Goal: Task Accomplishment & Management: Manage account settings

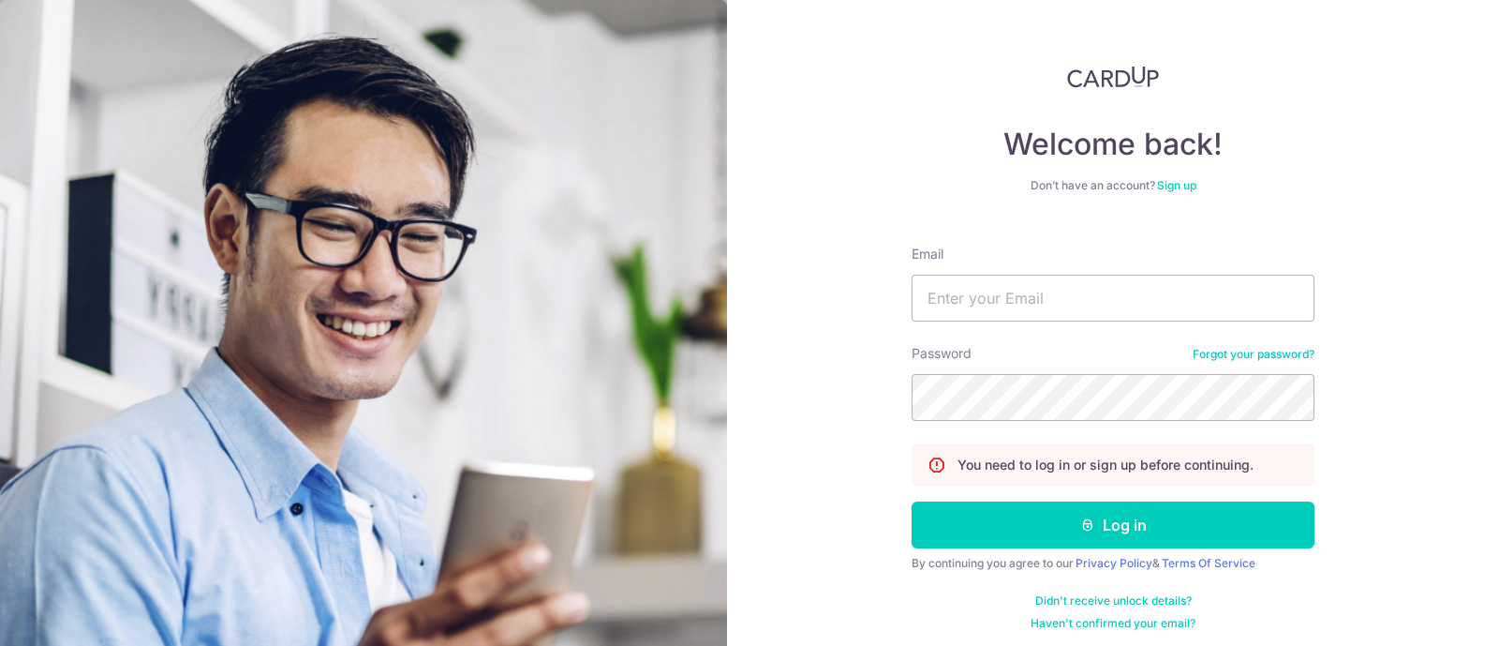
type input "[PERSON_NAME][EMAIL_ADDRESS][DOMAIN_NAME]"
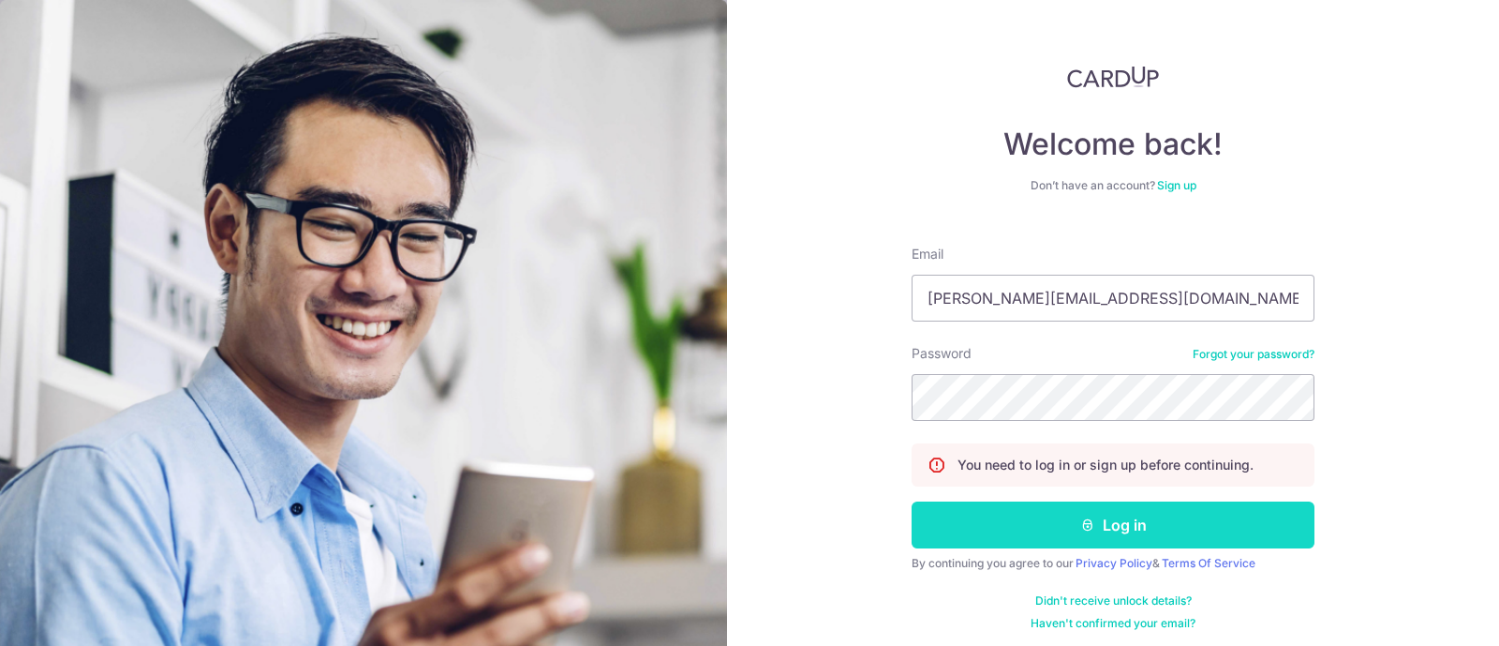
click at [1078, 544] on button "Log in" at bounding box center [1113, 524] width 403 height 47
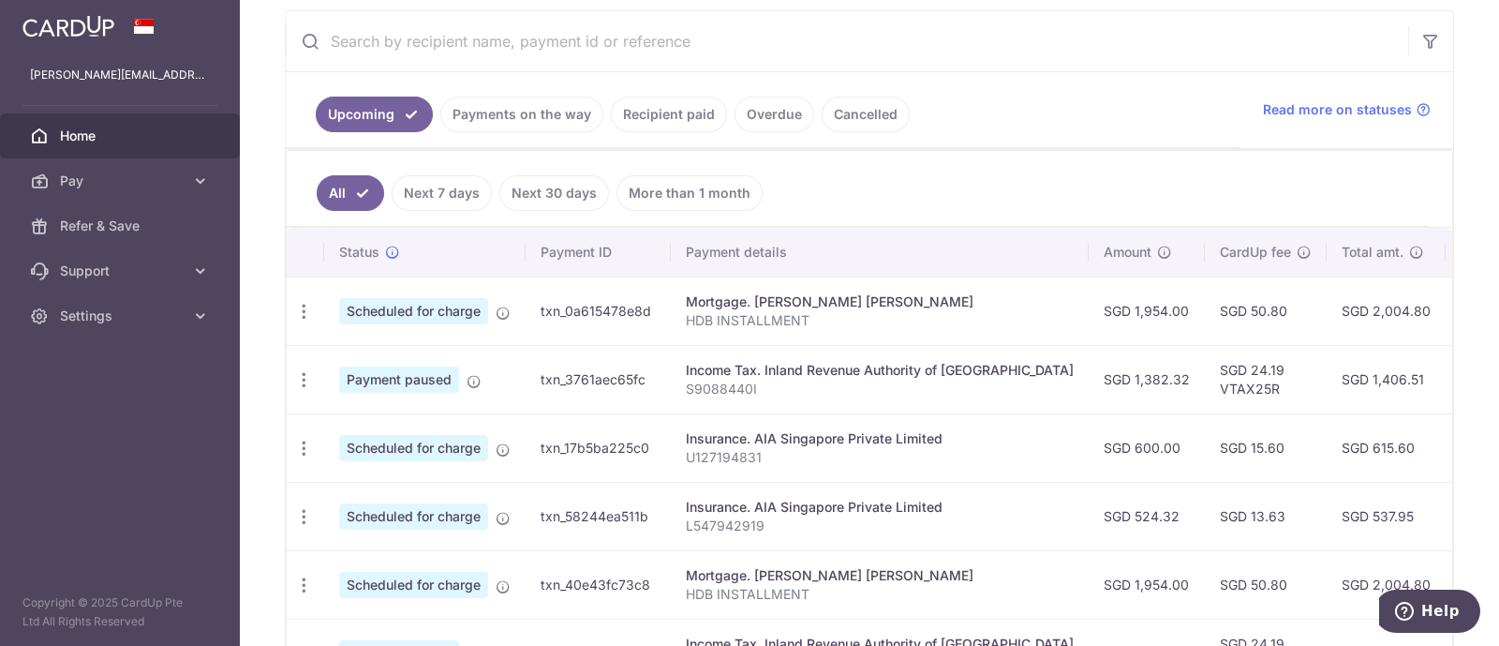
click at [674, 119] on link "Recipient paid" at bounding box center [669, 115] width 116 height 36
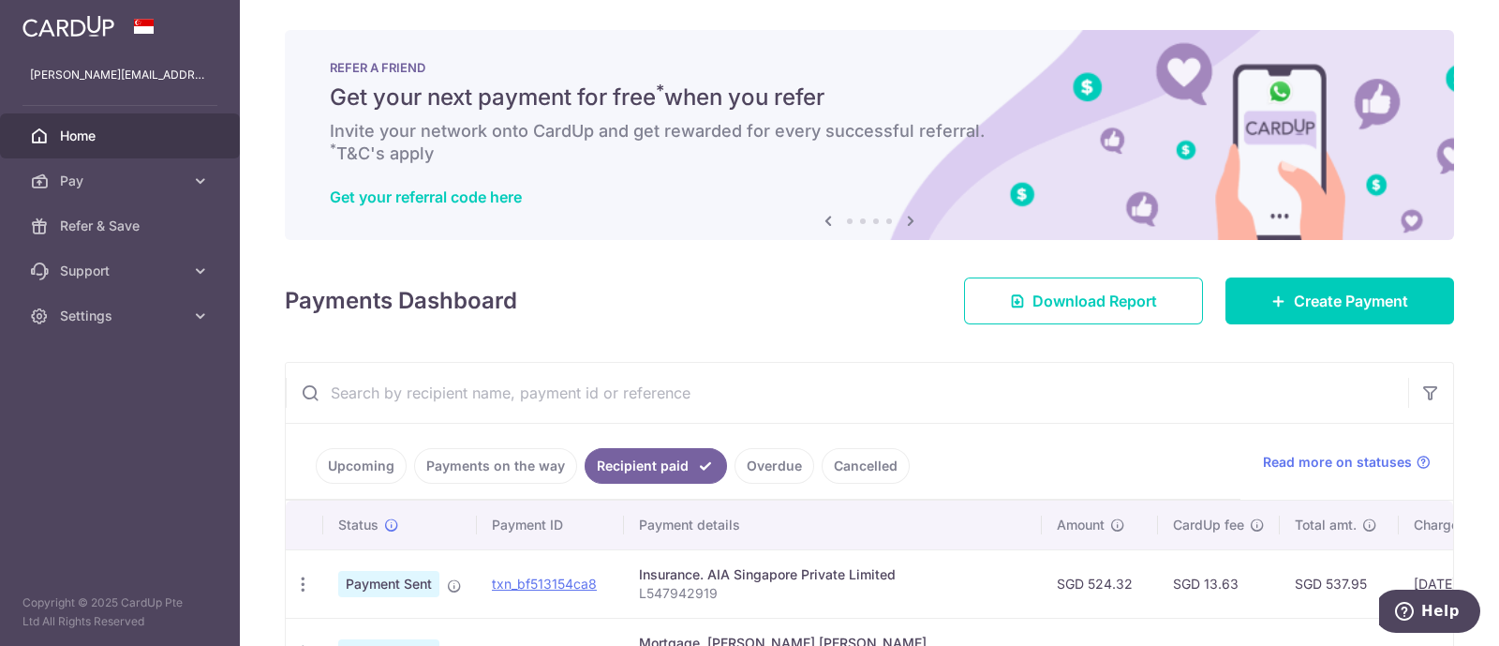
click at [493, 457] on link "Payments on the way" at bounding box center [495, 466] width 163 height 36
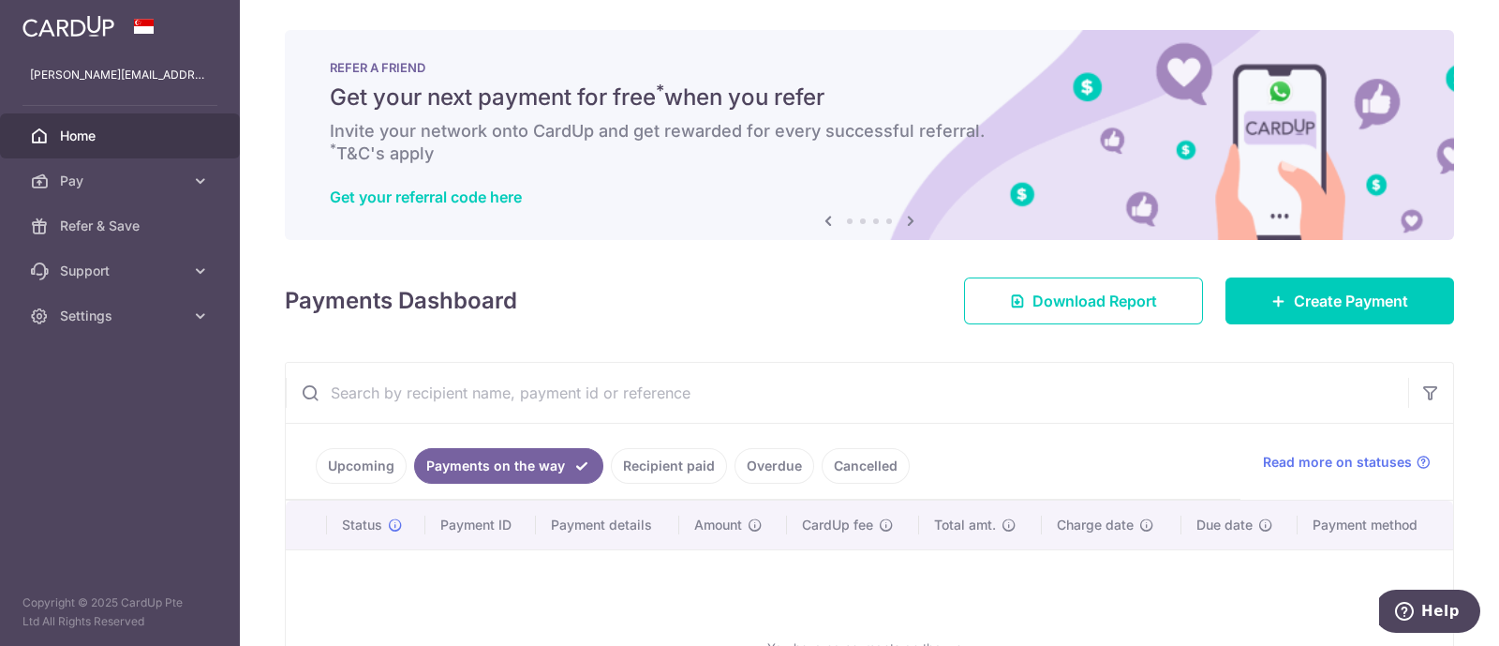
scroll to position [187, 0]
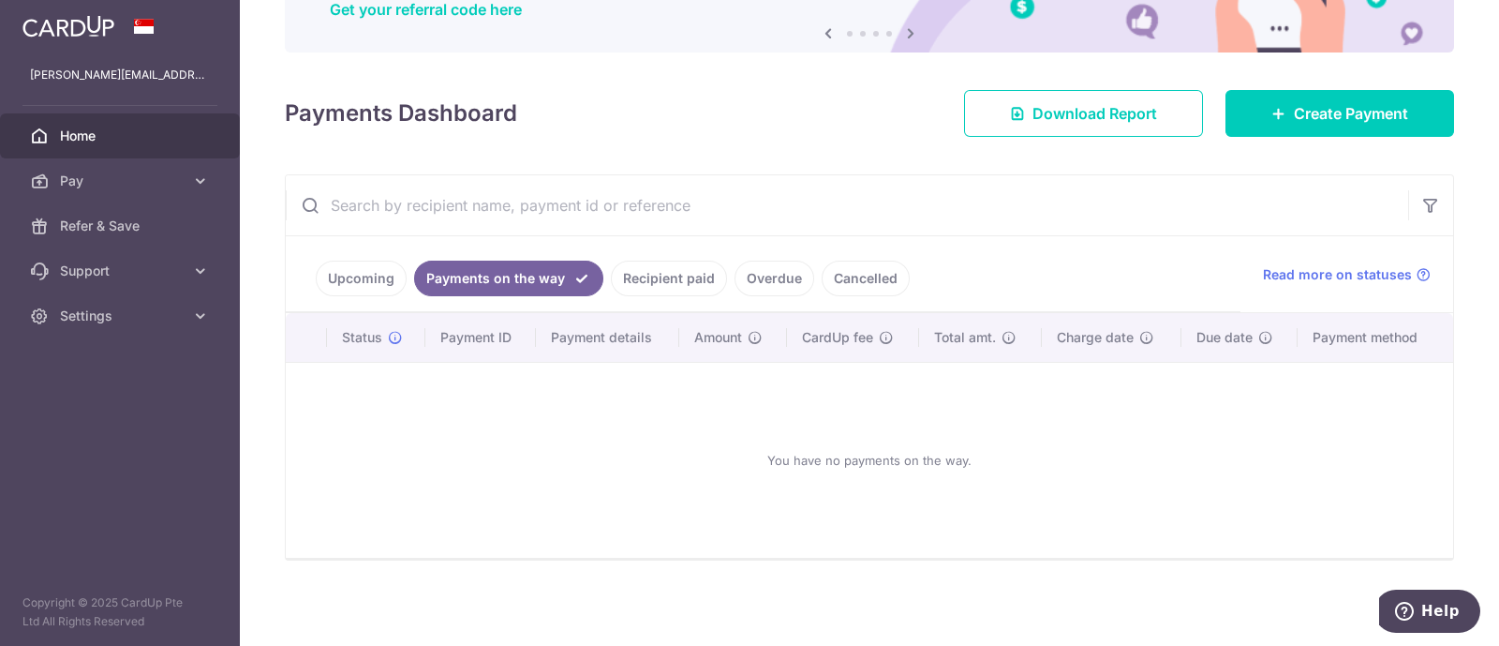
click at [358, 265] on link "Upcoming" at bounding box center [361, 278] width 91 height 36
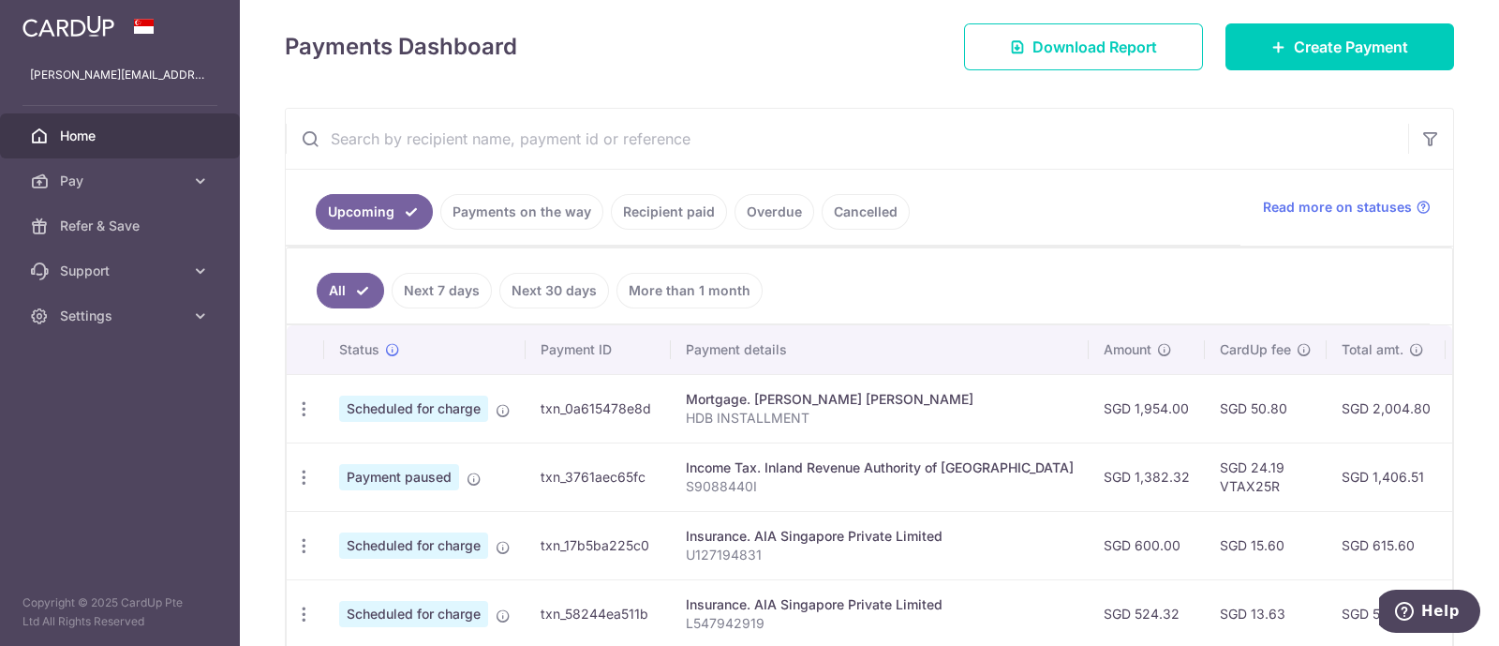
scroll to position [0, 0]
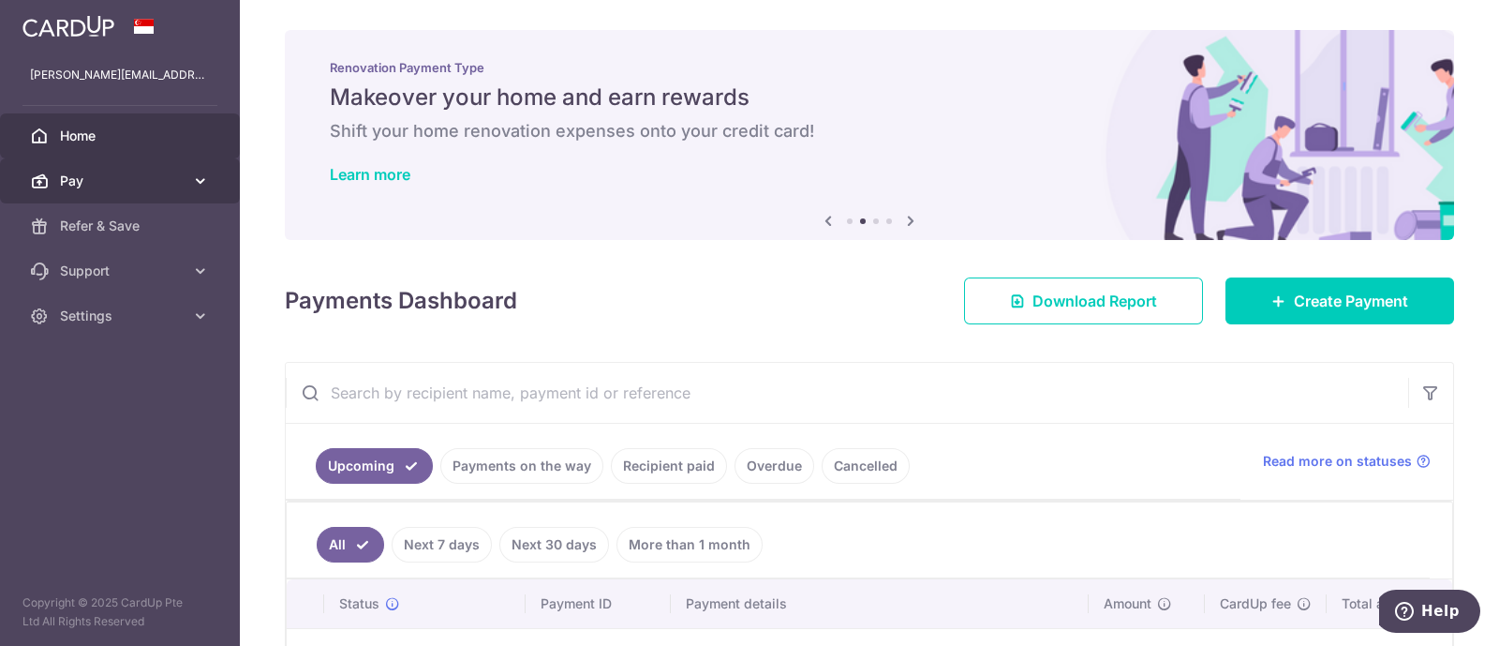
click at [180, 177] on span "Pay" at bounding box center [122, 180] width 124 height 19
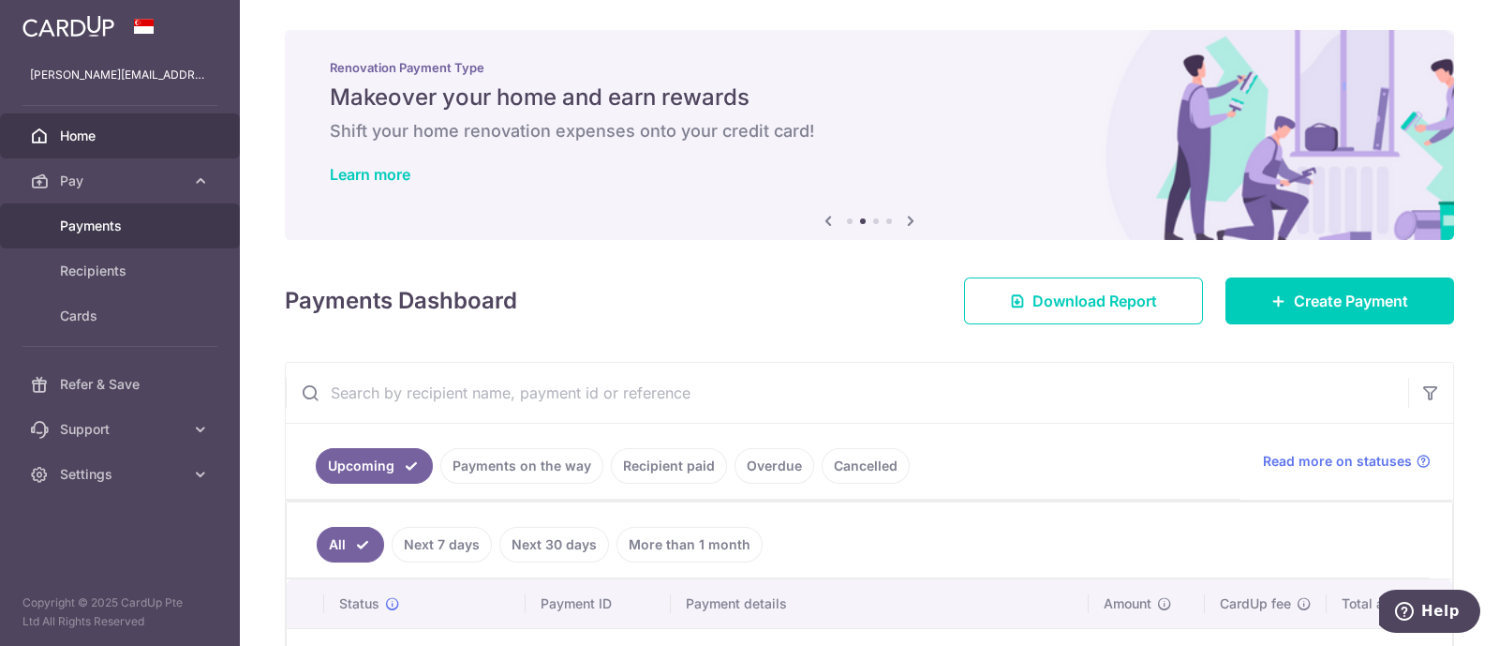
click at [97, 227] on span "Payments" at bounding box center [122, 225] width 124 height 19
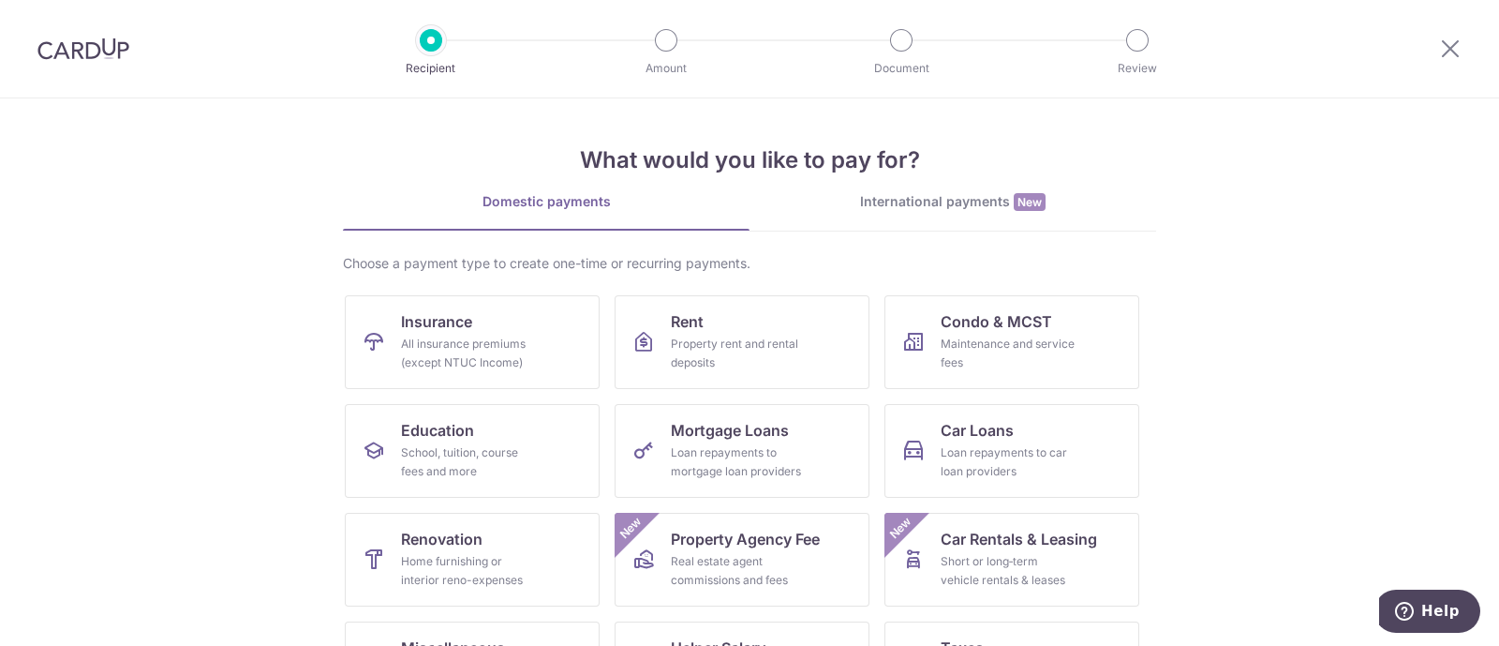
click at [435, 52] on div "Recipient" at bounding box center [431, 40] width 22 height 22
click at [72, 28] on div at bounding box center [83, 48] width 167 height 97
click at [70, 38] on img at bounding box center [83, 48] width 92 height 22
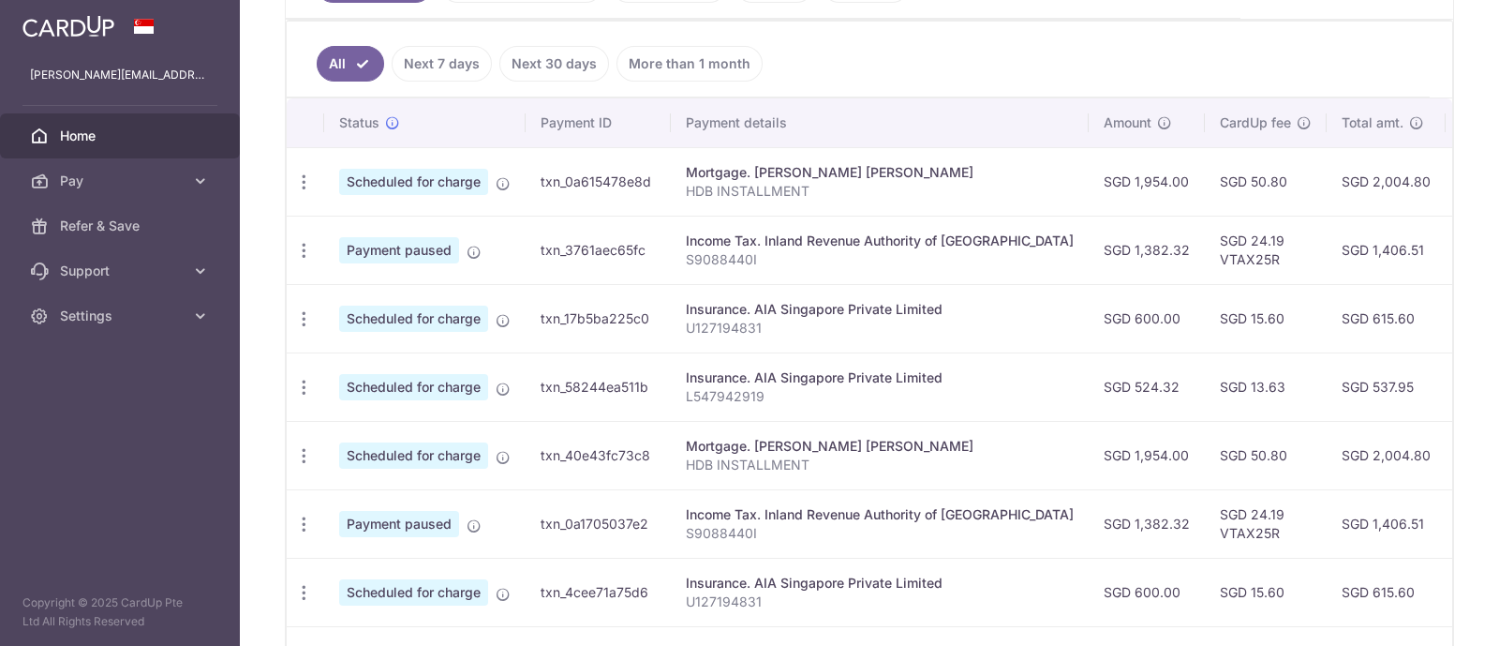
scroll to position [586, 0]
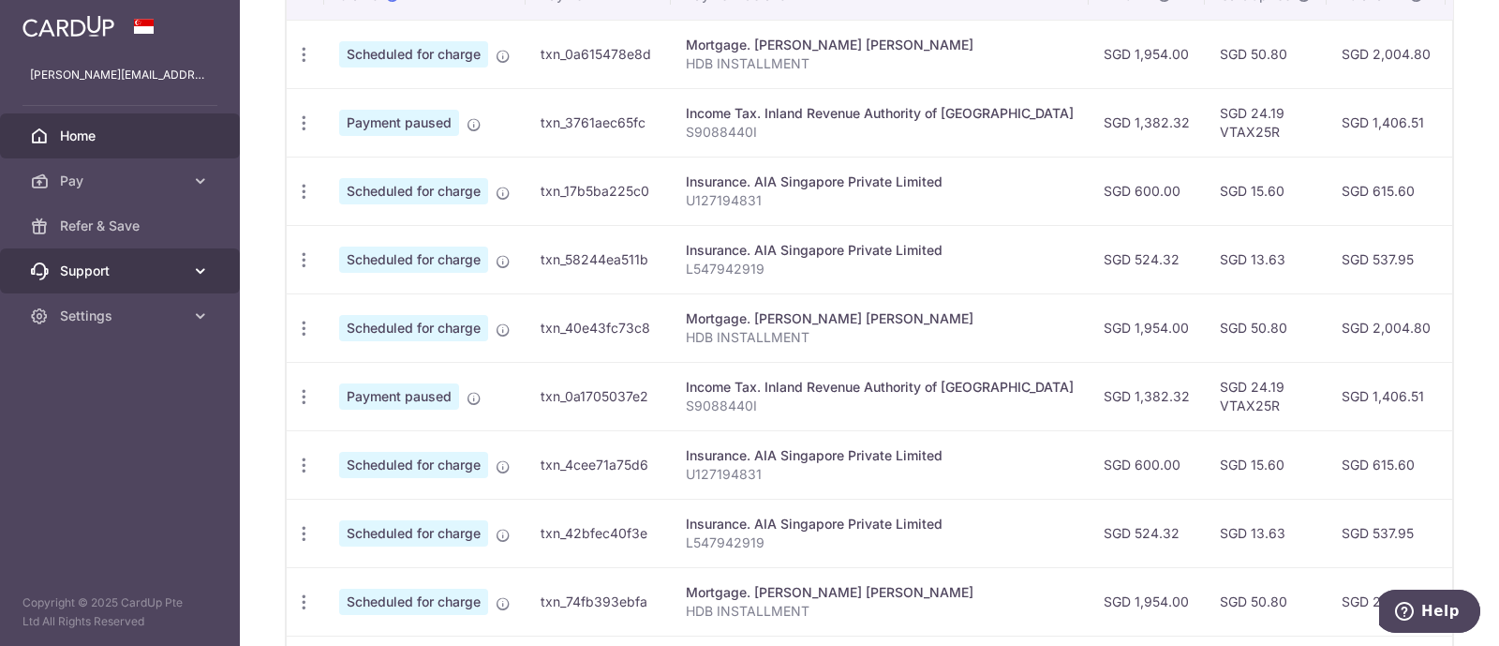
click at [128, 270] on span "Support" at bounding box center [122, 270] width 124 height 19
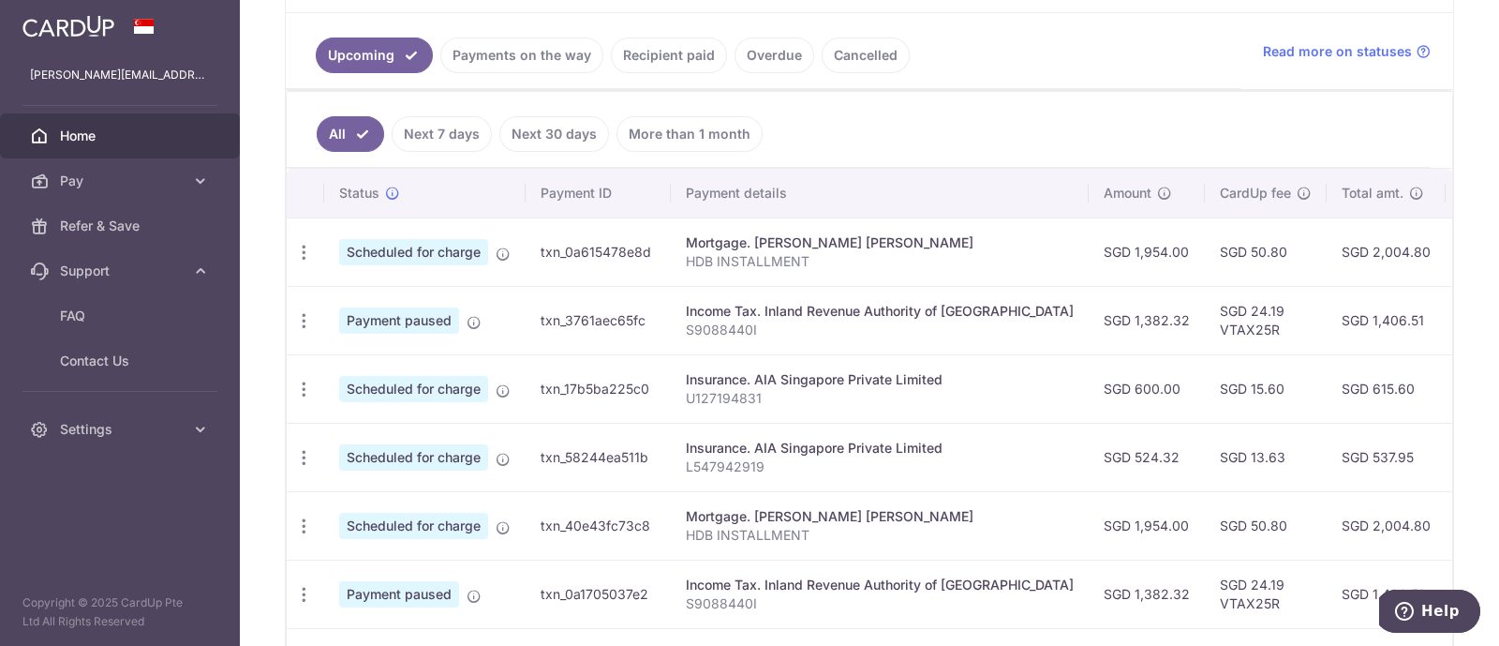
scroll to position [351, 0]
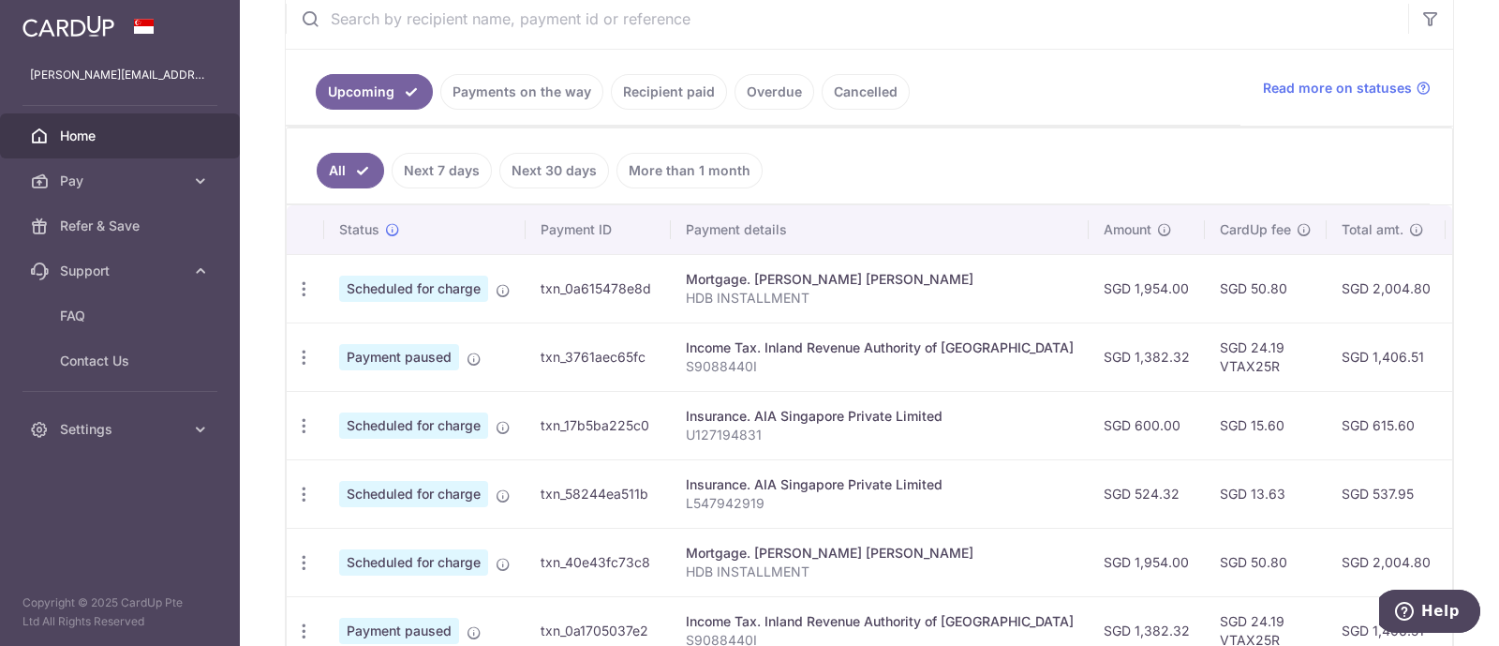
click at [675, 89] on link "Recipient paid" at bounding box center [669, 92] width 116 height 36
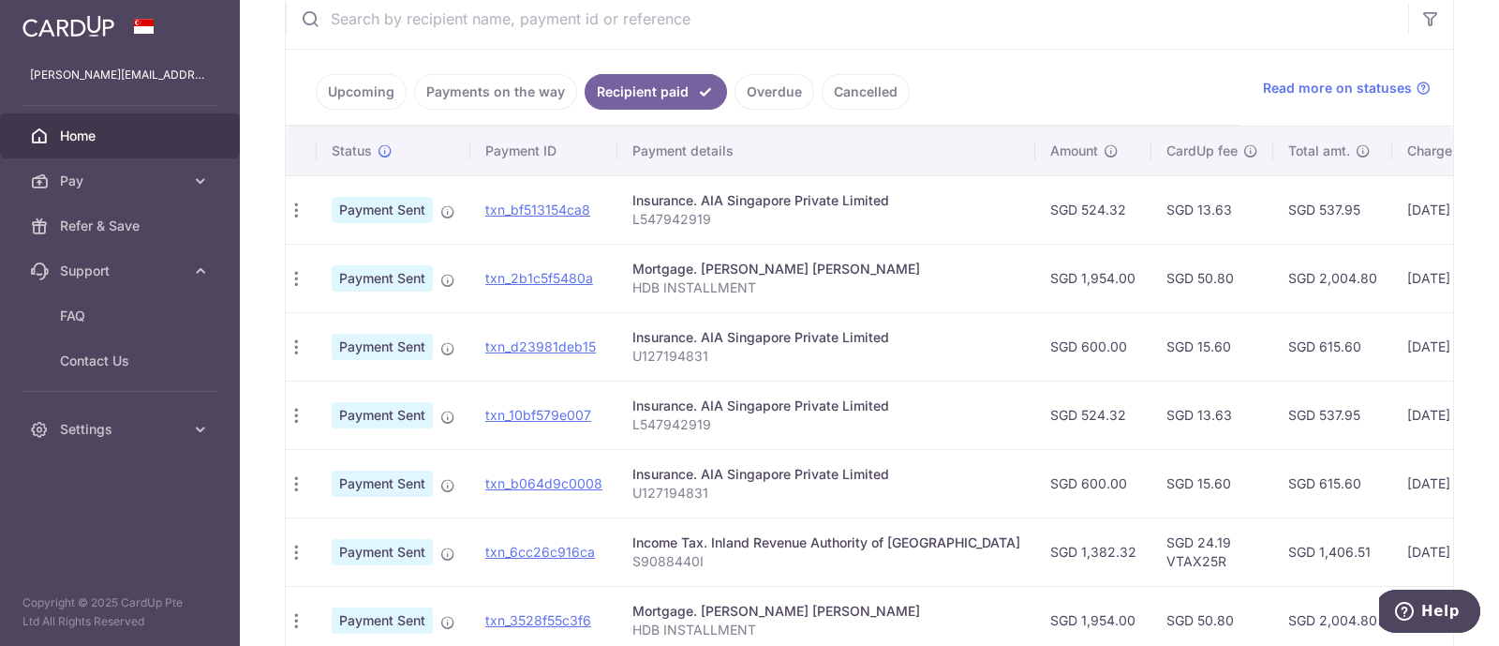
scroll to position [0, 0]
click at [871, 86] on link "Cancelled" at bounding box center [866, 92] width 88 height 36
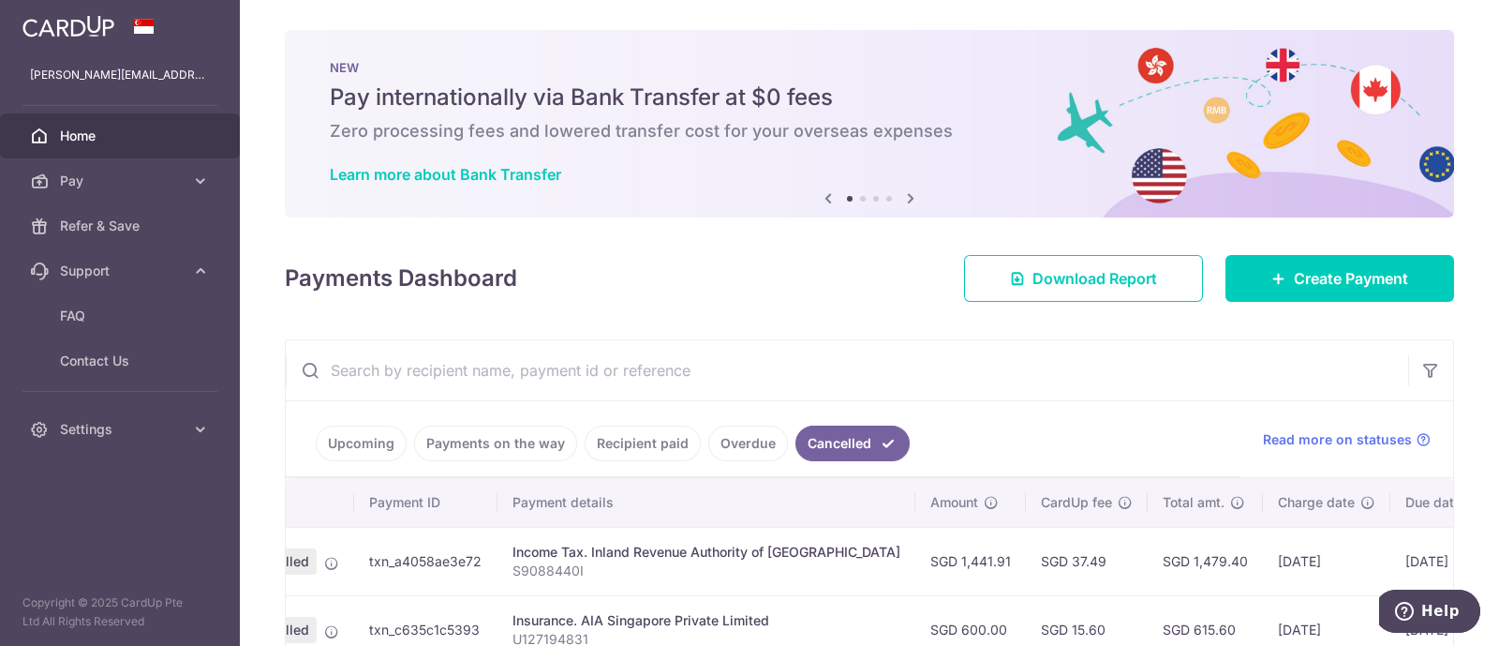
click at [347, 437] on link "Upcoming" at bounding box center [361, 443] width 91 height 36
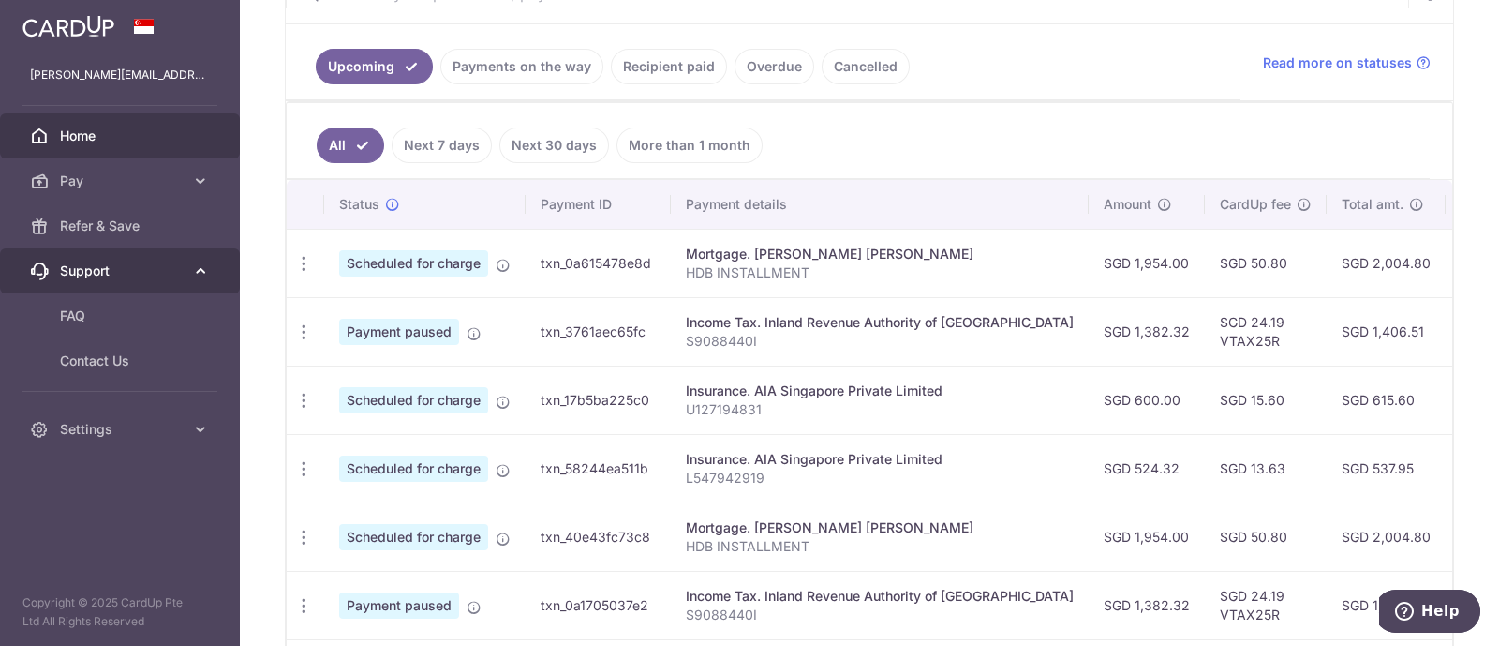
scroll to position [468, 0]
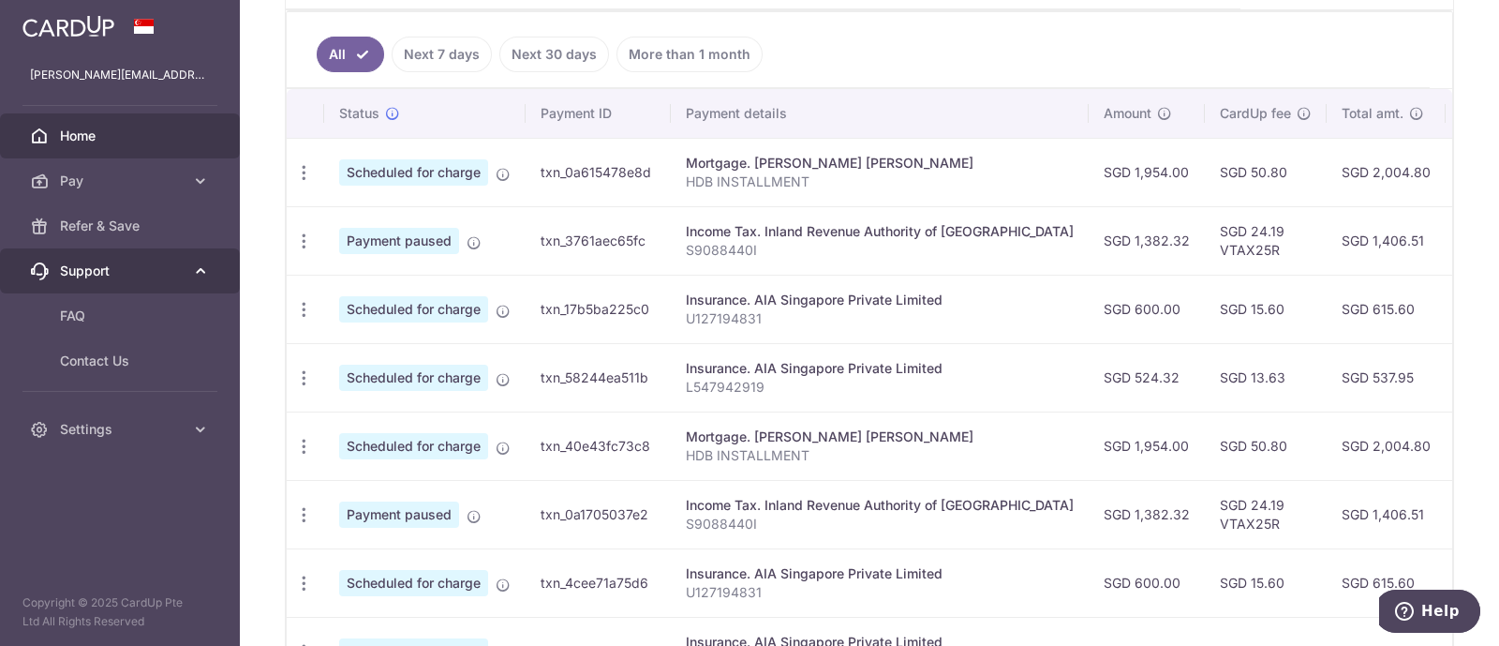
click at [96, 267] on span "Support" at bounding box center [122, 270] width 124 height 19
click at [95, 265] on span "Support" at bounding box center [122, 270] width 124 height 19
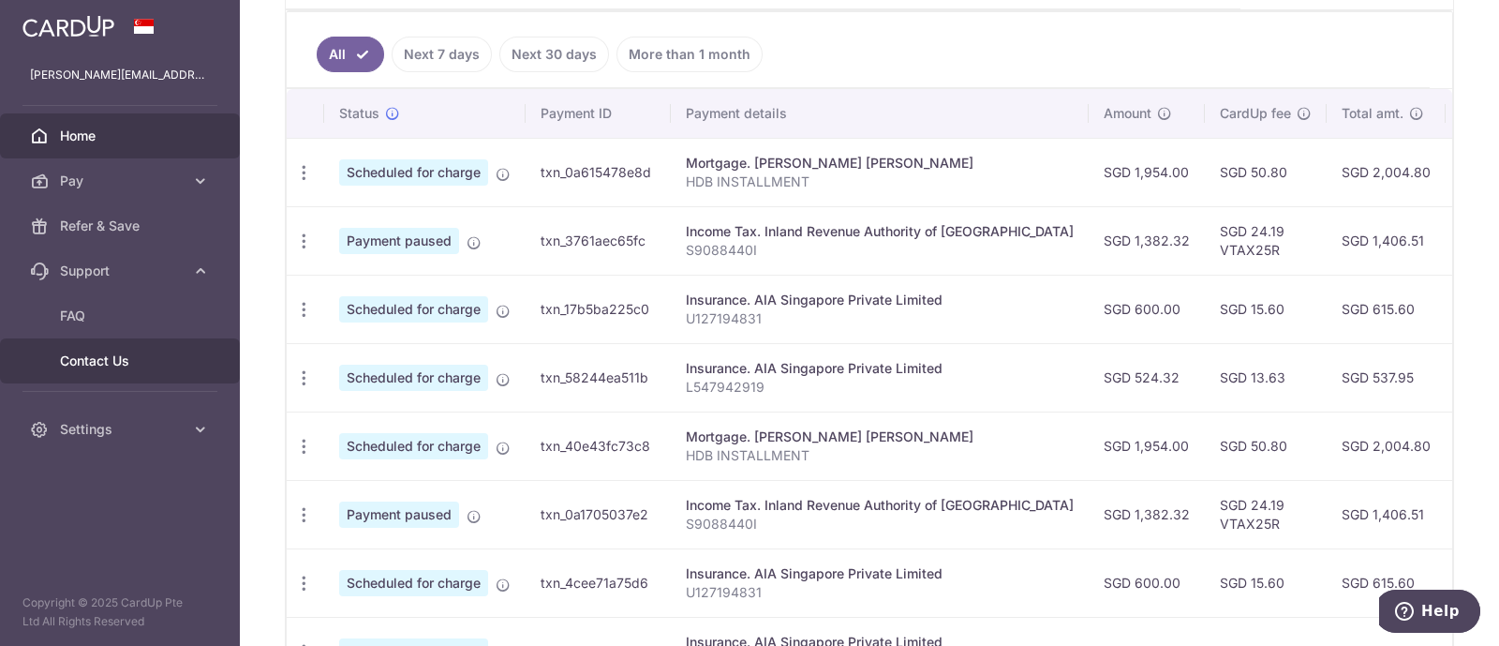
click at [111, 355] on span "Contact Us" at bounding box center [122, 360] width 124 height 19
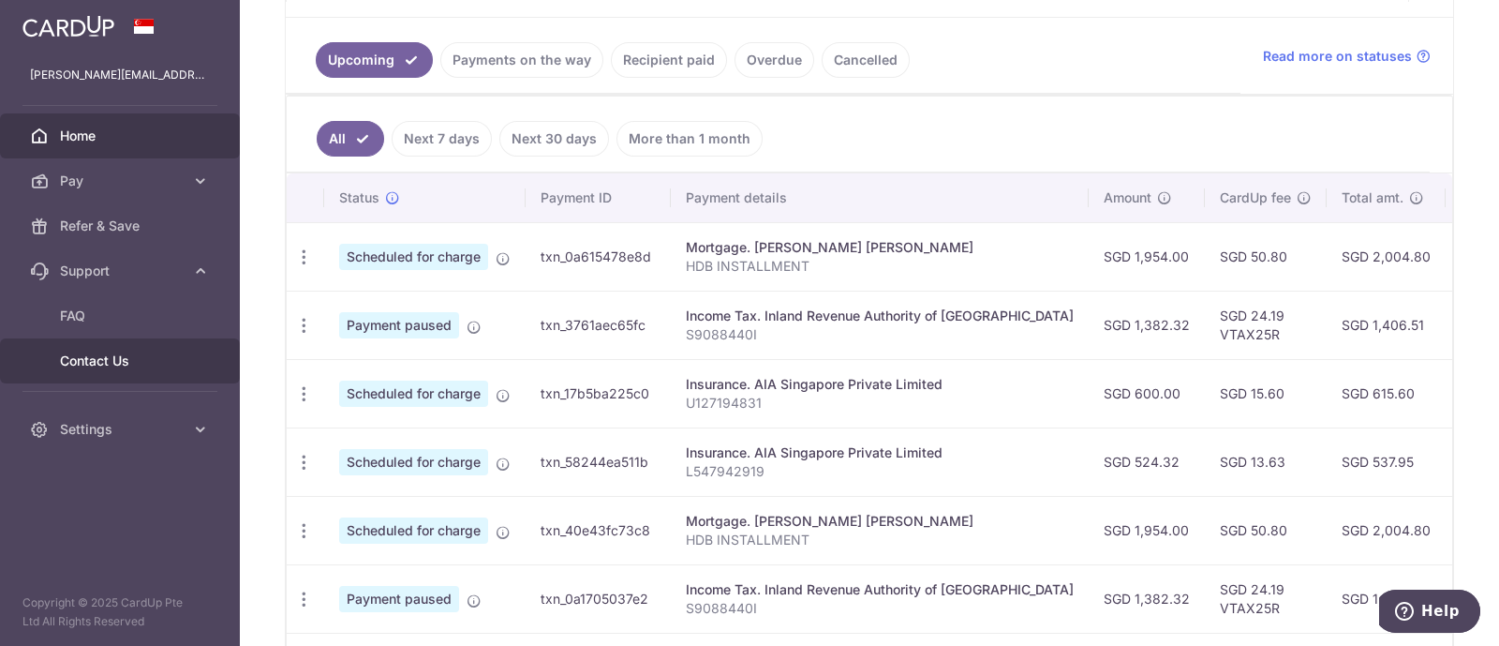
scroll to position [351, 0]
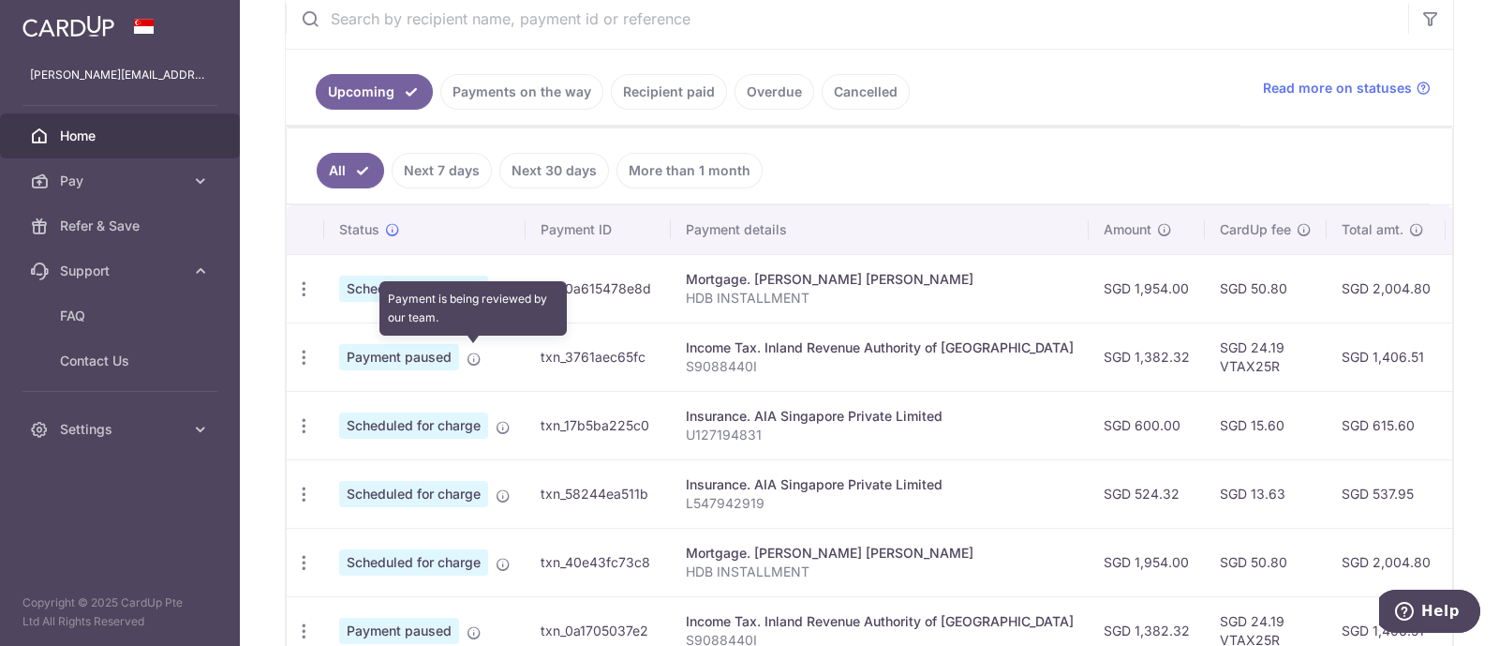
click at [478, 353] on icon at bounding box center [474, 358] width 15 height 15
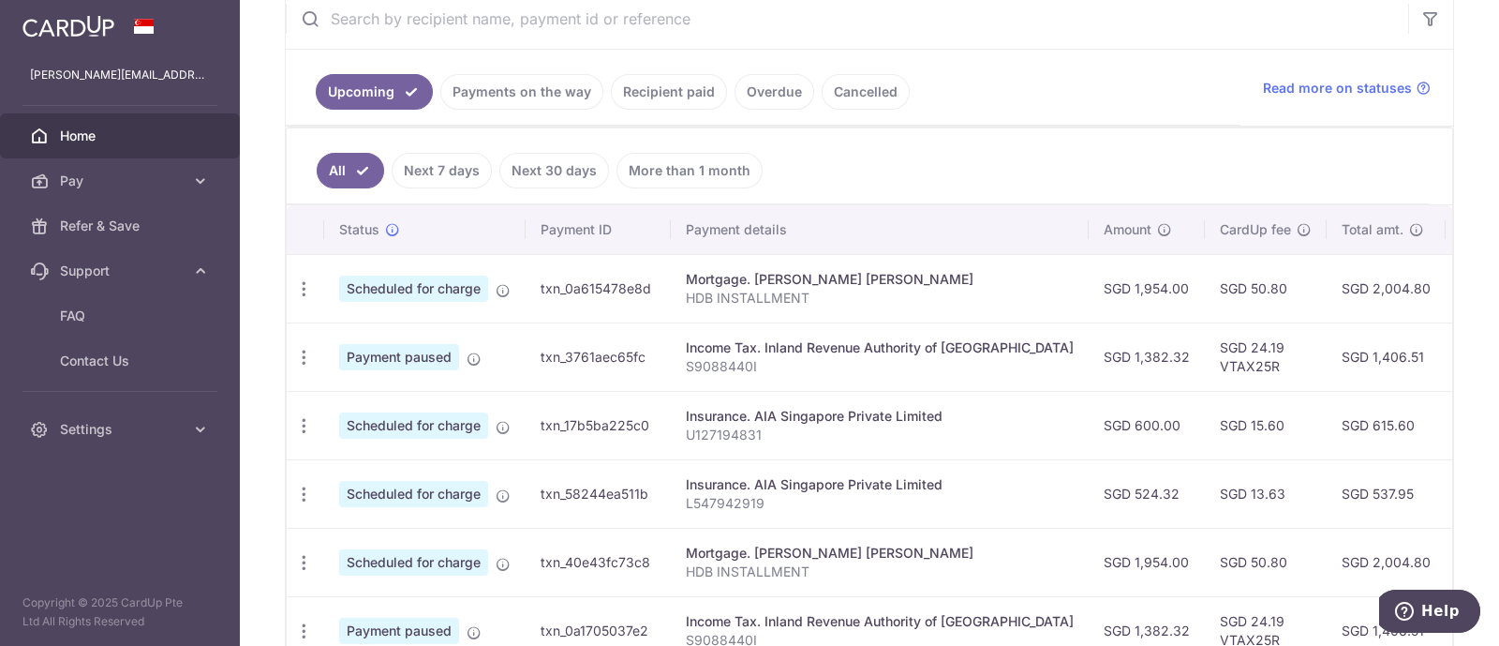
click at [430, 354] on span "Payment paused" at bounding box center [399, 357] width 120 height 26
click at [112, 427] on span "Settings" at bounding box center [122, 429] width 124 height 19
click at [1401, 610] on icon "Help" at bounding box center [1404, 611] width 19 height 19
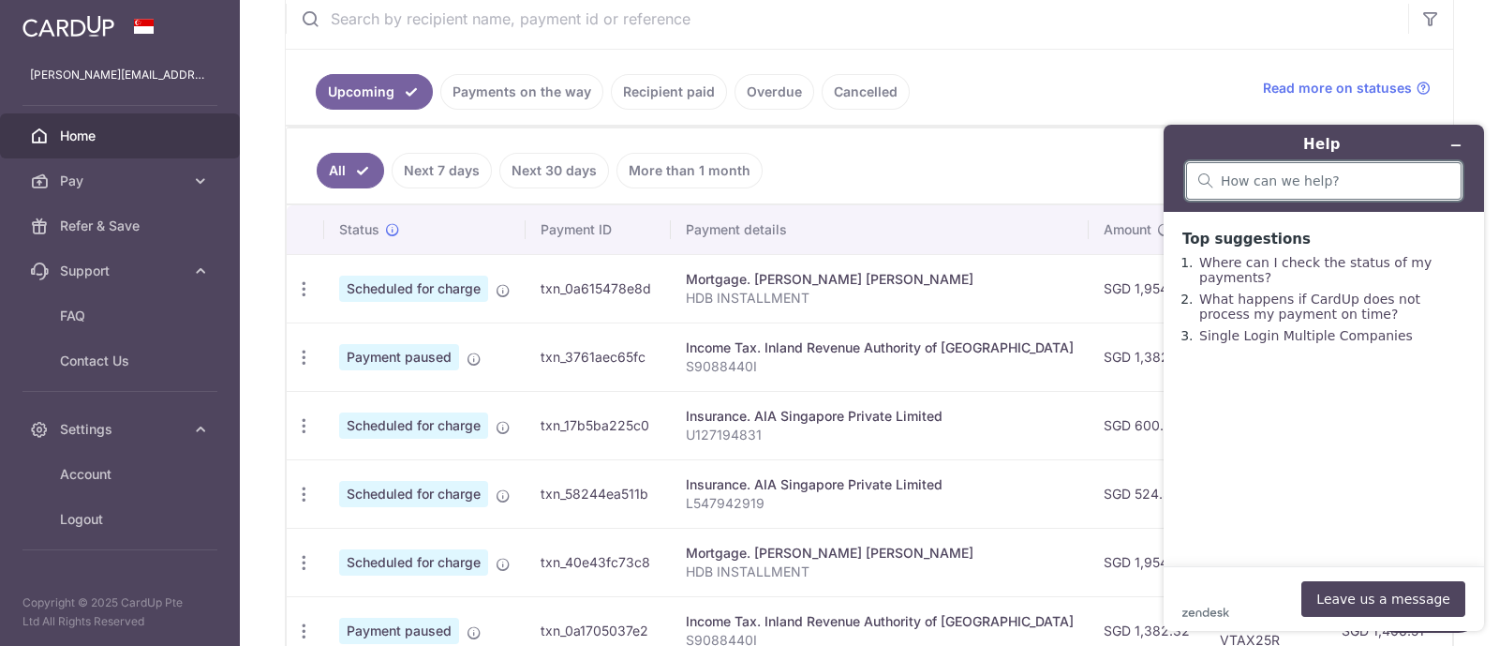
click at [1271, 184] on input "search" at bounding box center [1335, 180] width 229 height 17
type input "W"
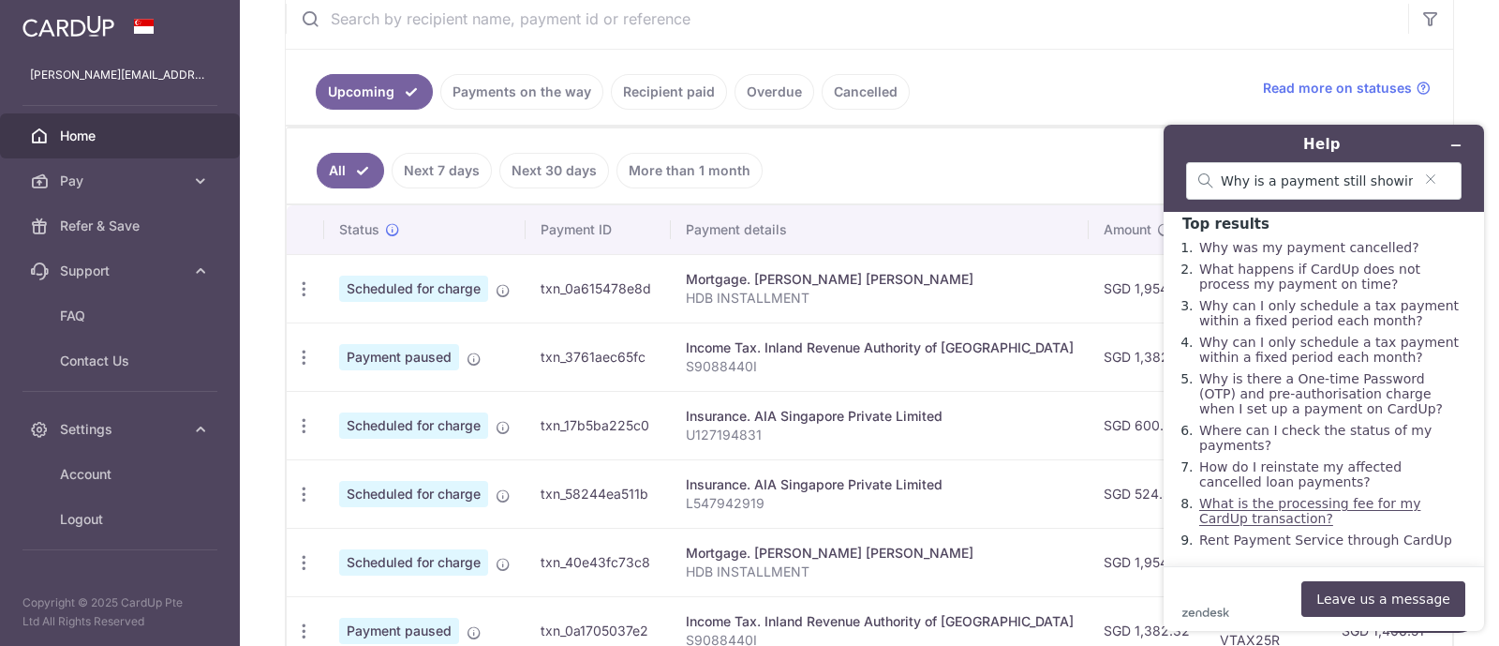
scroll to position [53, 0]
click at [1299, 169] on div "Why is a payment still showing as paused" at bounding box center [1323, 180] width 275 height 37
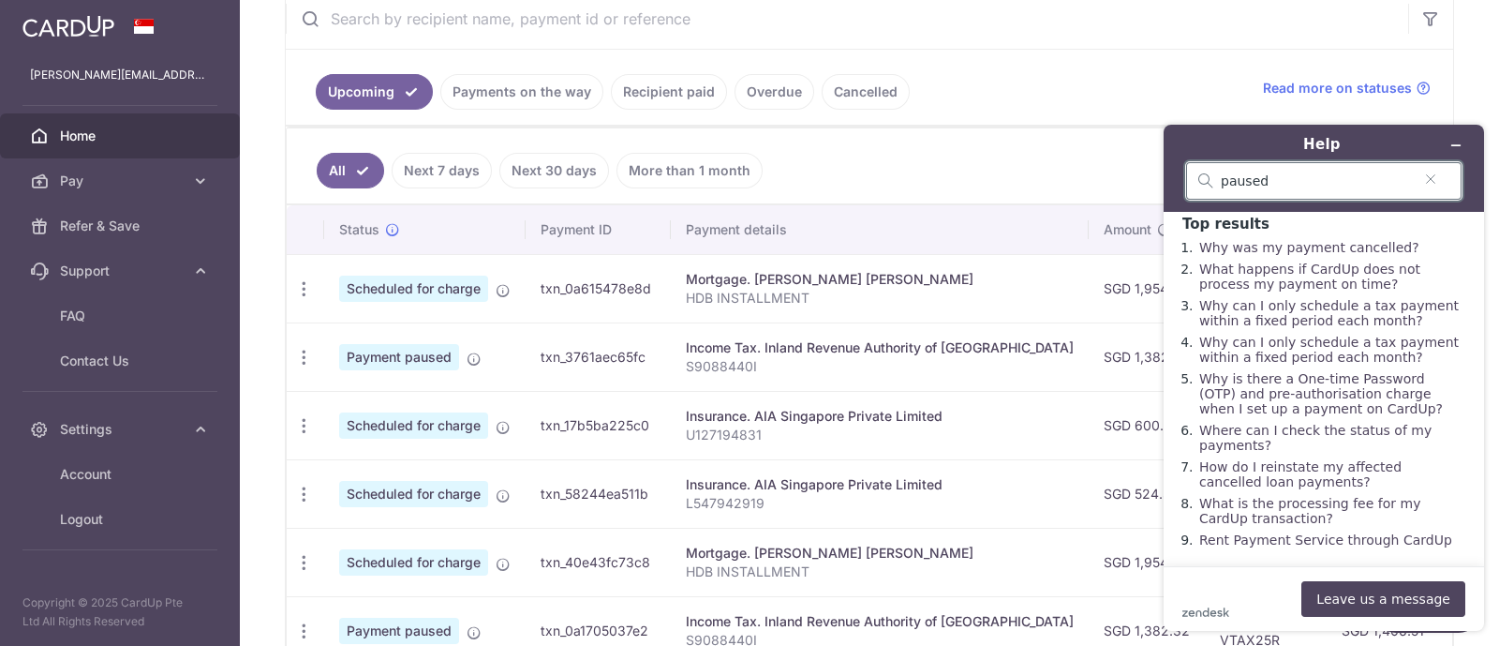
type input "paused"
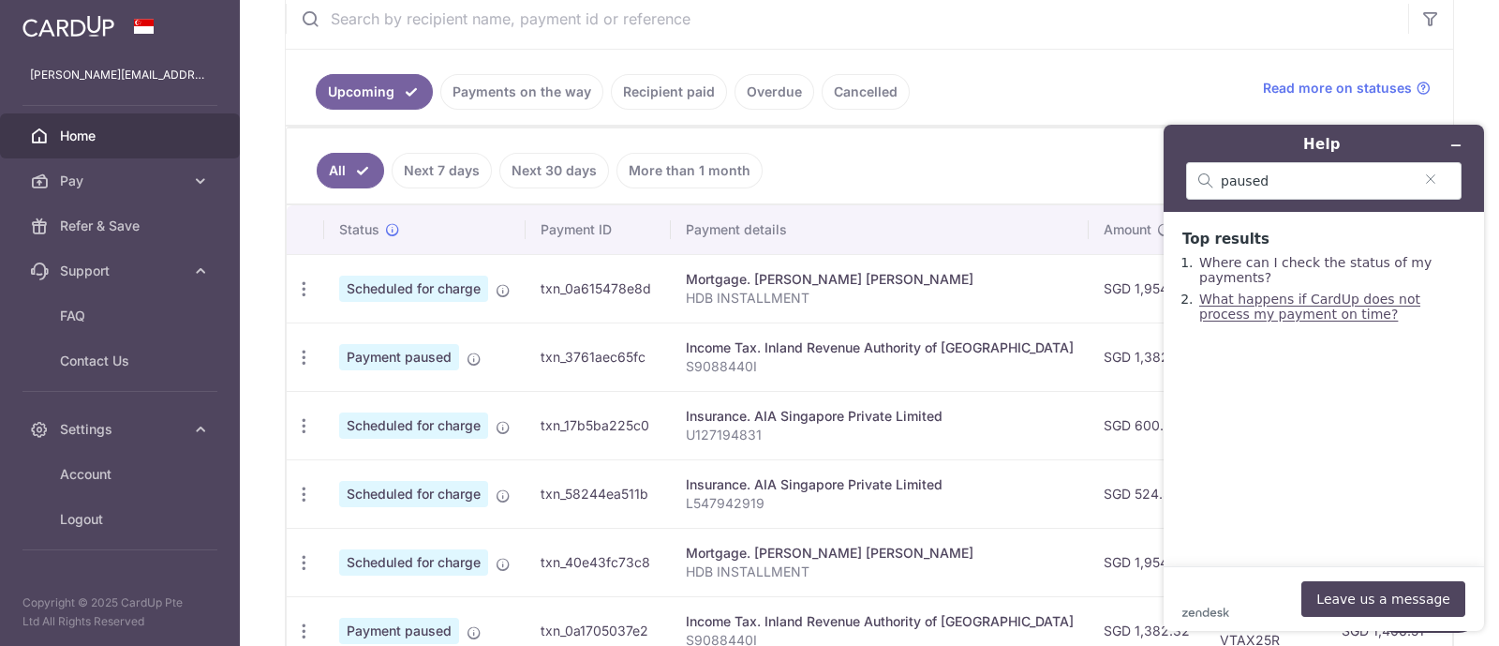
click at [1230, 320] on link "What happens if CardUp does not process my payment on time?" at bounding box center [1309, 306] width 221 height 30
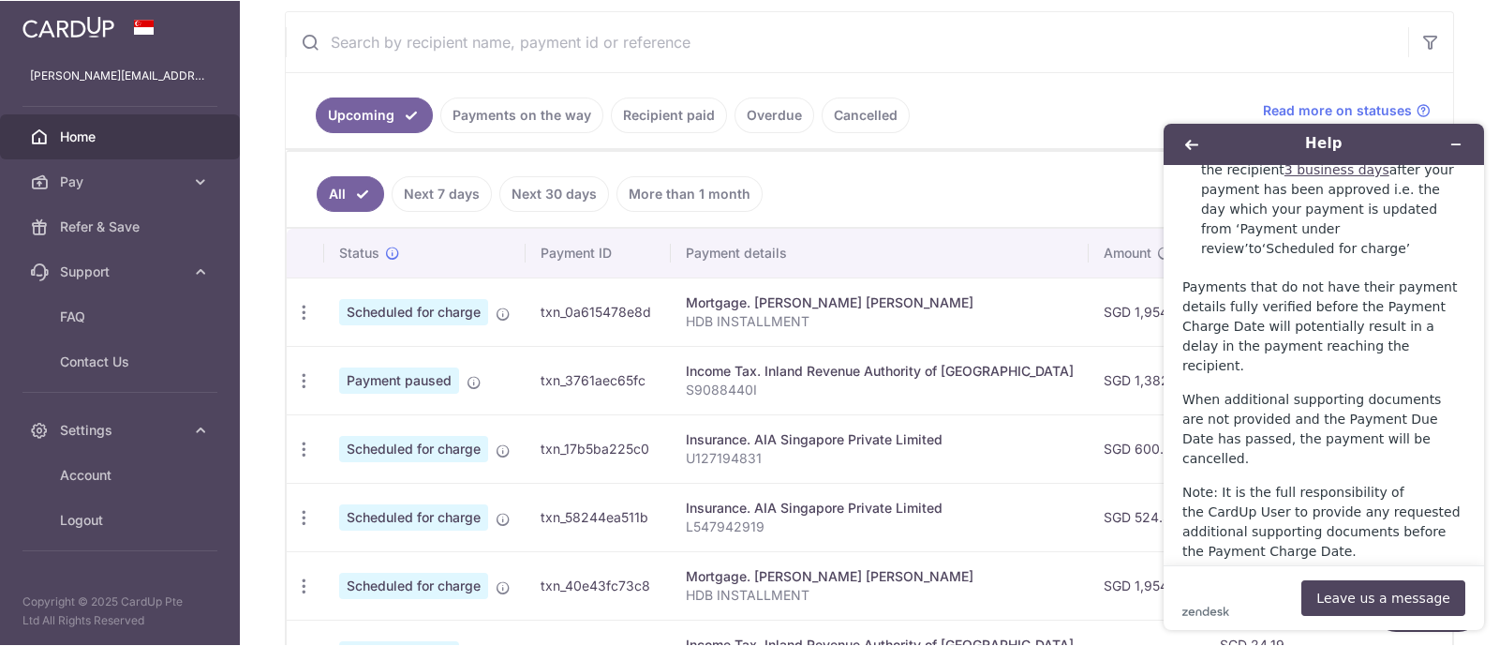
scroll to position [374, 0]
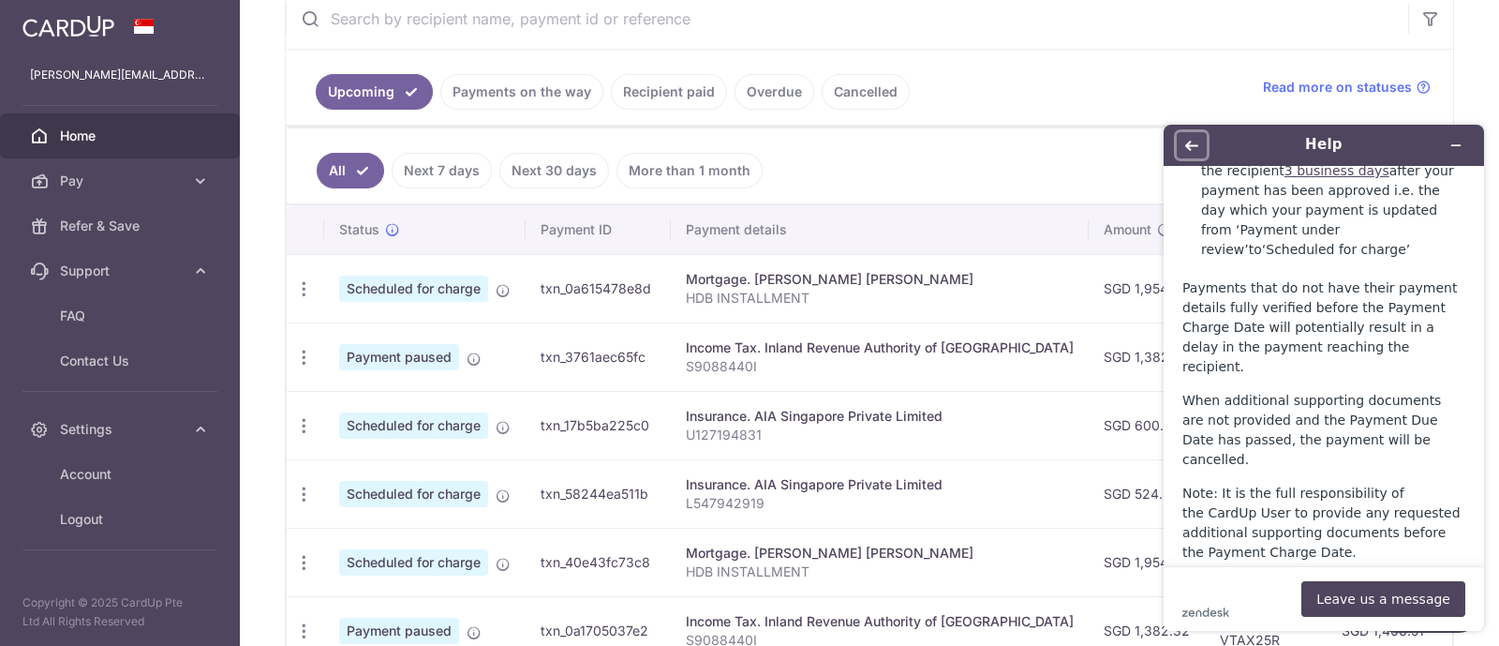
click at [1189, 145] on icon "Back" at bounding box center [1191, 146] width 13 height 10
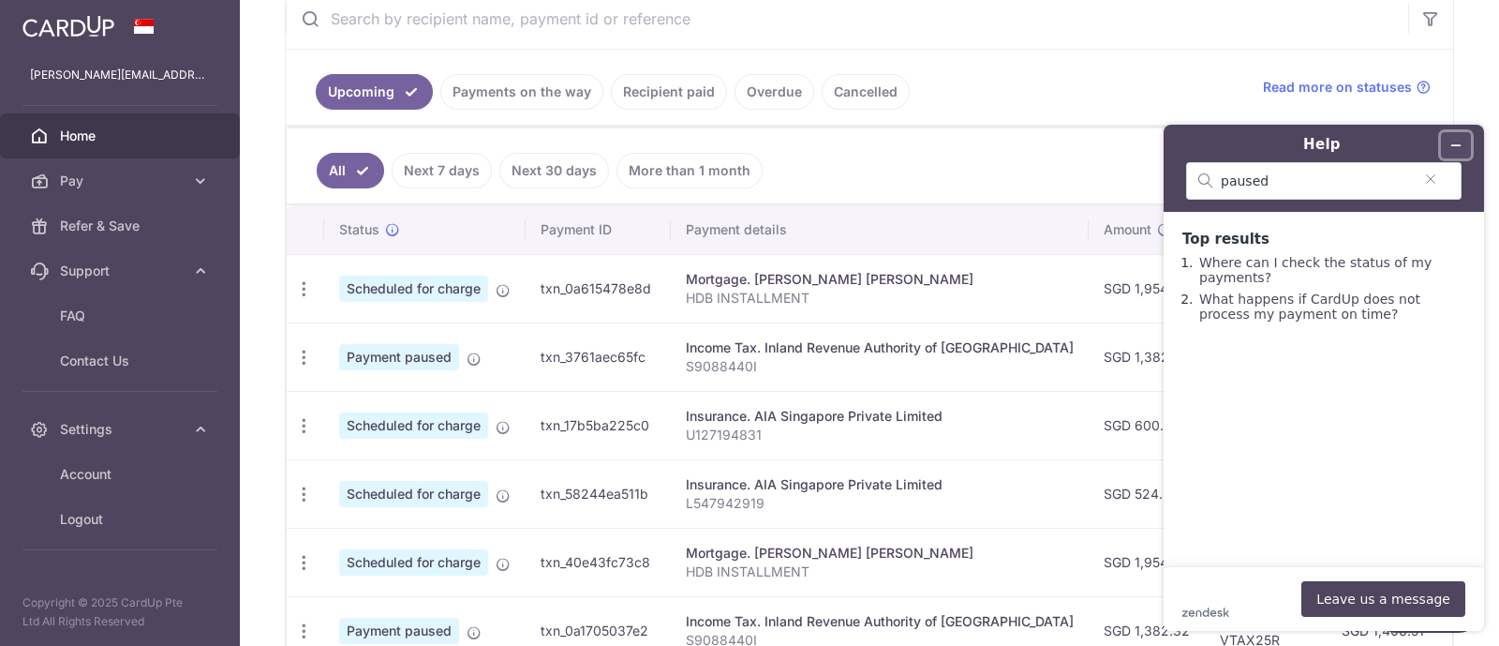
click at [1456, 141] on icon "Minimize widget" at bounding box center [1455, 145] width 13 height 13
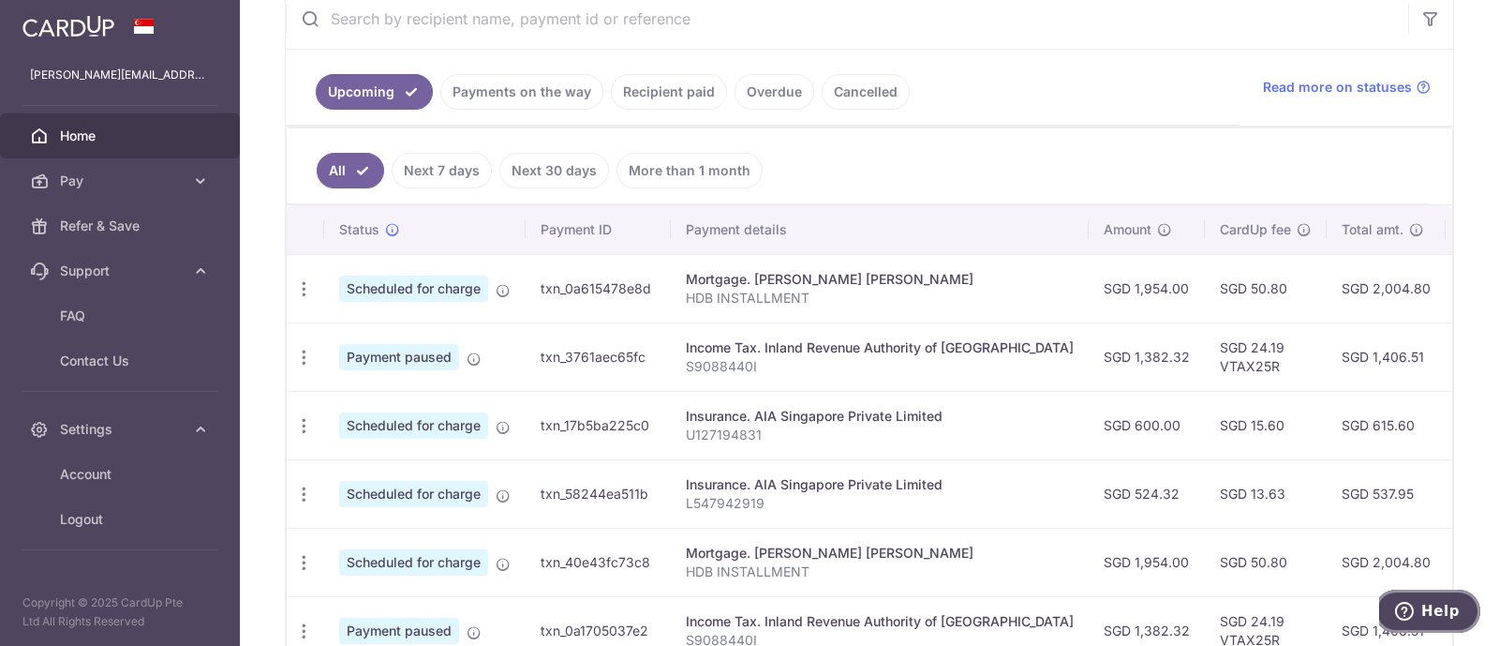
click at [1420, 605] on span "Help" at bounding box center [1408, 611] width 26 height 19
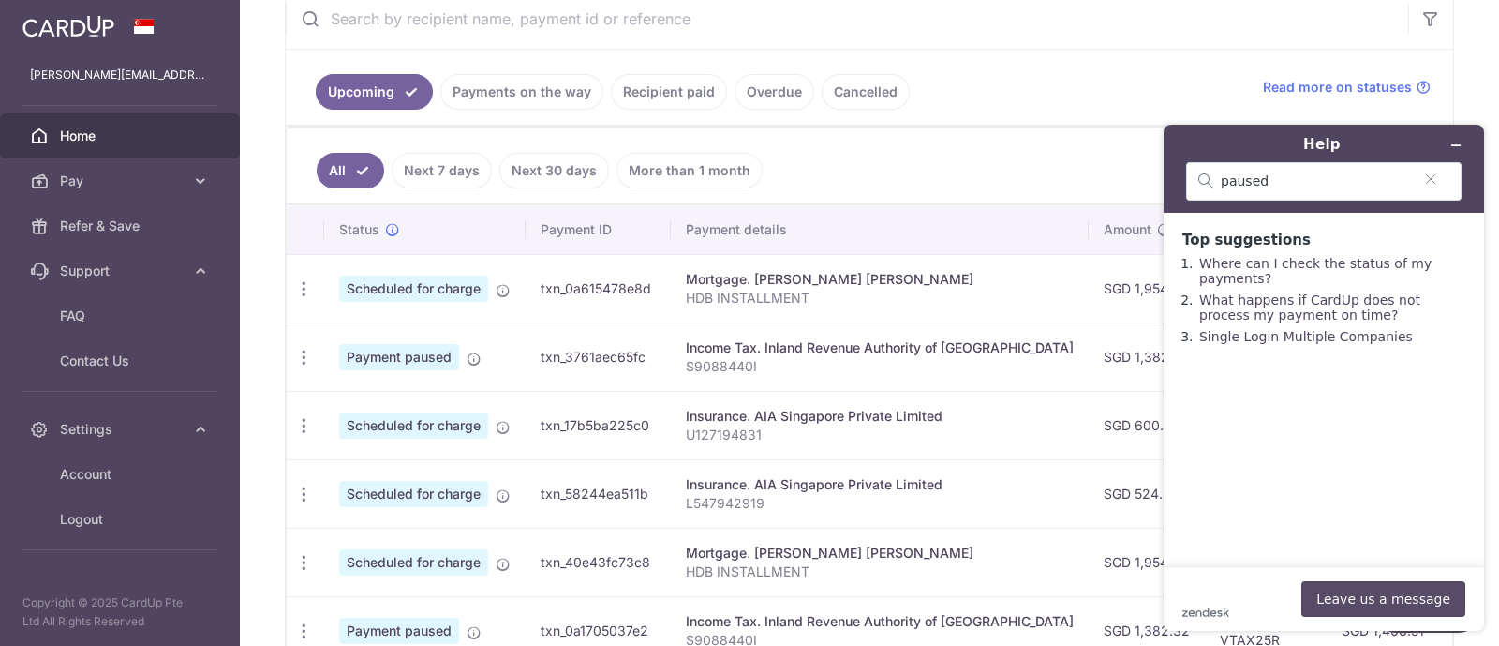
click at [1379, 599] on button "Leave us a message" at bounding box center [1383, 599] width 164 height 36
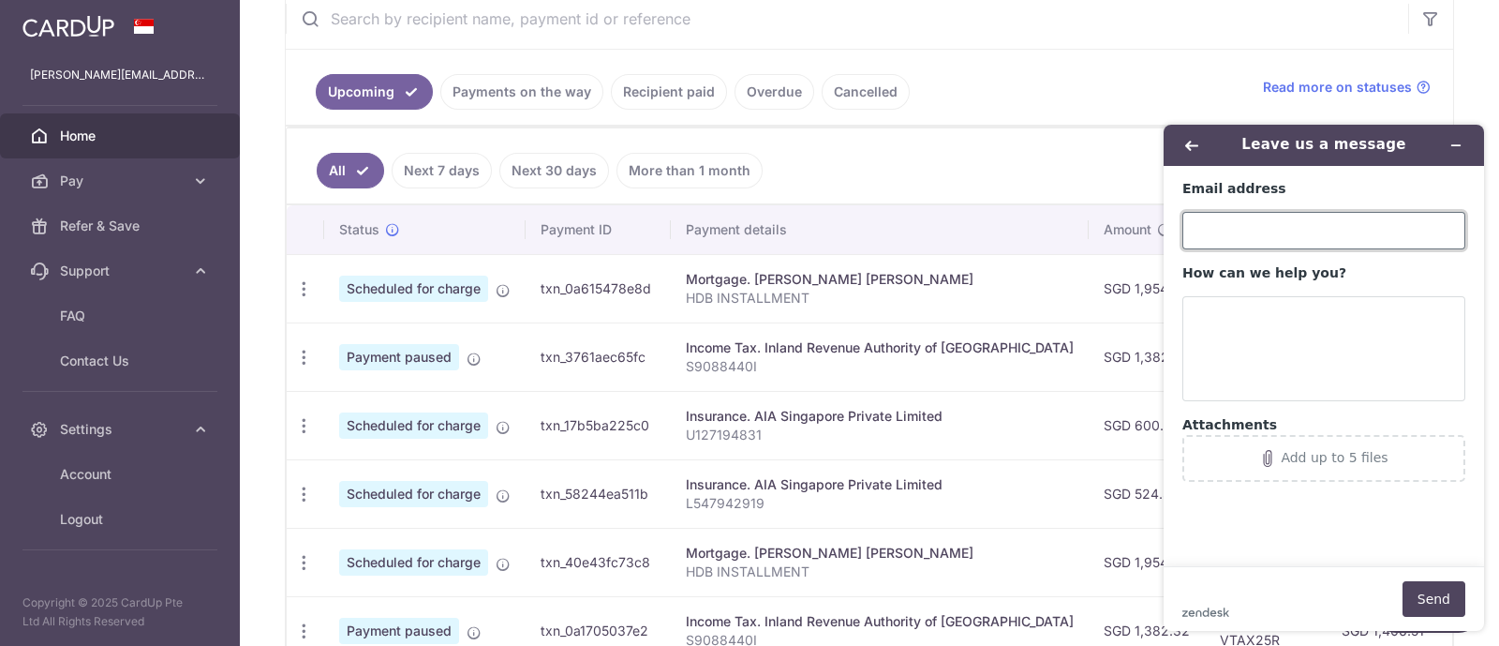
click at [1250, 235] on input "Email address" at bounding box center [1323, 230] width 283 height 37
type input "sa"
type input "[PERSON_NAME][EMAIL_ADDRESS][DOMAIN_NAME]"
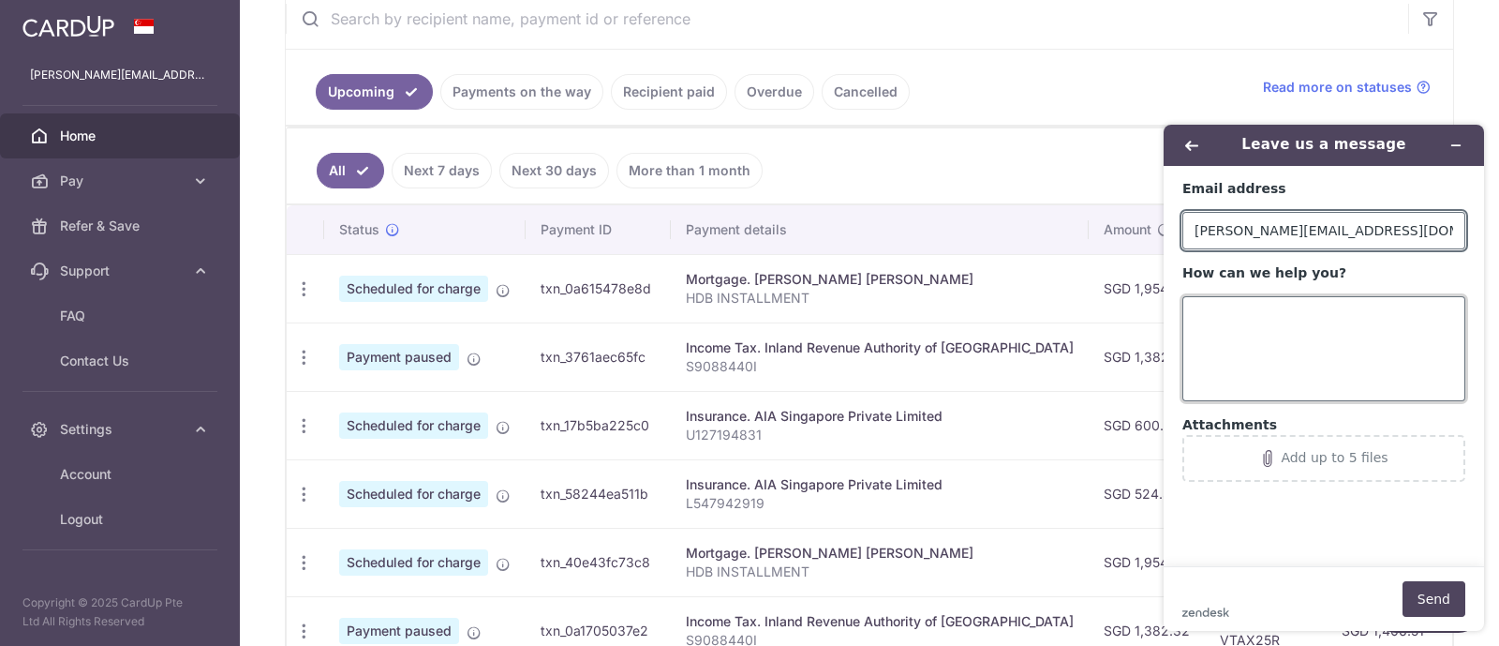
click at [1218, 348] on textarea "How can we help you?" at bounding box center [1323, 348] width 283 height 105
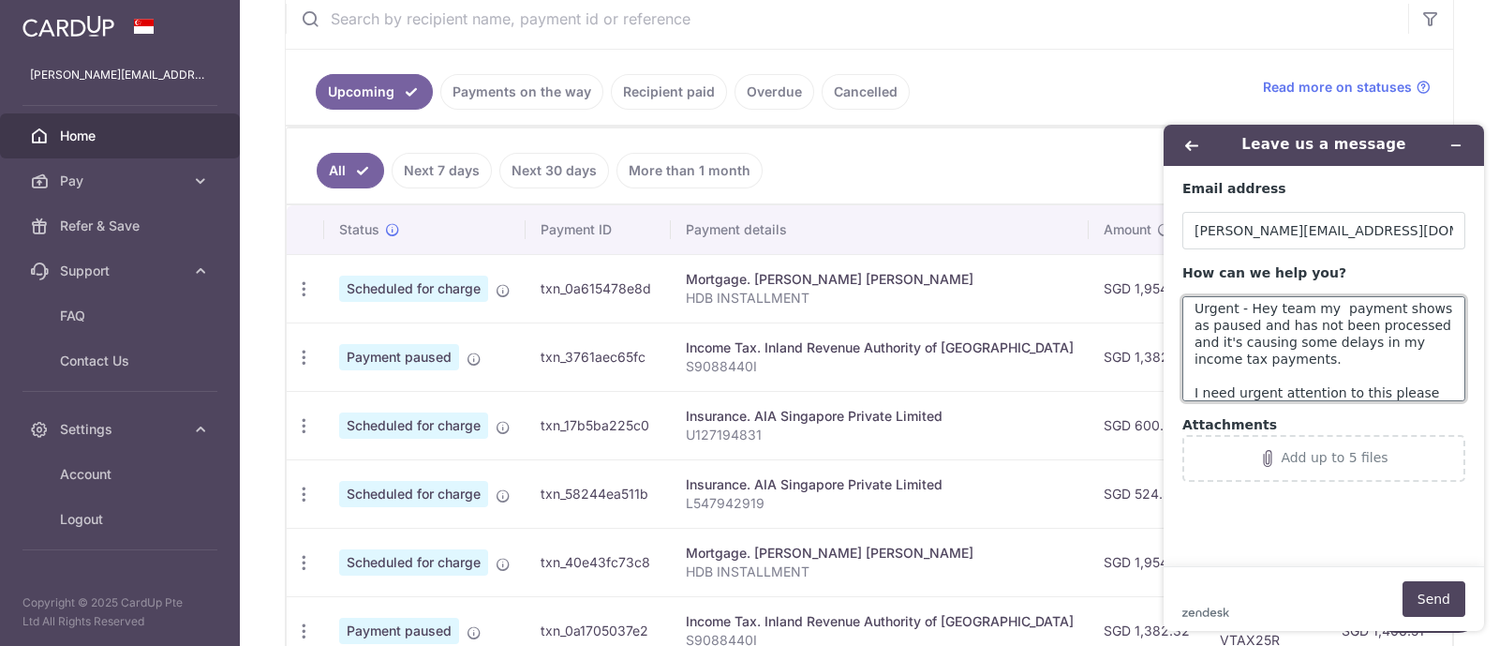
scroll to position [403, 0]
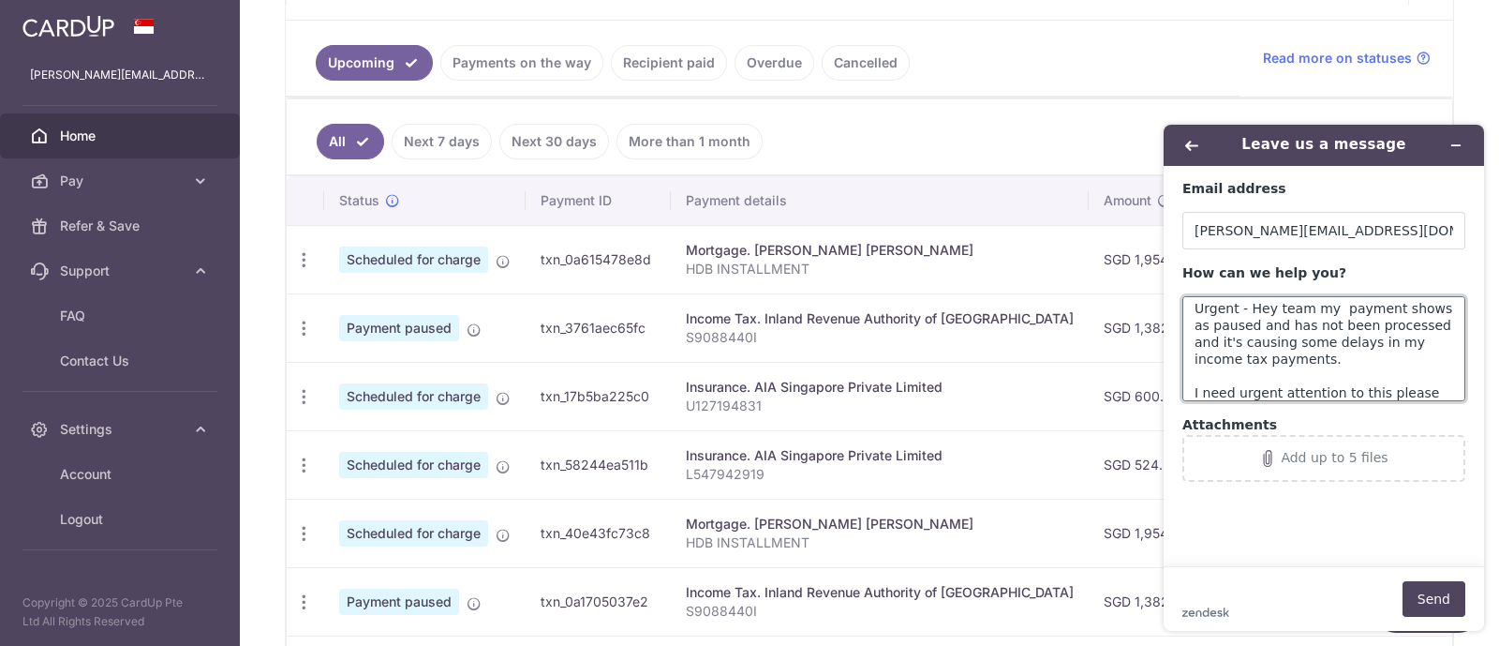
type textarea "Urgent - Hey team my payment shows as paused and has not been processed and it'…"
click at [1244, 137] on h1 "Leave us a message" at bounding box center [1324, 145] width 182 height 22
click at [1187, 141] on icon "Back" at bounding box center [1191, 145] width 13 height 13
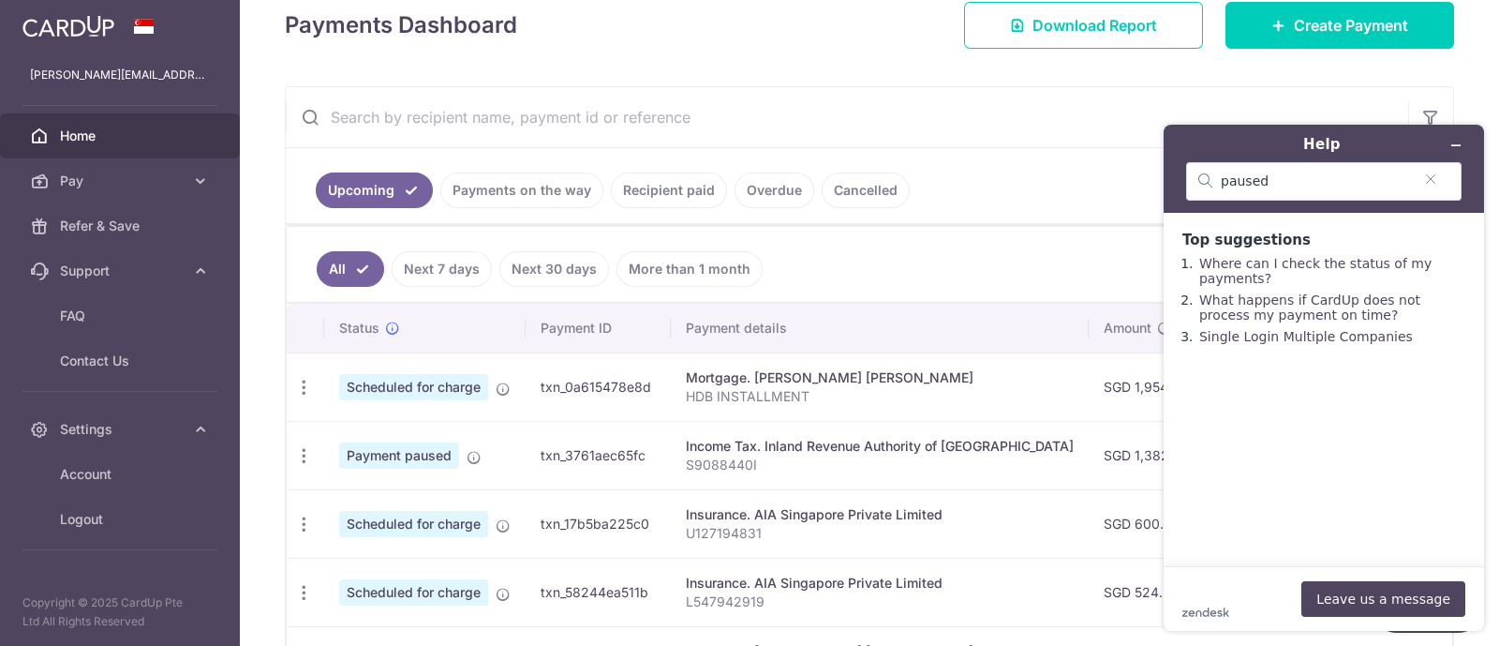
scroll to position [277, 0]
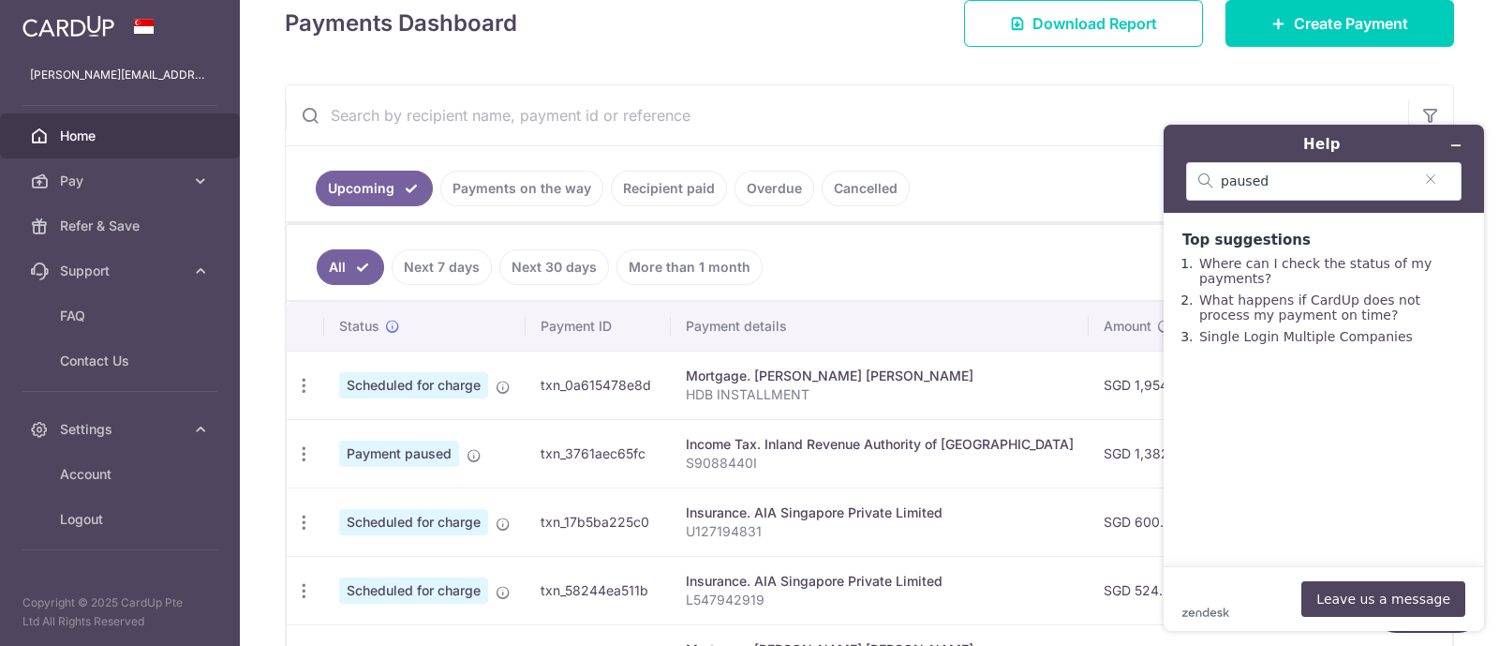
click at [410, 98] on input "text" at bounding box center [847, 115] width 1122 height 60
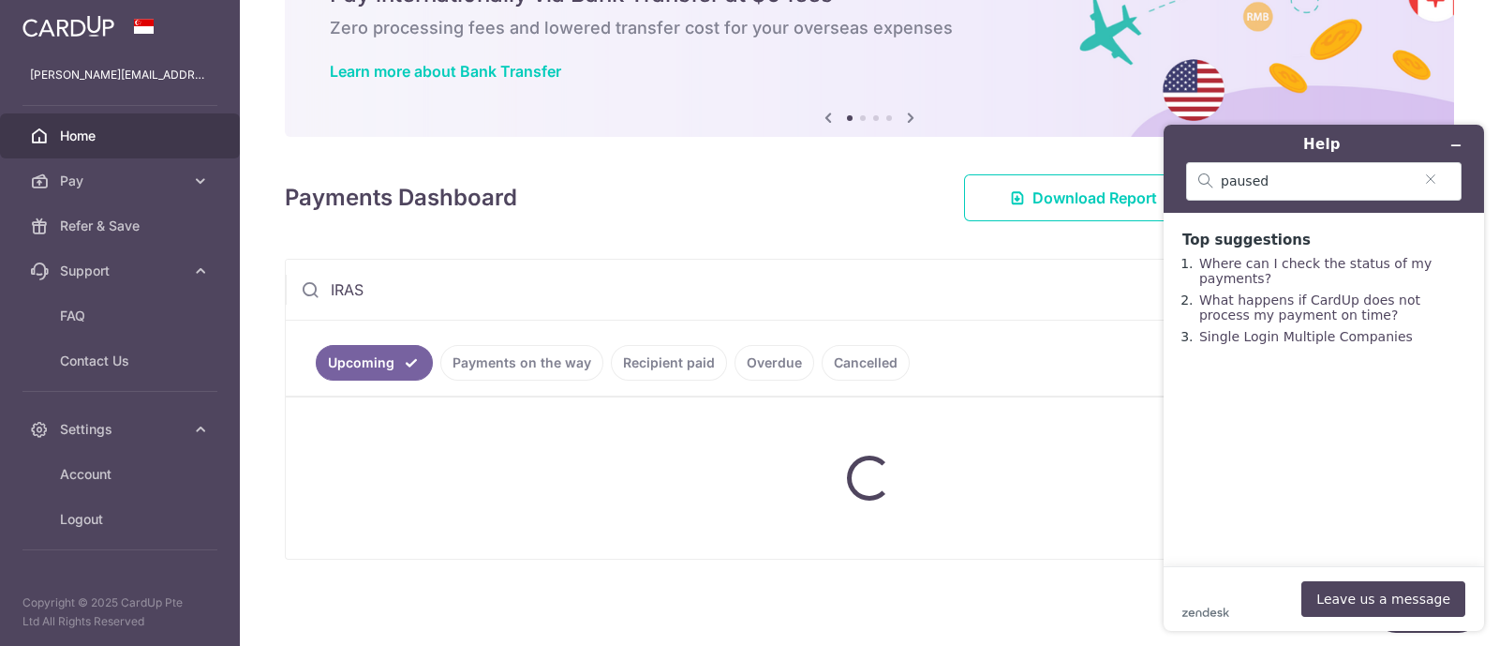
scroll to position [266, 0]
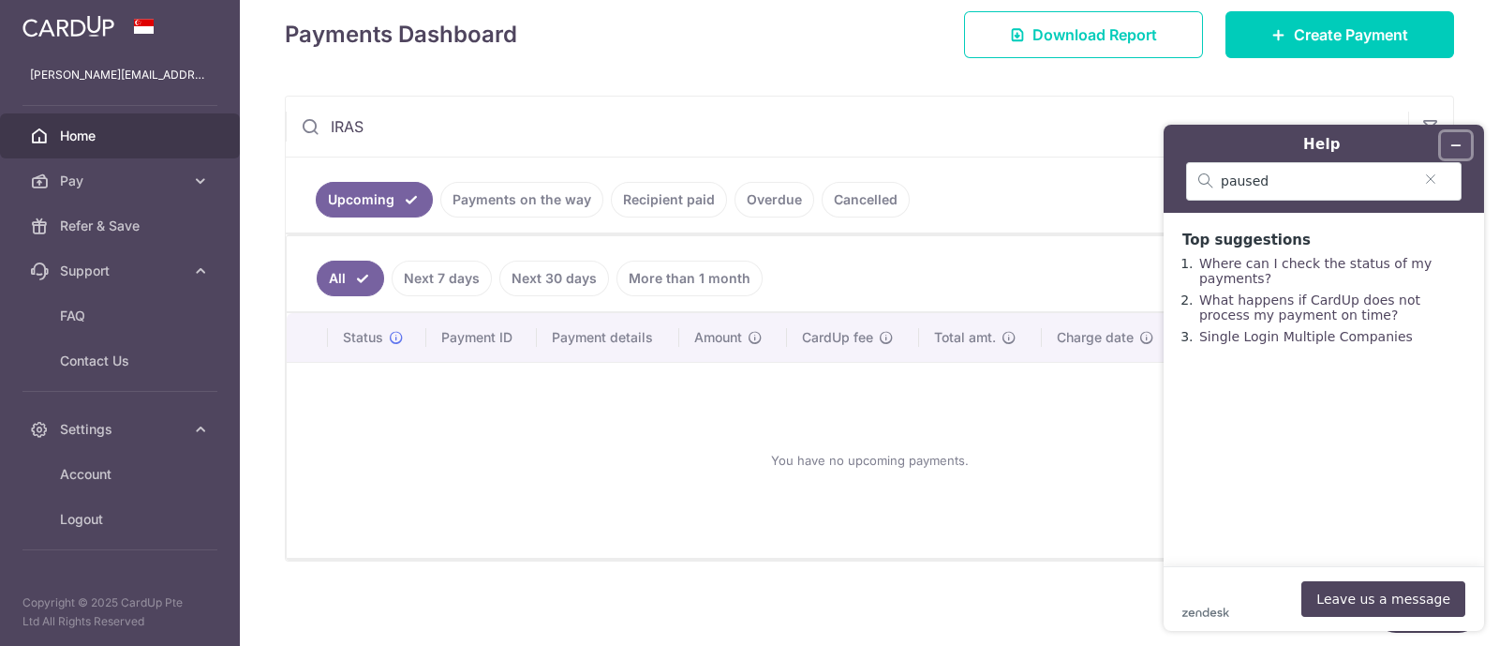
click at [1464, 144] on button "Minimize widget" at bounding box center [1456, 145] width 30 height 26
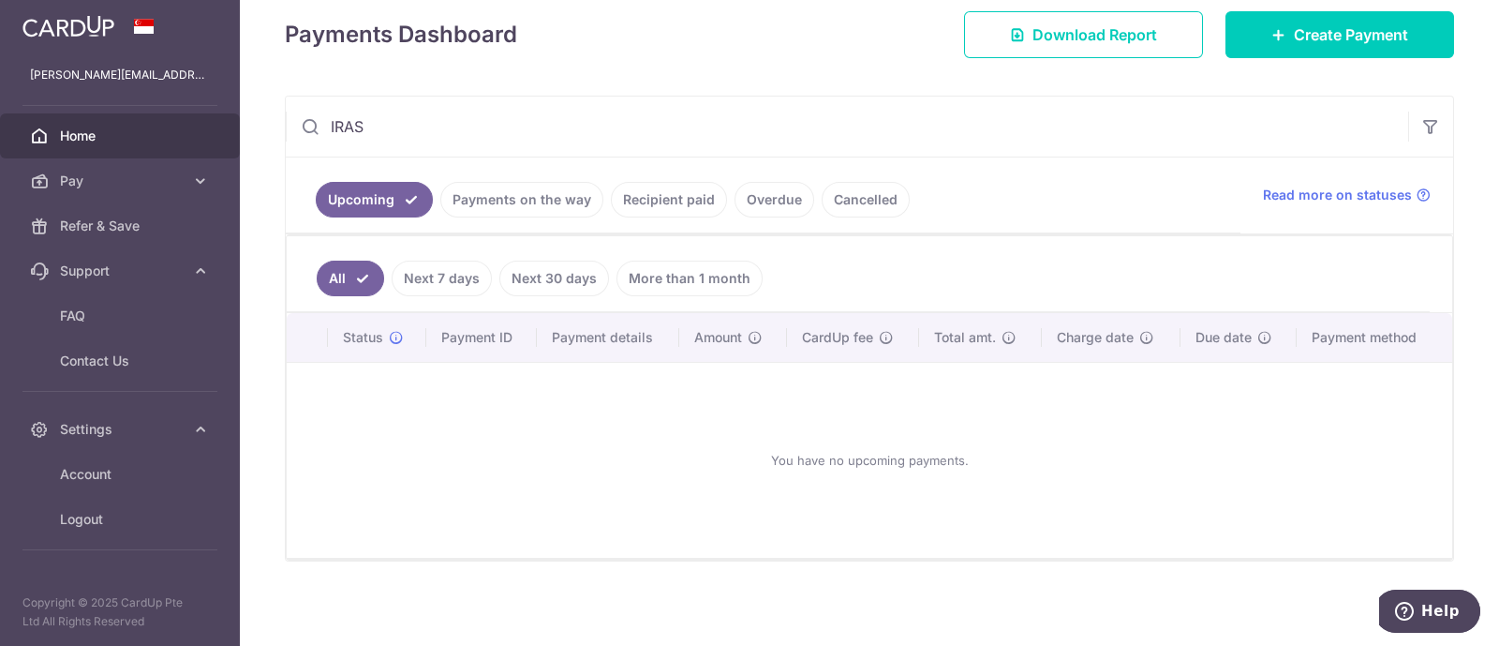
click at [523, 150] on input "IRAS" at bounding box center [847, 127] width 1122 height 60
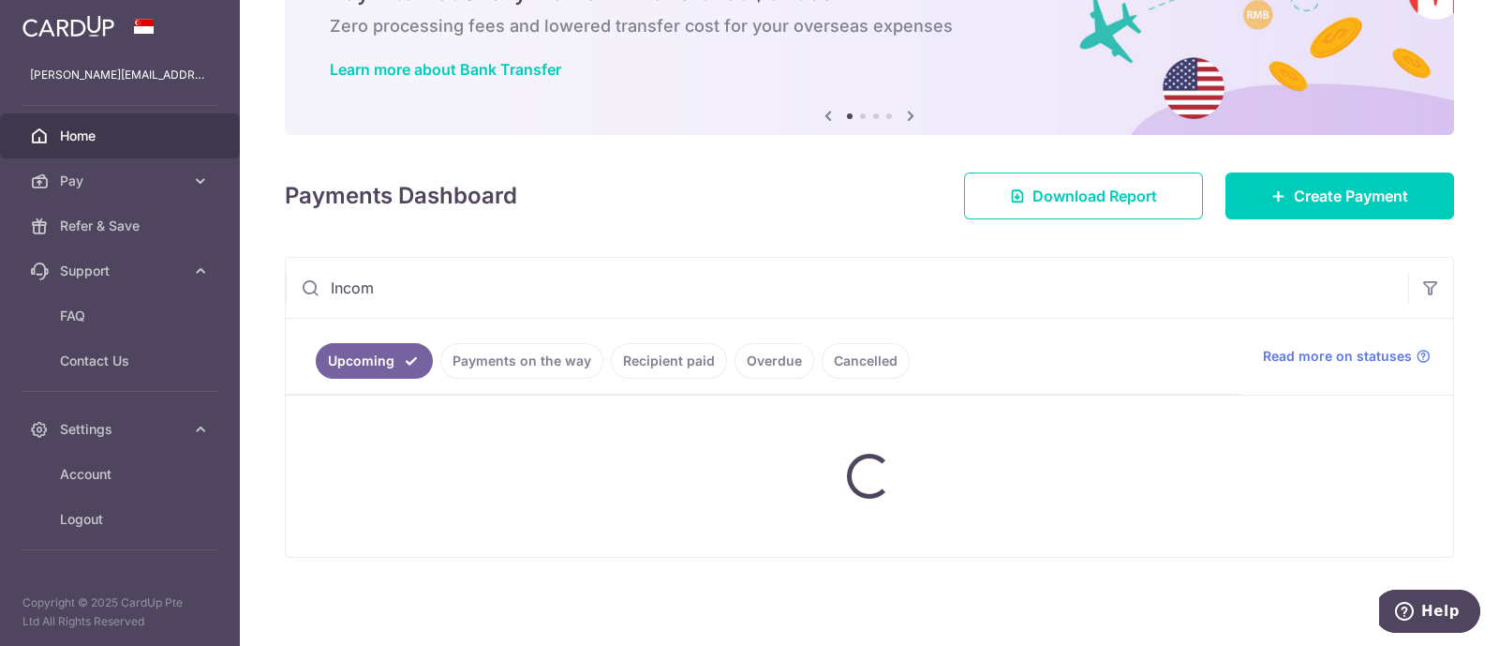
scroll to position [103, 0]
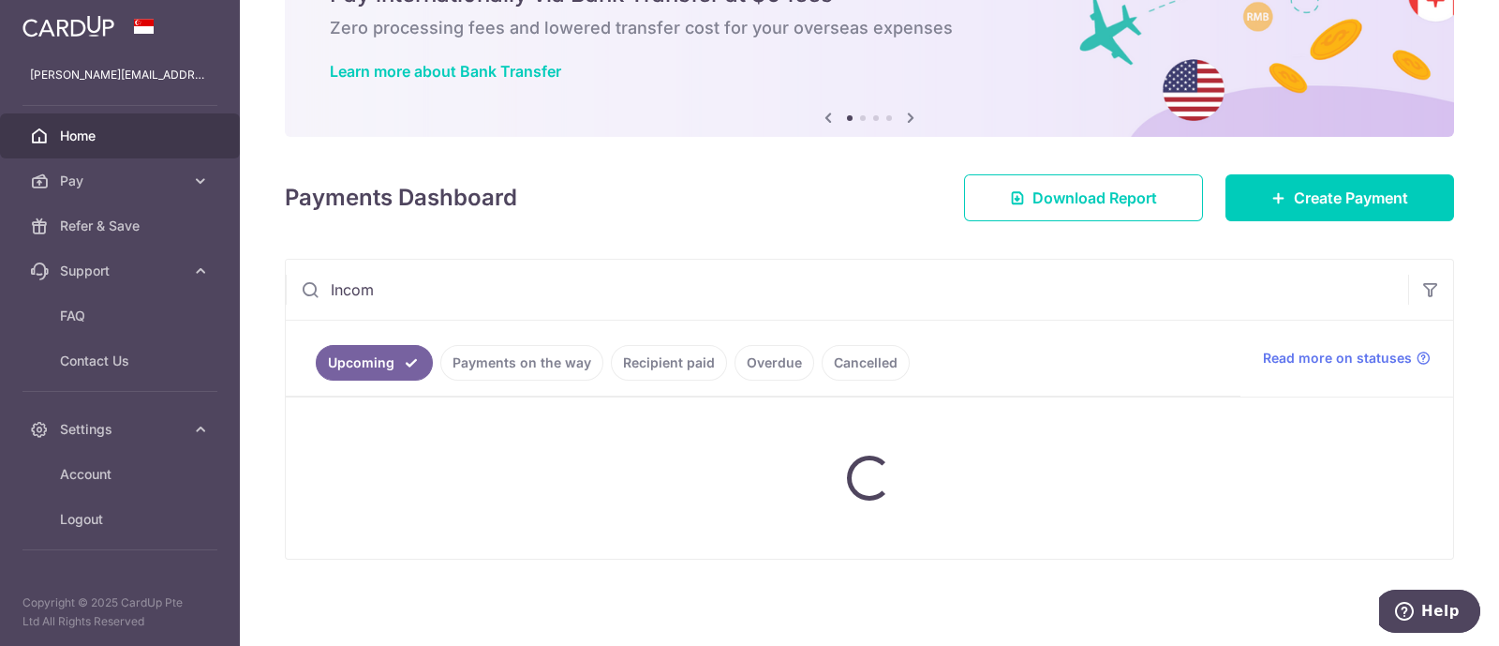
type input "Inco"
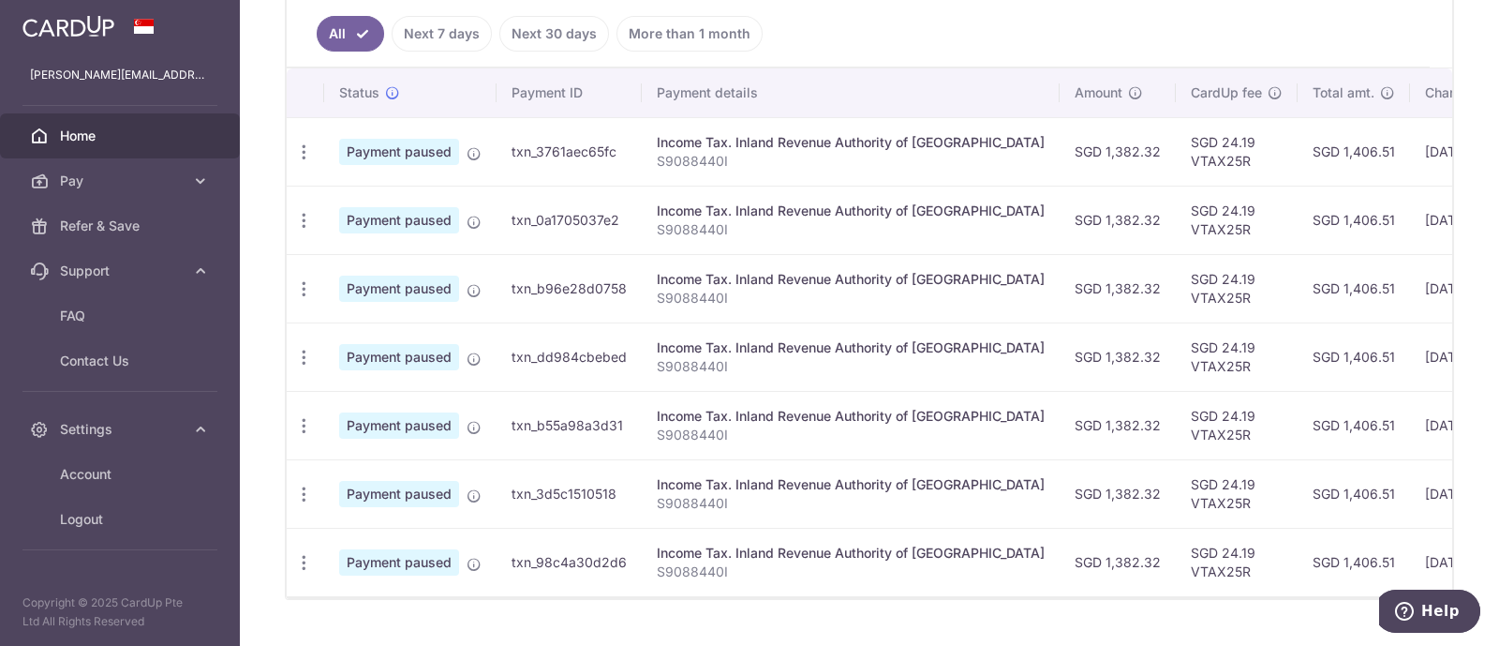
scroll to position [491, 0]
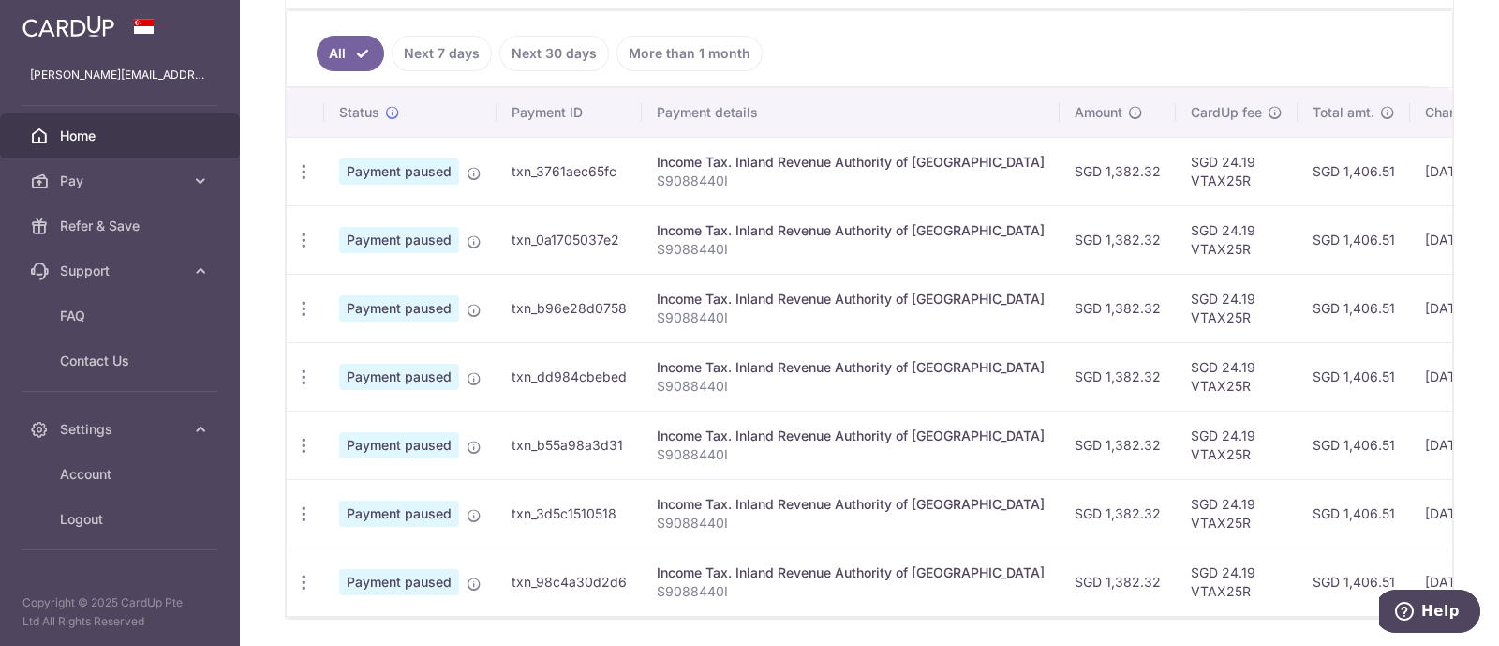
type input "inland"
click at [1421, 613] on span "Help" at bounding box center [1408, 611] width 26 height 19
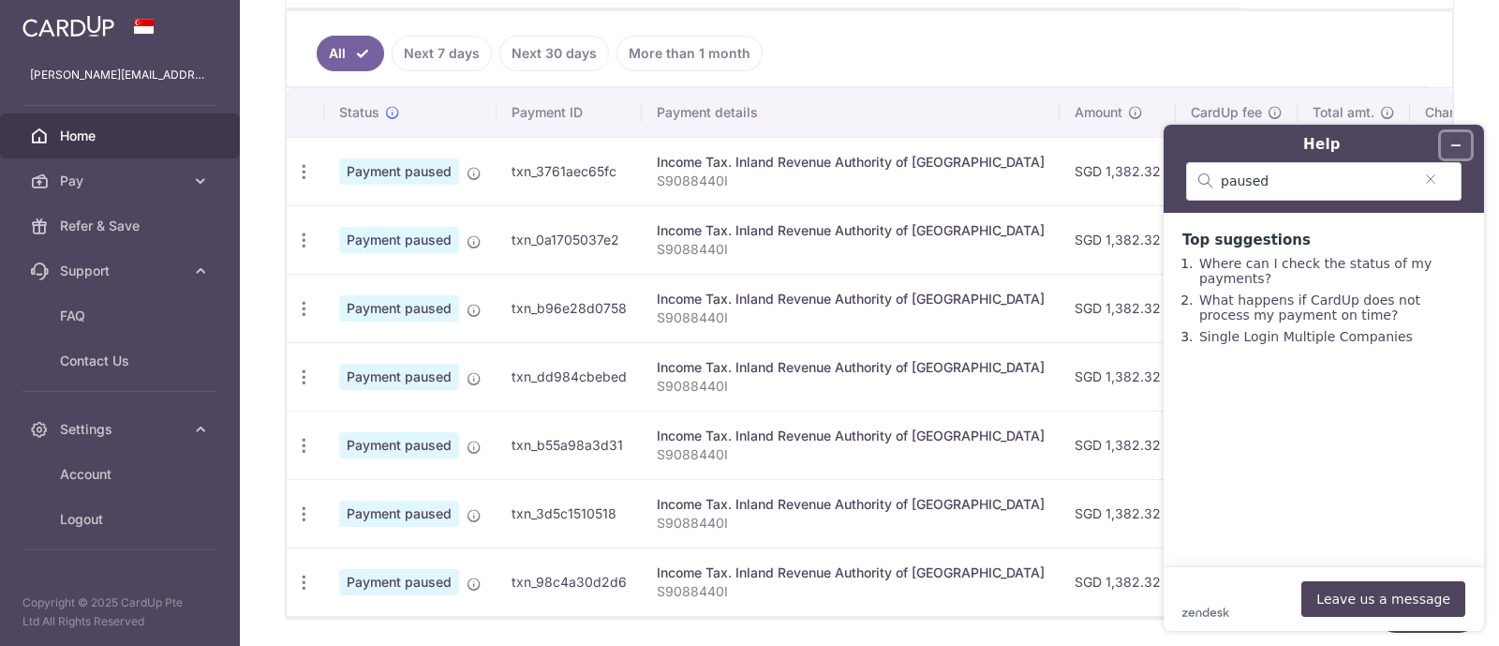
click at [1447, 148] on button "Minimize widget" at bounding box center [1456, 145] width 30 height 26
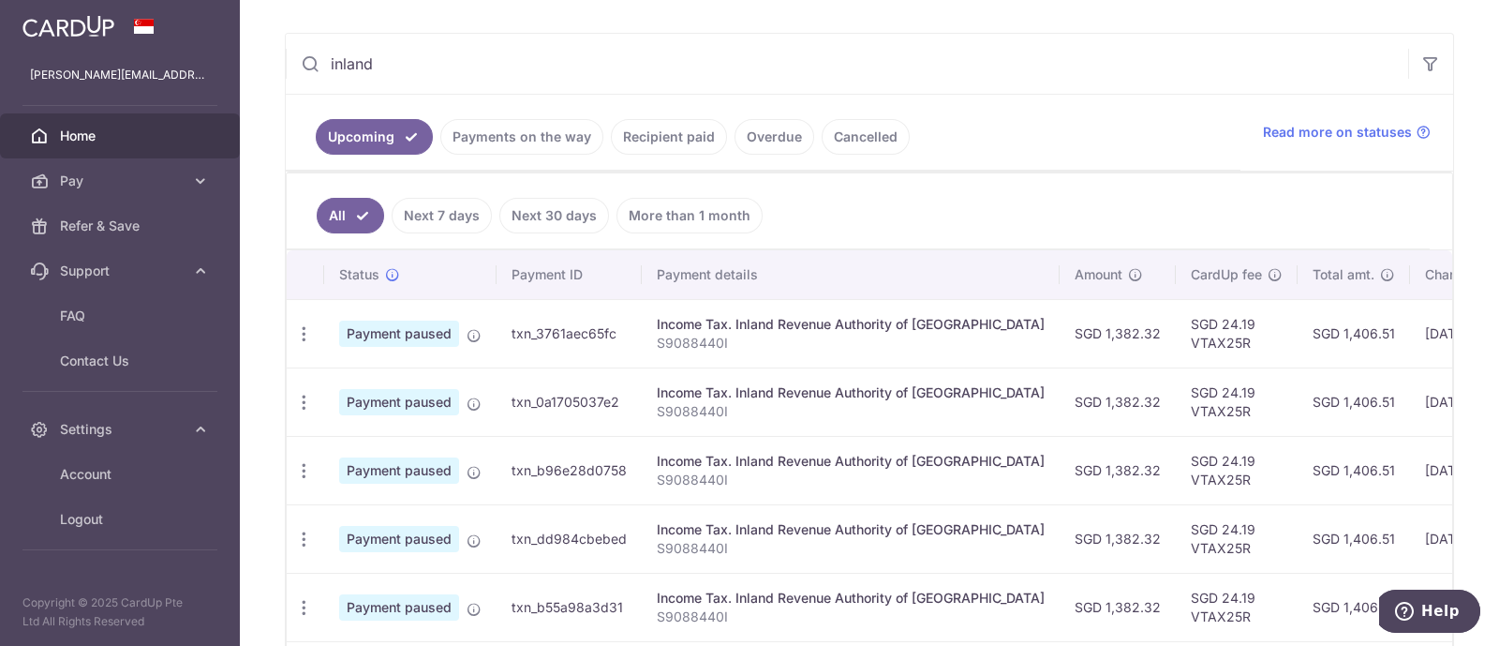
click at [691, 138] on link "Recipient paid" at bounding box center [669, 137] width 116 height 36
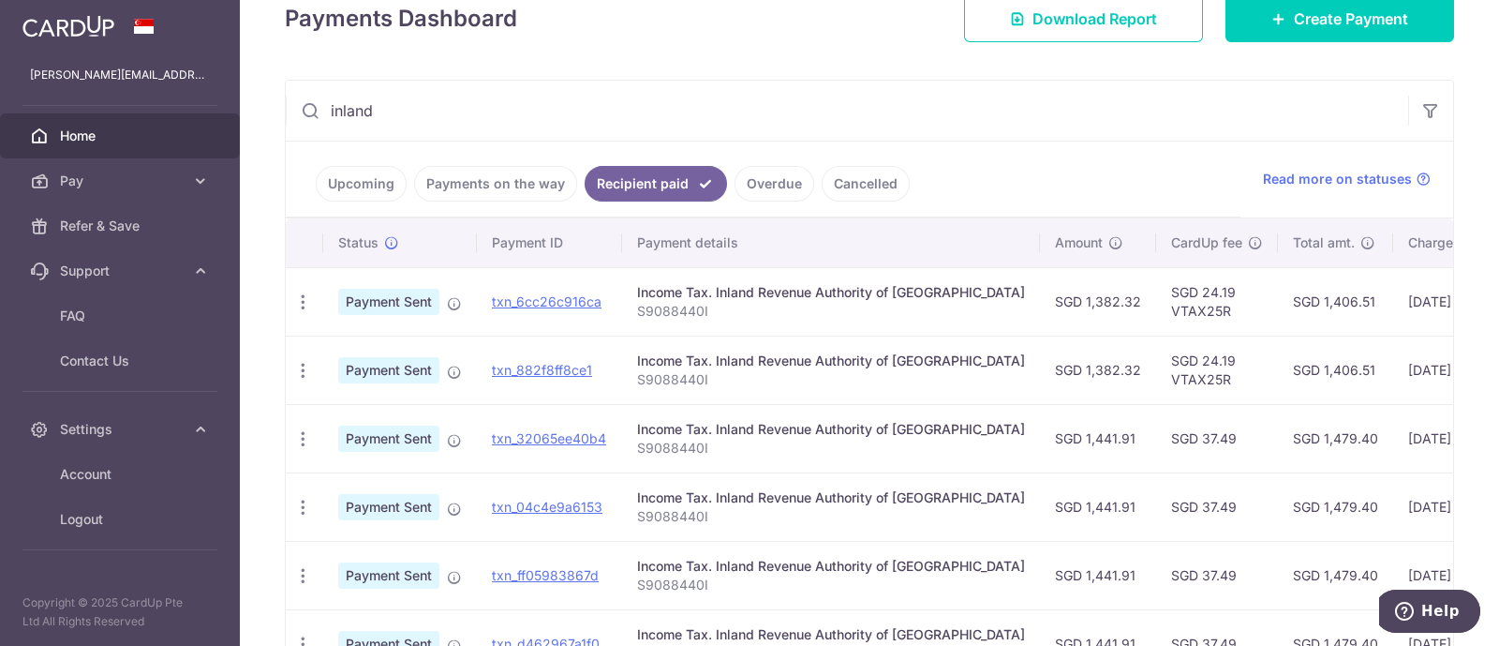
scroll to position [274, 0]
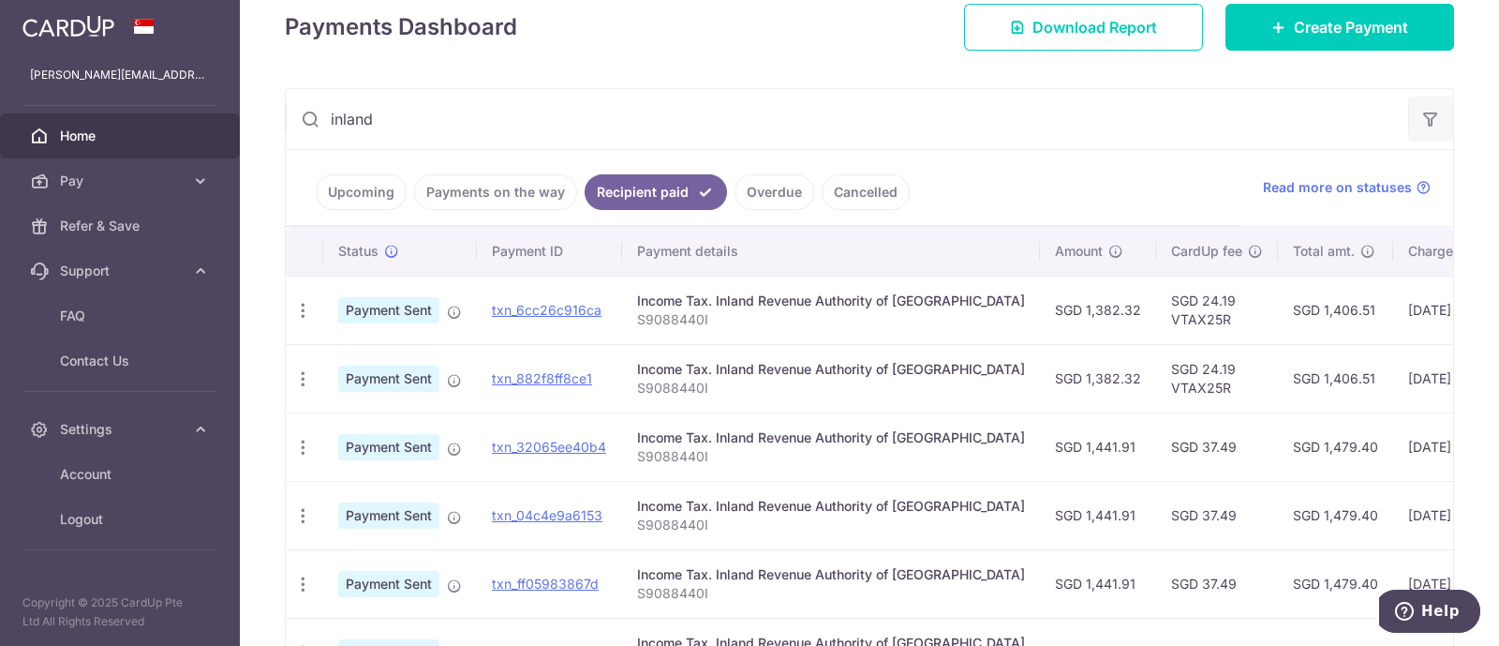
click at [1421, 122] on icon "button" at bounding box center [1430, 119] width 19 height 19
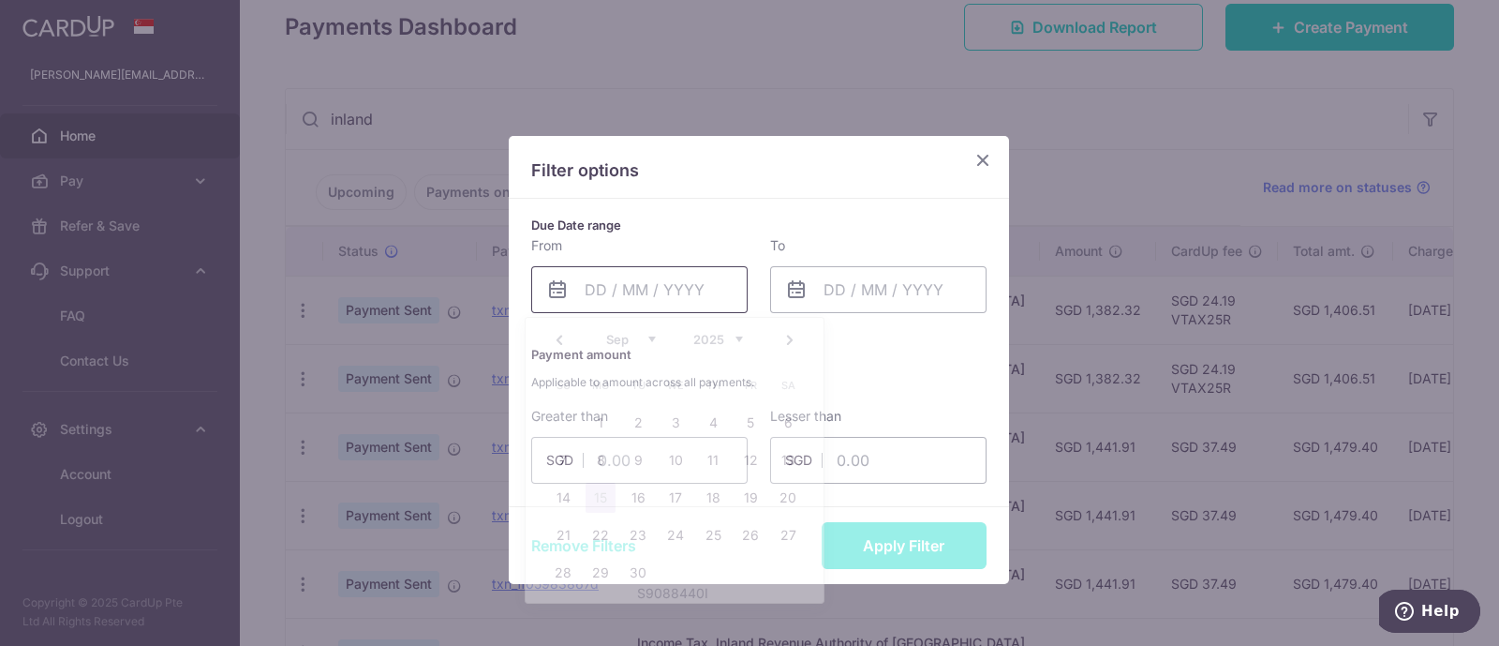
click at [652, 291] on input "text" at bounding box center [639, 289] width 216 height 47
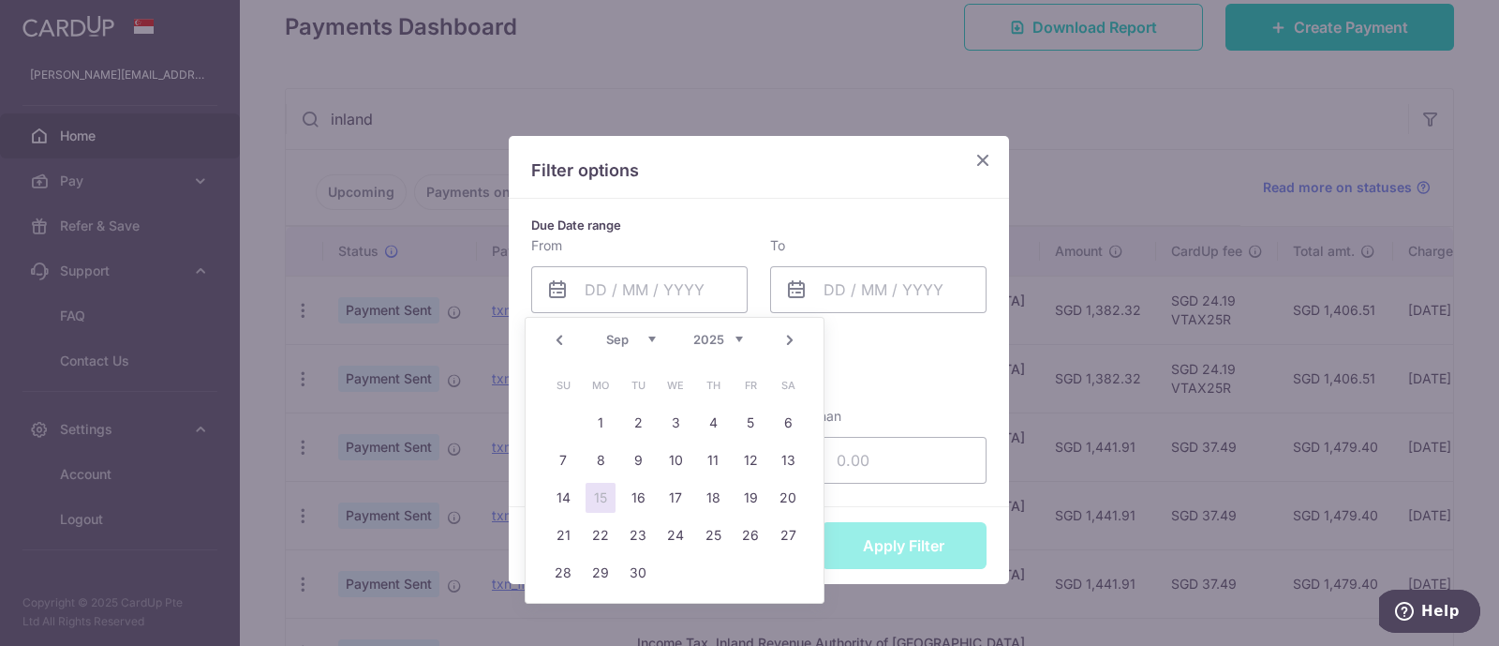
click at [553, 345] on link "Prev" at bounding box center [559, 340] width 22 height 22
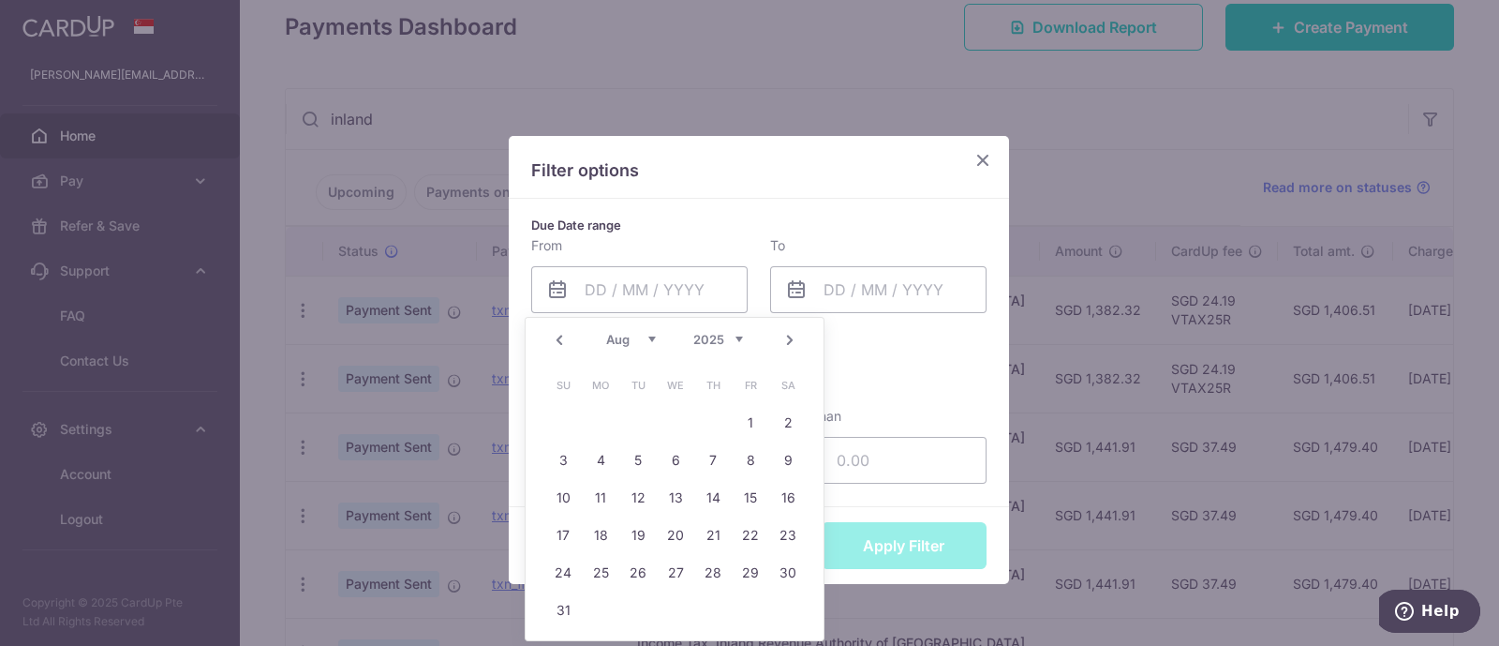
click at [553, 345] on link "Prev" at bounding box center [559, 340] width 22 height 22
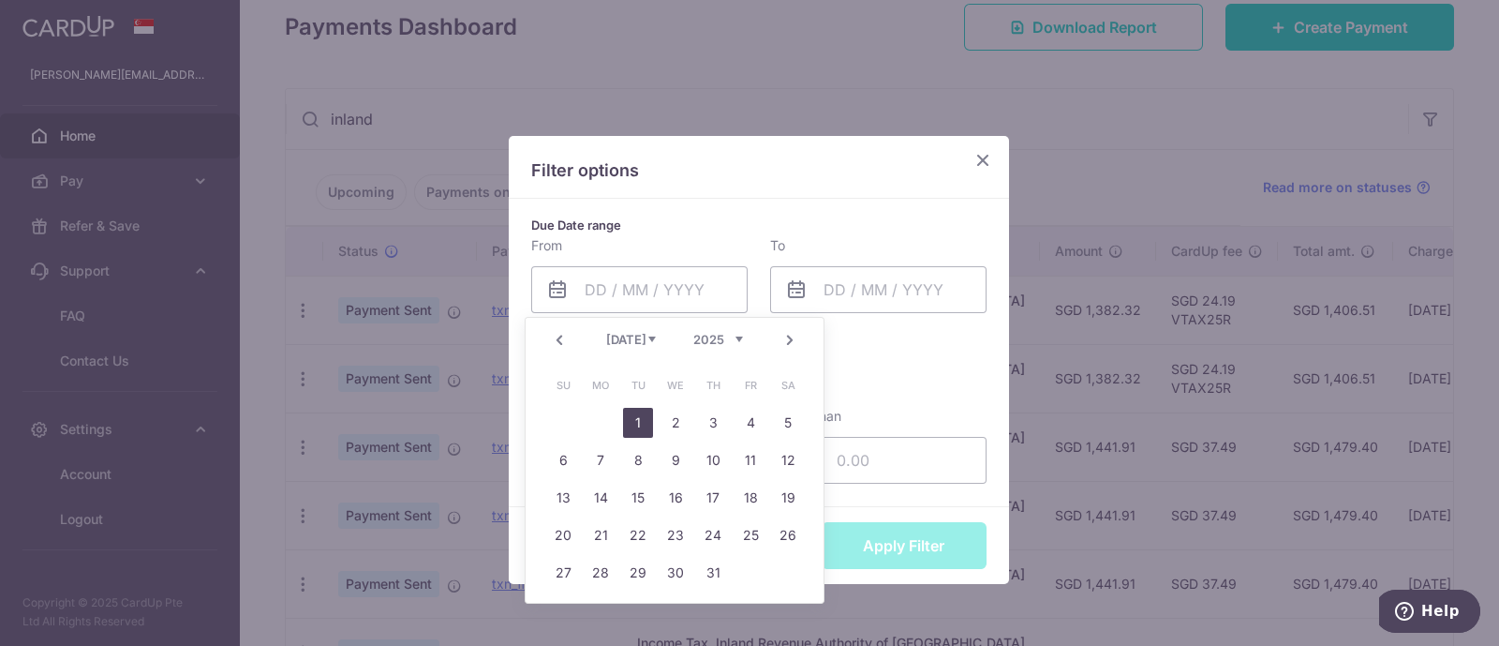
click at [642, 419] on link "1" at bounding box center [638, 423] width 30 height 30
type input "[DATE]"
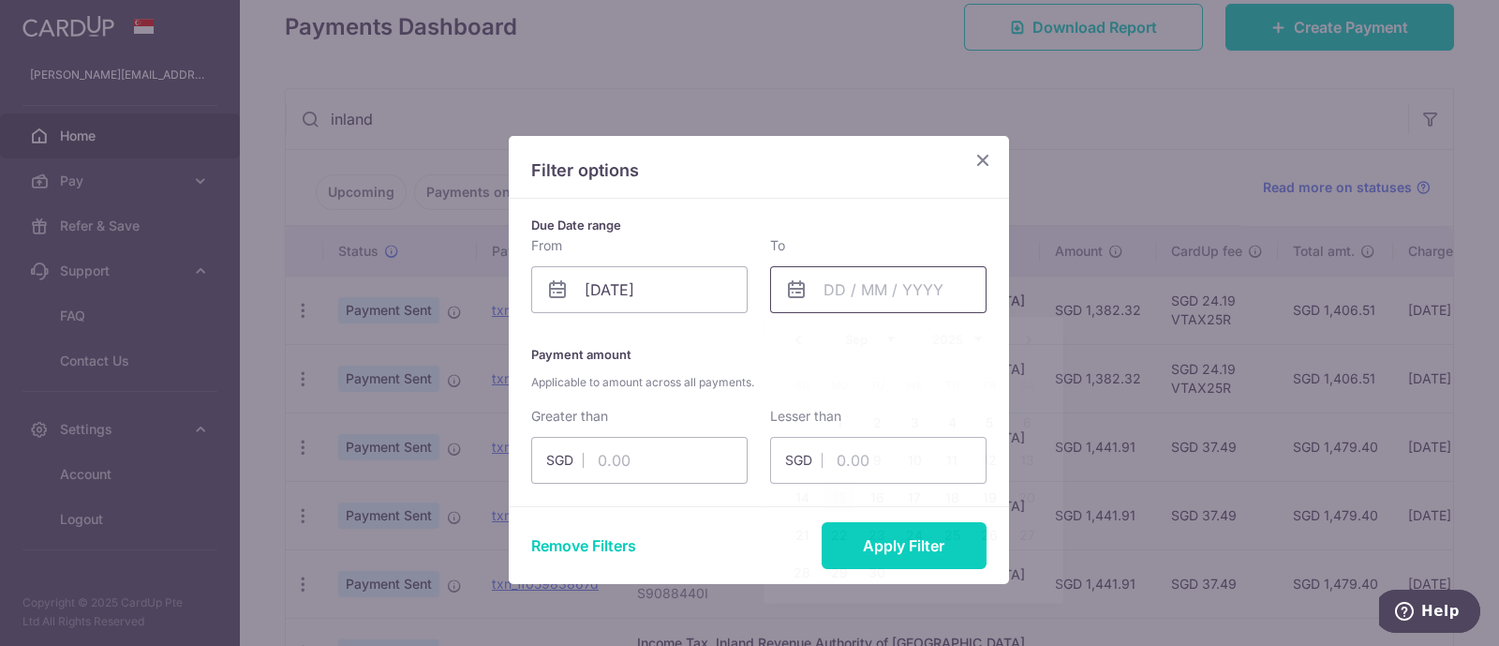
click at [829, 290] on input "text" at bounding box center [878, 289] width 216 height 47
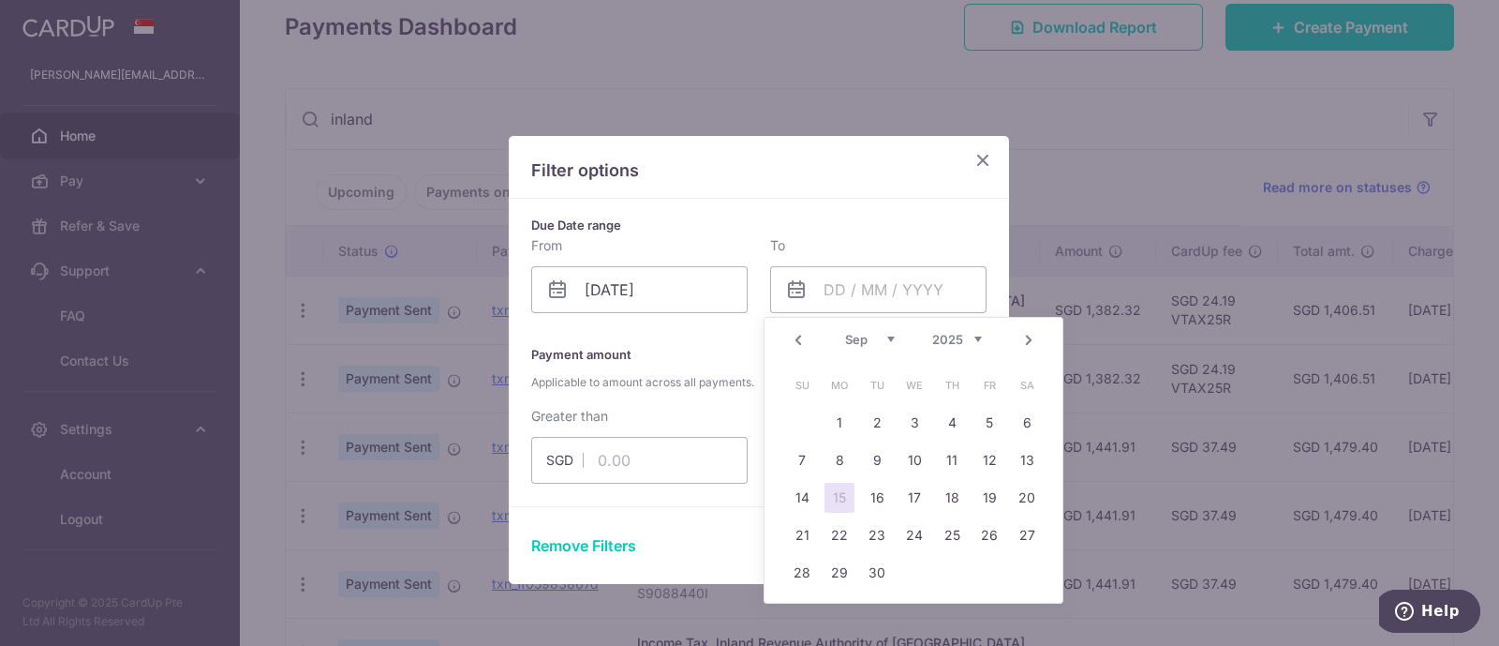
click at [796, 334] on link "Prev" at bounding box center [798, 340] width 22 height 22
click at [949, 580] on link "31" at bounding box center [952, 572] width 30 height 30
type input "[DATE]"
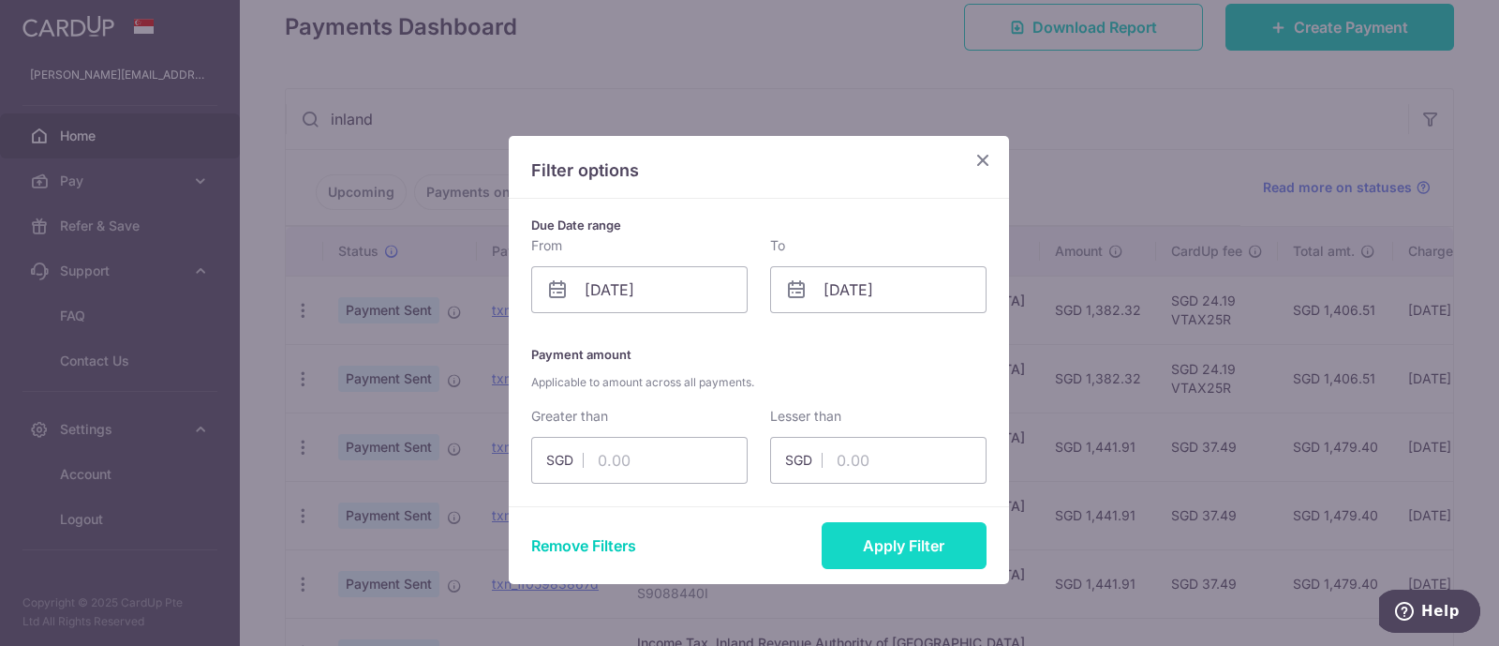
click at [871, 556] on button "Apply Filter" at bounding box center [904, 545] width 165 height 47
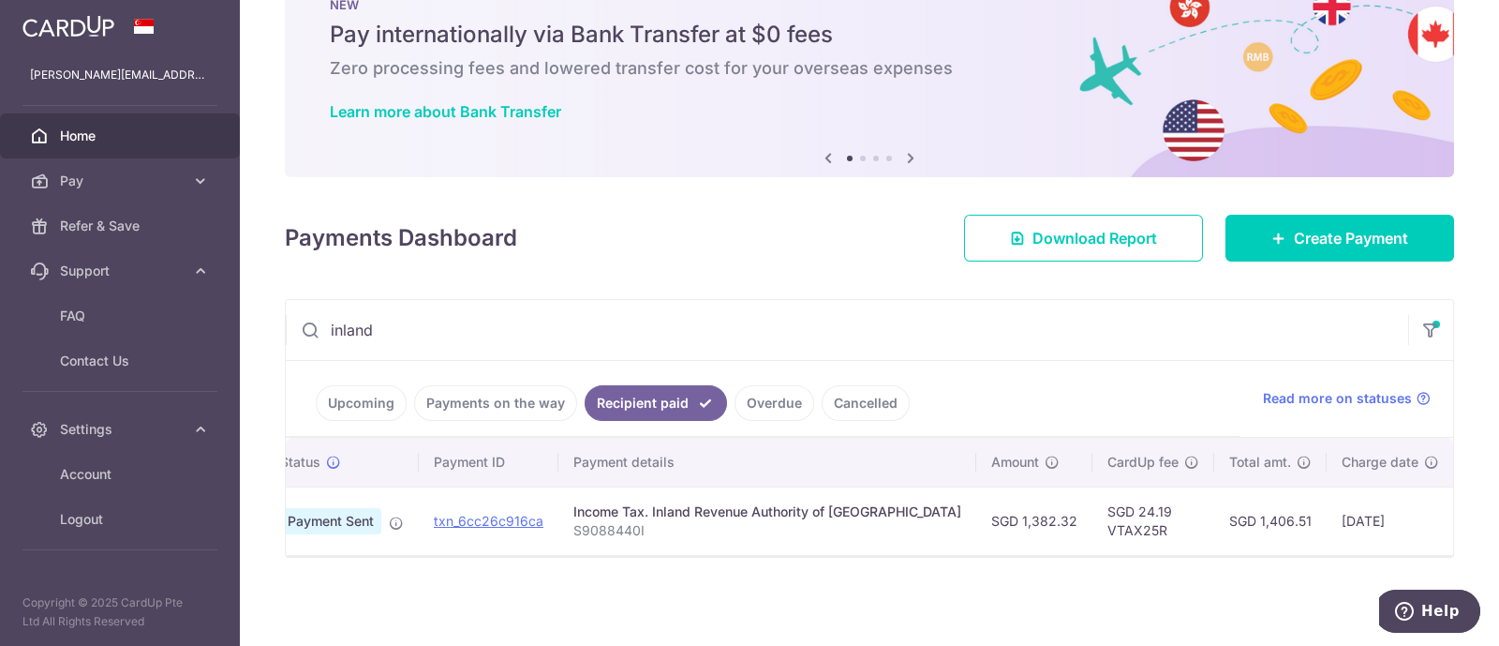
scroll to position [0, 57]
click at [539, 391] on link "Payments on the way" at bounding box center [495, 403] width 163 height 36
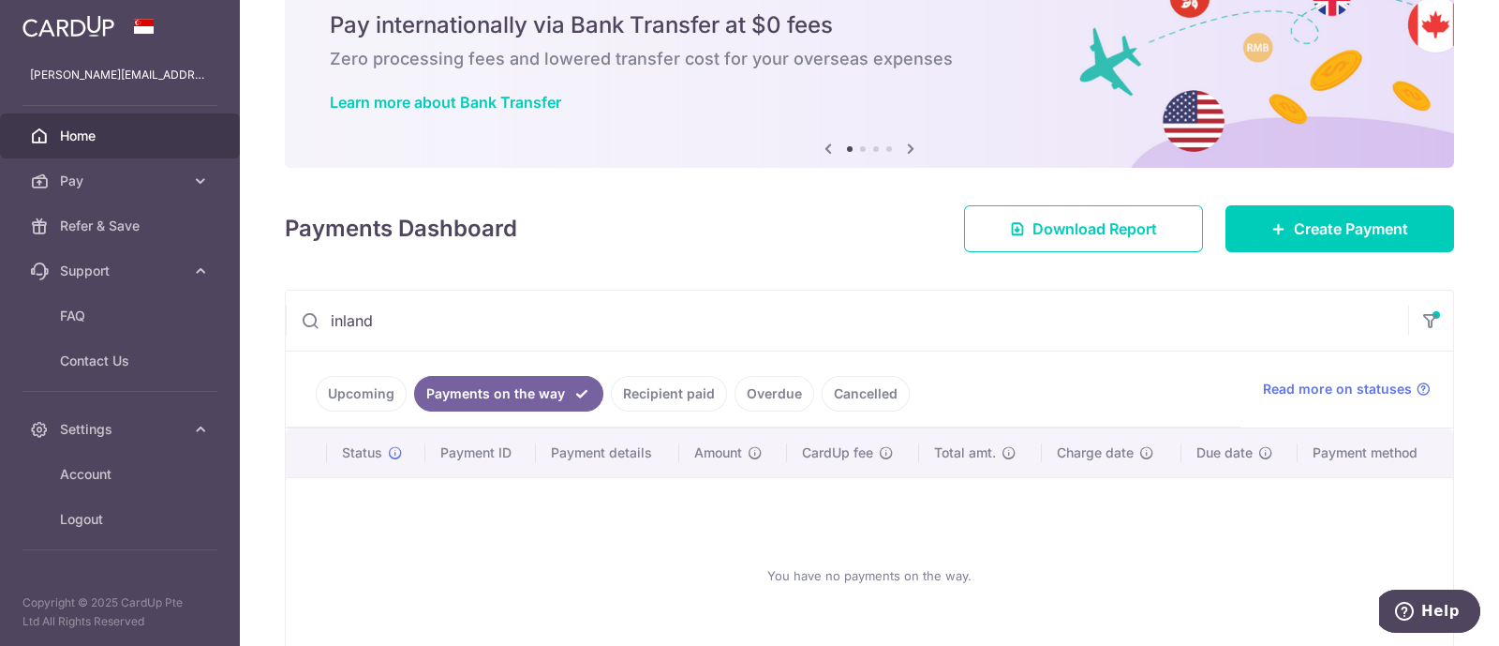
click at [361, 399] on link "Upcoming" at bounding box center [361, 394] width 91 height 36
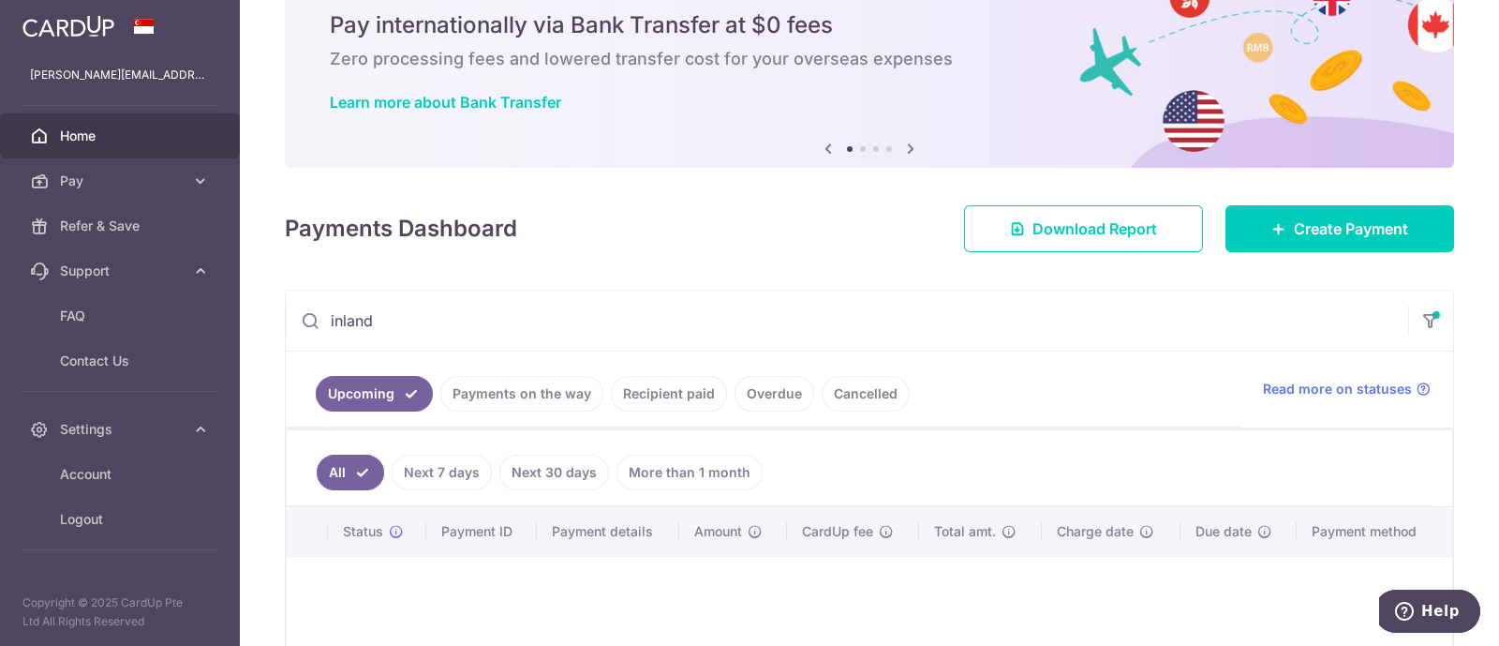
click at [693, 387] on link "Recipient paid" at bounding box center [669, 394] width 116 height 36
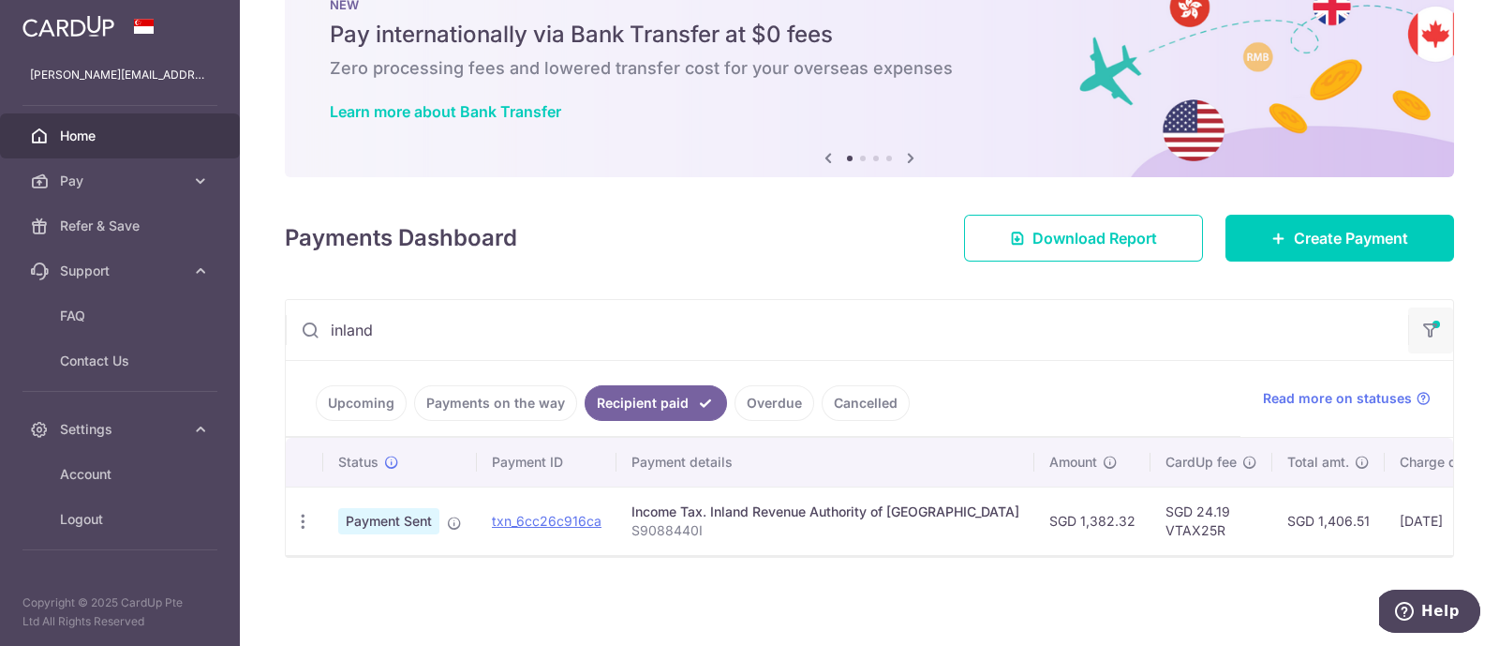
click at [1421, 320] on icon "button" at bounding box center [1430, 323] width 19 height 7
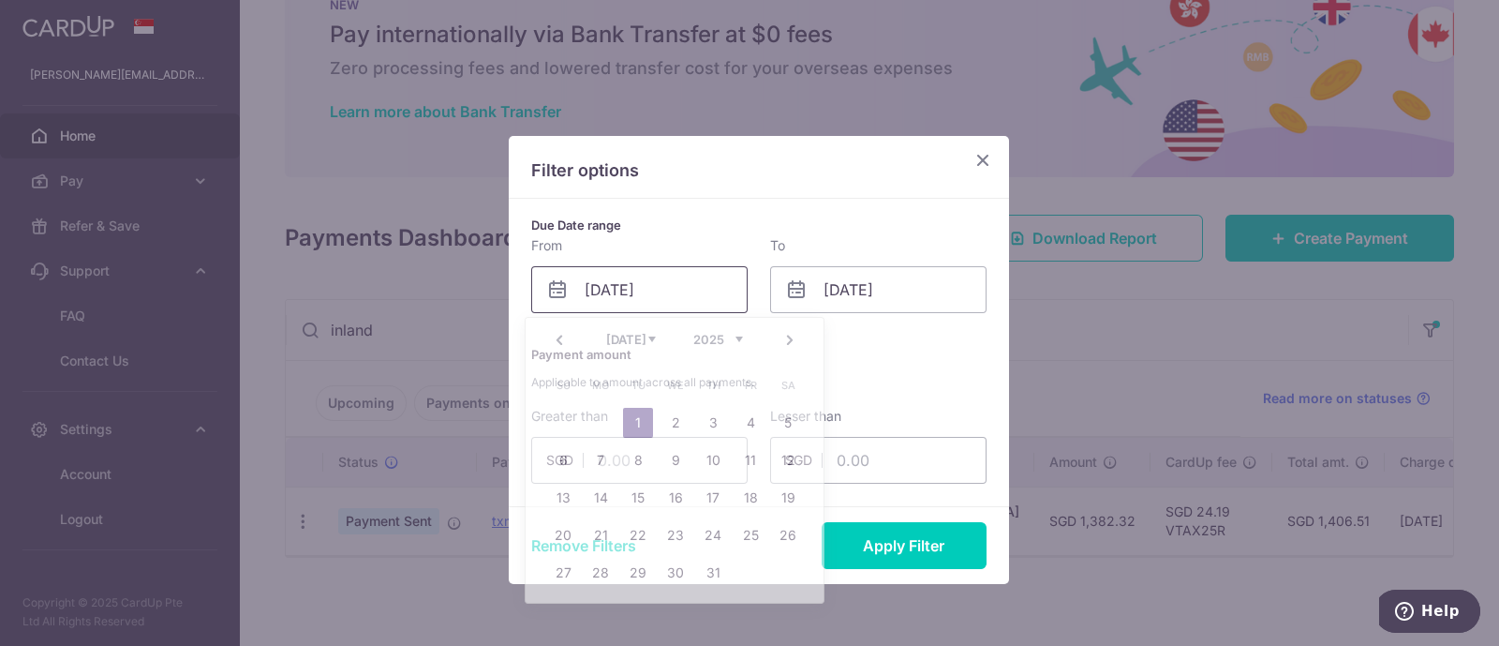
click at [627, 278] on input "01/07/2025" at bounding box center [639, 289] width 216 height 47
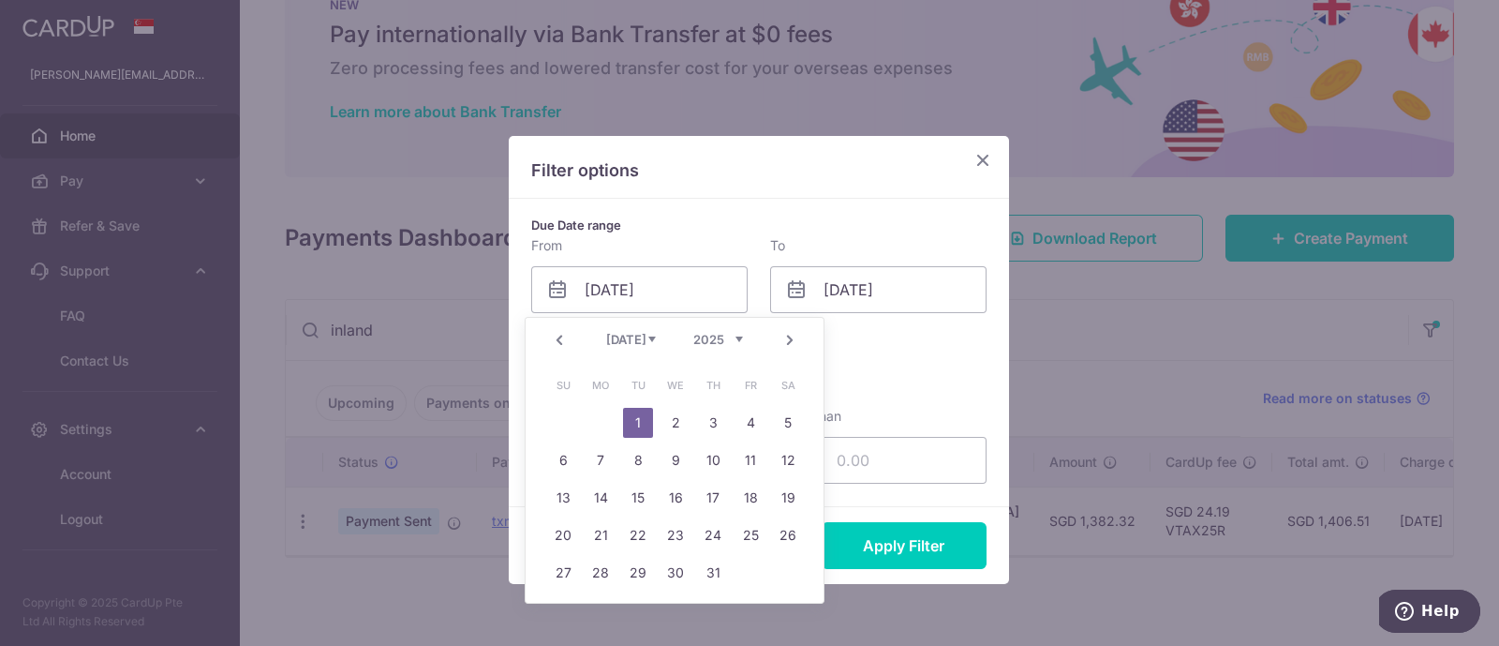
click at [556, 344] on link "Prev" at bounding box center [559, 340] width 22 height 22
click at [563, 428] on link "1" at bounding box center [563, 423] width 30 height 30
type input "01/06/2025"
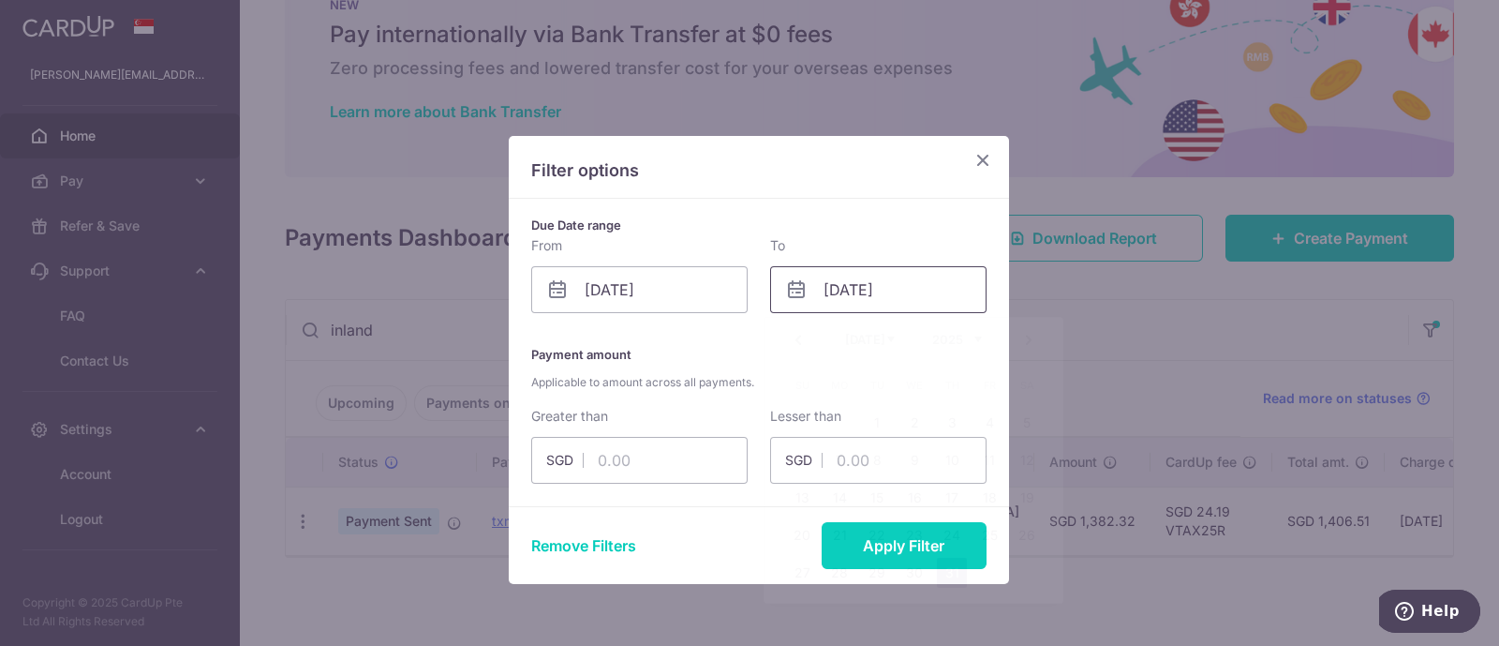
click at [863, 275] on input "31/07/2025" at bounding box center [878, 289] width 216 height 47
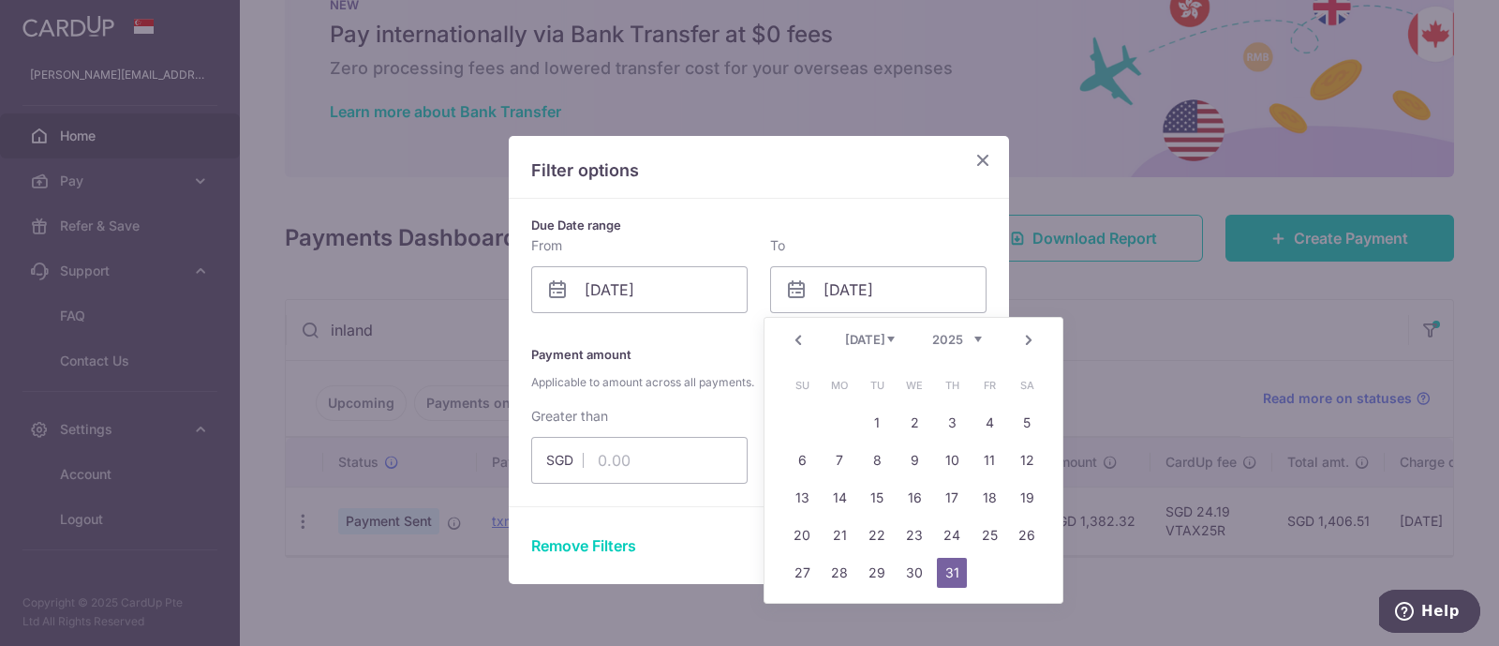
click at [801, 353] on div "Prev Next Jan Feb Mar Apr May Jun Jul Aug Sep Oct Nov Dec 2015 2016 2017 2018 2…" at bounding box center [914, 340] width 298 height 45
click at [795, 337] on link "Prev" at bounding box center [798, 340] width 22 height 22
click at [838, 573] on link "30" at bounding box center [840, 572] width 30 height 30
type input "30/06/2025"
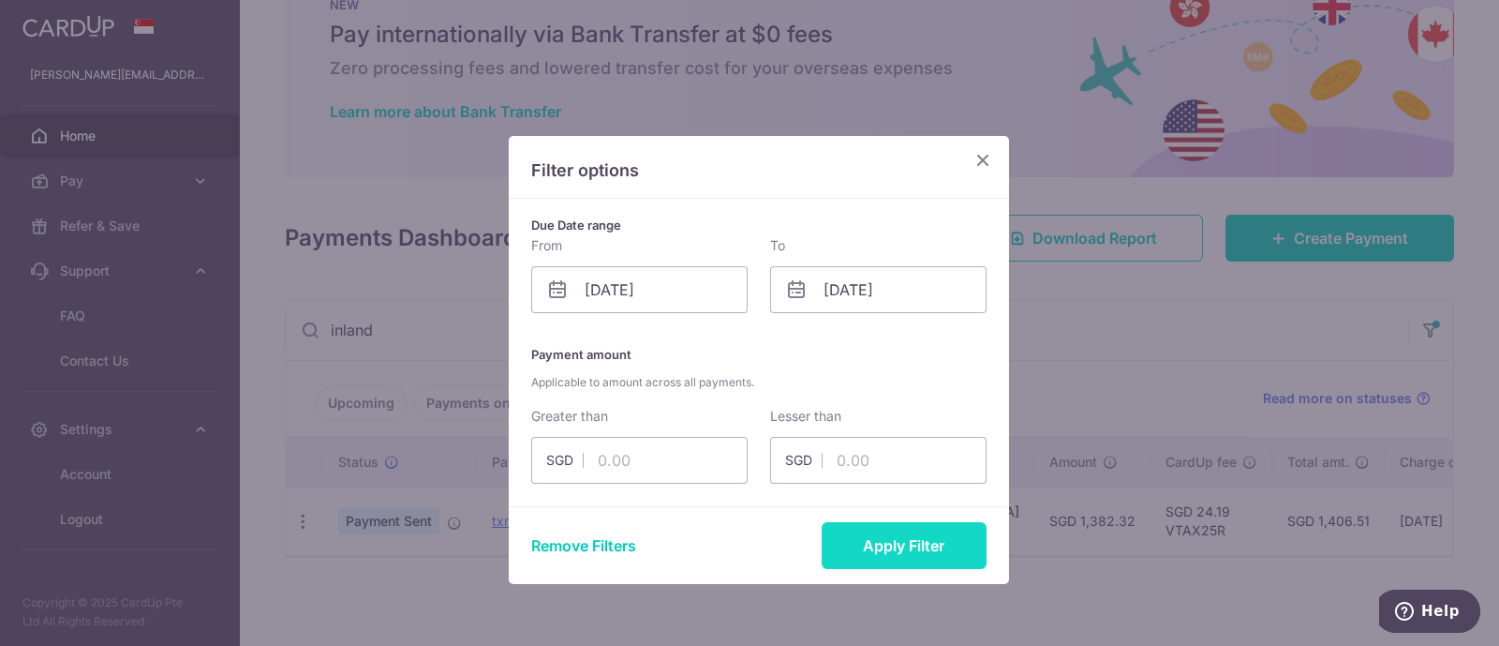
click at [928, 547] on button "Apply Filter" at bounding box center [904, 545] width 165 height 47
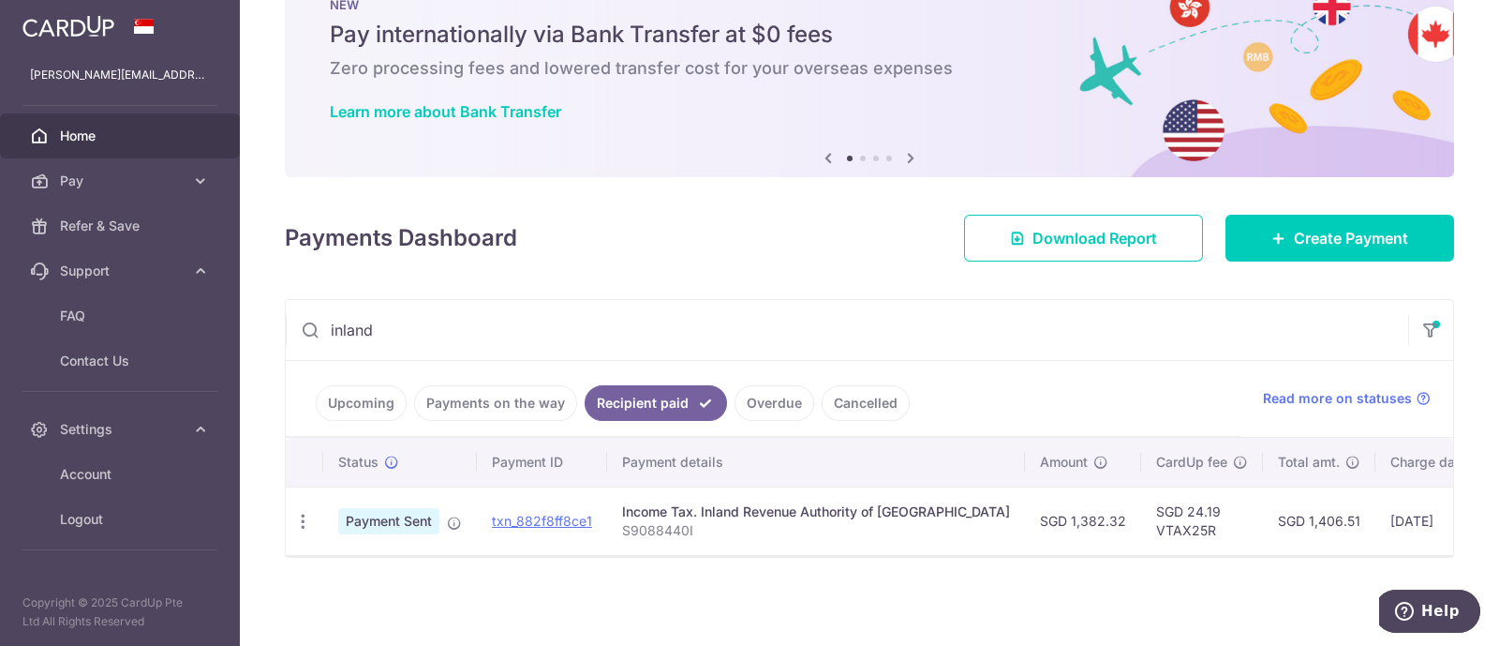
click at [743, 328] on input "inland" at bounding box center [847, 330] width 1122 height 60
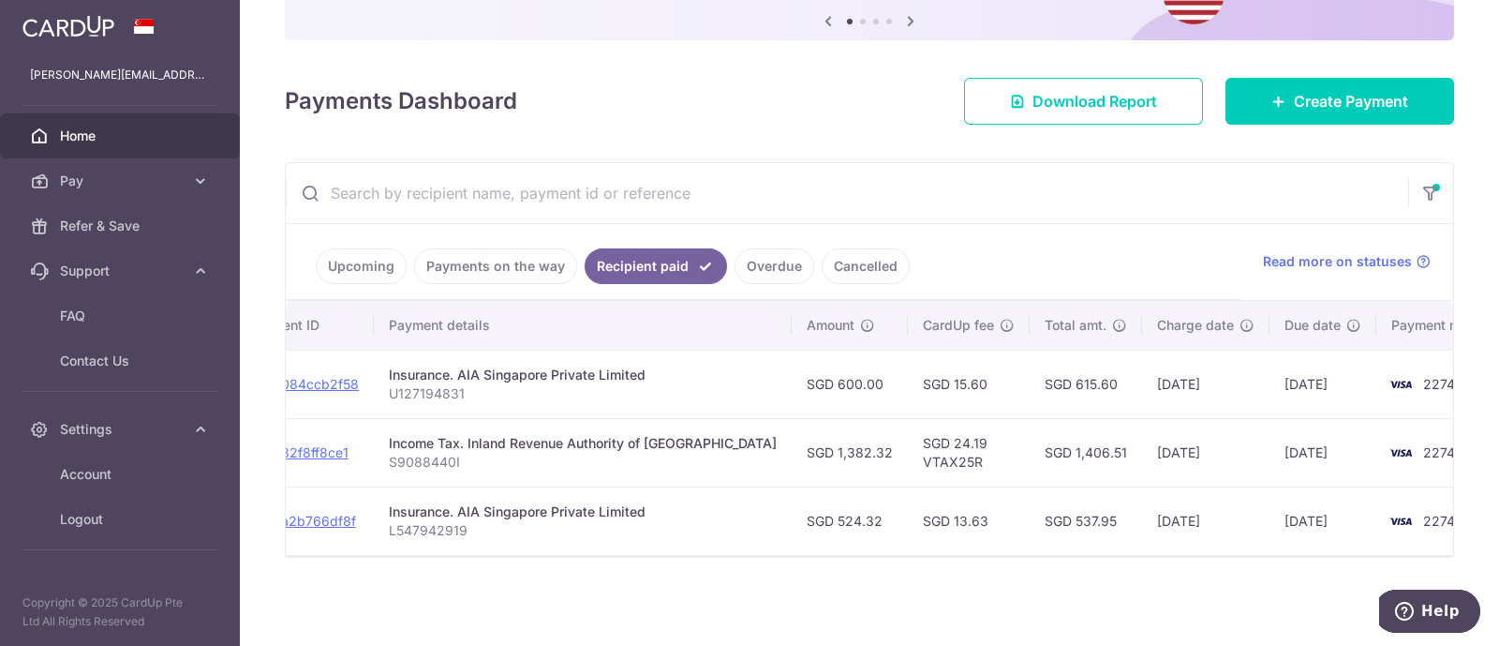
scroll to position [0, 0]
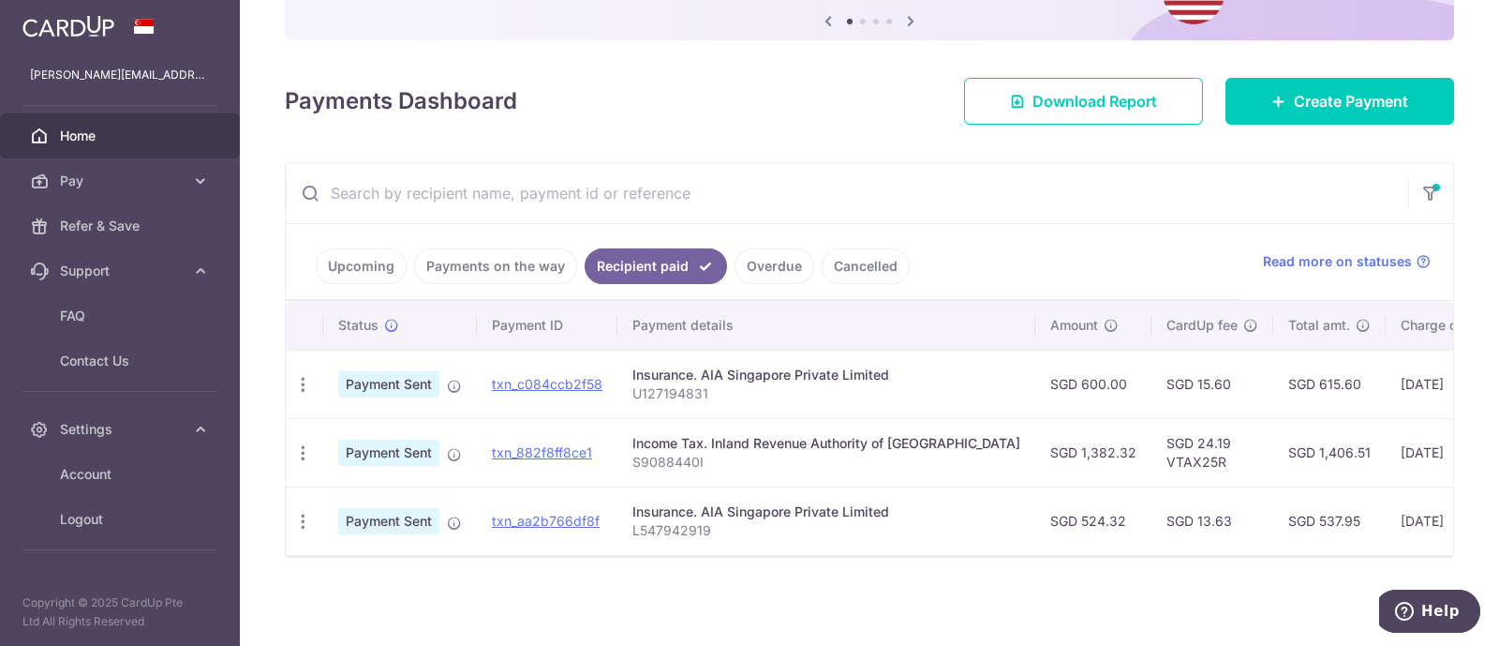
click at [351, 229] on ul "Upcoming Payments on the way Recipient paid Overdue Cancelled" at bounding box center [763, 262] width 955 height 76
click at [345, 265] on link "Upcoming" at bounding box center [361, 266] width 91 height 36
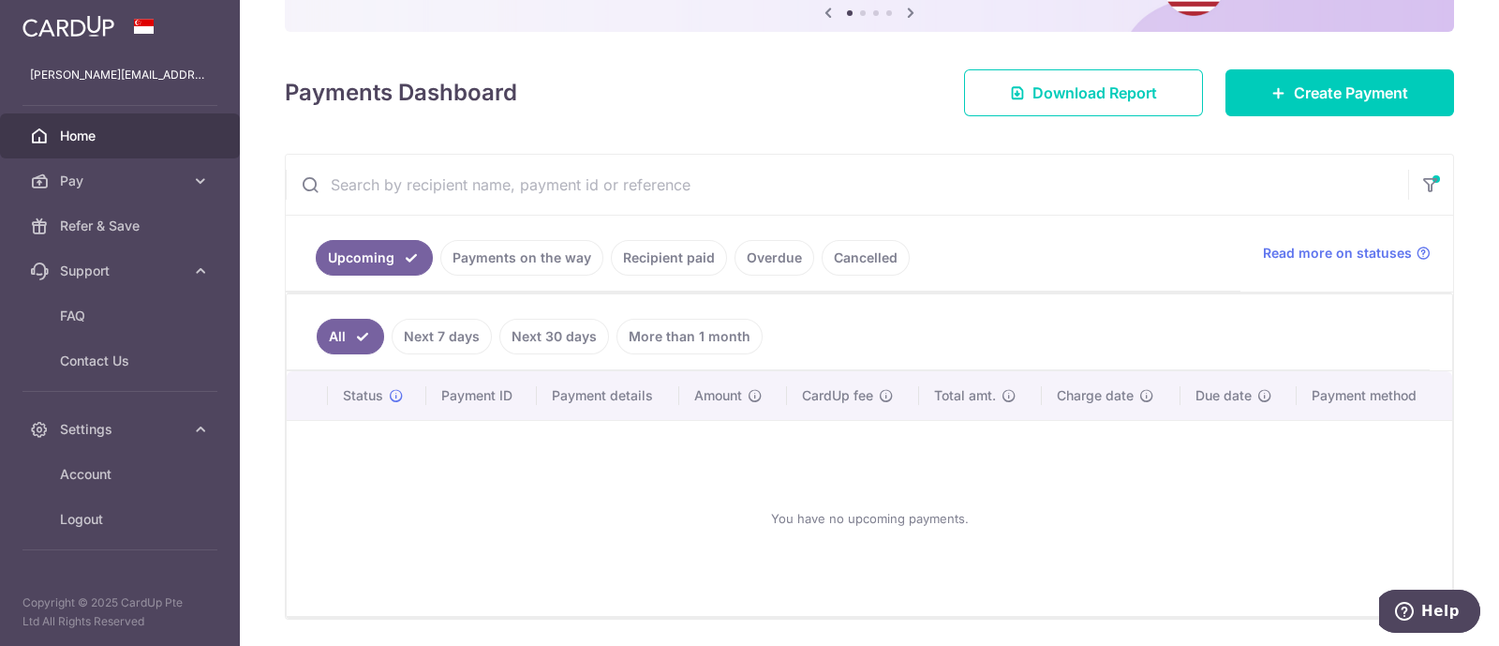
scroll to position [266, 0]
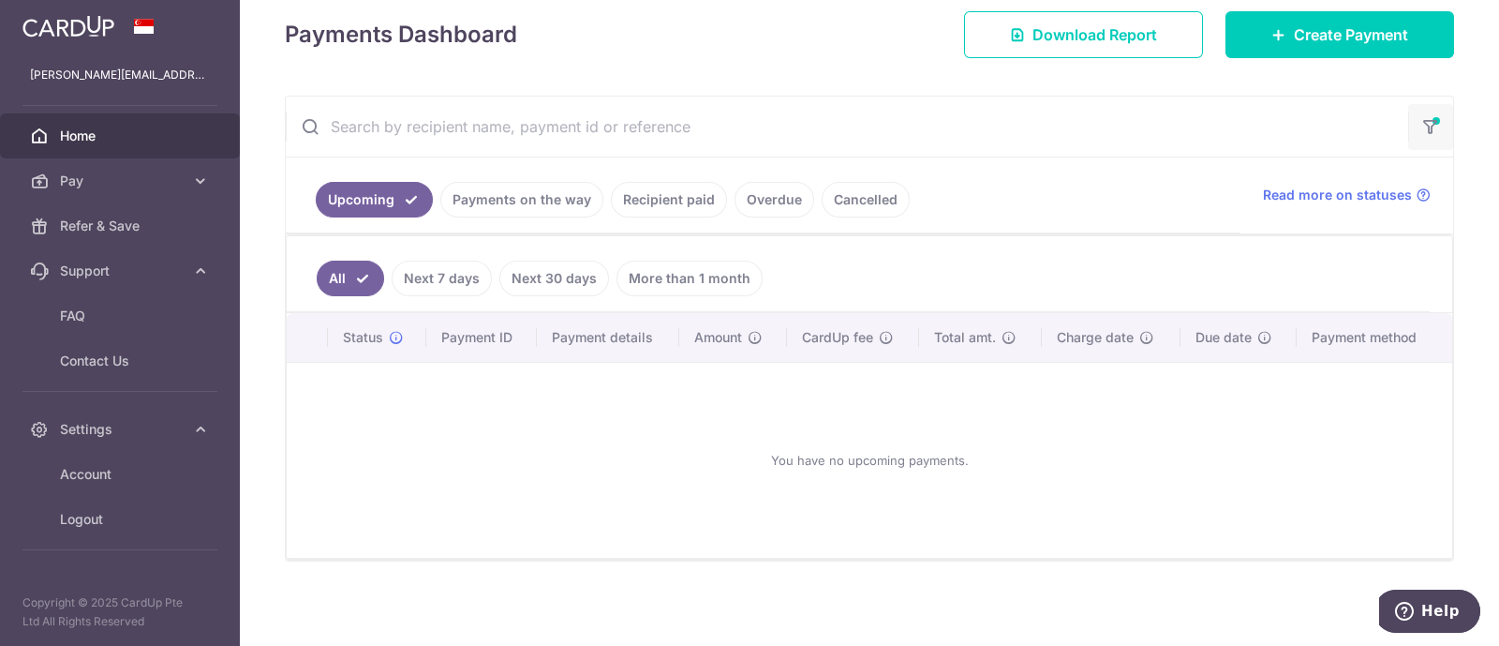
click at [1410, 110] on button "button" at bounding box center [1430, 127] width 45 height 46
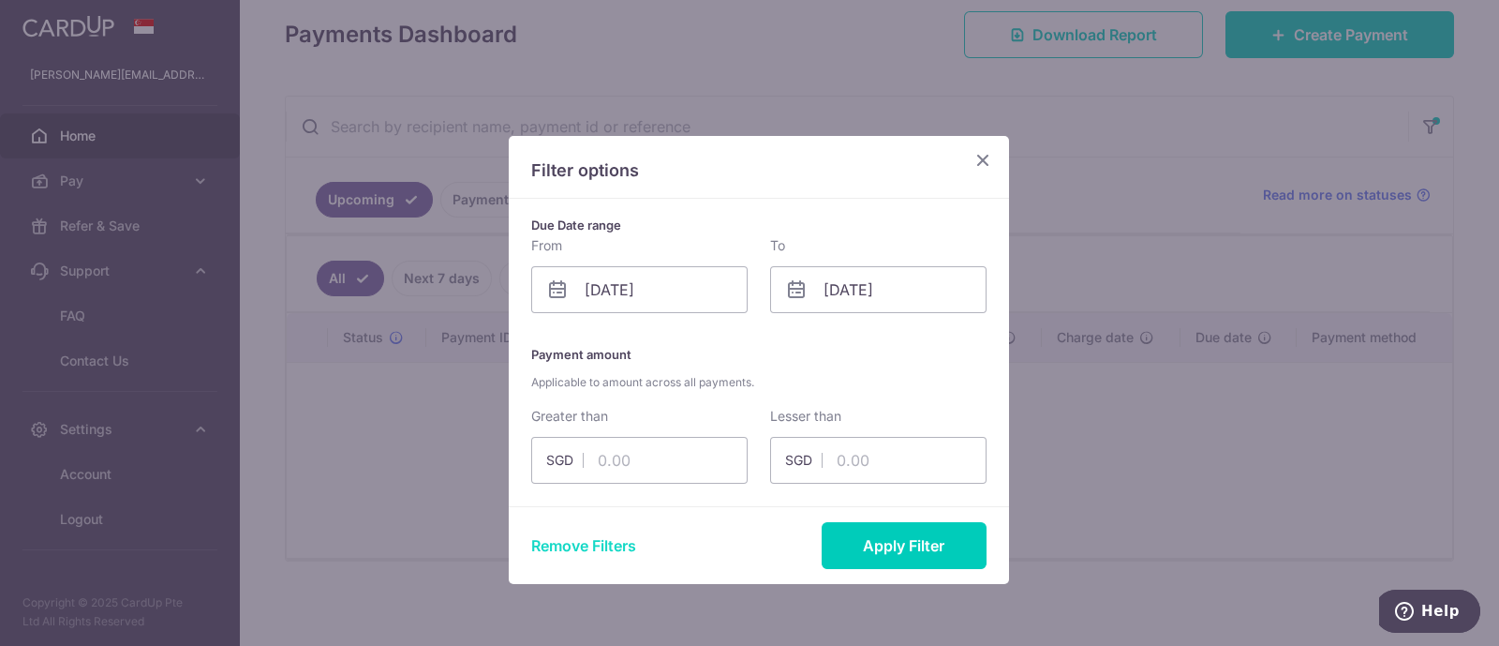
click at [591, 534] on button "Remove Filters" at bounding box center [583, 545] width 105 height 22
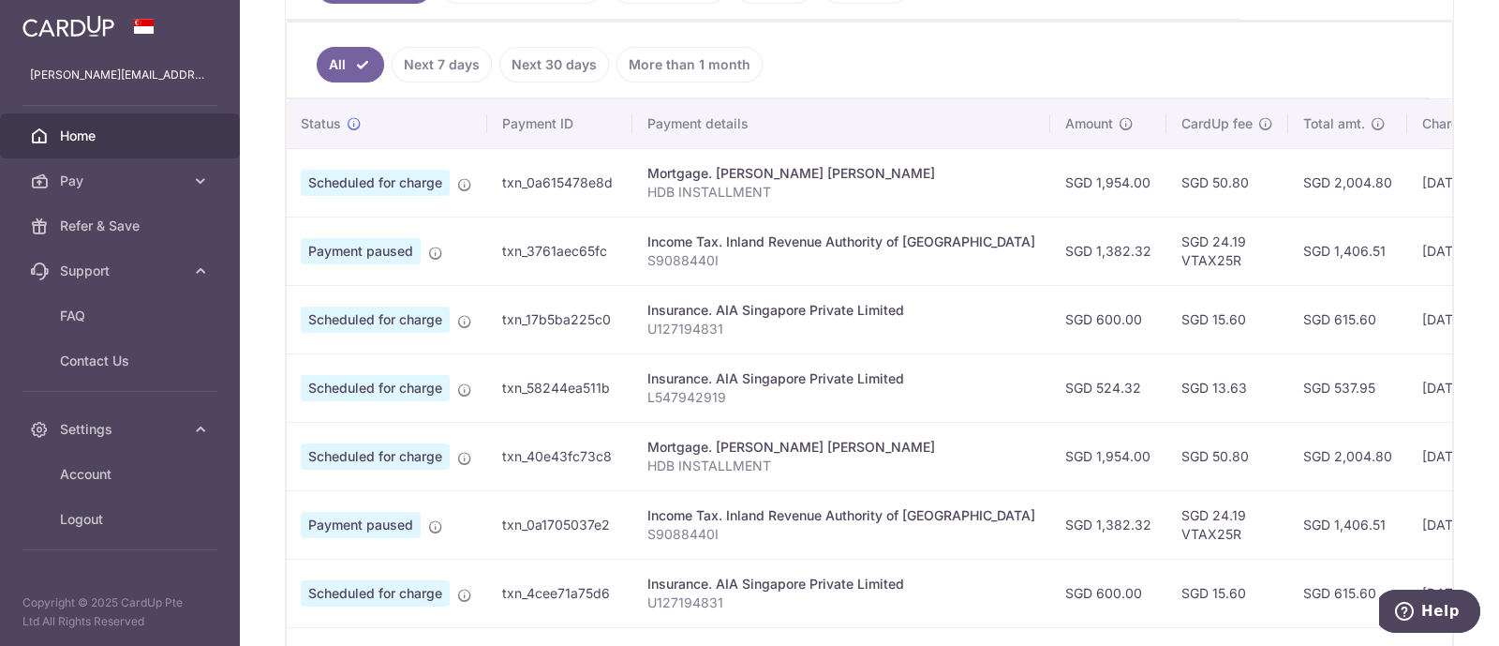
scroll to position [0, 0]
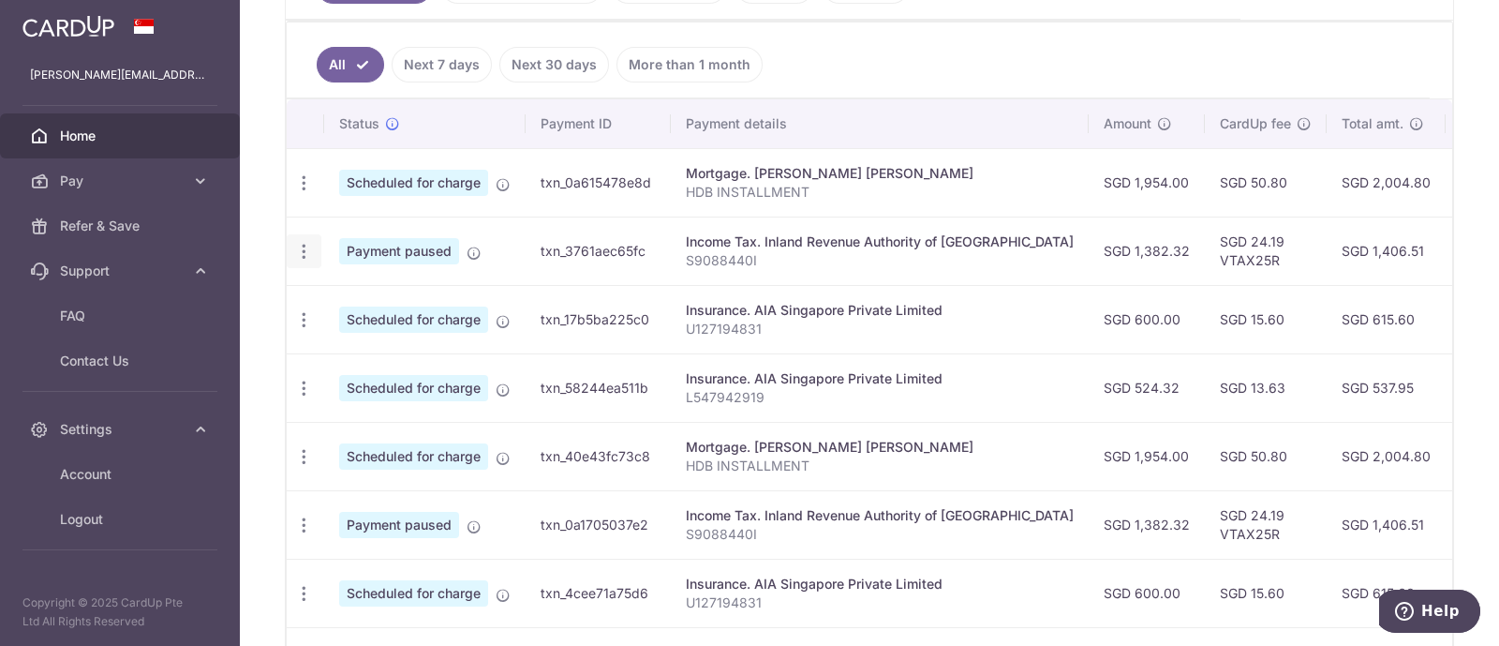
click at [294, 250] on icon "button" at bounding box center [304, 252] width 20 height 20
click at [329, 303] on link "Update payment" at bounding box center [385, 302] width 195 height 45
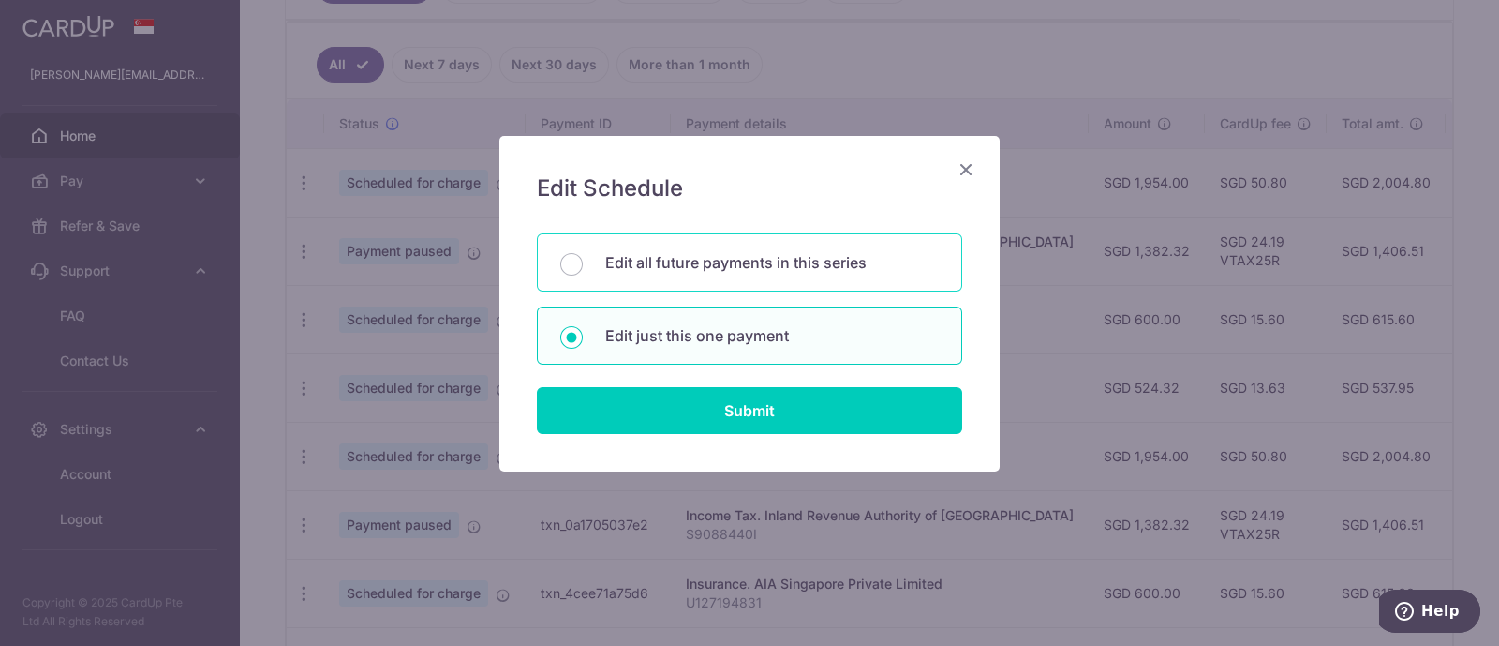
click at [674, 269] on p "Edit all future payments in this series" at bounding box center [772, 262] width 334 height 22
click at [583, 269] on input "Edit all future payments in this series" at bounding box center [571, 264] width 22 height 22
radio input "true"
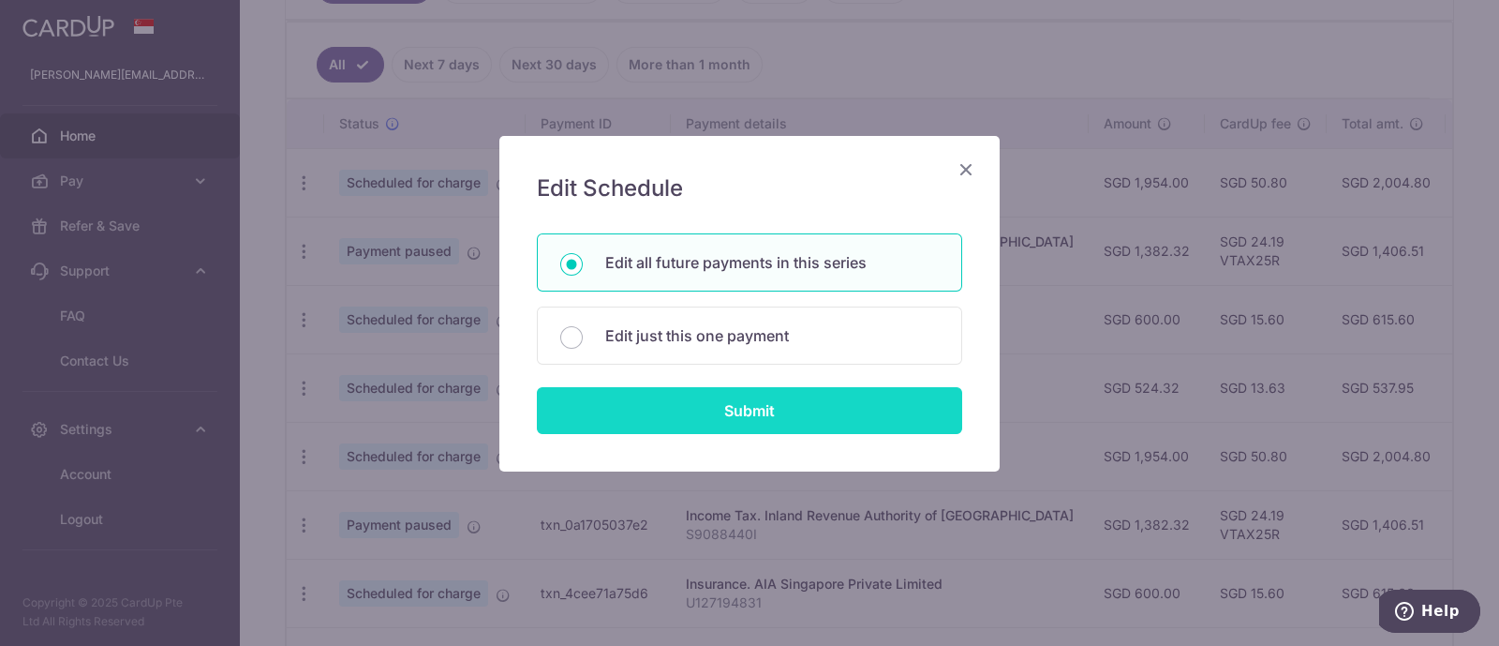
click at [661, 412] on input "Submit" at bounding box center [749, 410] width 425 height 47
radio input "true"
type input "1,382.32"
type input "S9088440I"
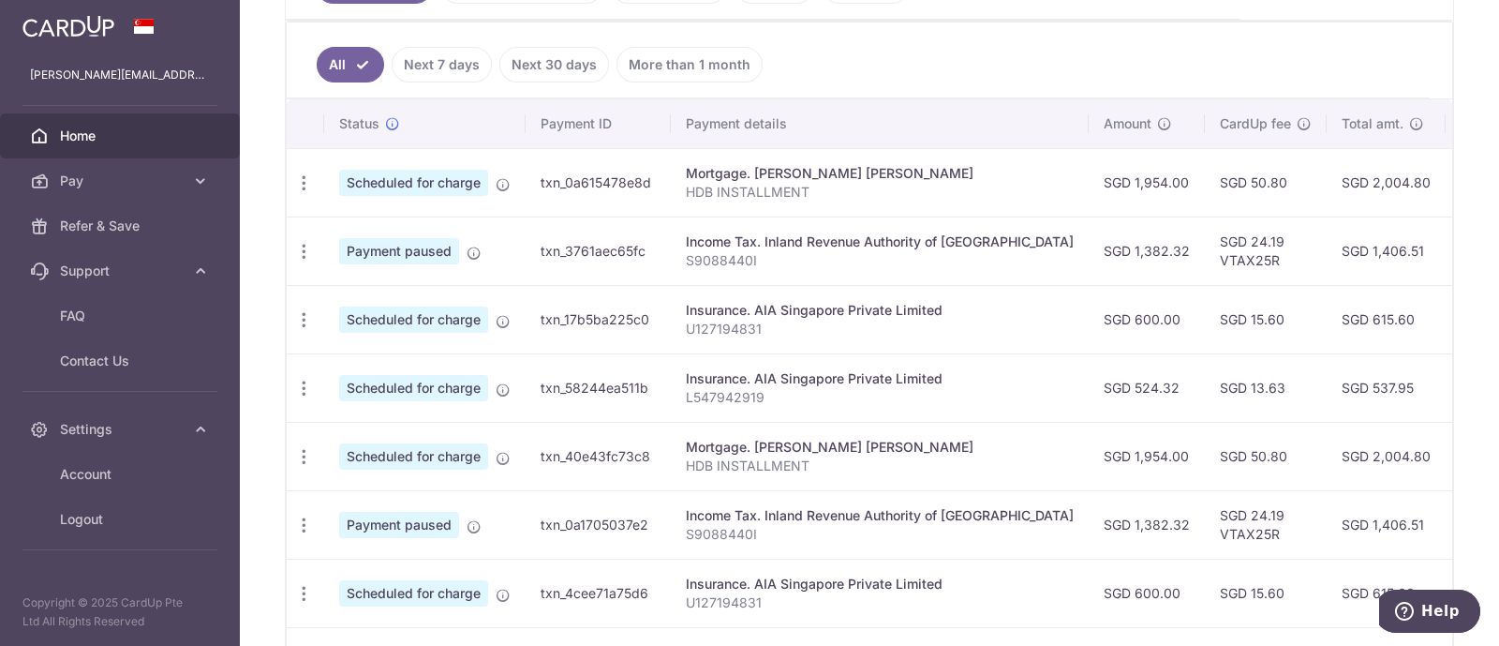
scroll to position [153, 0]
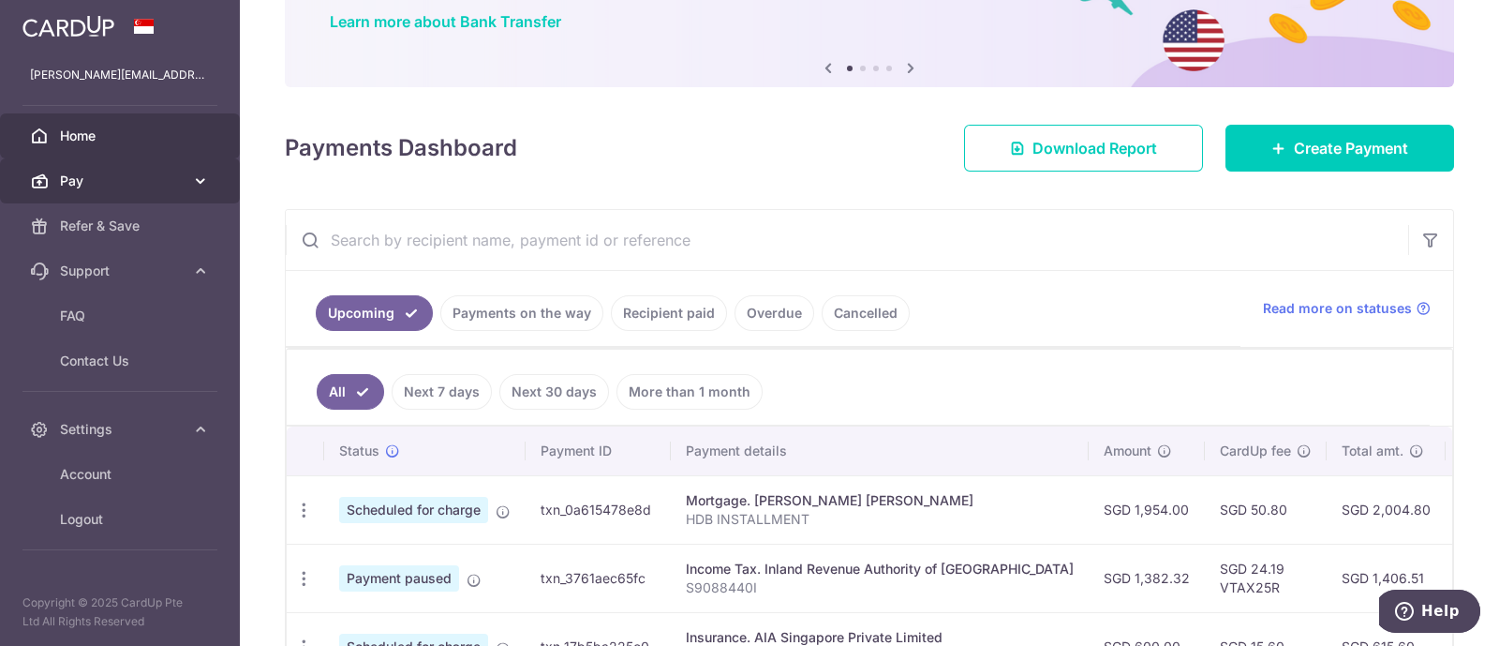
click at [125, 182] on span "Pay" at bounding box center [122, 180] width 124 height 19
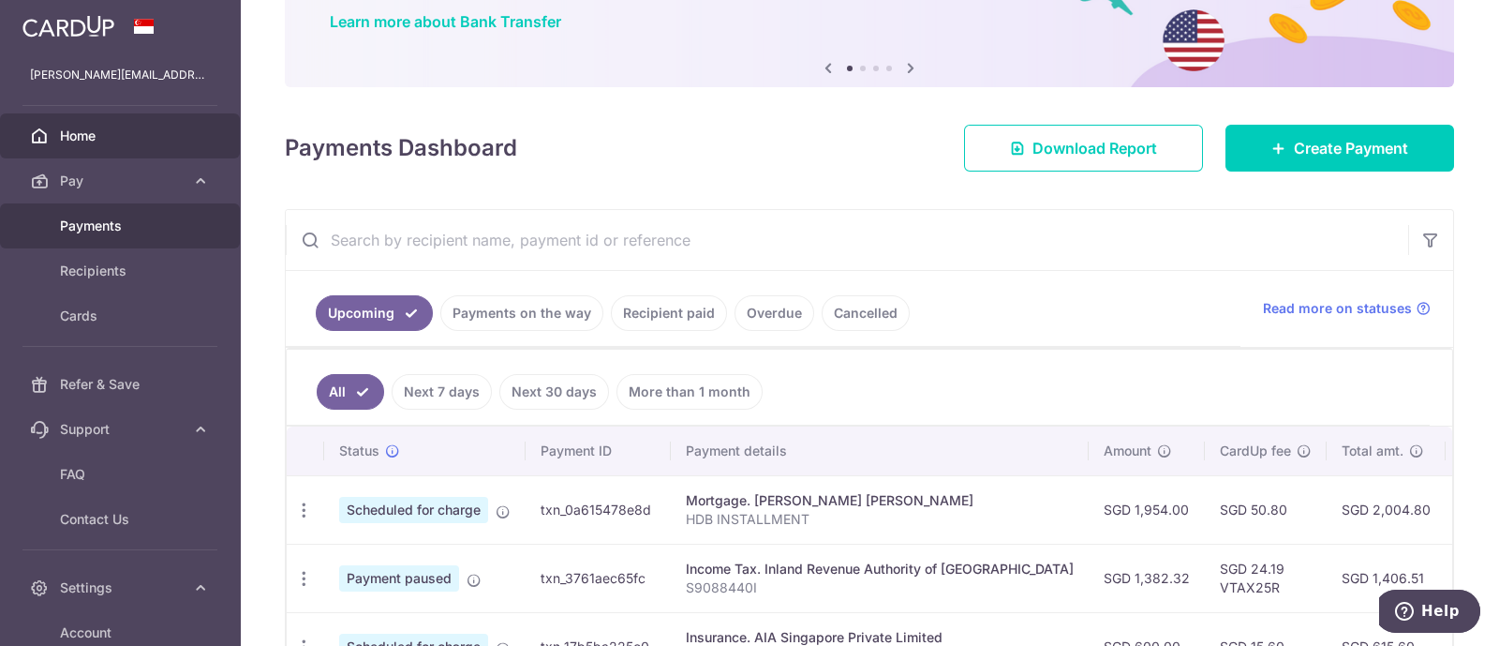
click at [95, 233] on span "Payments" at bounding box center [122, 225] width 124 height 19
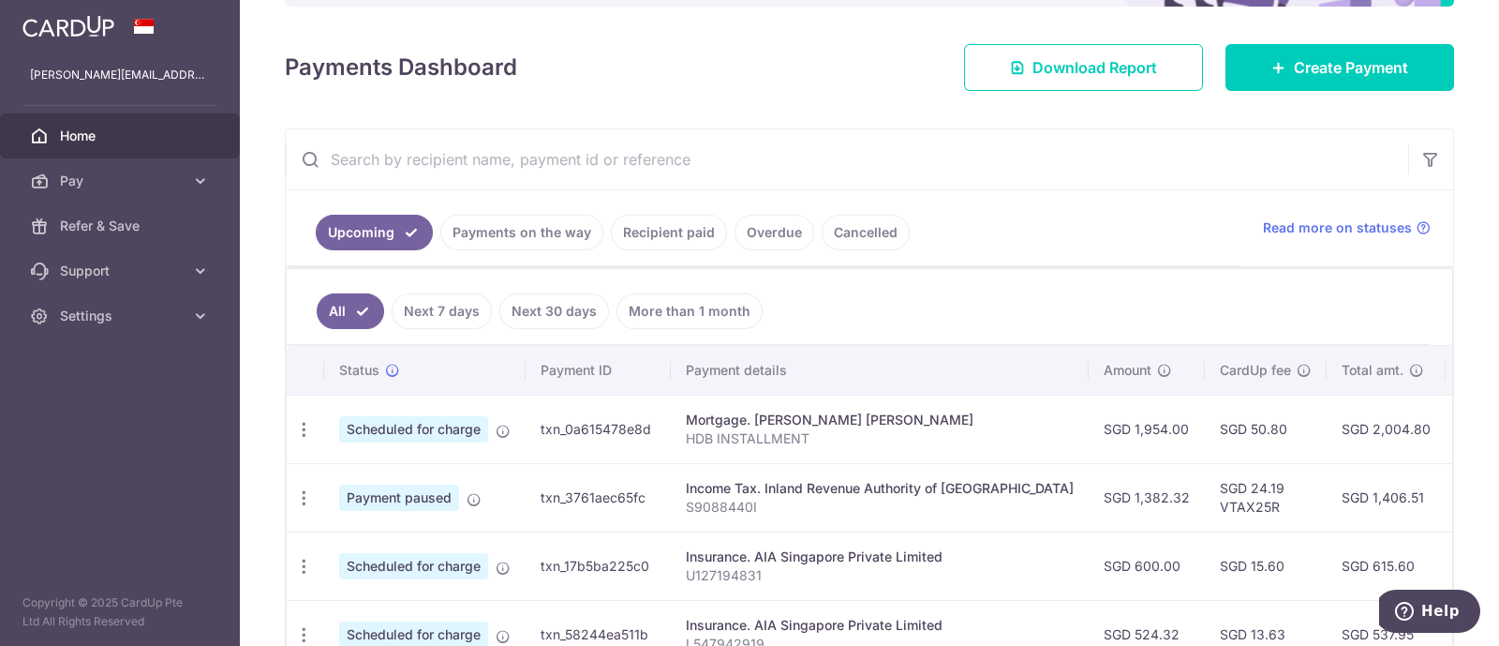
scroll to position [230, 0]
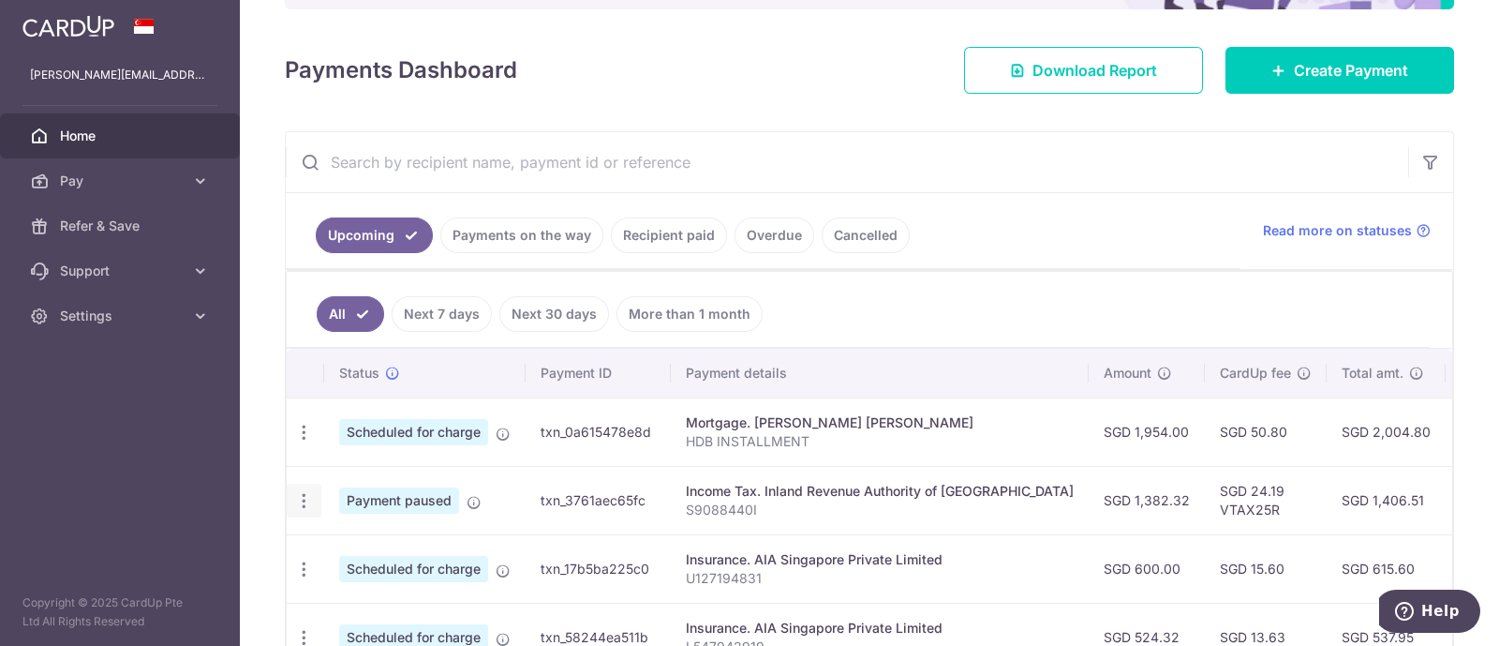
click at [300, 512] on div "Update payment Cancel payment" at bounding box center [304, 500] width 35 height 35
click at [300, 498] on icon "button" at bounding box center [304, 501] width 20 height 20
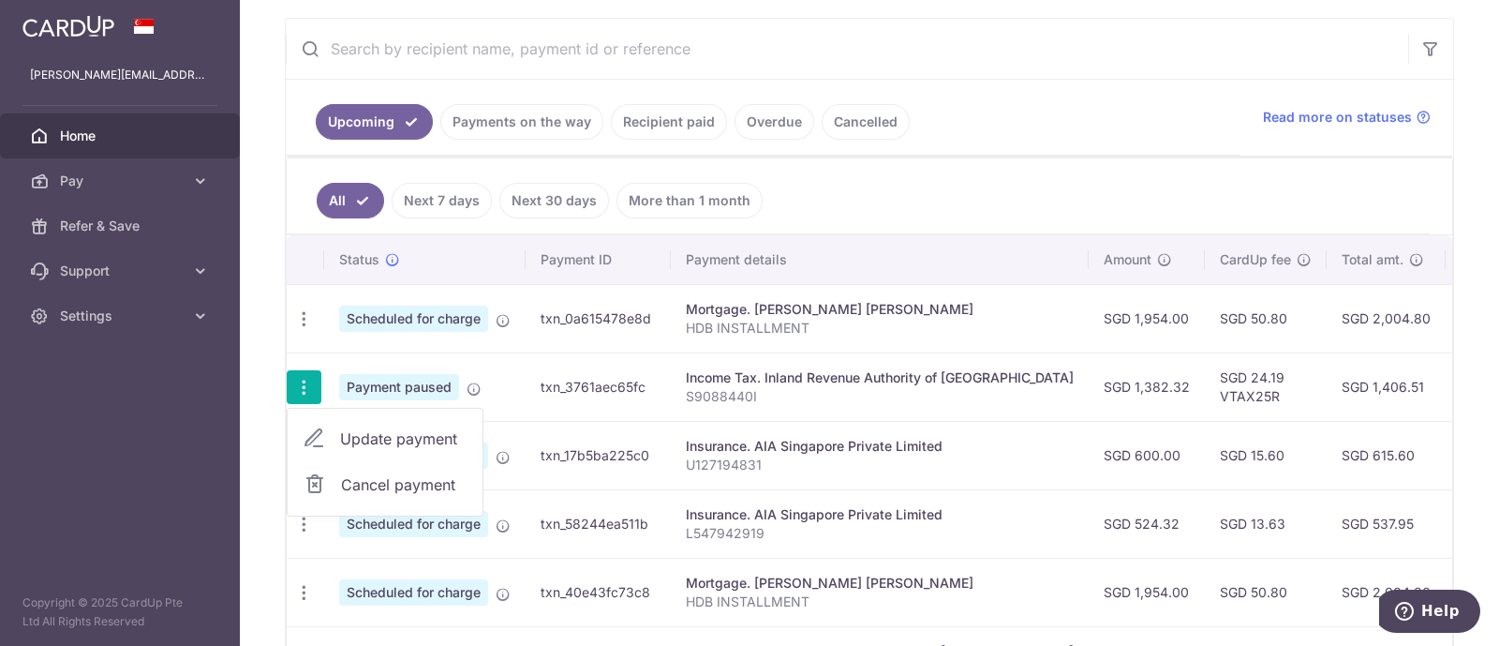
scroll to position [346, 0]
click at [389, 428] on span "Update payment" at bounding box center [403, 436] width 127 height 22
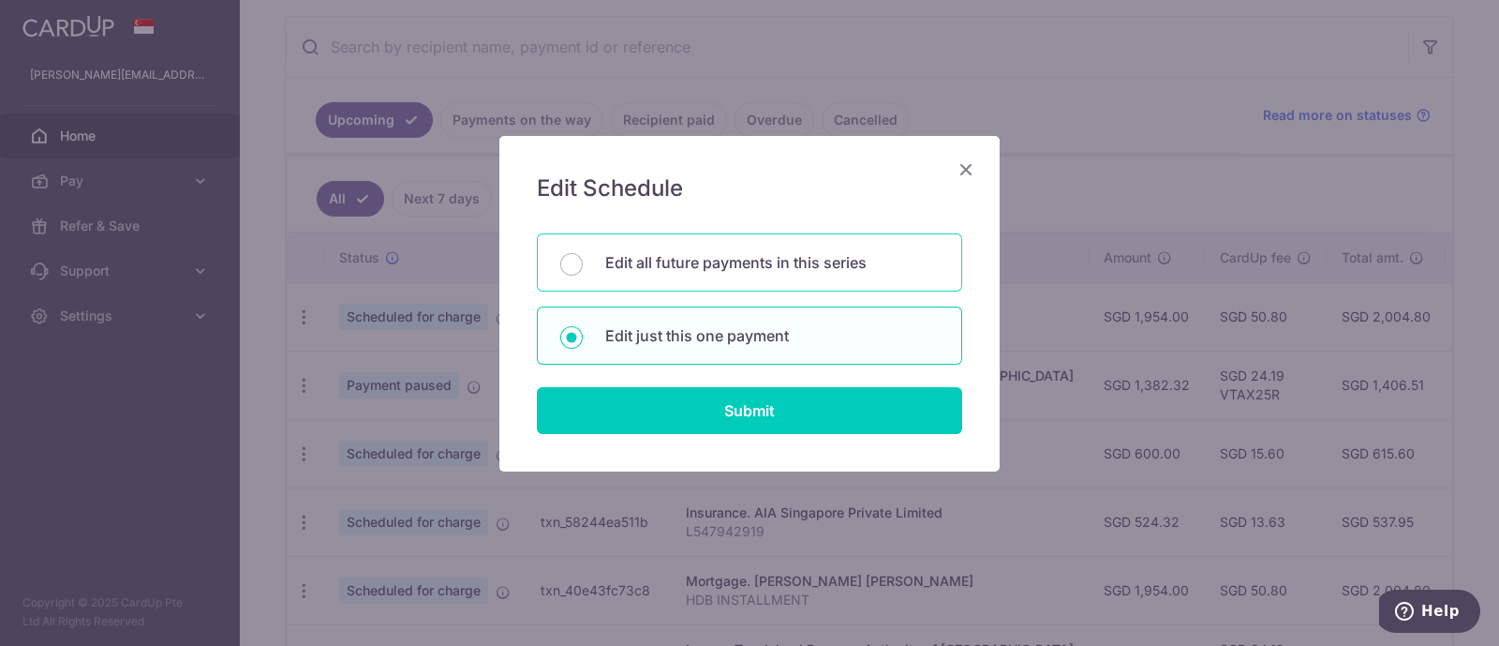
click at [714, 268] on p "Edit all future payments in this series" at bounding box center [772, 262] width 334 height 22
click at [583, 268] on input "Edit all future payments in this series" at bounding box center [571, 264] width 22 height 22
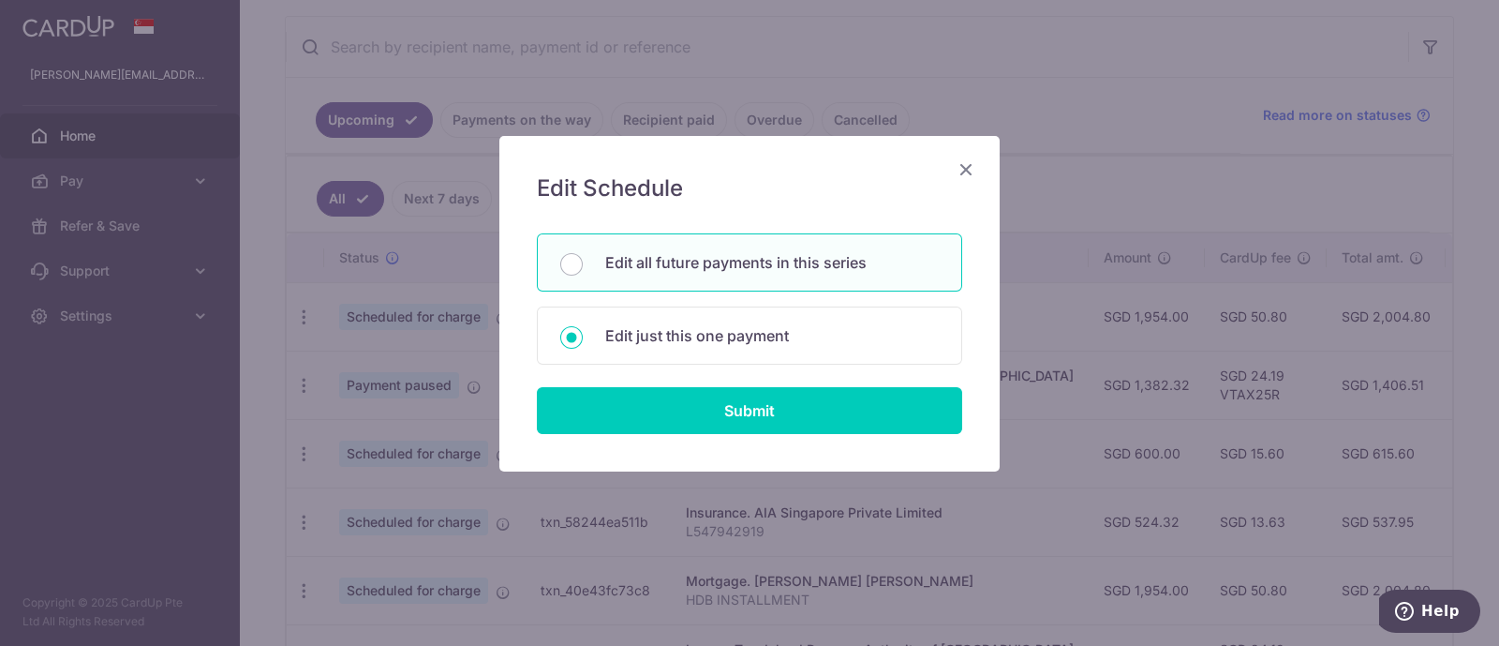
radio input "true"
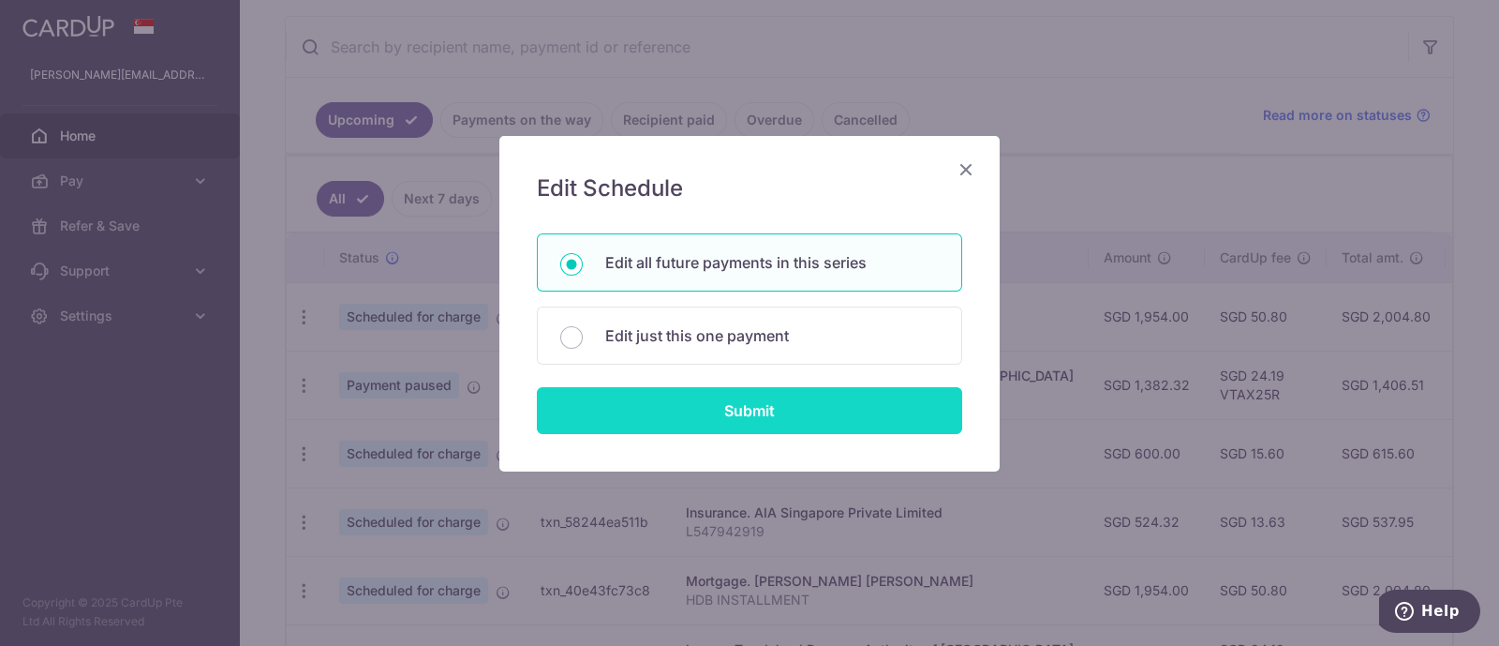
click at [671, 414] on input "Submit" at bounding box center [749, 410] width 425 height 47
type input "1,382.32"
radio input "true"
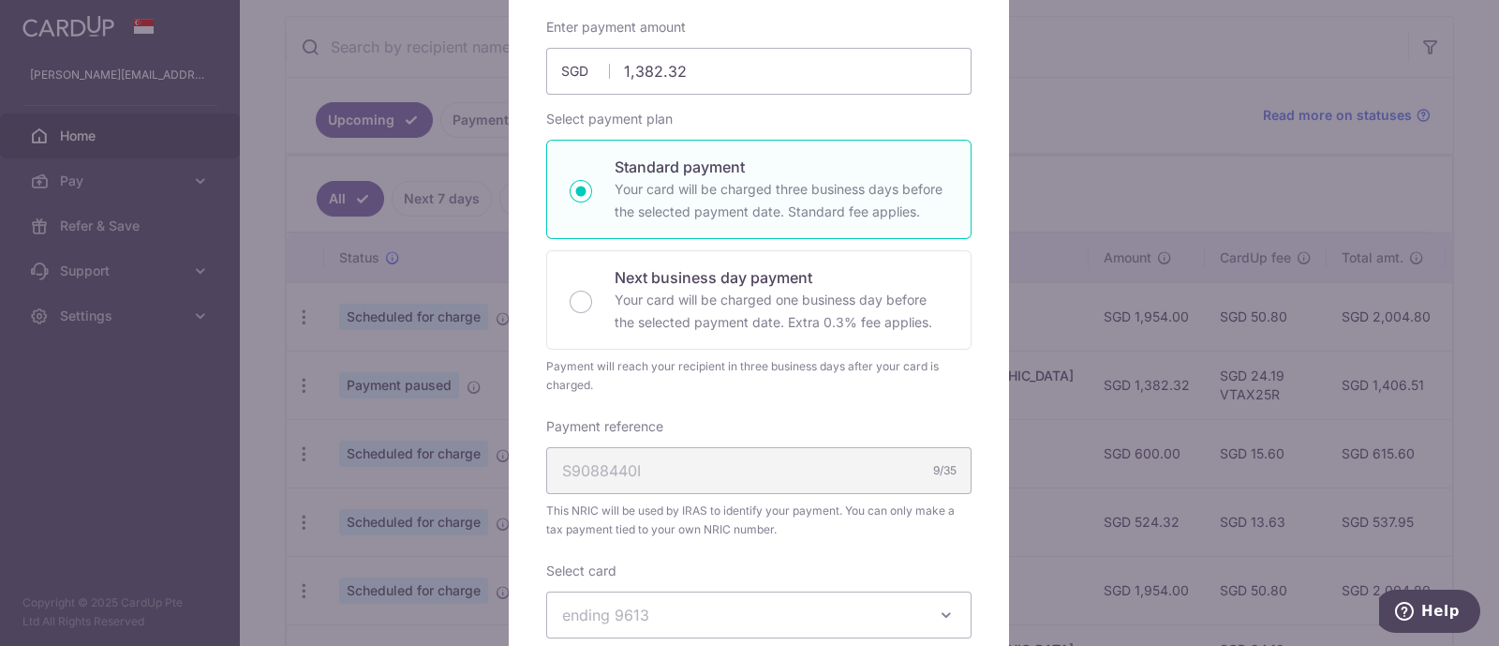
scroll to position [278, 0]
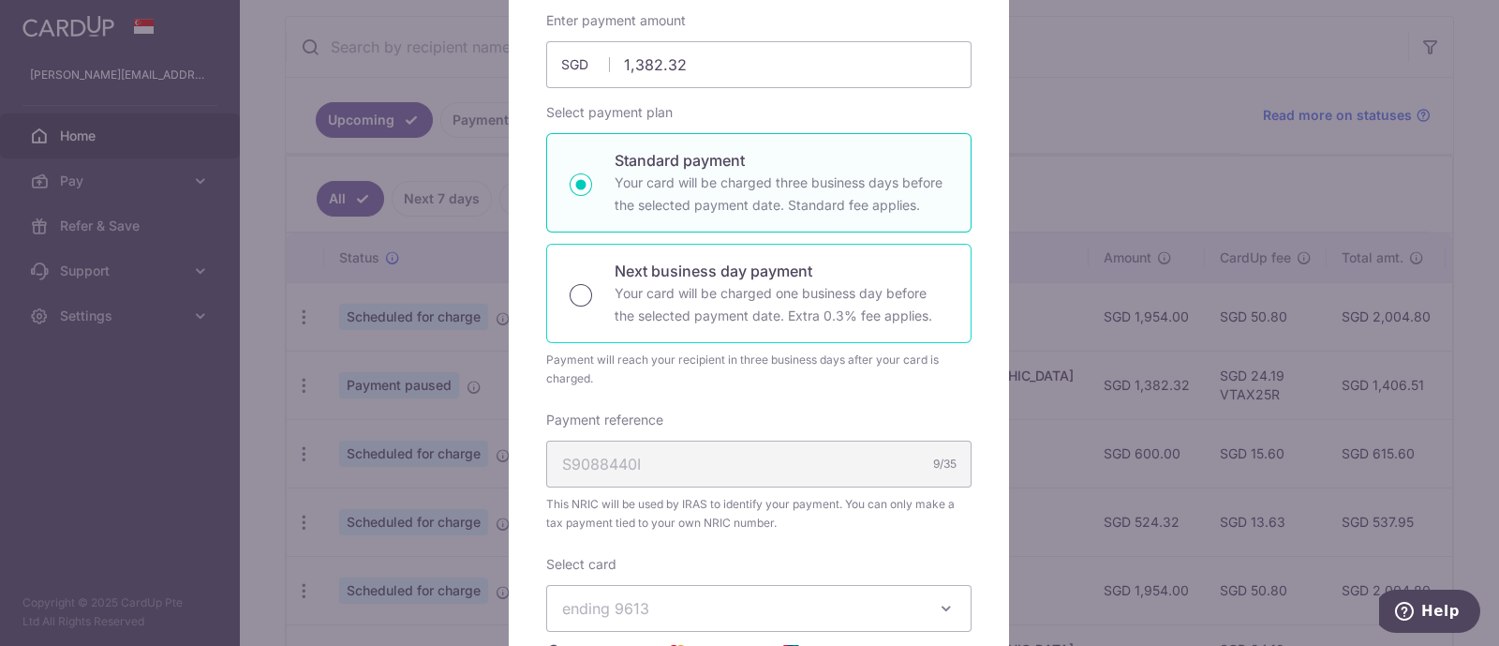
click at [581, 290] on input "Next business day payment Your card will be charged one business day before the…" at bounding box center [581, 295] width 22 height 22
radio input "true"
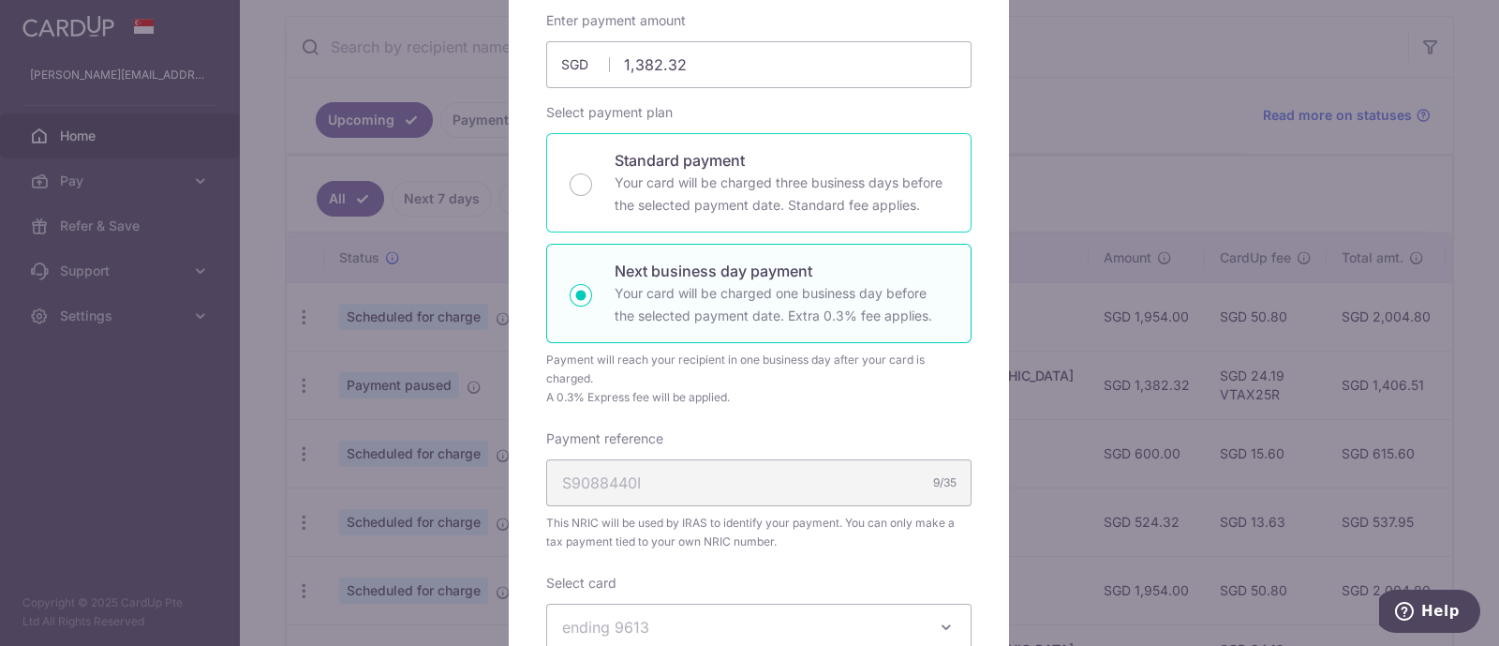
click at [615, 203] on p "Your card will be charged three business days before the selected payment date.…" at bounding box center [782, 193] width 334 height 45
click at [592, 196] on input "Standard payment Your card will be charged three business days before the selec…" at bounding box center [581, 184] width 22 height 22
radio input "true"
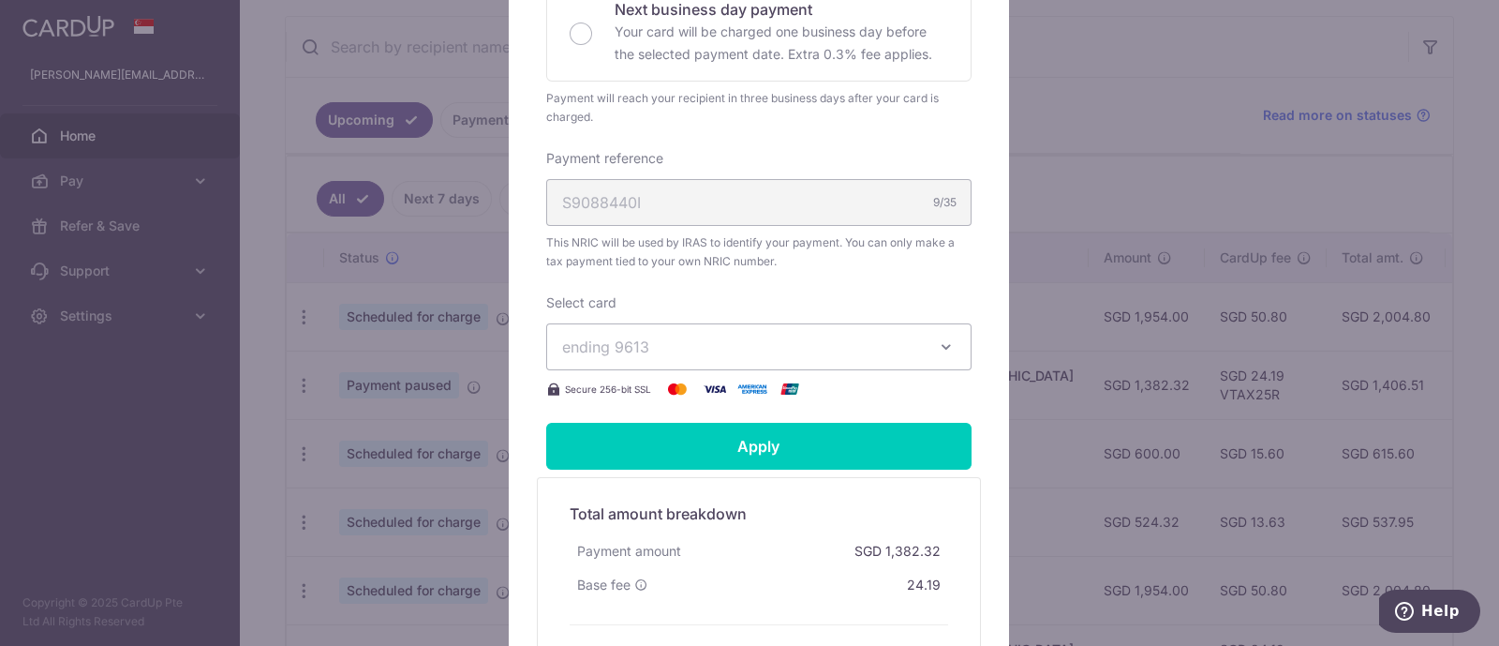
scroll to position [541, 0]
click at [679, 338] on span "ending 9613" at bounding box center [742, 345] width 360 height 22
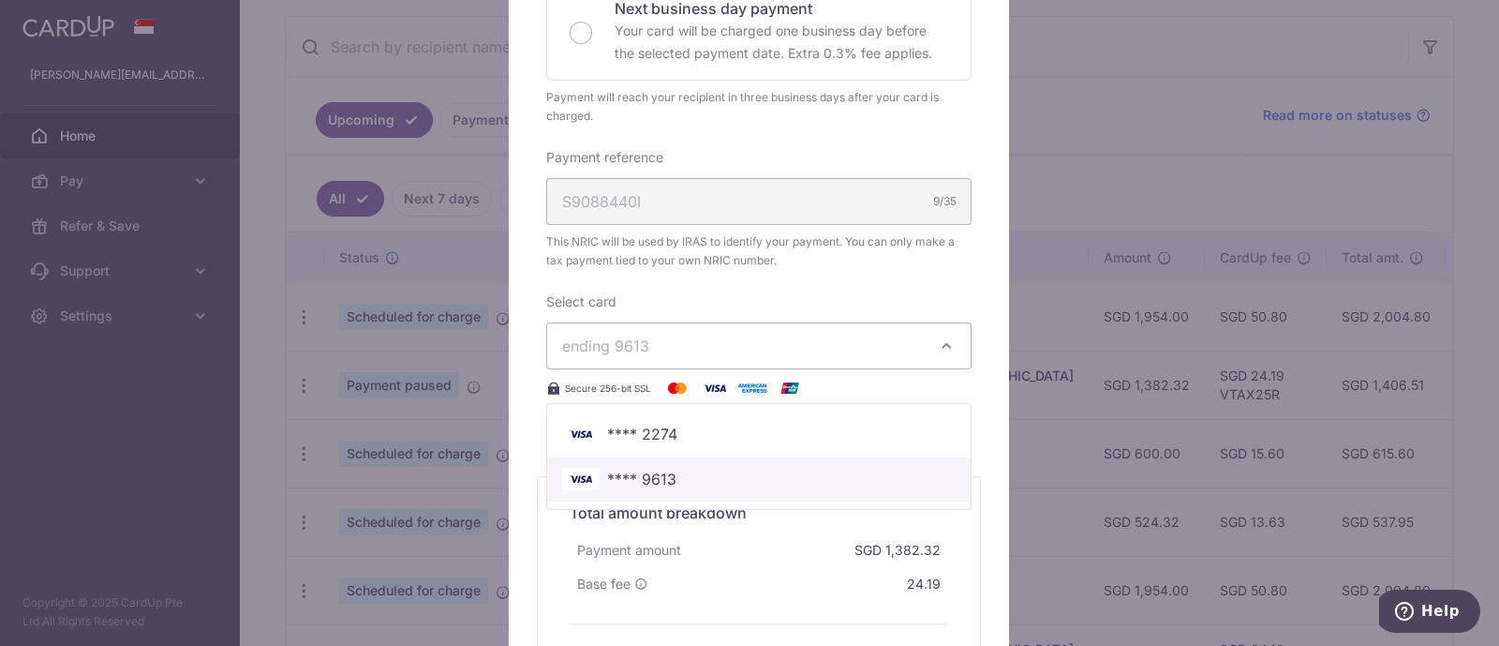
click at [628, 468] on span "**** 9613" at bounding box center [641, 479] width 69 height 22
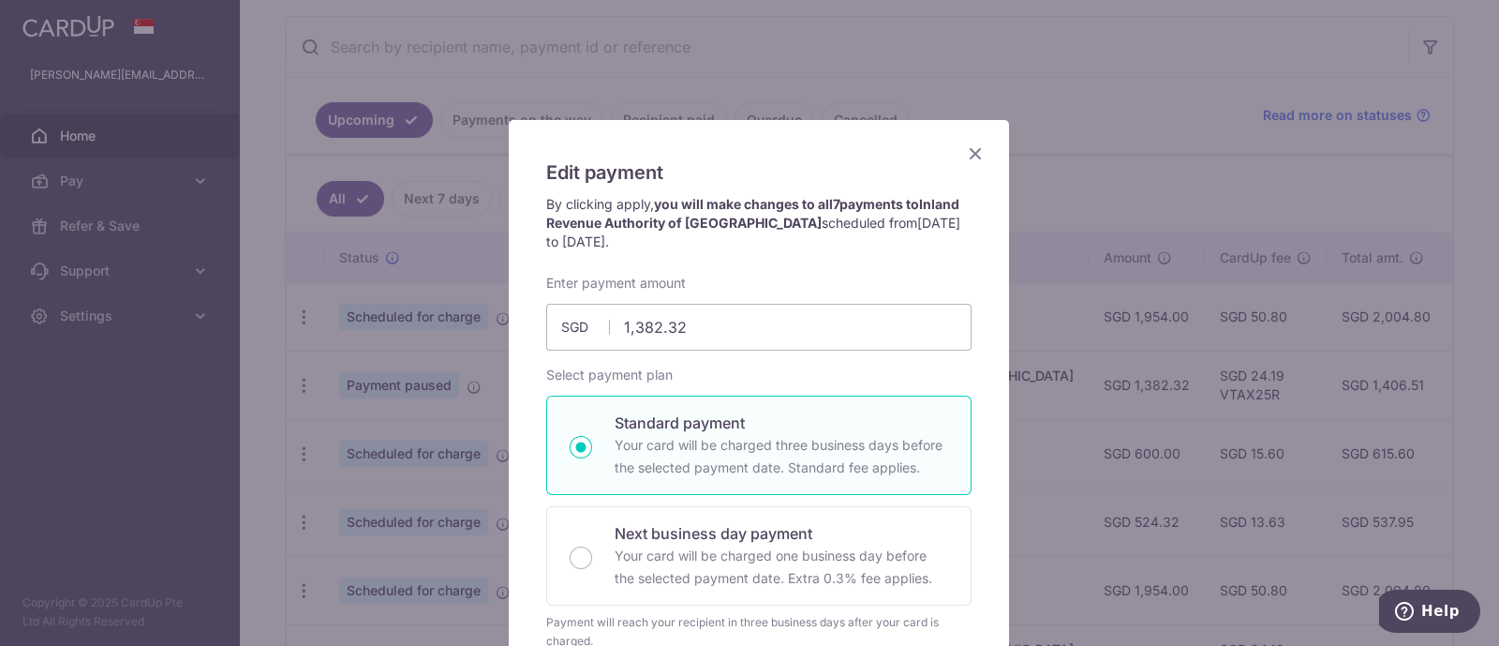
scroll to position [14, 0]
click at [970, 156] on icon "Close" at bounding box center [975, 154] width 22 height 23
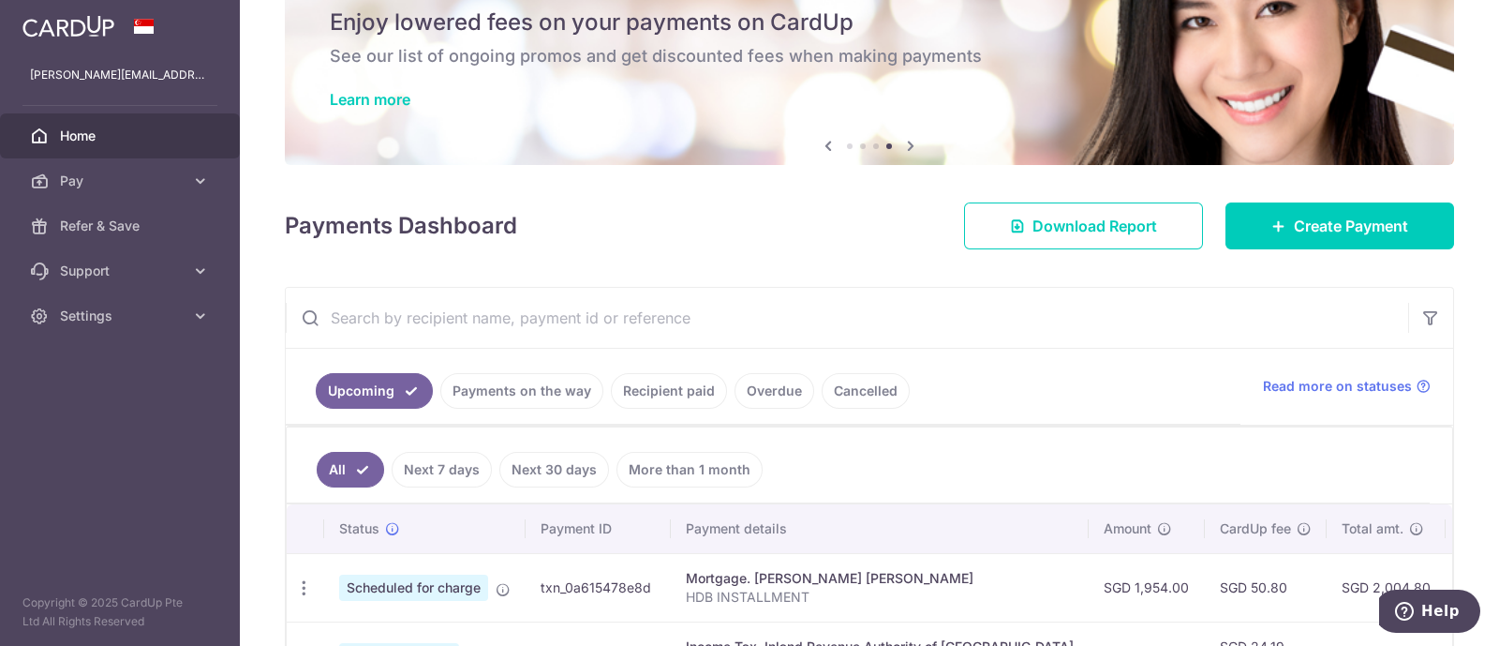
scroll to position [18, 0]
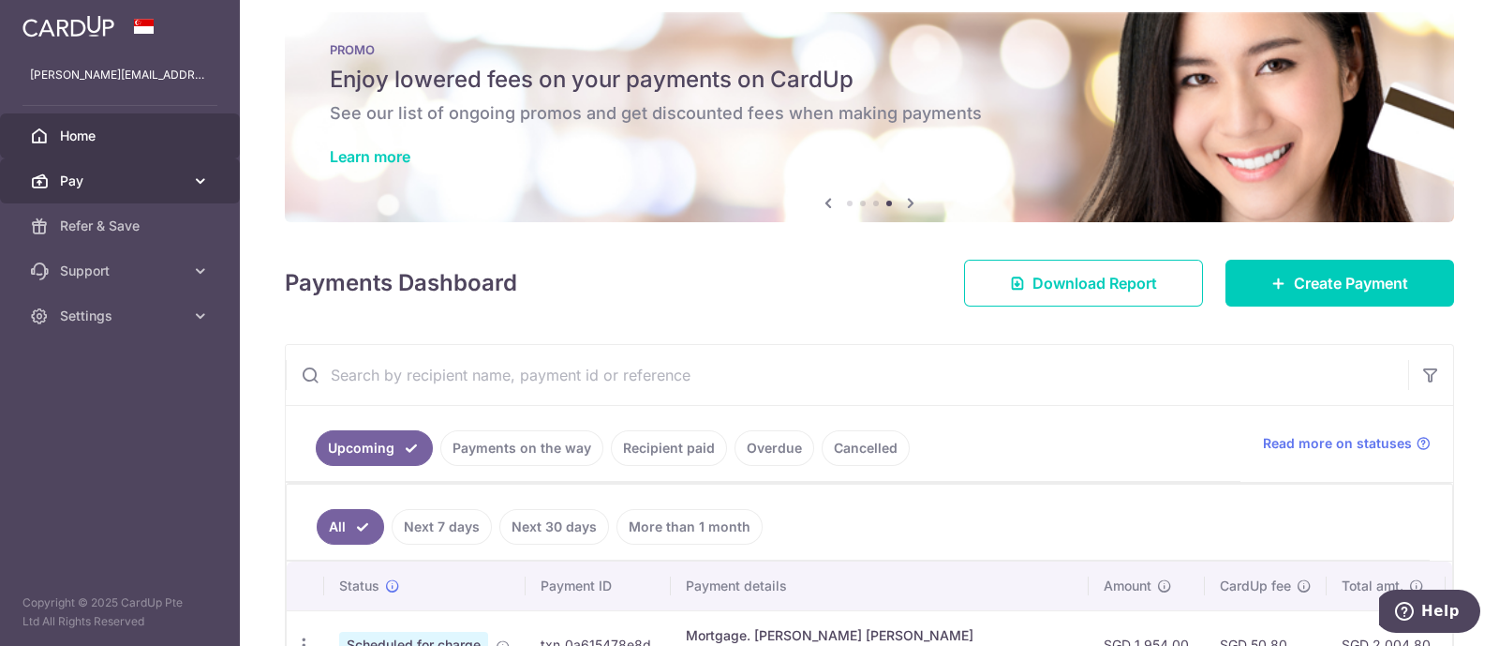
click at [89, 177] on span "Pay" at bounding box center [122, 180] width 124 height 19
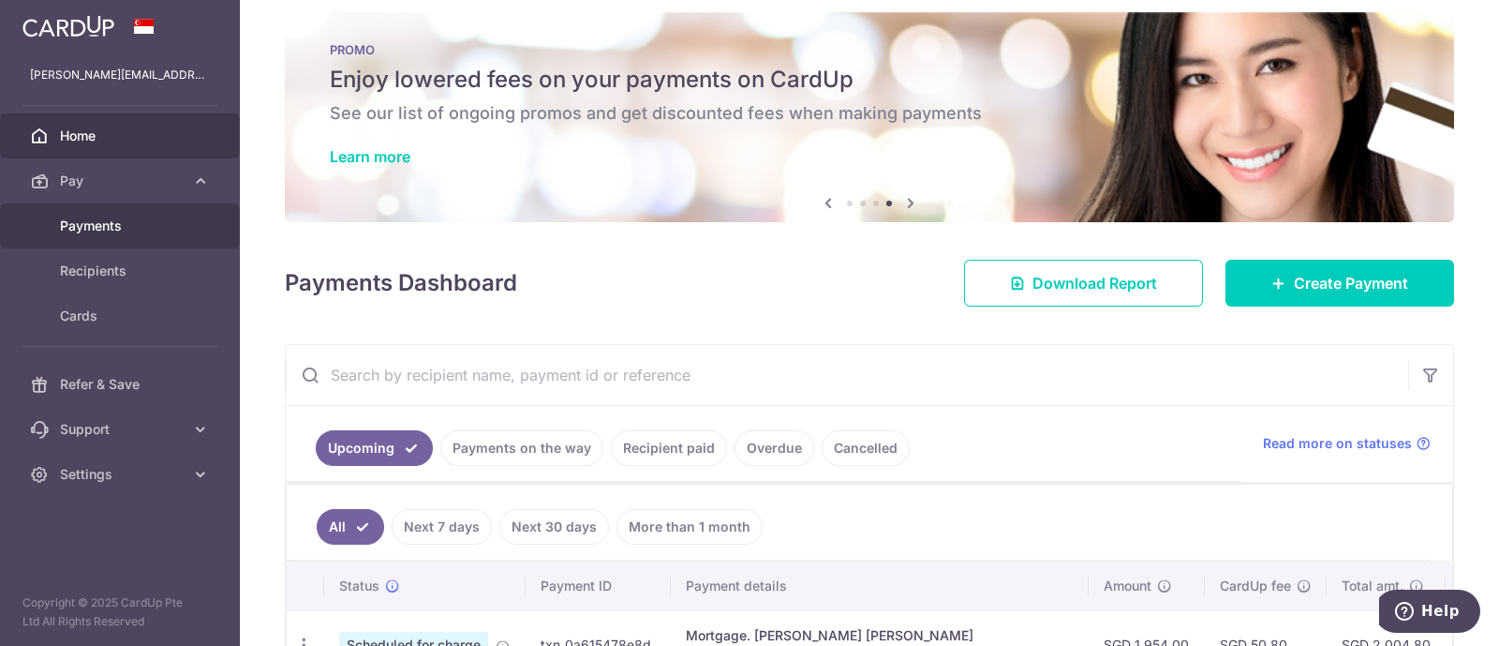
click at [73, 222] on span "Payments" at bounding box center [122, 225] width 124 height 19
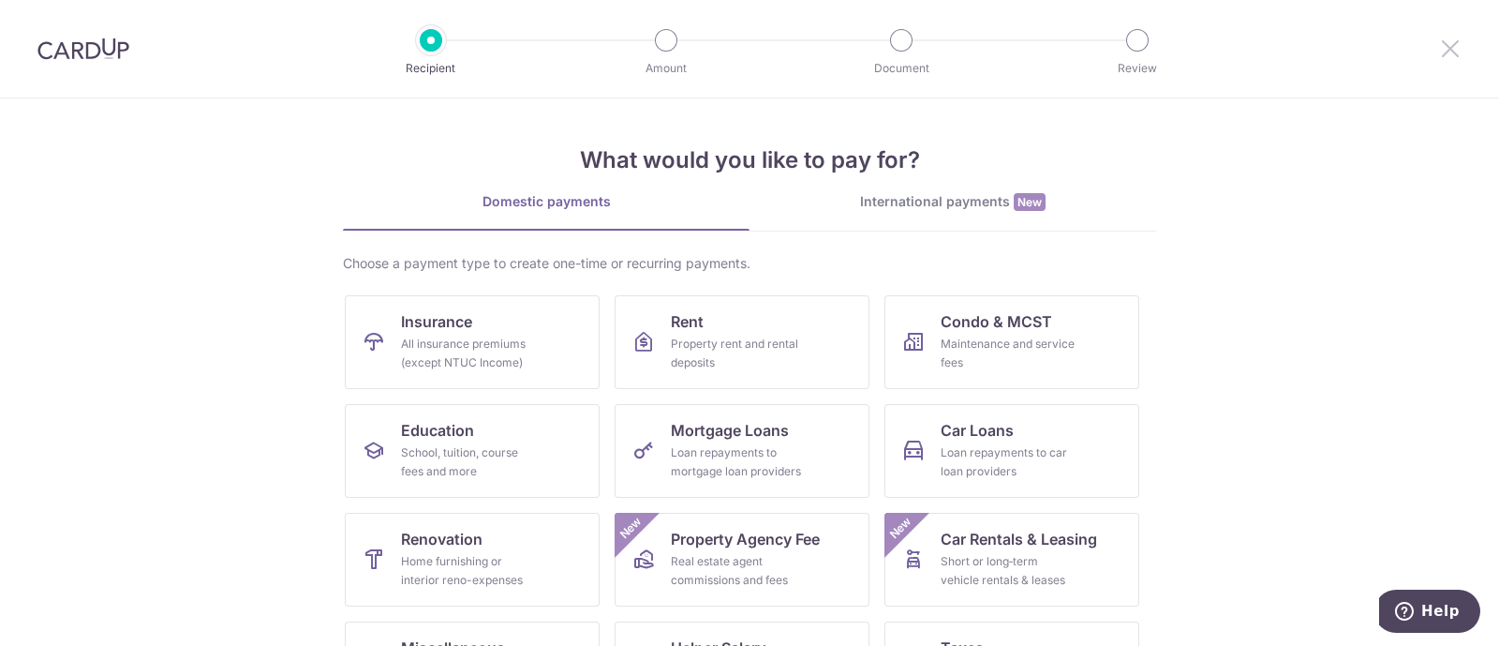
click at [1448, 40] on icon at bounding box center [1450, 48] width 22 height 23
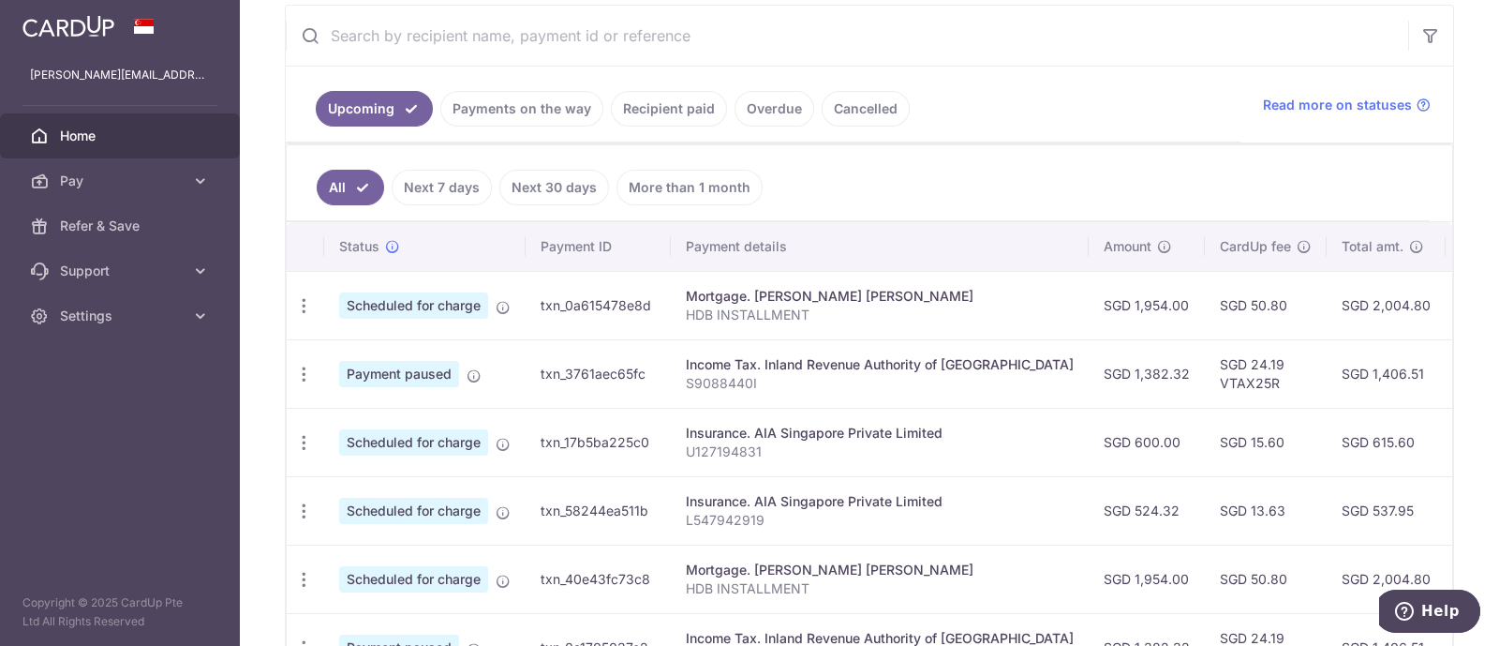
scroll to position [336, 0]
click at [615, 353] on td "txn_3761aec65fc" at bounding box center [598, 371] width 145 height 68
click at [671, 366] on td "Income Tax. Inland Revenue Authority of Singapore S9088440I" at bounding box center [880, 371] width 418 height 68
click at [305, 363] on icon "button" at bounding box center [304, 373] width 20 height 20
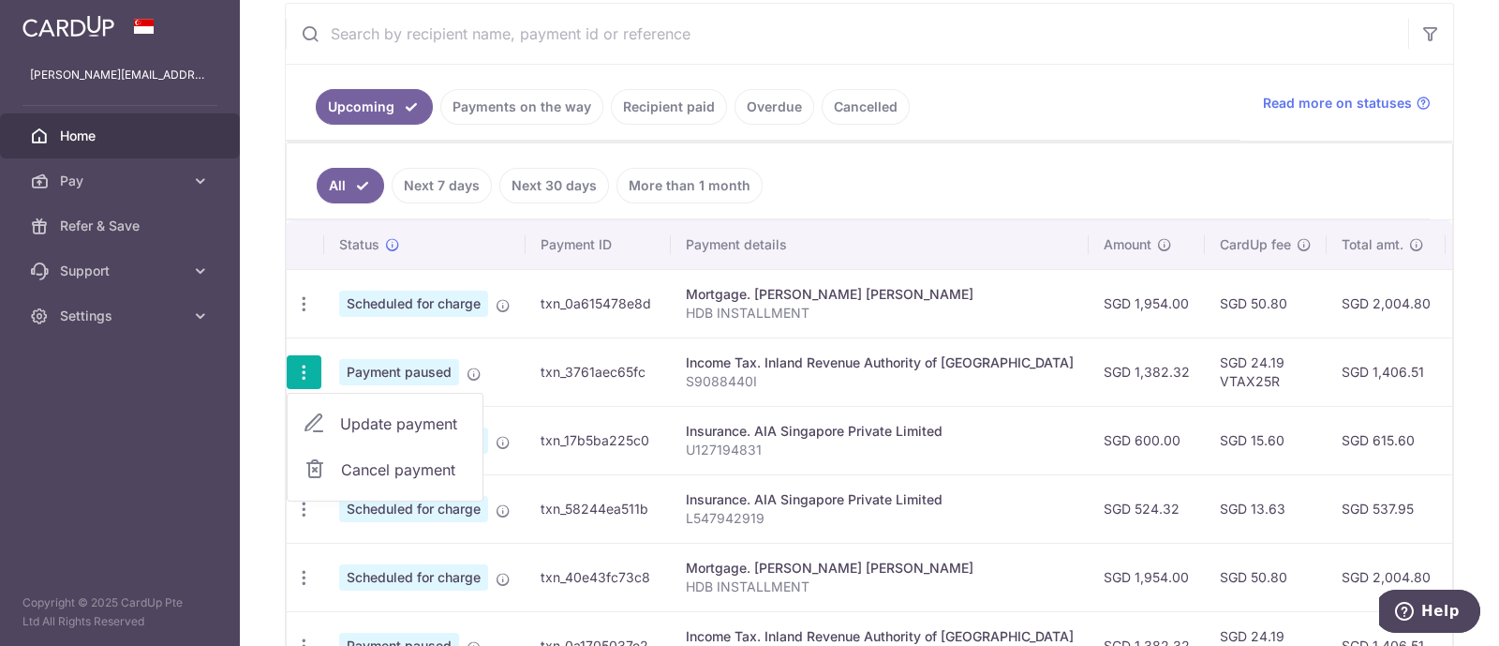
click at [335, 415] on link "Update payment" at bounding box center [385, 423] width 195 height 45
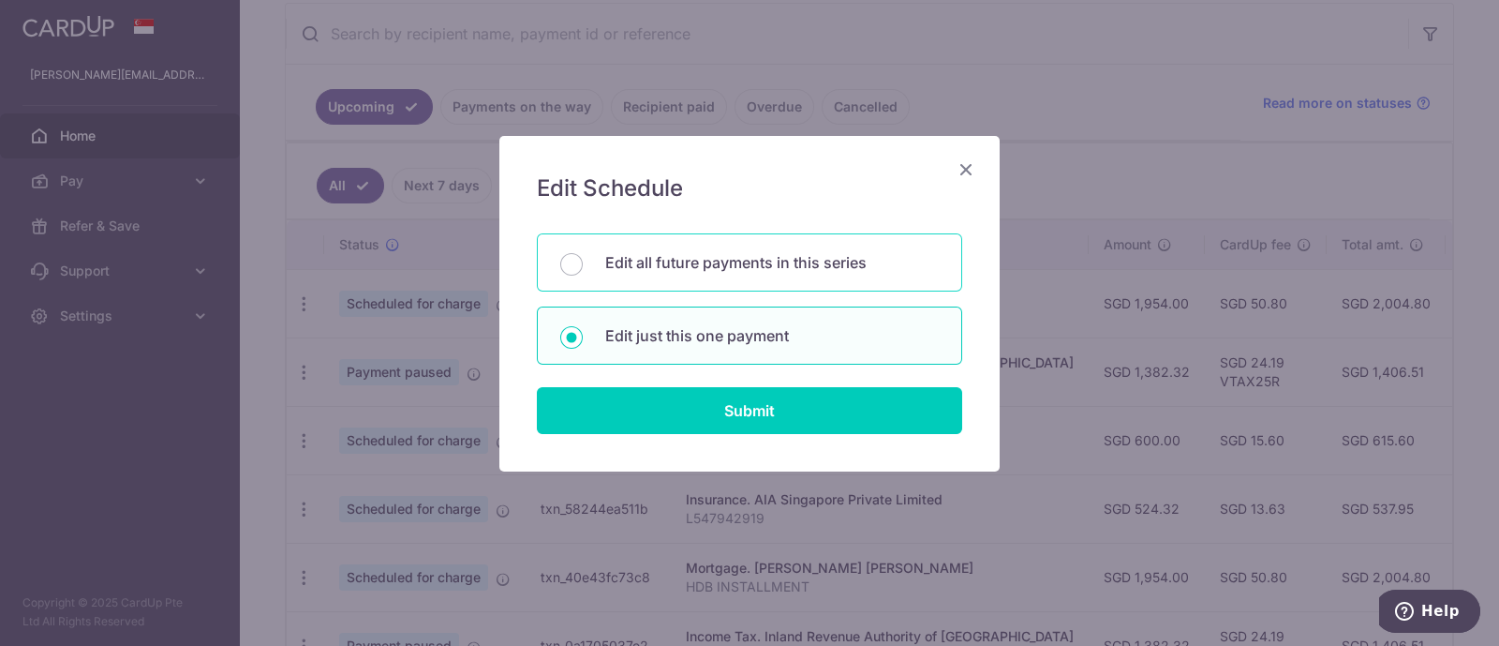
click at [724, 266] on p "Edit all future payments in this series" at bounding box center [772, 262] width 334 height 22
click at [583, 266] on input "Edit all future payments in this series" at bounding box center [571, 264] width 22 height 22
radio input "true"
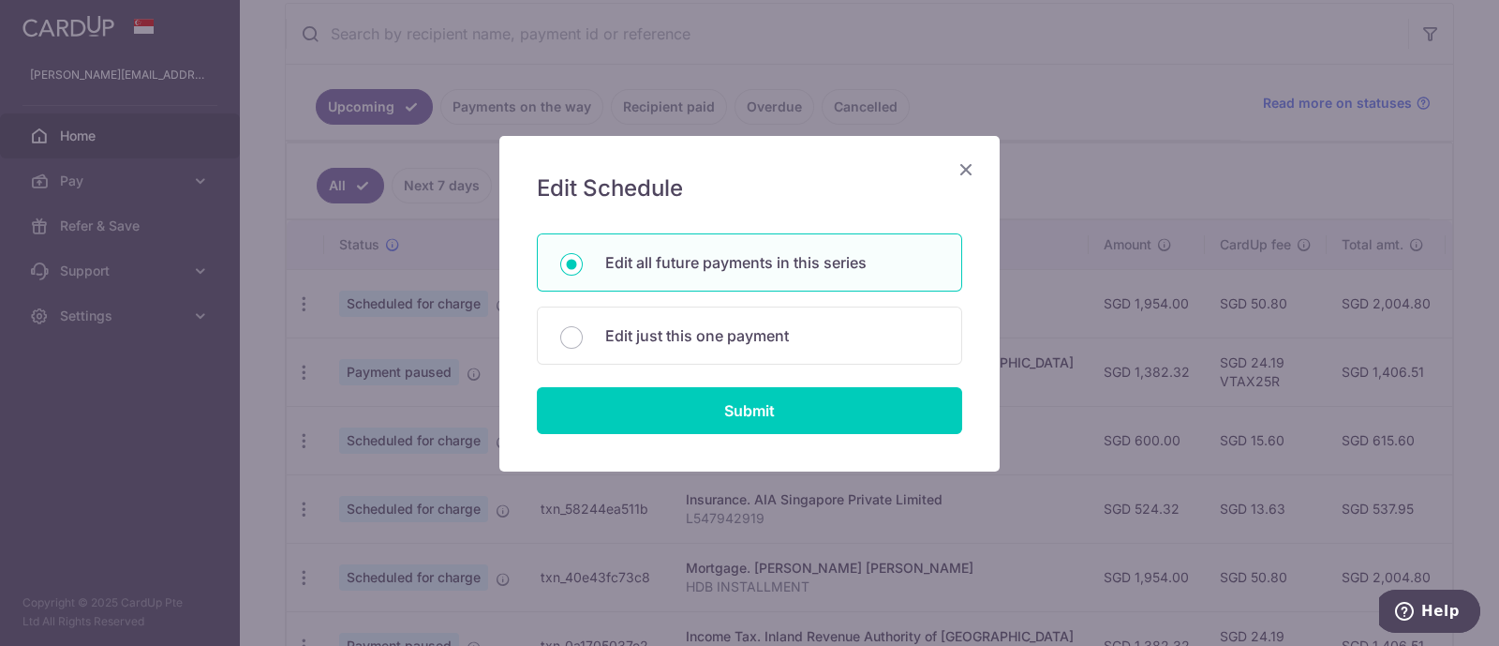
click at [706, 383] on form "You will be editing all 7 payments to Inland Revenue Authority of Singapore sch…" at bounding box center [749, 333] width 425 height 201
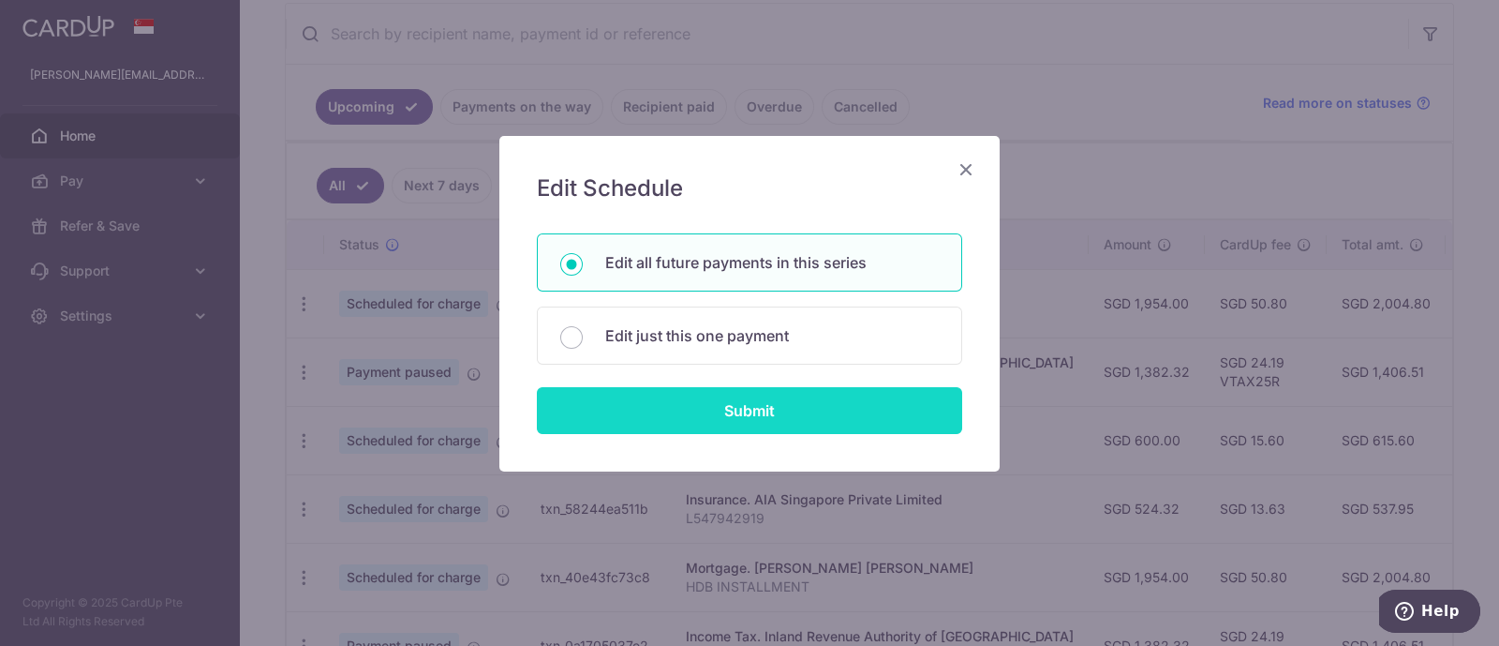
click at [688, 400] on input "Submit" at bounding box center [749, 410] width 425 height 47
radio input "true"
type input "1,382.32"
type input "S9088440I"
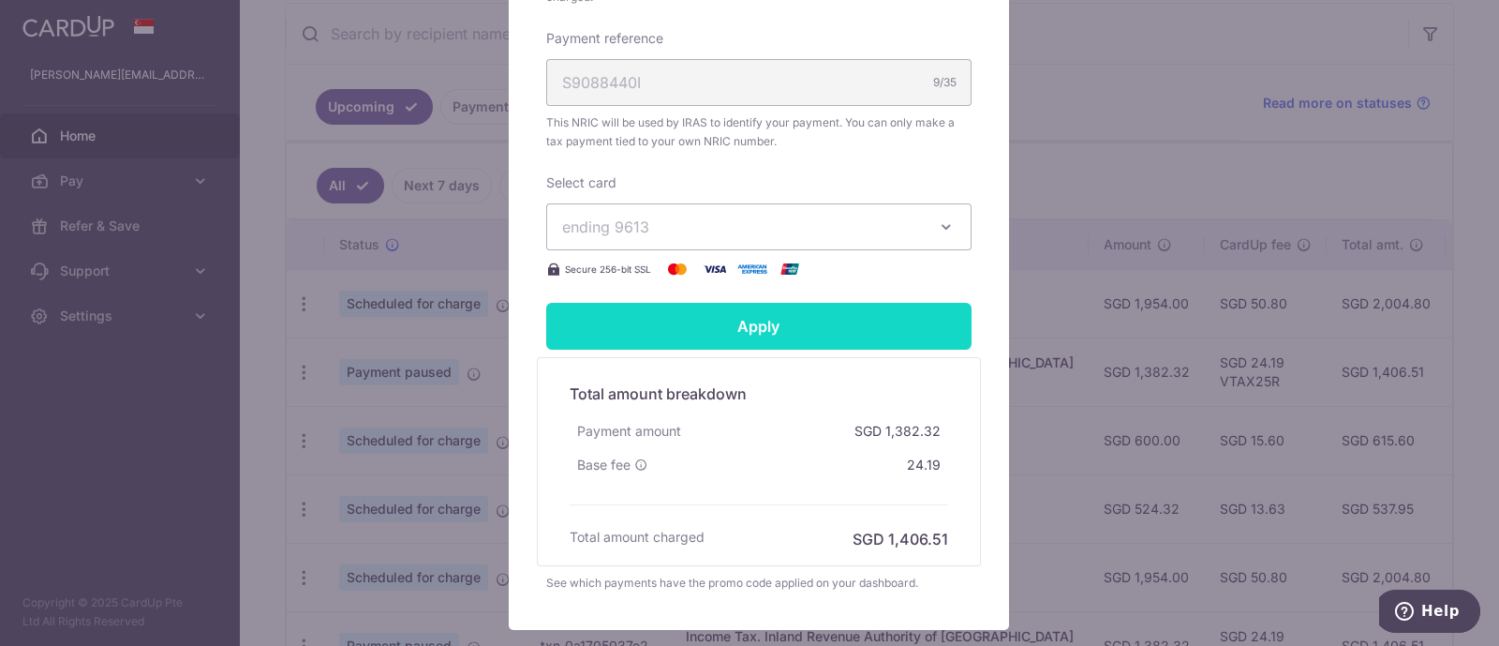
scroll to position [665, 0]
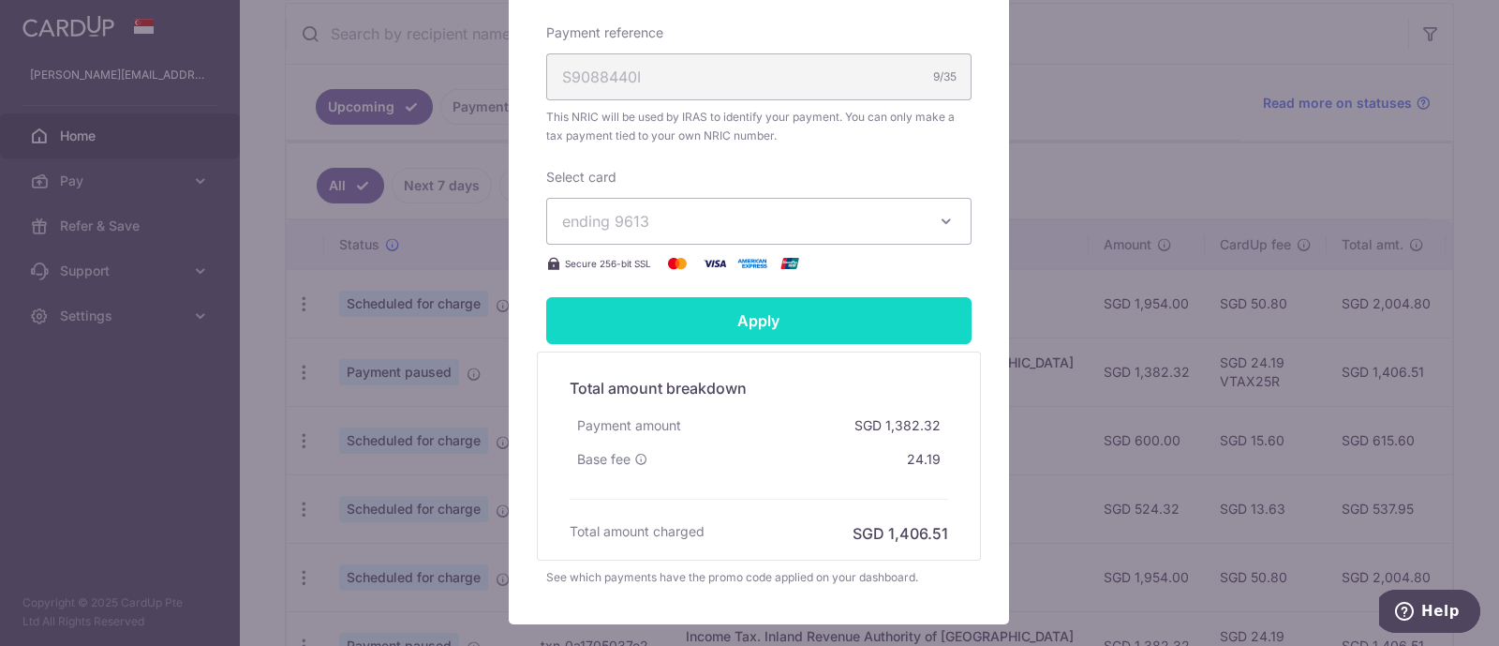
click at [726, 318] on input "Apply" at bounding box center [758, 320] width 425 height 47
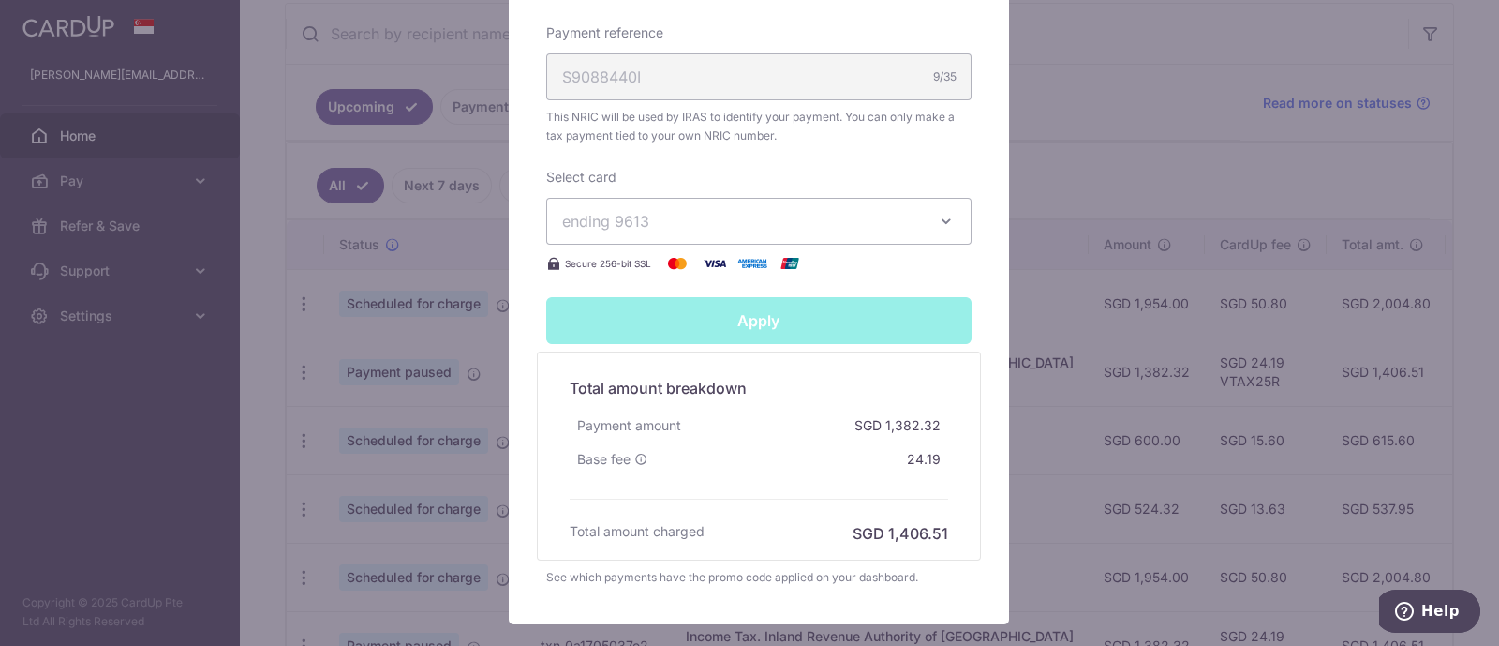
type input "Successfully Applied"
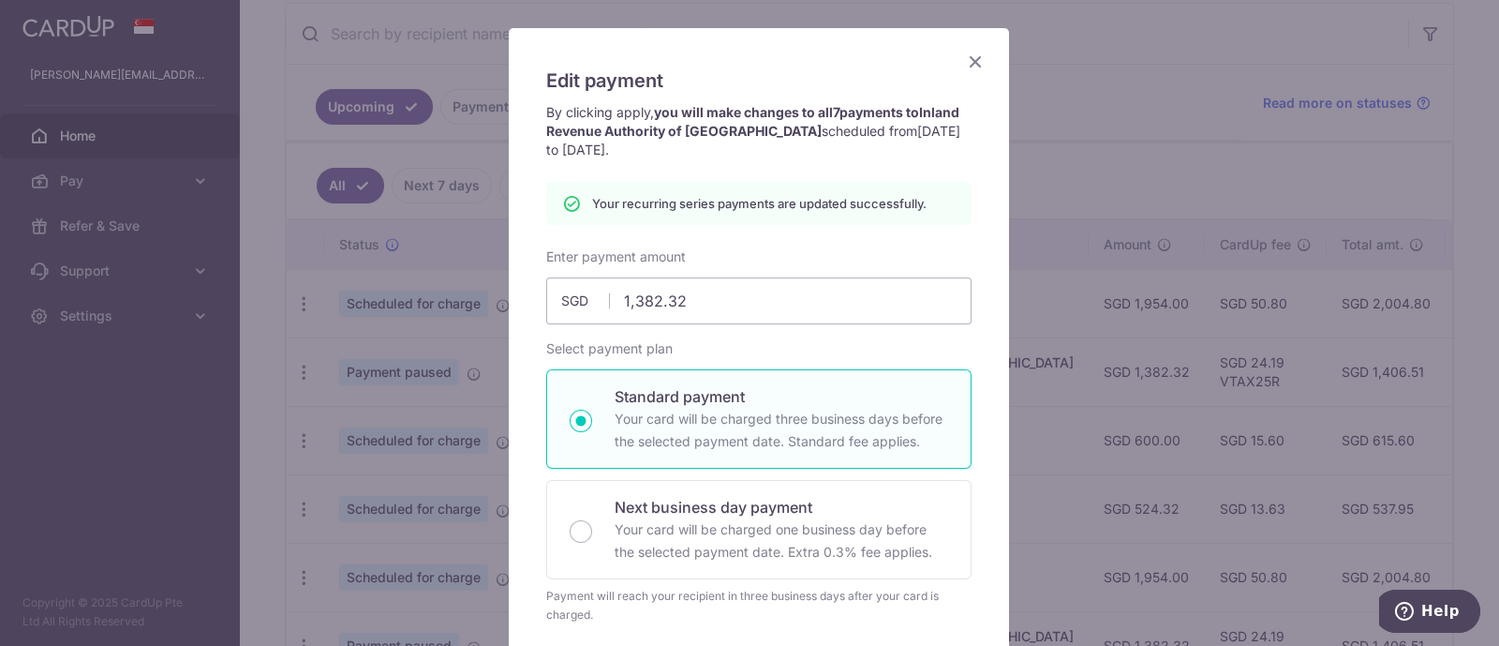
scroll to position [66, 0]
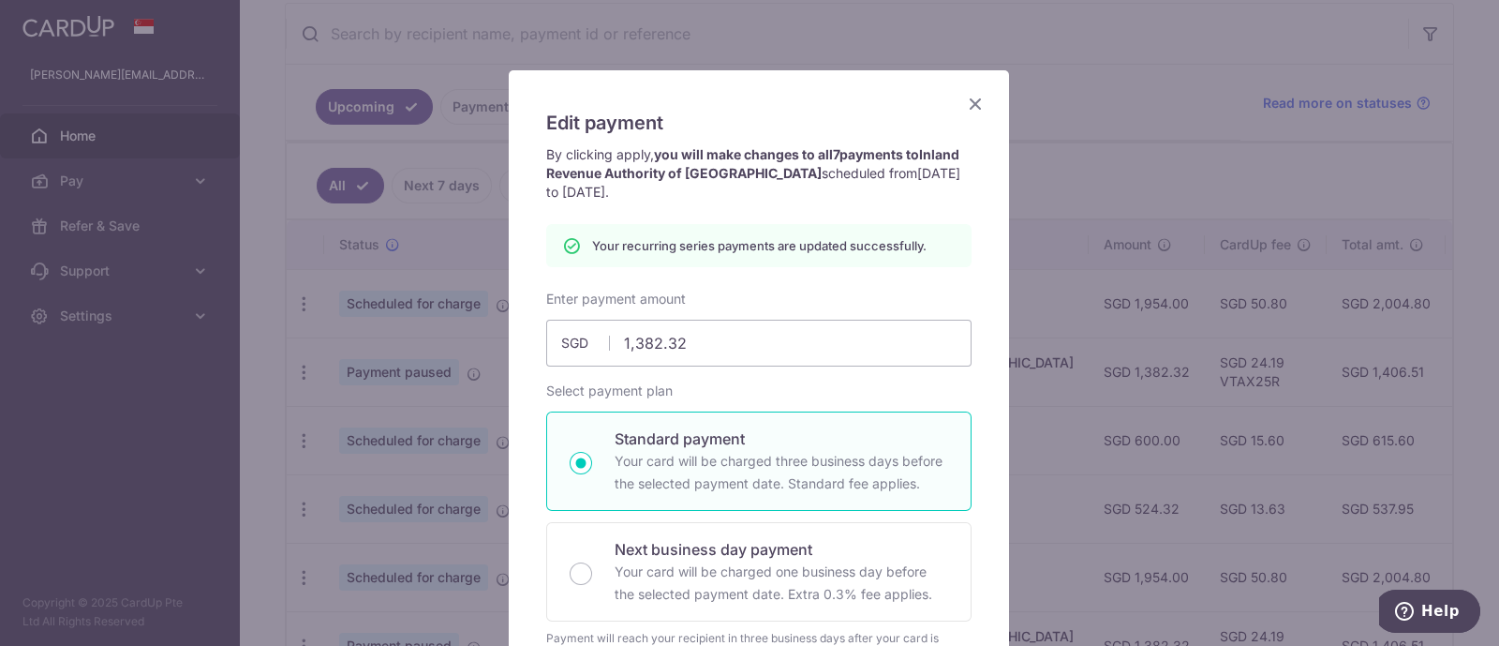
click at [964, 105] on icon "Close" at bounding box center [975, 103] width 22 height 23
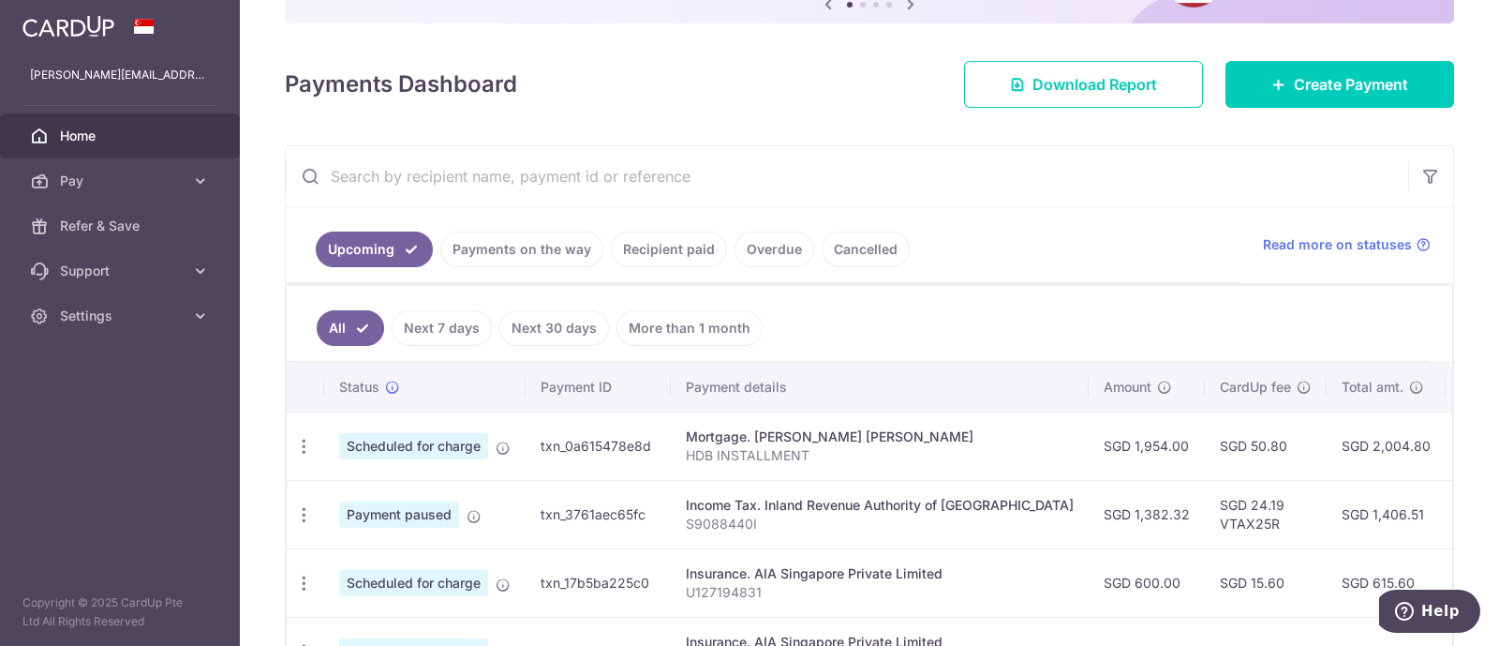
click at [576, 338] on link "Next 30 days" at bounding box center [554, 328] width 110 height 36
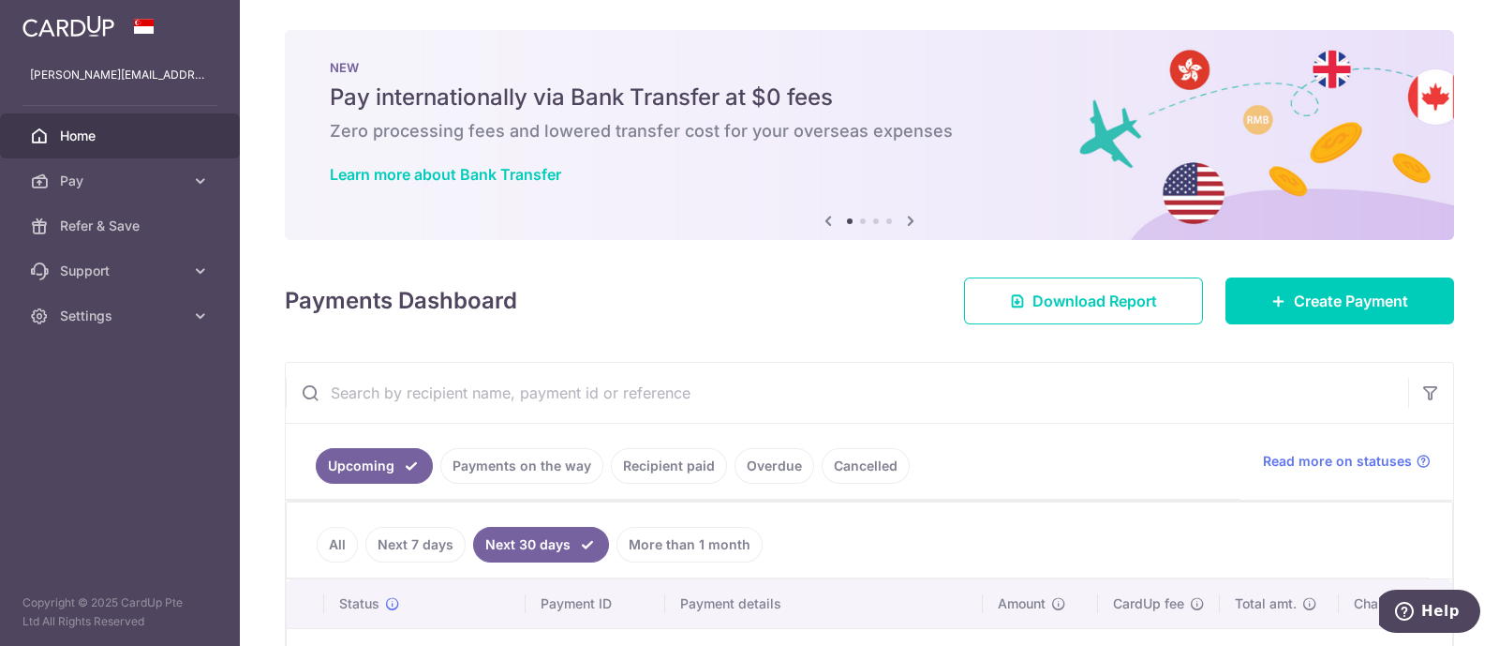
scroll to position [287, 0]
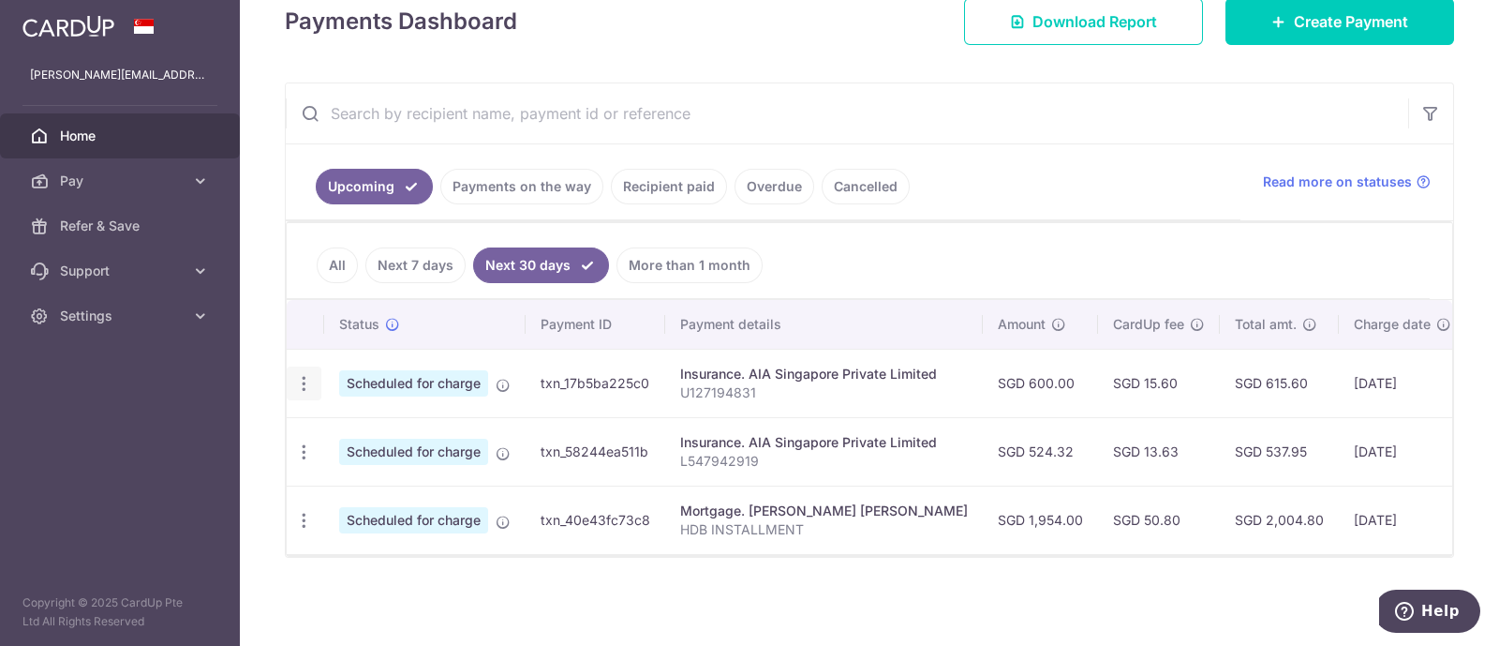
click at [292, 366] on div "Update payment Cancel payment" at bounding box center [304, 383] width 35 height 35
click at [304, 374] on icon "button" at bounding box center [304, 384] width 20 height 20
click at [309, 429] on icon at bounding box center [314, 435] width 22 height 22
radio input "true"
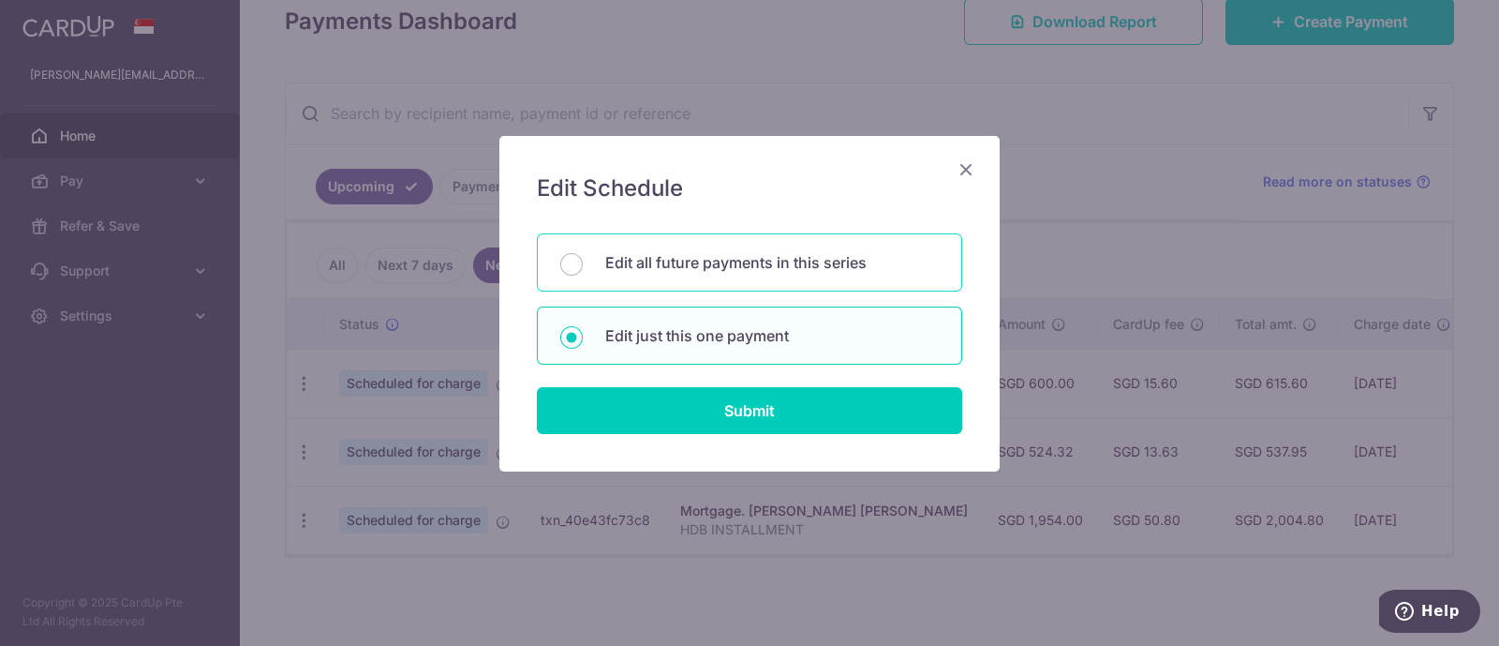
click at [716, 245] on div "Edit all future payments in this series" at bounding box center [749, 262] width 425 height 58
radio input "true"
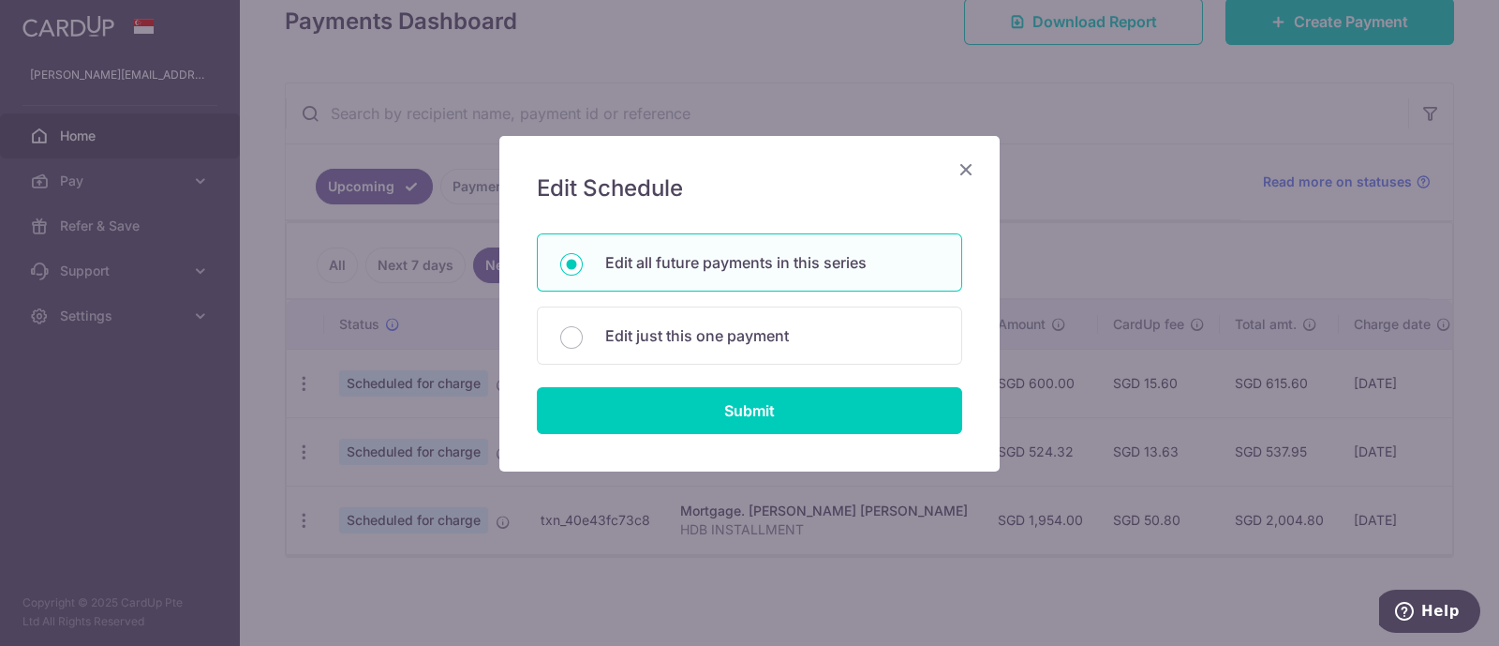
click at [679, 433] on div "Edit Schedule You will be editing all 111 payments to AIA Singapore Private Lim…" at bounding box center [749, 303] width 500 height 335
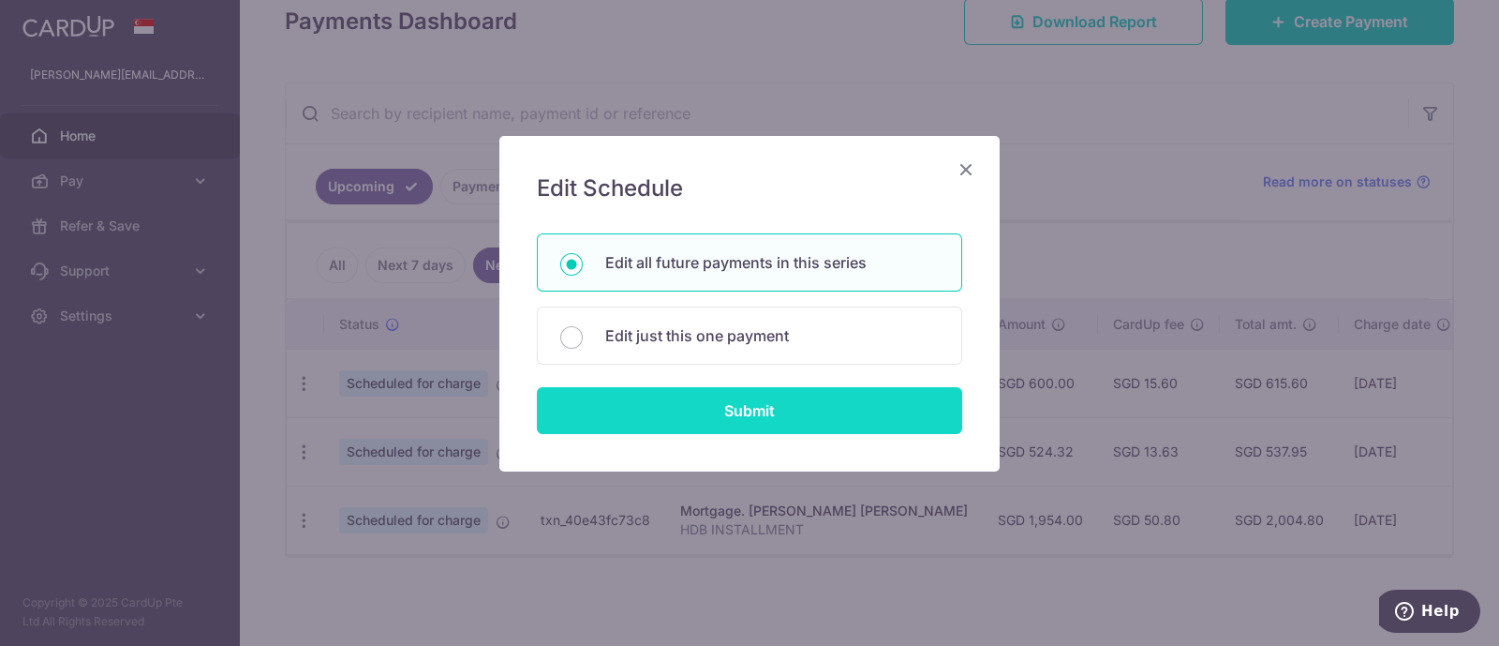
click at [717, 400] on input "Submit" at bounding box center [749, 410] width 425 height 47
radio input "true"
type input "600.00"
type input "U127194831"
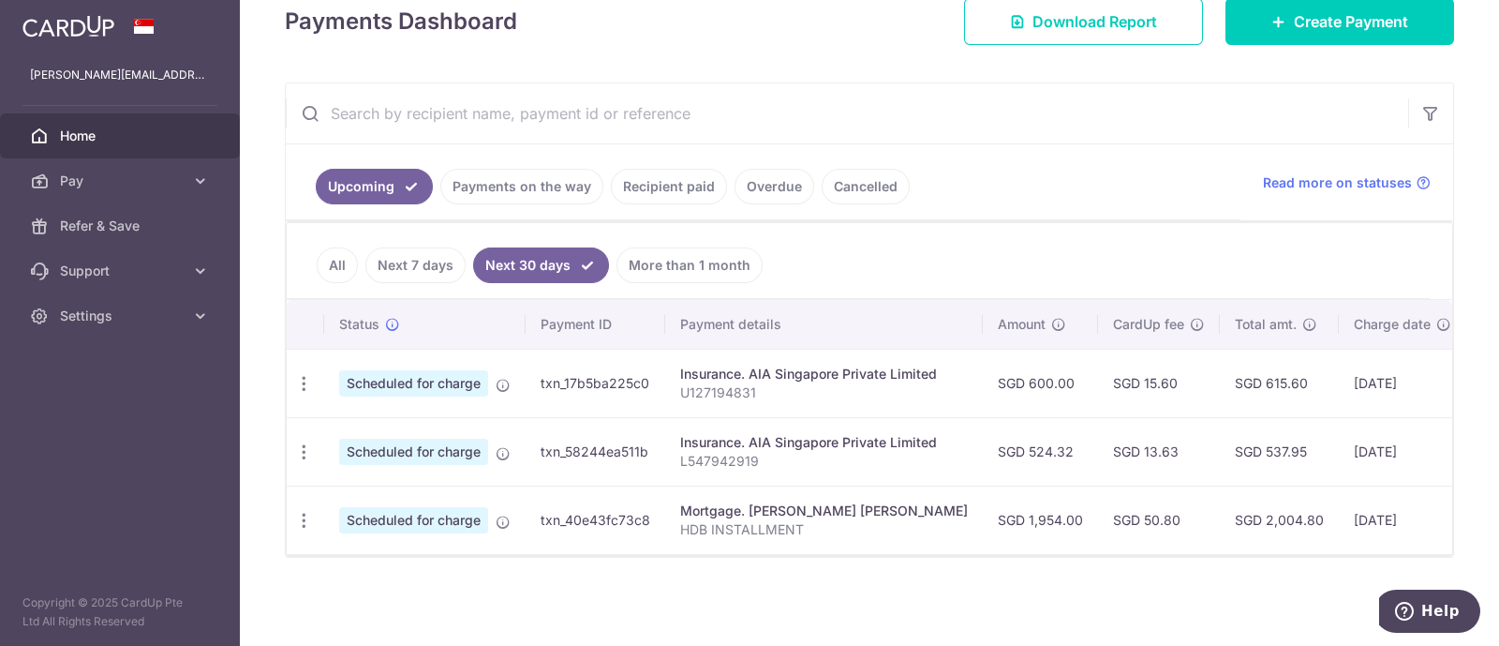
click at [380, 170] on link "Upcoming" at bounding box center [374, 187] width 117 height 36
click at [348, 249] on link "All" at bounding box center [337, 265] width 41 height 36
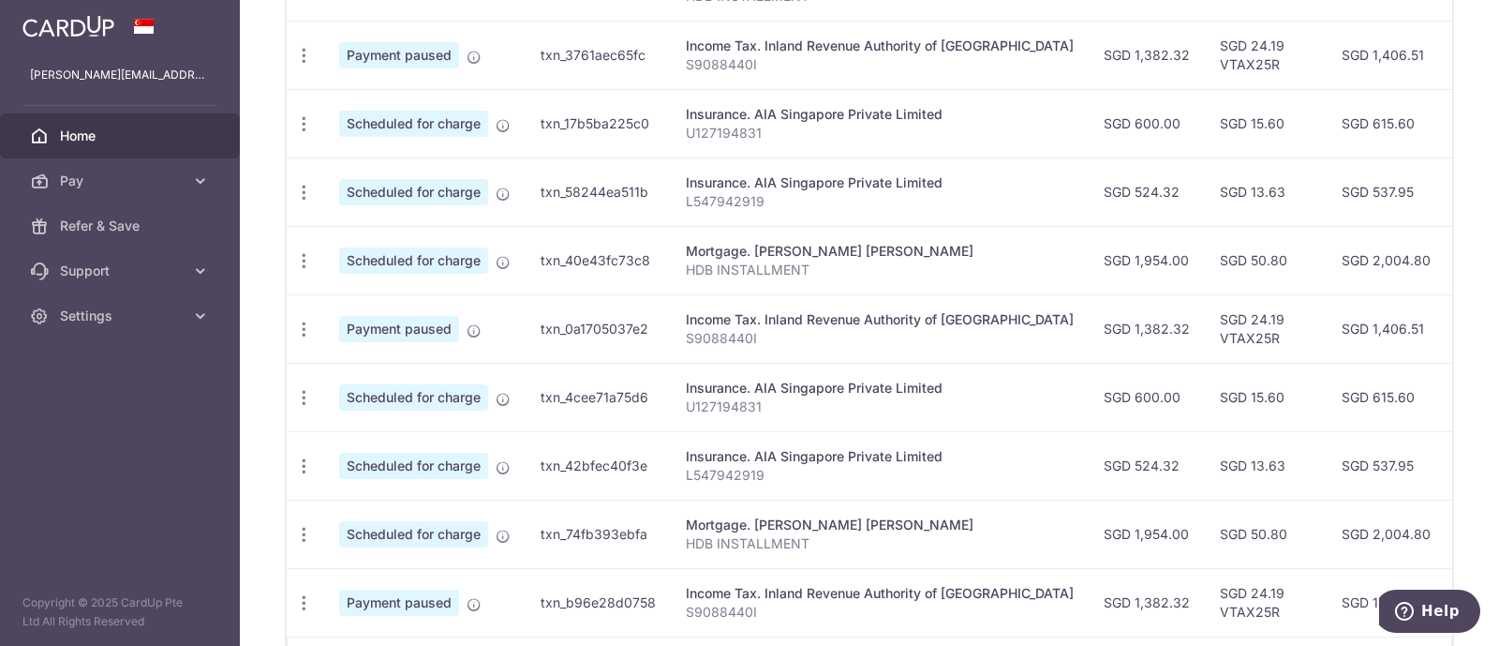
scroll to position [557, 0]
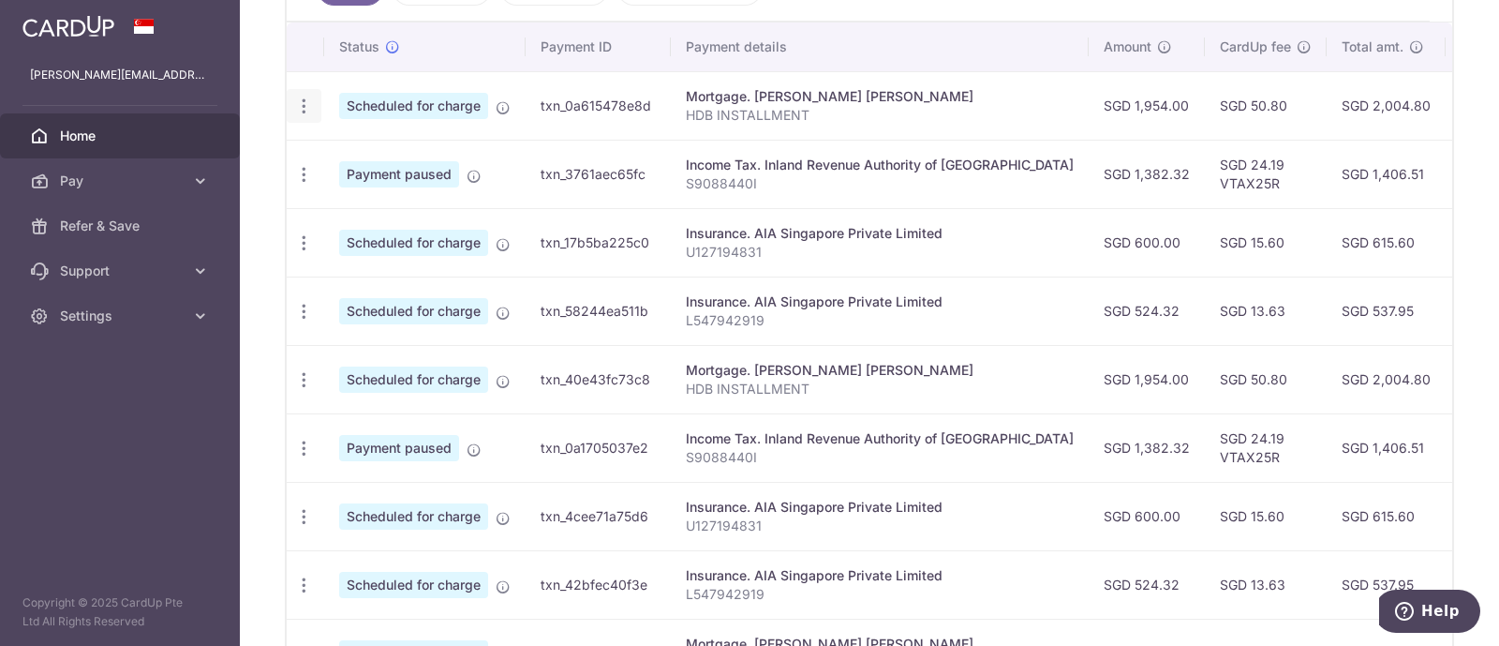
click at [305, 101] on icon "button" at bounding box center [304, 107] width 20 height 20
click at [352, 153] on span "Update payment" at bounding box center [403, 157] width 127 height 22
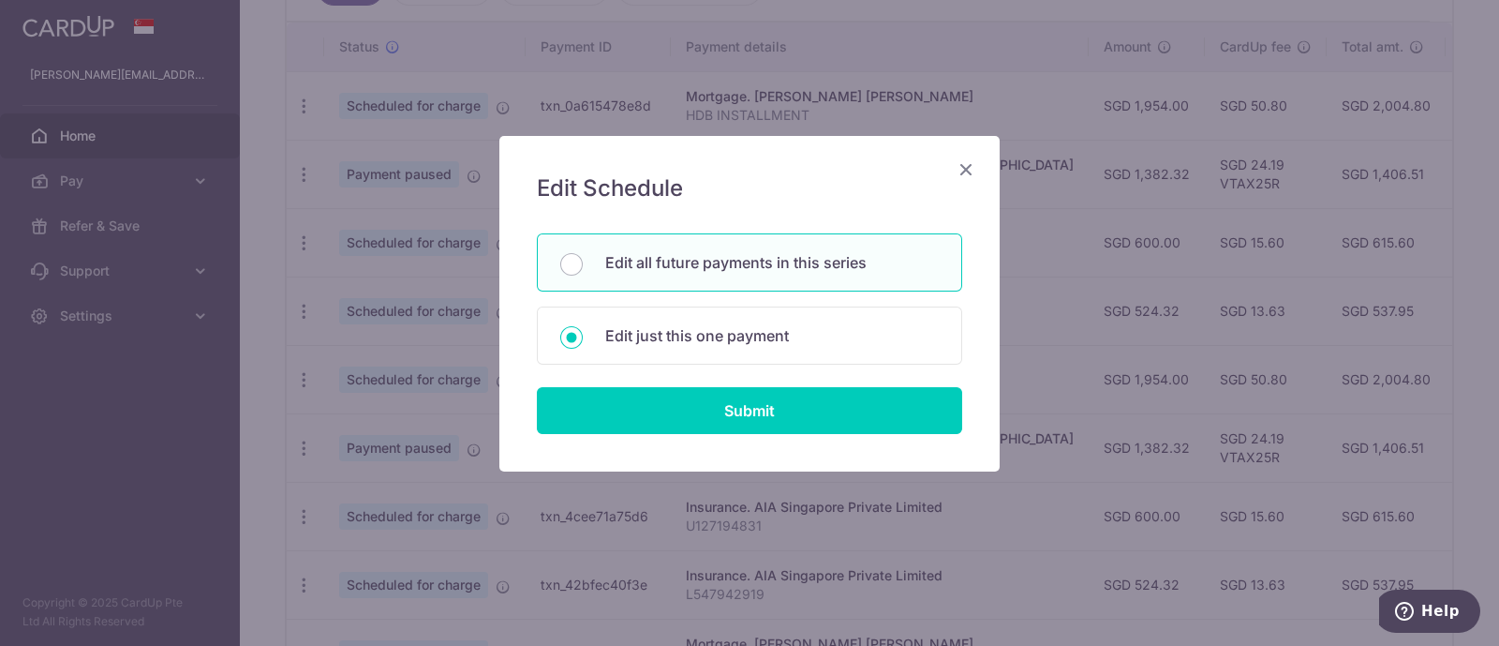
click at [740, 269] on p "Edit all future payments in this series" at bounding box center [772, 262] width 334 height 22
click at [583, 269] on input "Edit all future payments in this series" at bounding box center [571, 264] width 22 height 22
radio input "true"
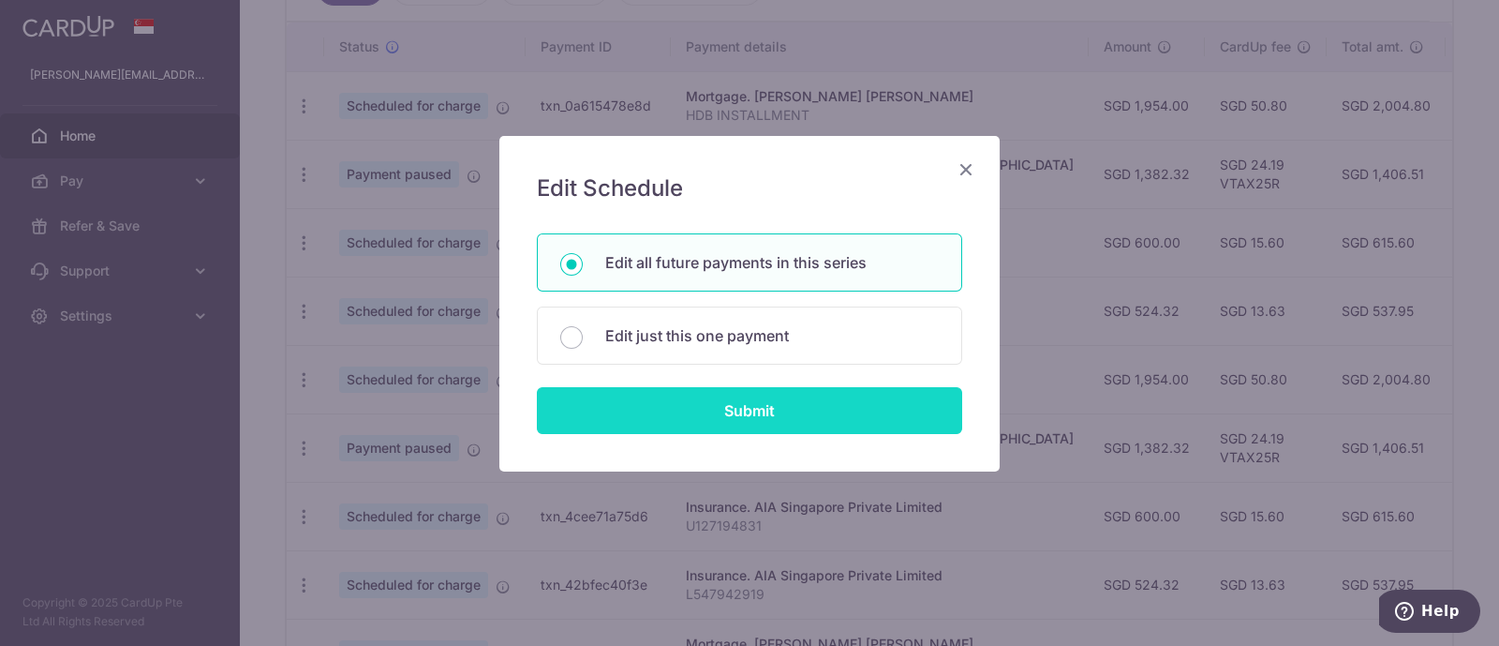
click at [703, 387] on input "Submit" at bounding box center [749, 410] width 425 height 47
type input "1,954.00"
radio input "true"
type input "HDB INSTALLMENT"
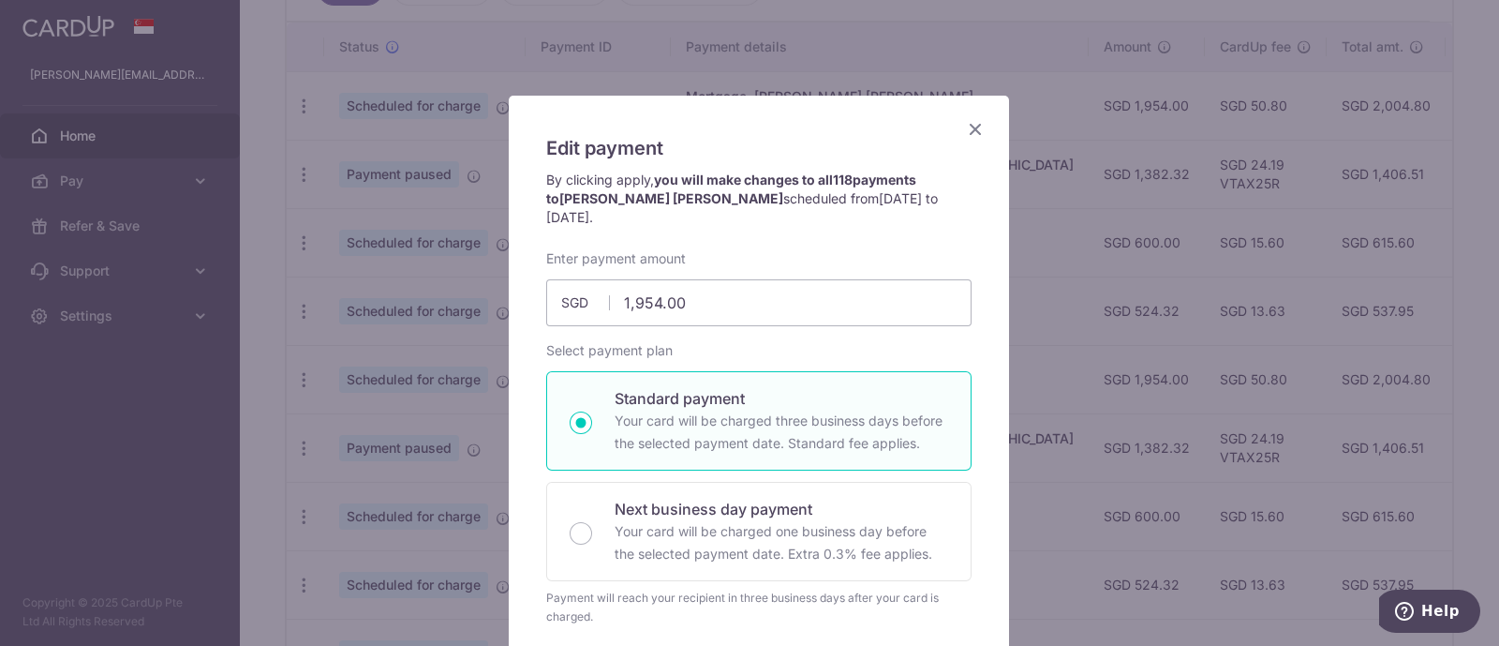
scroll to position [37, 0]
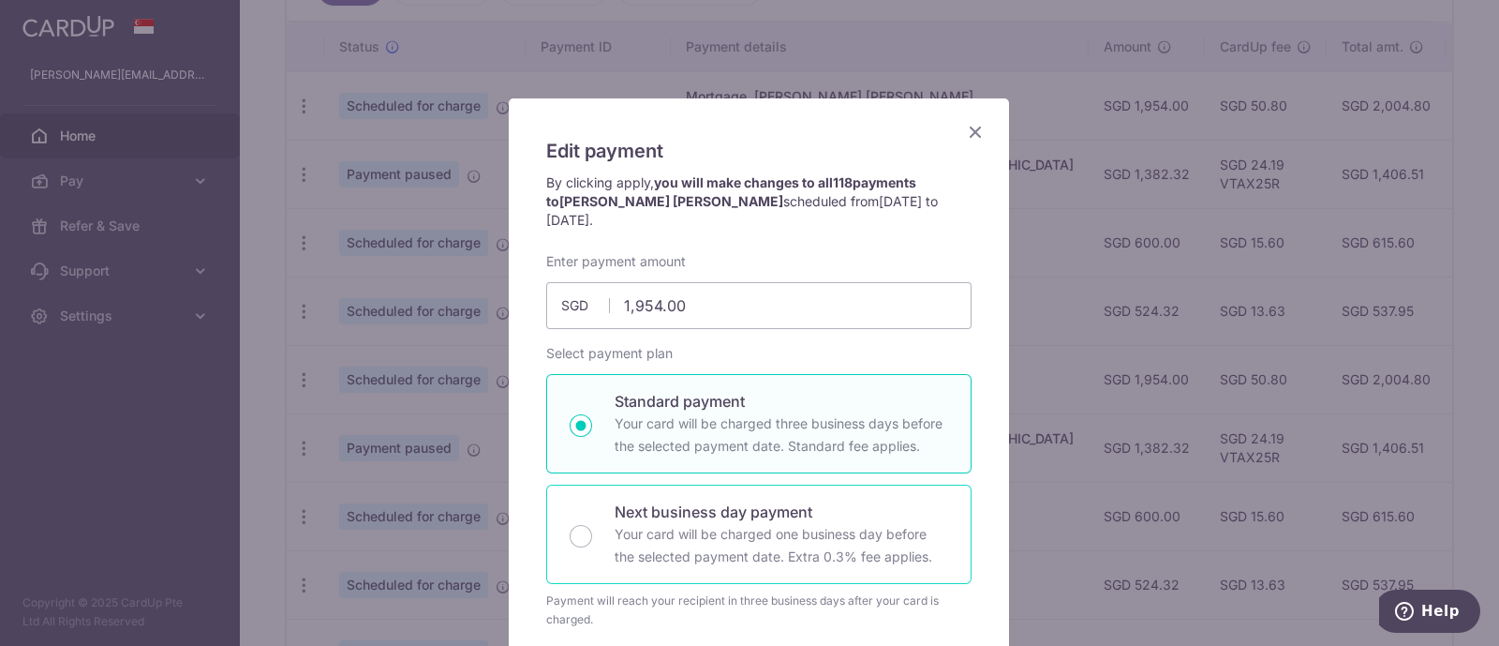
click at [670, 536] on p "Your card will be charged one business day before the selected payment date. Ex…" at bounding box center [782, 545] width 334 height 45
click at [592, 536] on input "Next business day payment Your card will be charged one business day before the…" at bounding box center [581, 536] width 22 height 22
radio input "false"
radio input "true"
click at [688, 428] on p "Your card will be charged three business days before the selected payment date.…" at bounding box center [782, 434] width 334 height 45
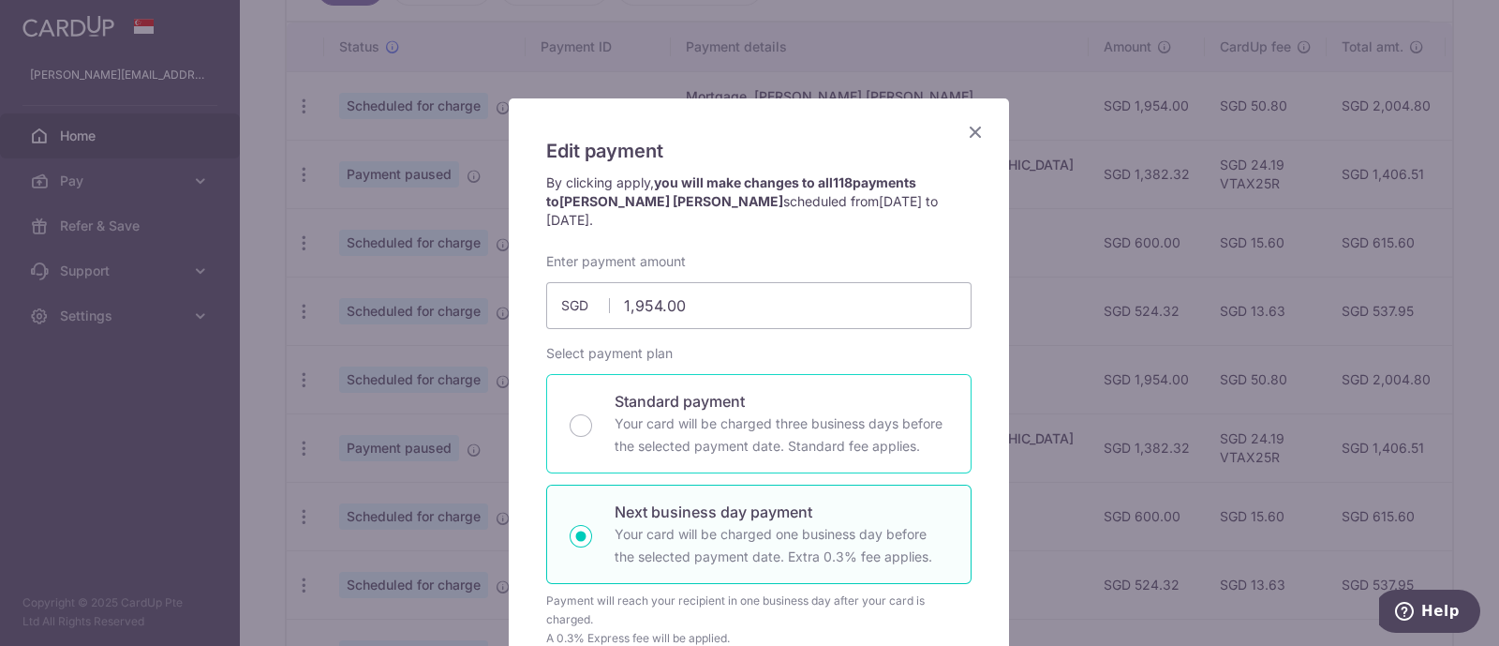
click at [592, 428] on input "Standard payment Your card will be charged three business days before the selec…" at bounding box center [581, 425] width 22 height 22
radio input "true"
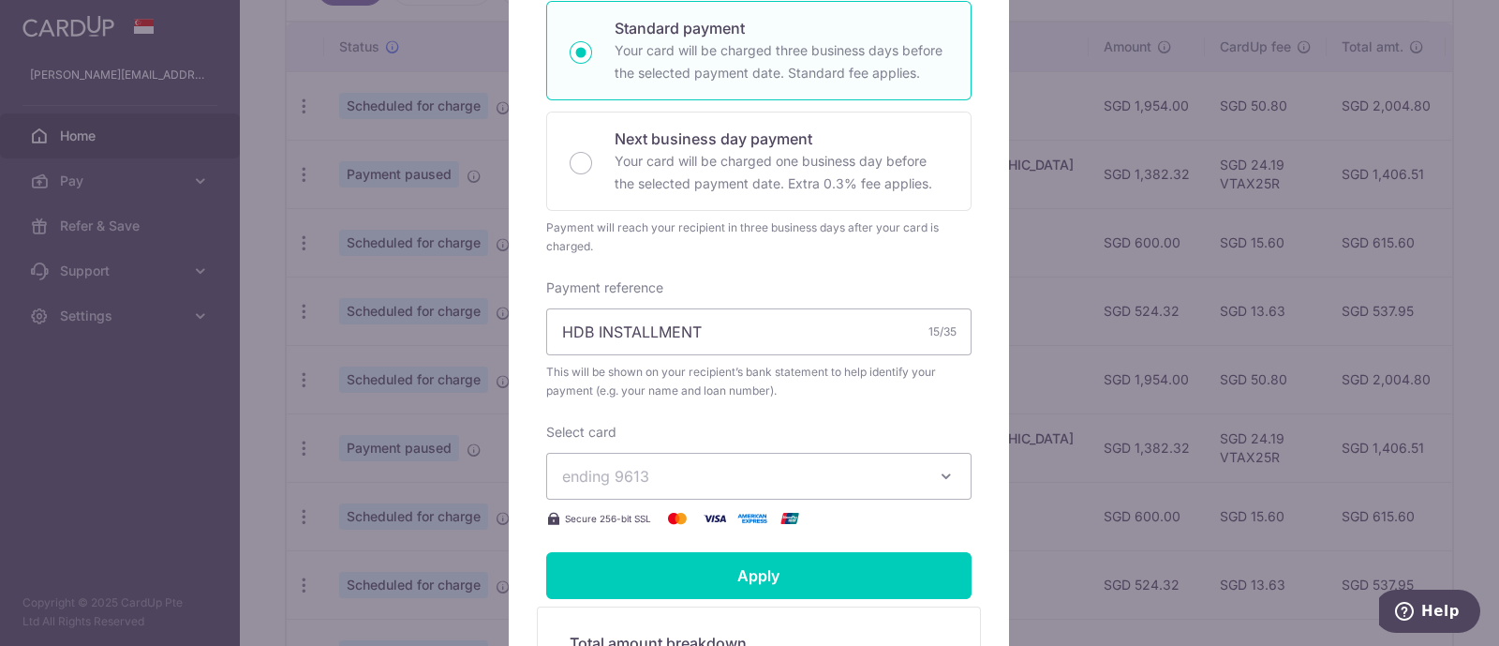
scroll to position [751, 0]
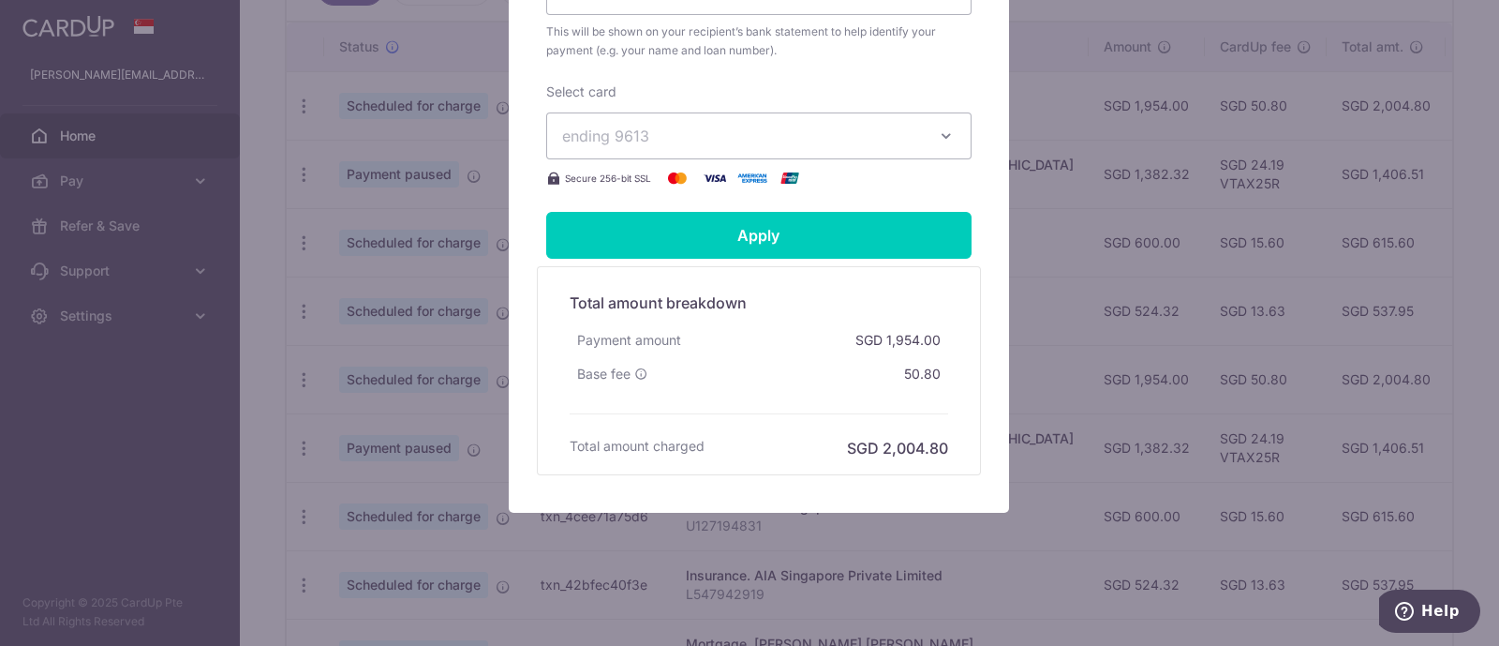
click at [724, 412] on div "Total amount breakdown Payment amount SGD 1,954.00 Base fee 50.80 Processing fe…" at bounding box center [758, 370] width 397 height 177
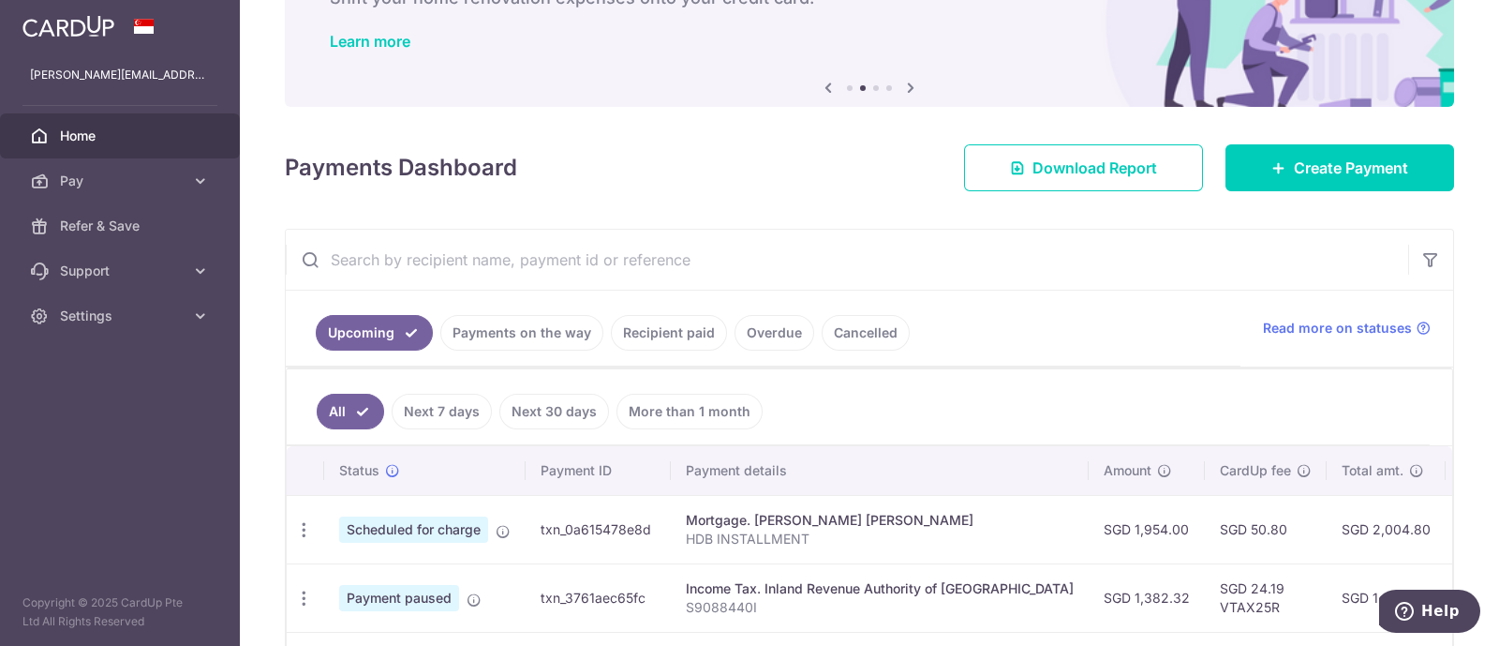
scroll to position [136, 0]
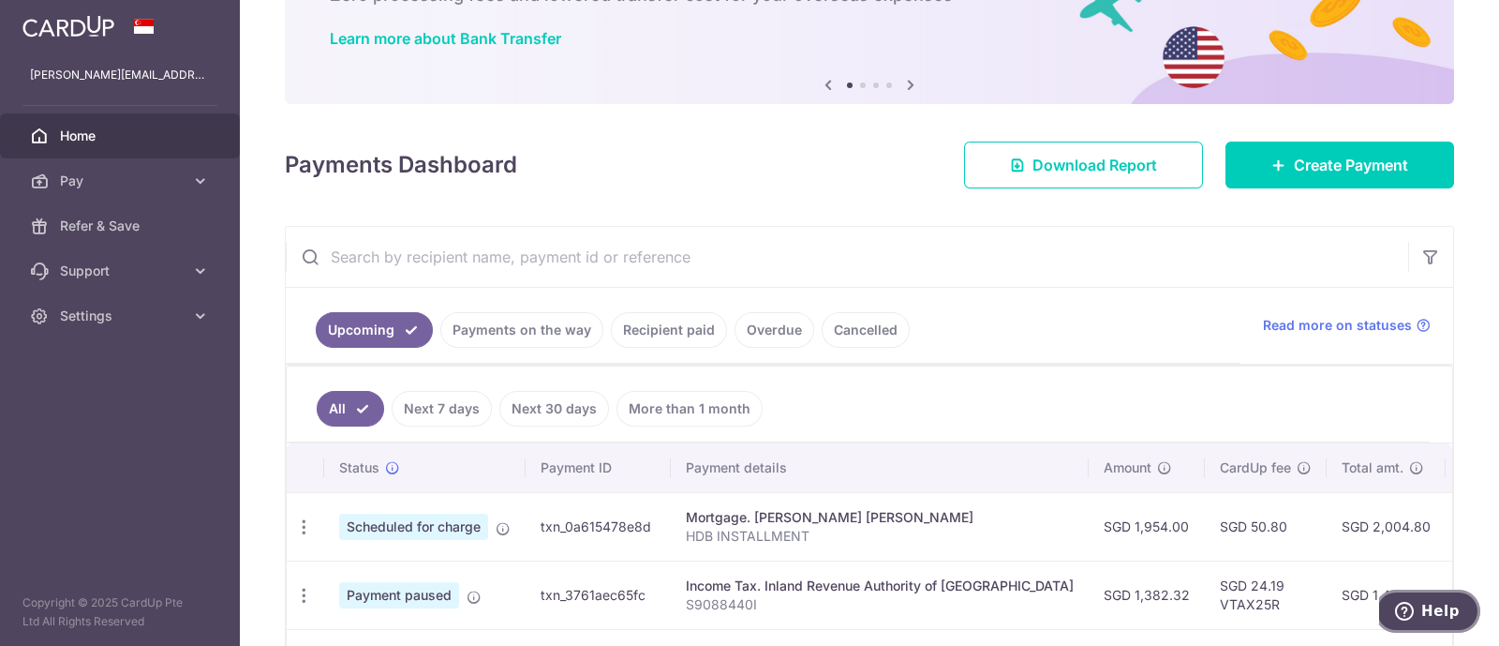
drag, startPoint x: 2777, startPoint y: 1178, endPoint x: 1405, endPoint y: 591, distance: 1492.7
click at [1405, 591] on button "Help" at bounding box center [1428, 610] width 106 height 43
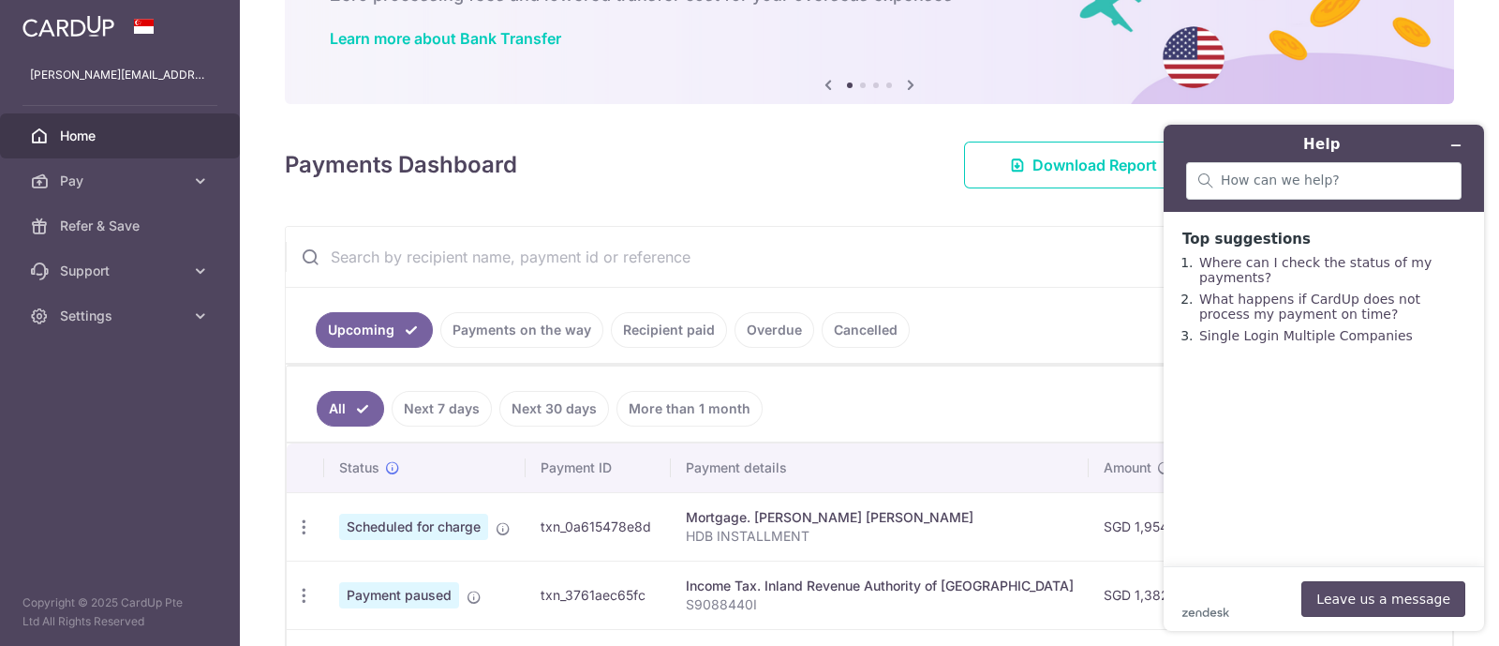
click at [1376, 593] on button "Leave us a message" at bounding box center [1383, 599] width 164 height 36
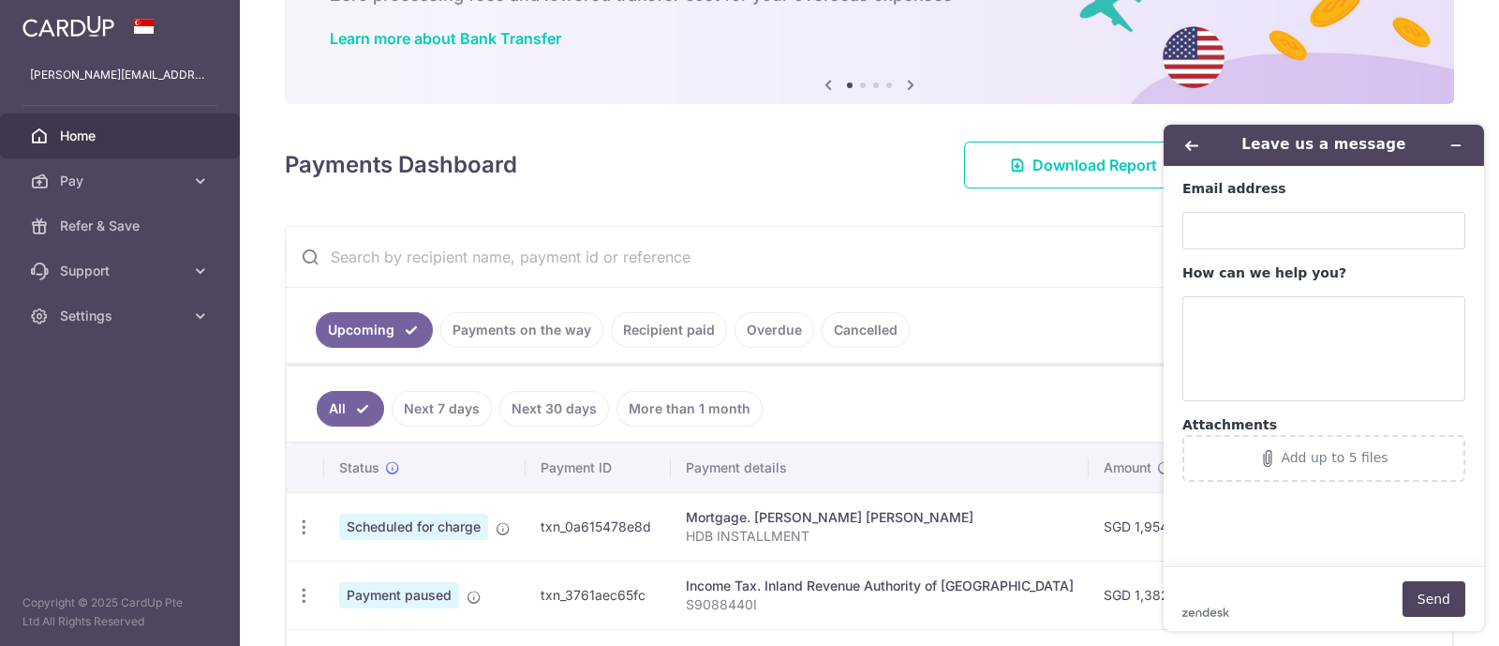
click at [1239, 205] on div "Email address" at bounding box center [1323, 214] width 283 height 69
click at [1149, 259] on div "Leave us a message Email address How can we help you? Attachments Add up to 5 f…" at bounding box center [1324, 378] width 350 height 536
click at [1255, 213] on input "Email address" at bounding box center [1323, 230] width 283 height 37
type input "santhosh.citece@gmail.com"
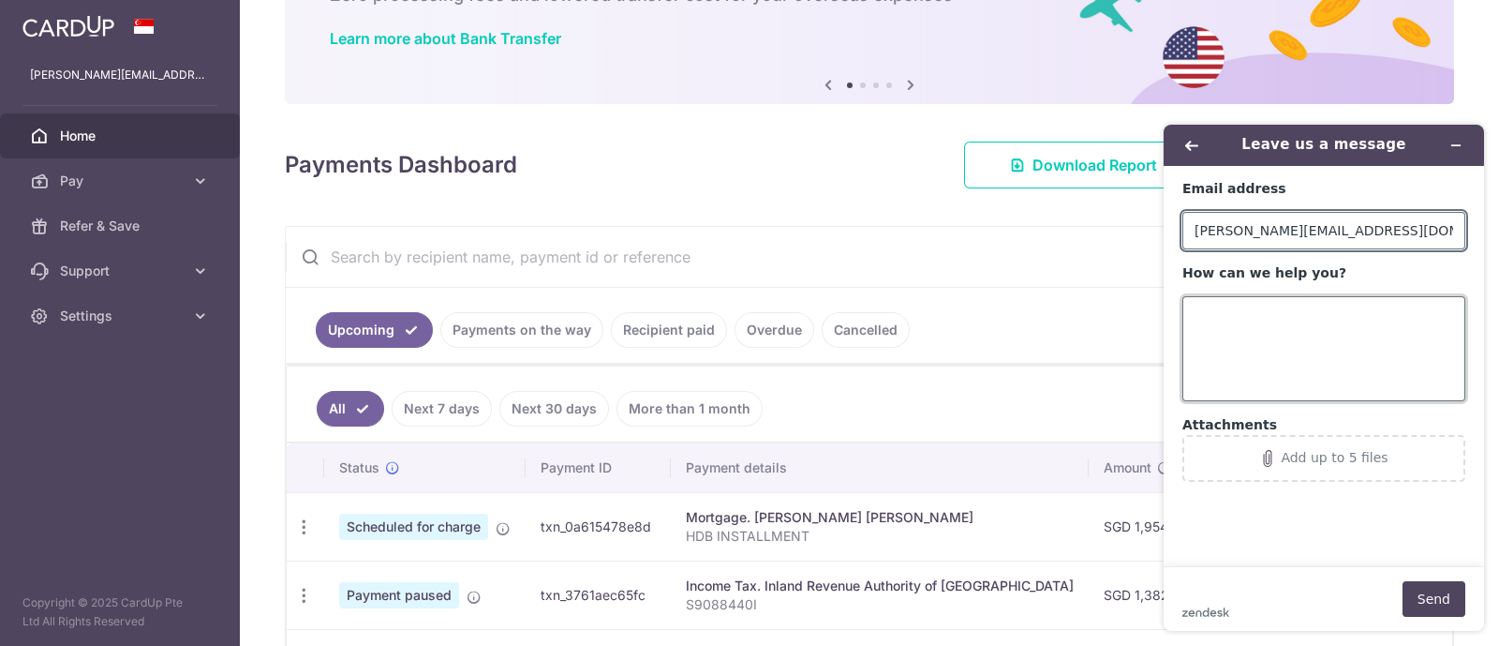
click at [1241, 378] on textarea "How can we help you?" at bounding box center [1323, 348] width 283 height 105
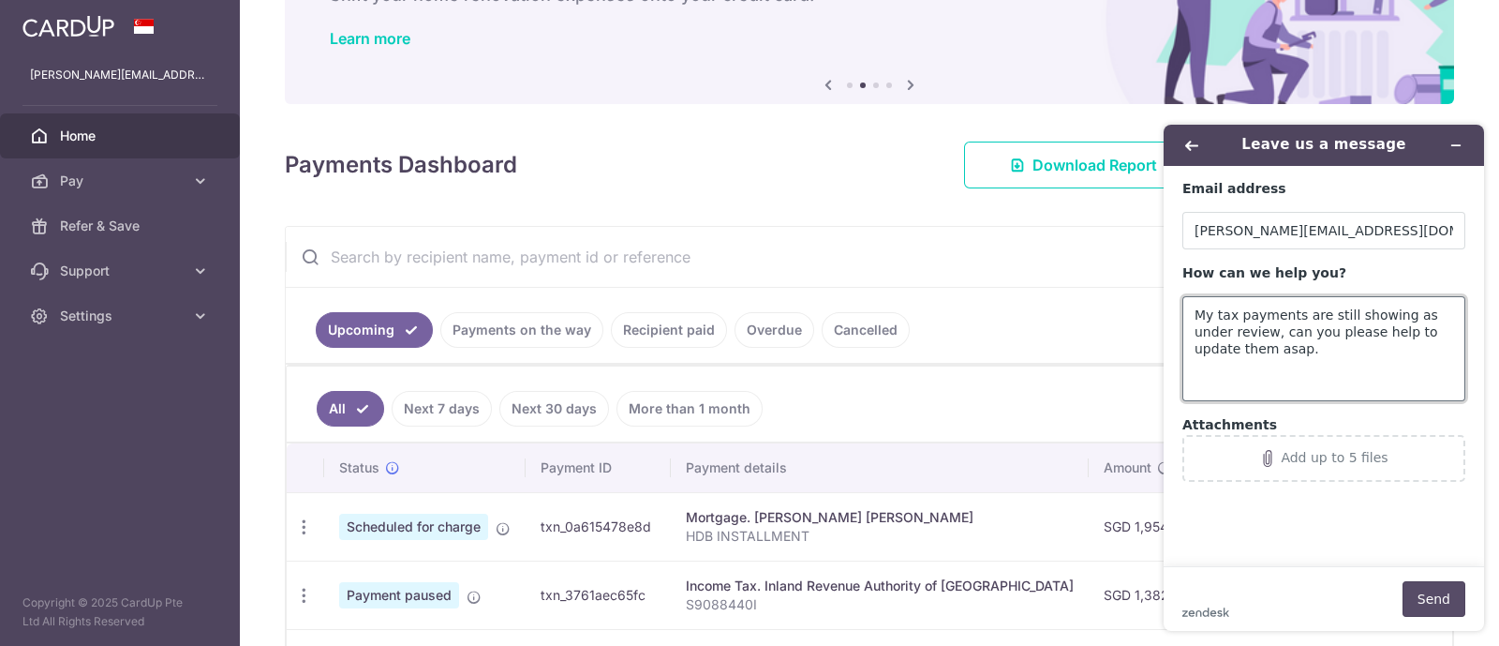
type textarea "My tax payments are still showing as under review, can you please help to updat…"
click at [1428, 589] on button "Send" at bounding box center [1434, 599] width 63 height 36
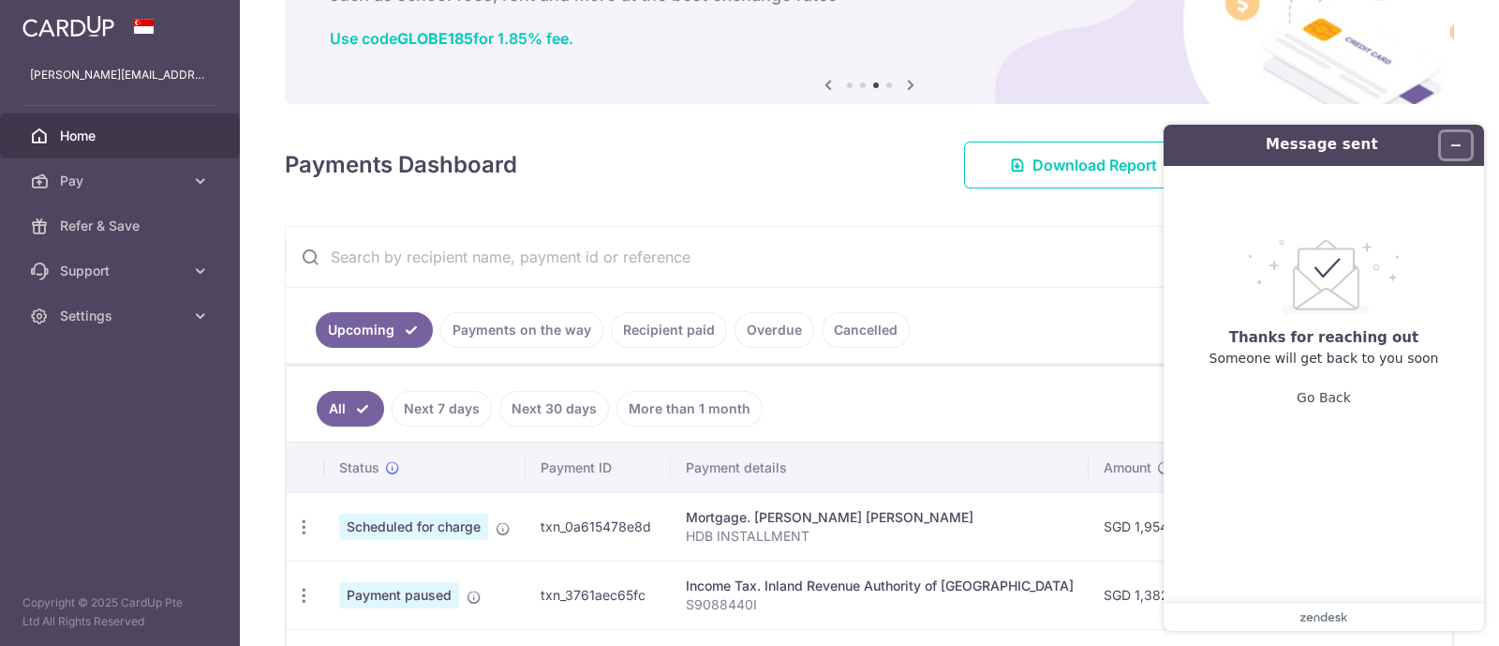
click at [1453, 136] on button "Minimize widget" at bounding box center [1456, 145] width 30 height 26
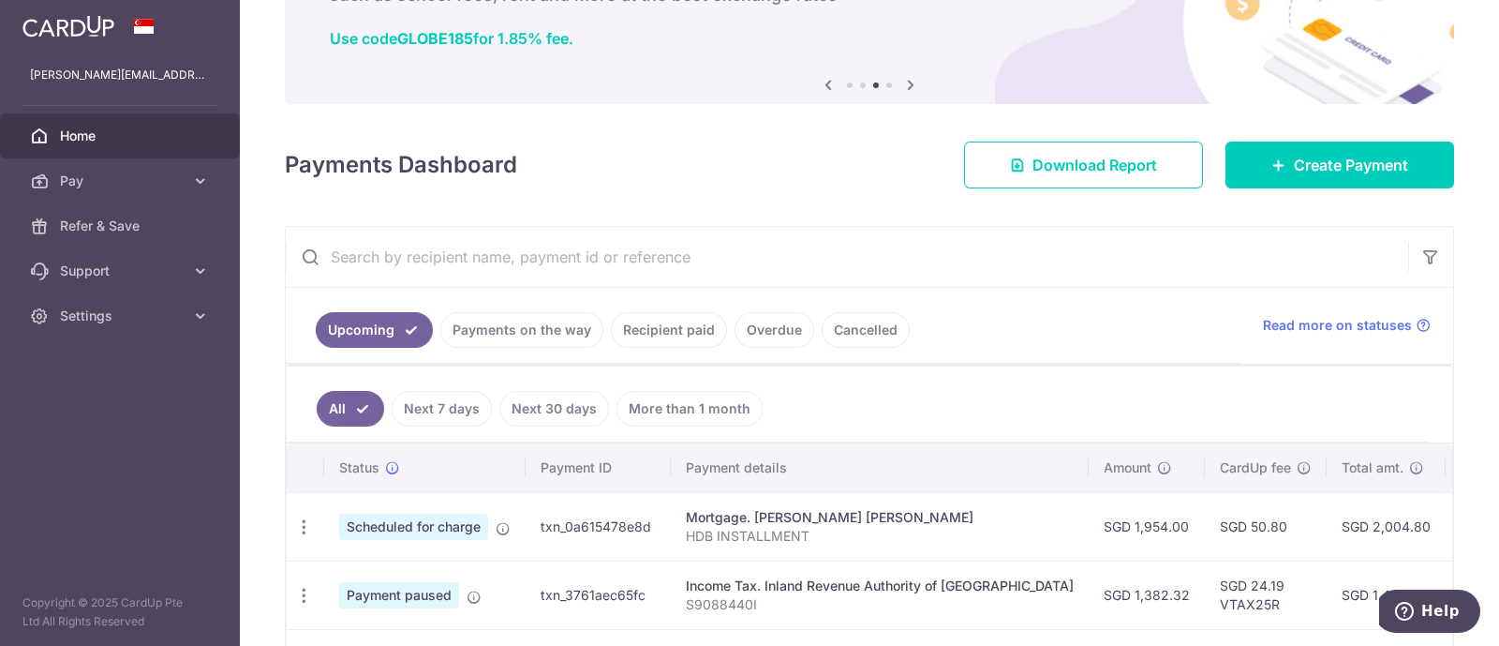
click at [393, 309] on ul "Upcoming Payments on the way Recipient paid Overdue Cancelled" at bounding box center [763, 326] width 955 height 76
click at [373, 318] on link "Upcoming" at bounding box center [374, 330] width 117 height 36
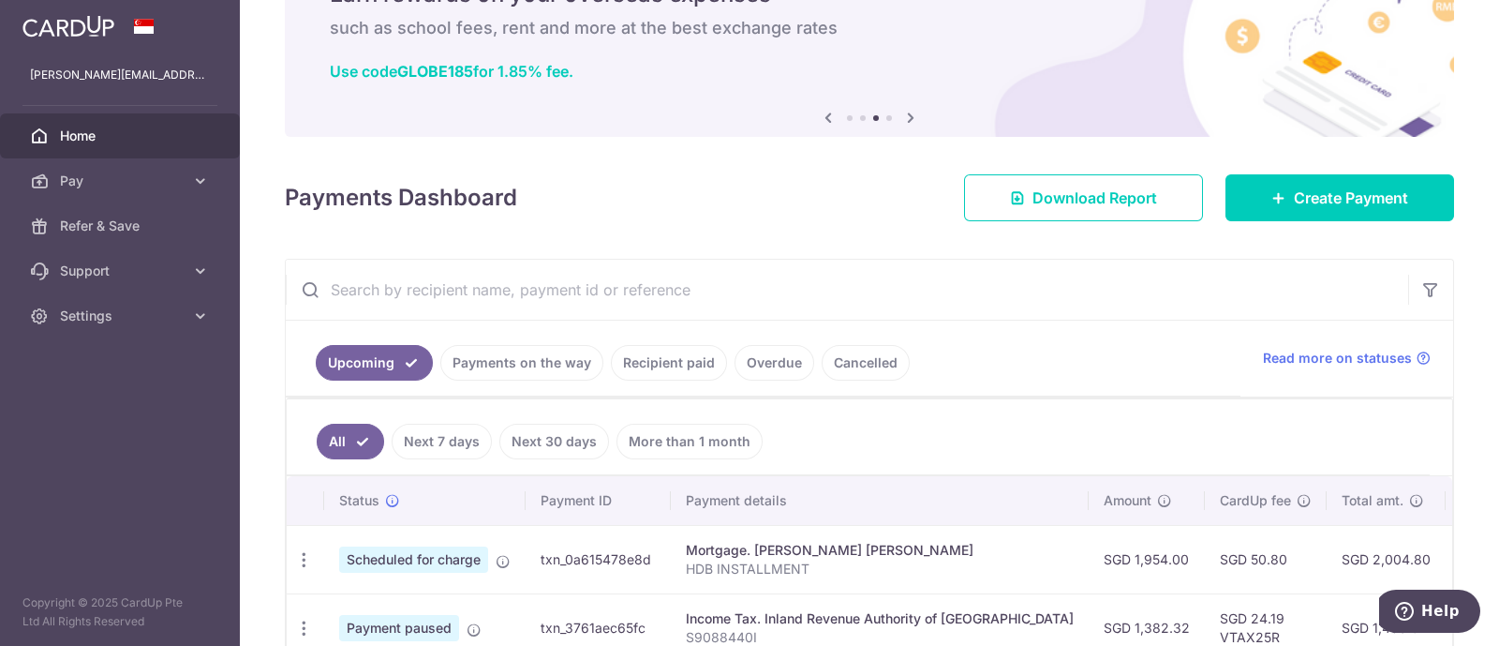
scroll to position [136, 0]
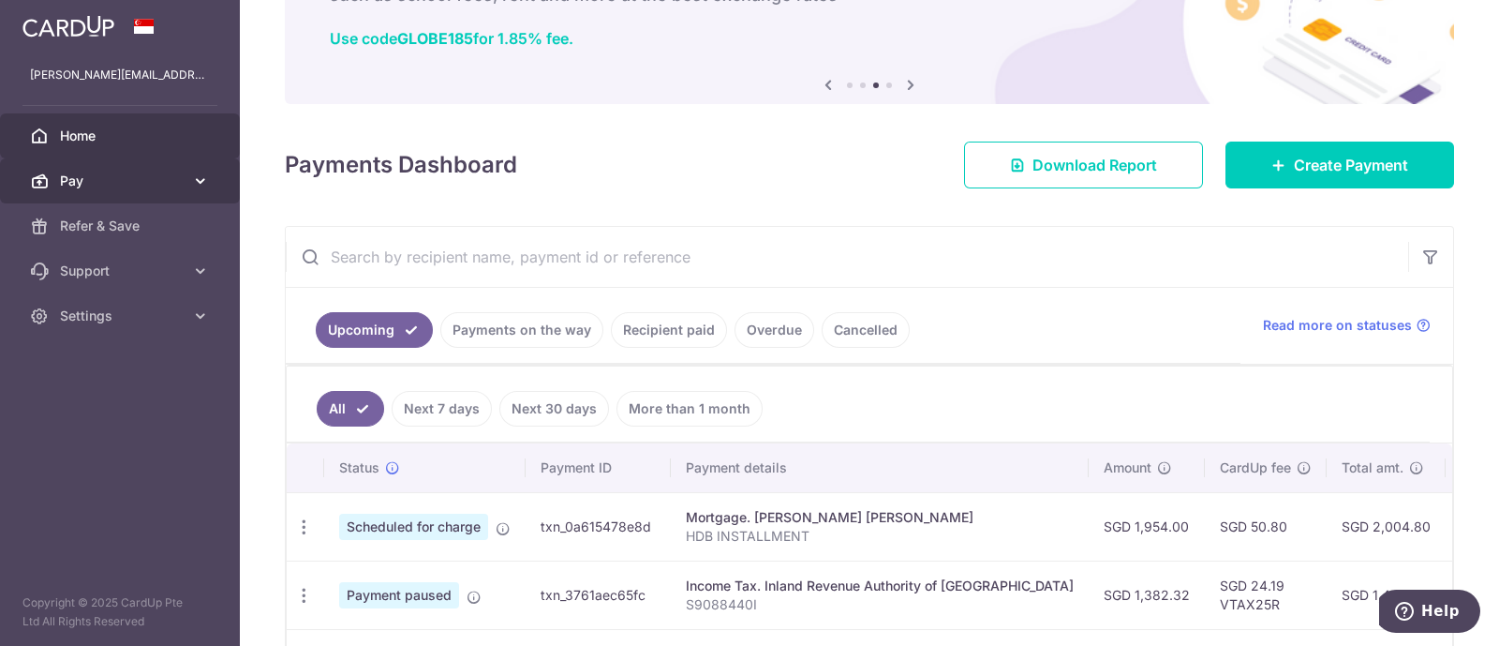
click at [97, 184] on span "Pay" at bounding box center [122, 180] width 124 height 19
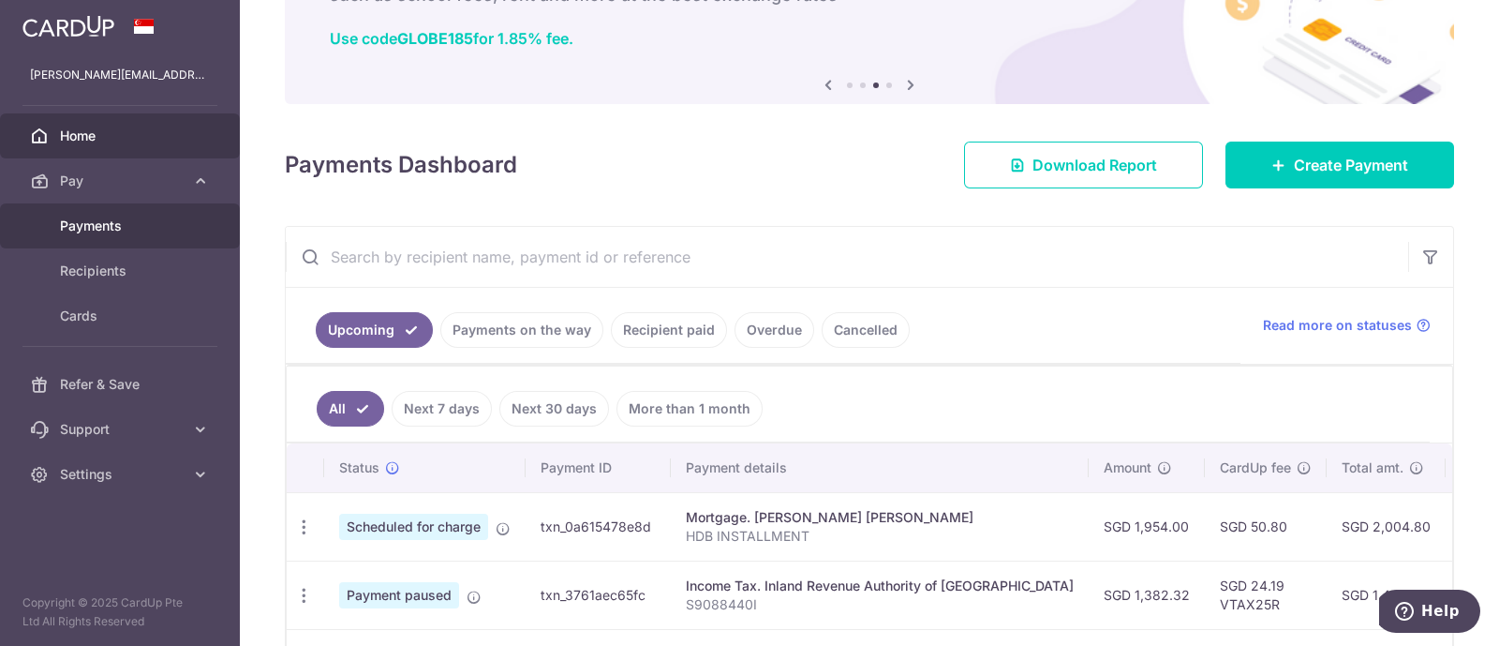
click at [84, 227] on span "Payments" at bounding box center [122, 225] width 124 height 19
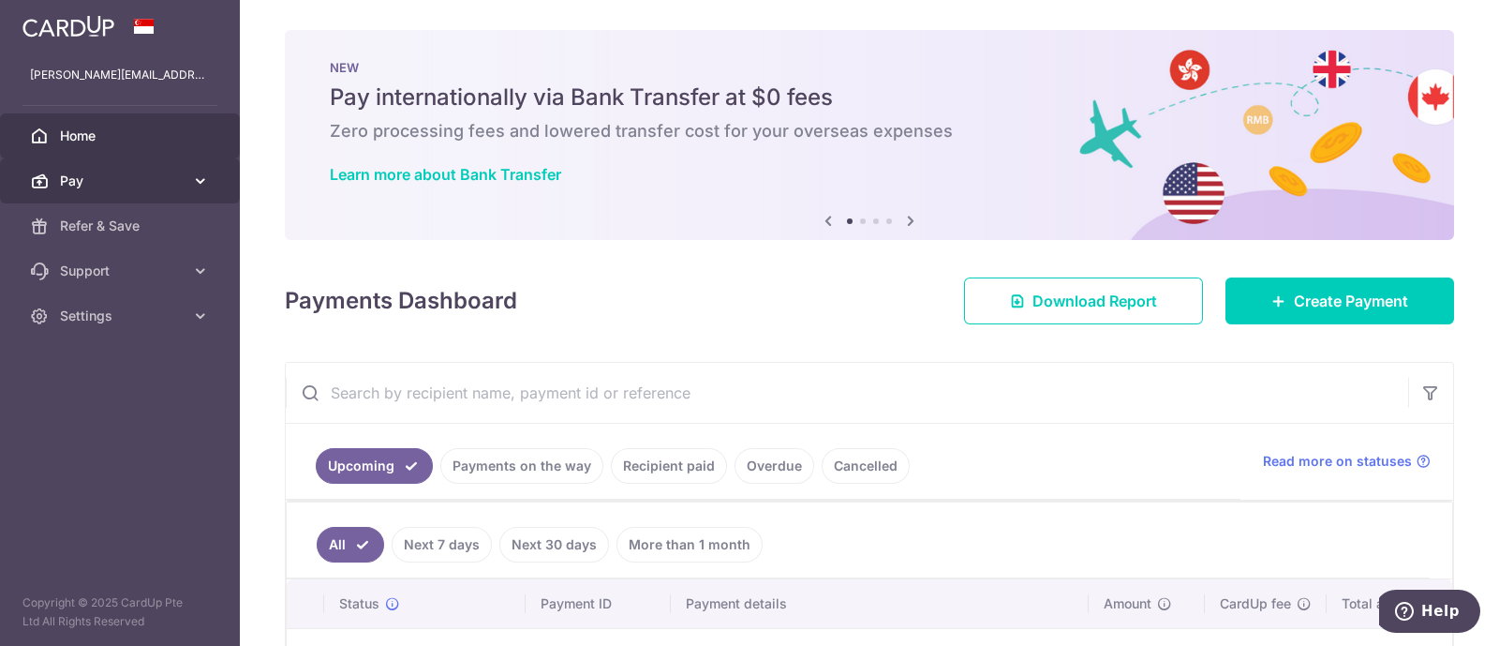
click at [141, 182] on span "Pay" at bounding box center [122, 180] width 124 height 19
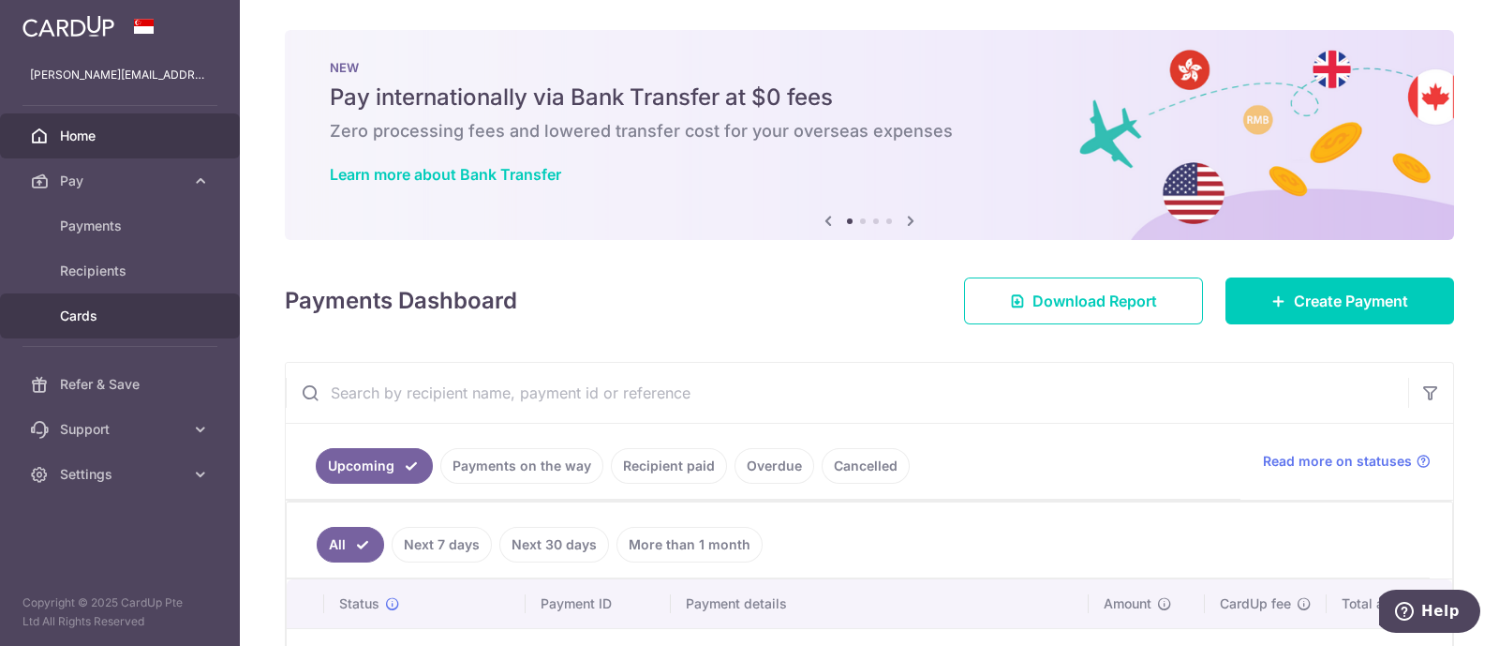
click at [89, 298] on link "Cards" at bounding box center [120, 315] width 240 height 45
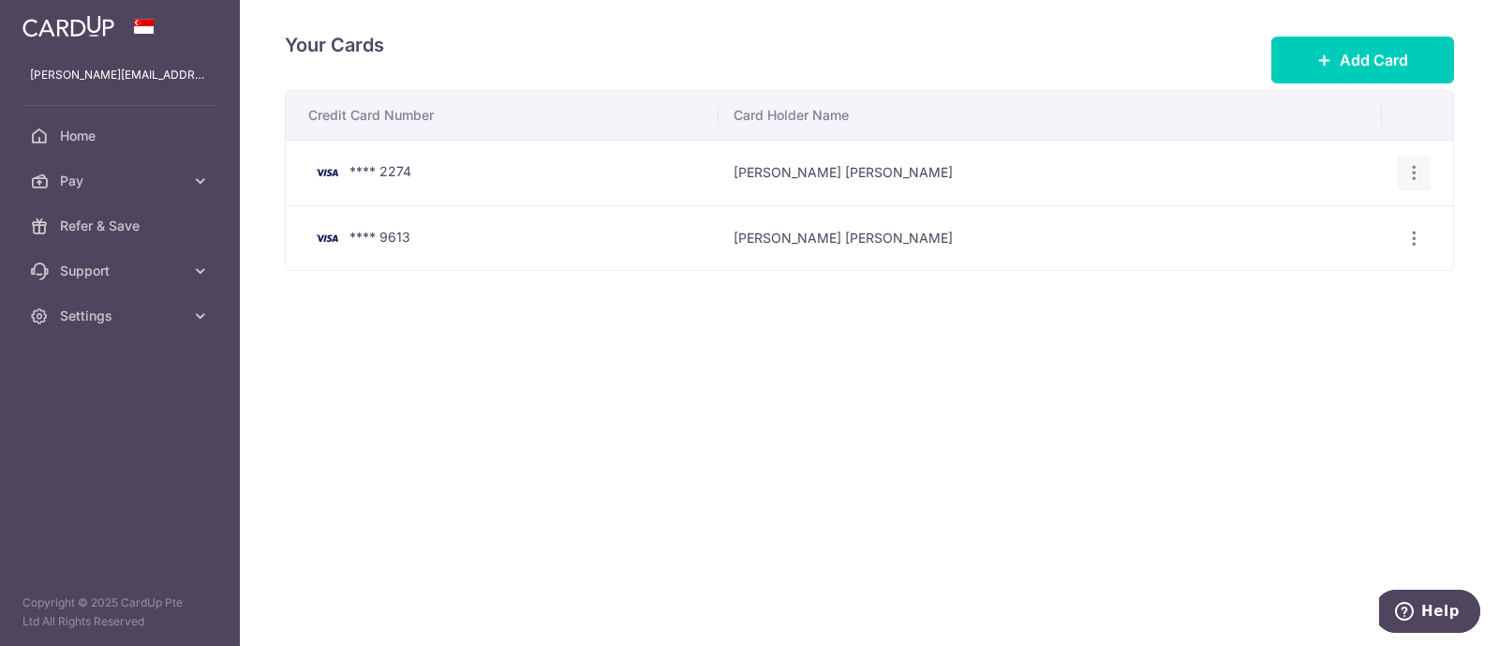
click at [1415, 166] on icon "button" at bounding box center [1415, 173] width 20 height 20
click at [1284, 276] on link "Delete" at bounding box center [1332, 269] width 195 height 45
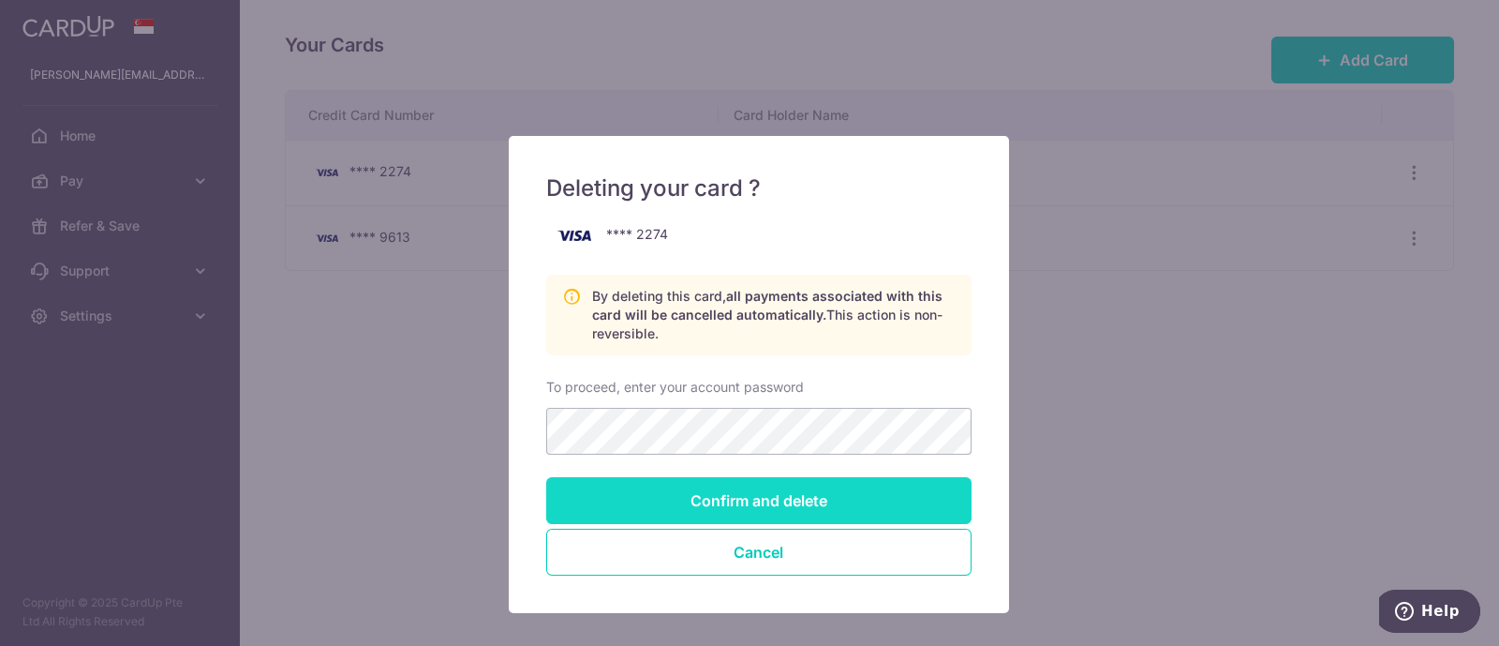
click at [711, 498] on input "Confirm and delete" at bounding box center [758, 500] width 425 height 47
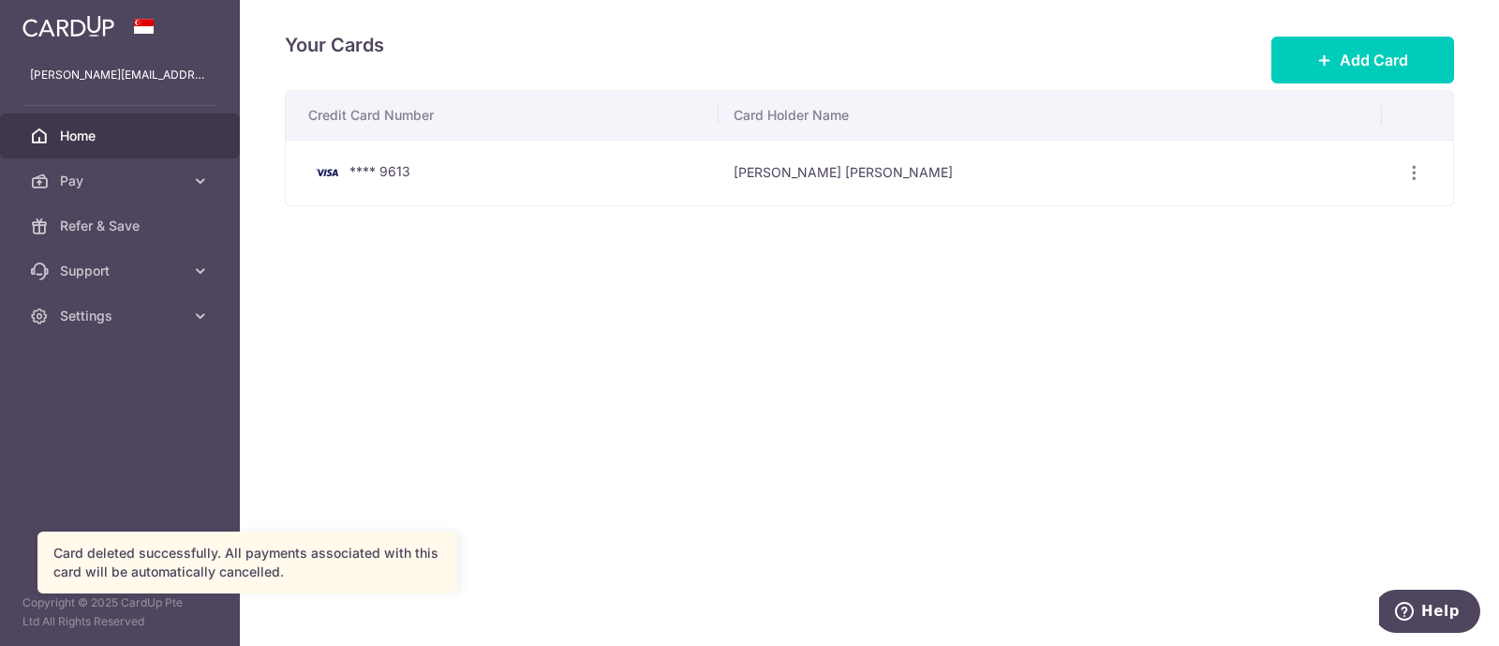
click at [89, 138] on span "Home" at bounding box center [122, 135] width 124 height 19
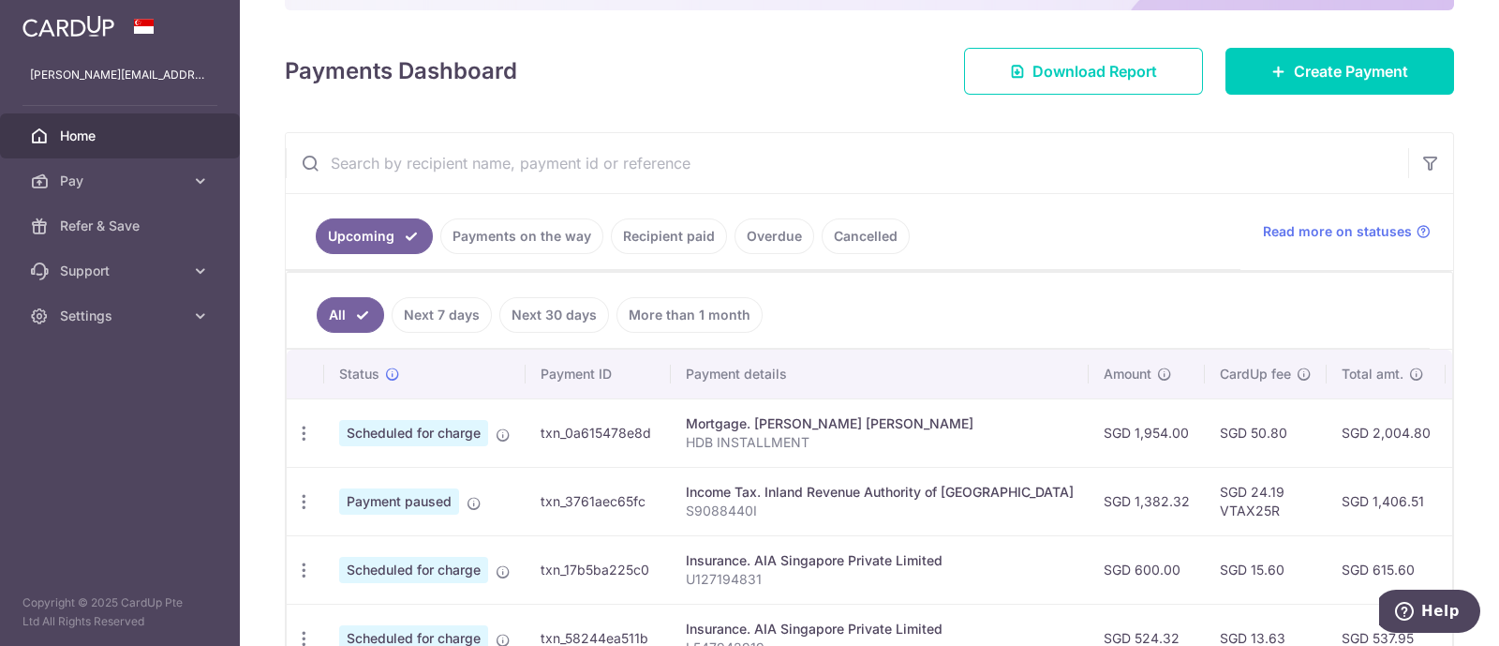
scroll to position [215, 0]
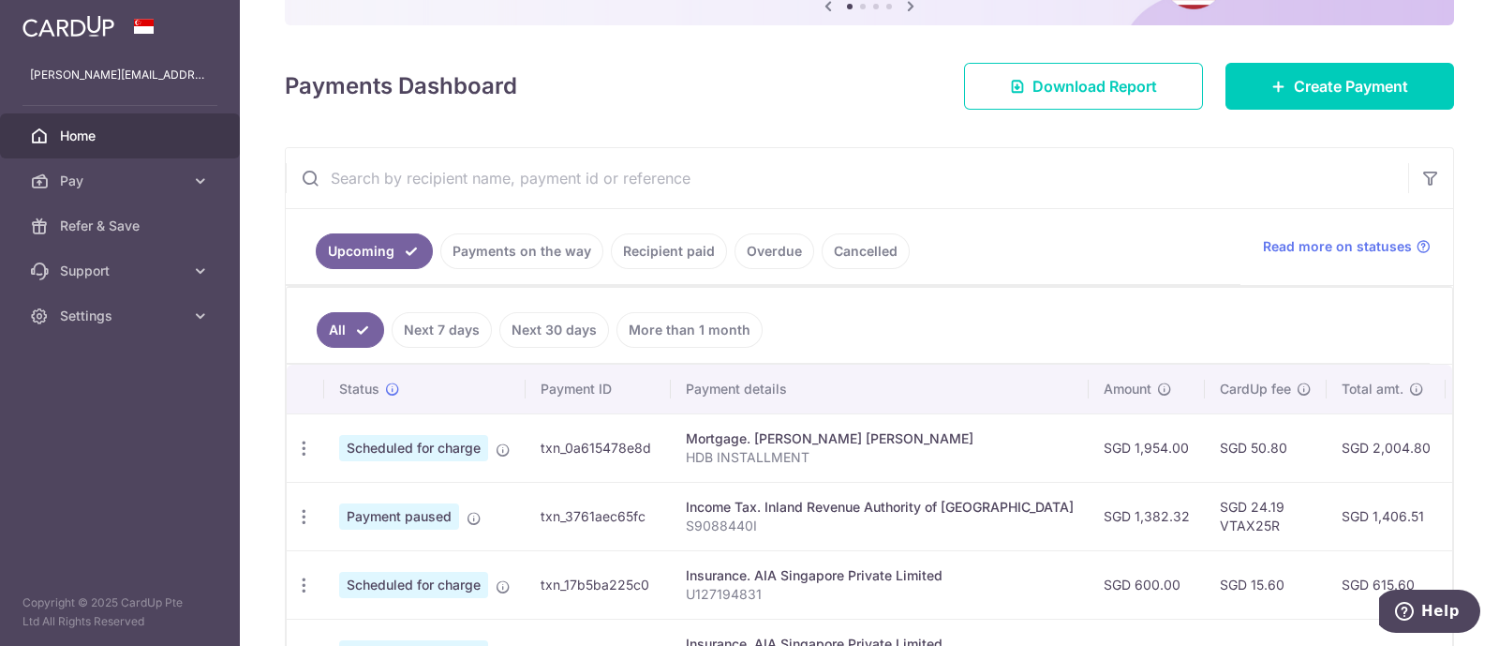
click at [684, 250] on link "Recipient paid" at bounding box center [669, 251] width 116 height 36
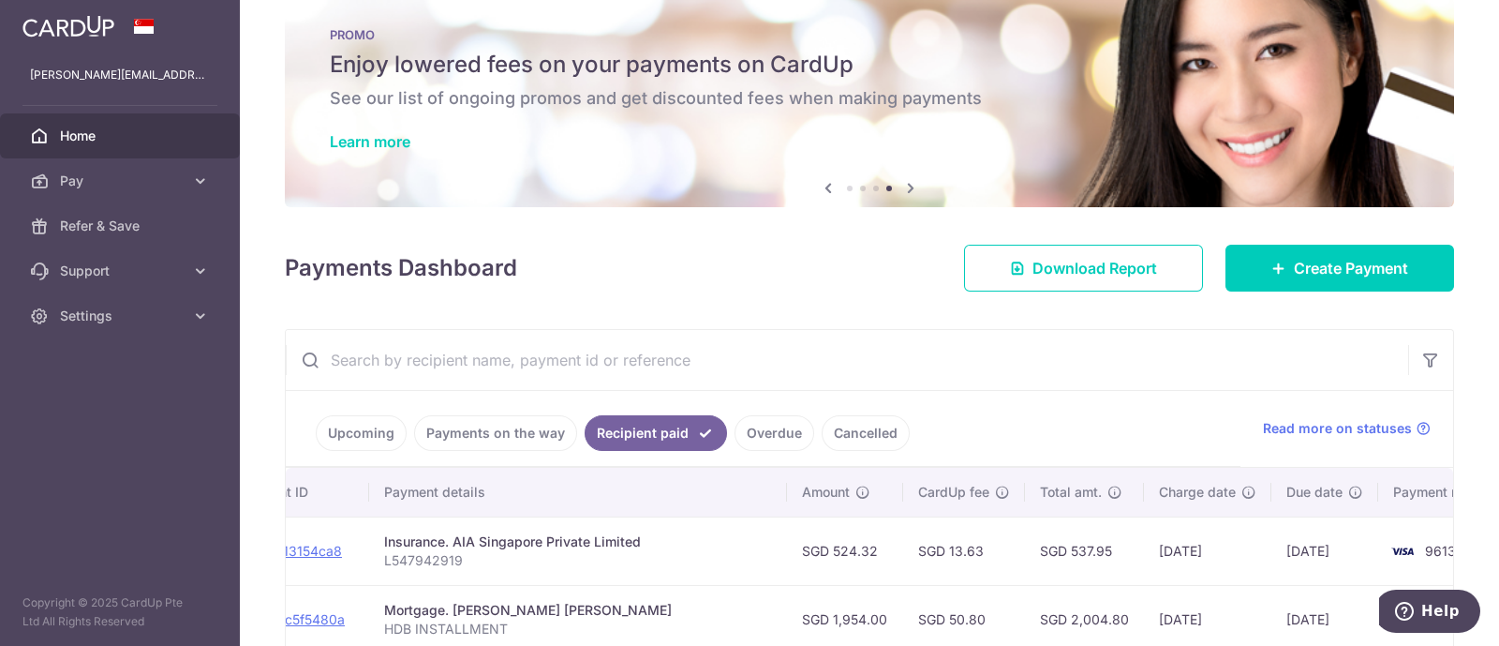
scroll to position [30, 0]
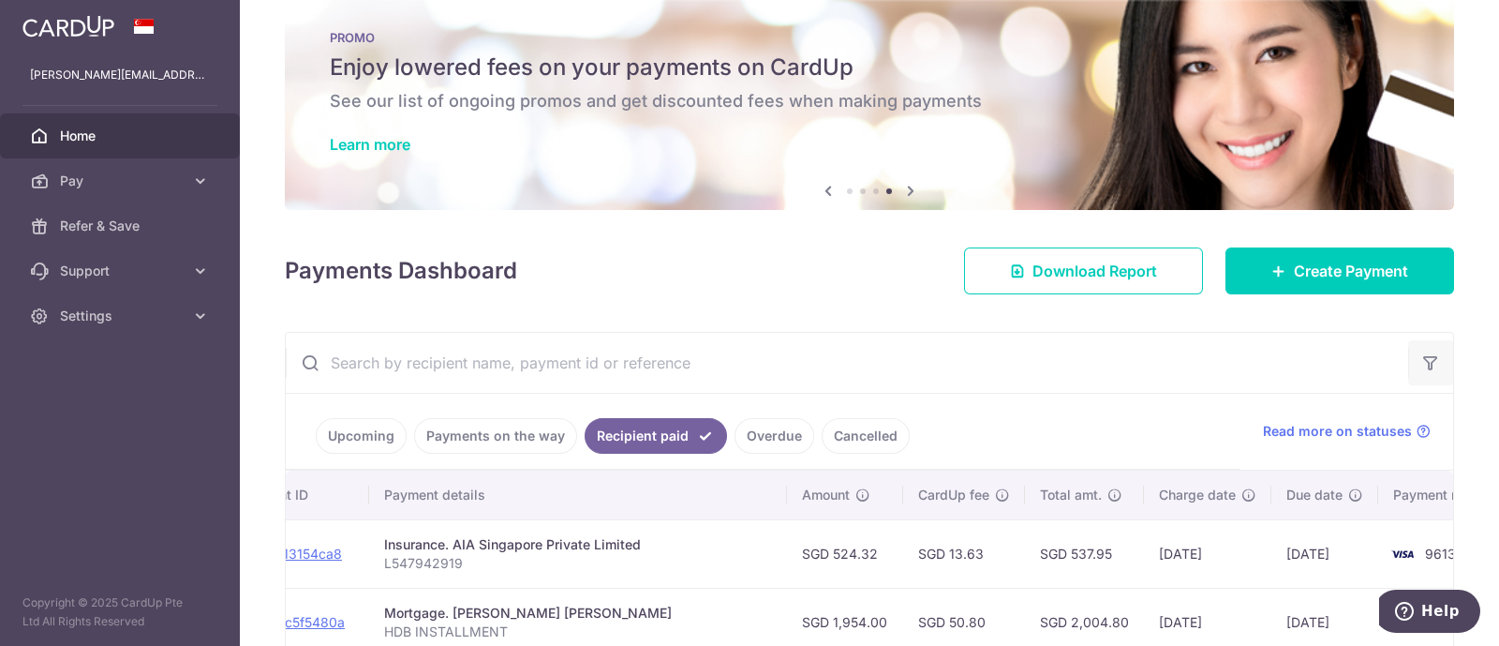
click at [1428, 349] on button "button" at bounding box center [1430, 362] width 45 height 45
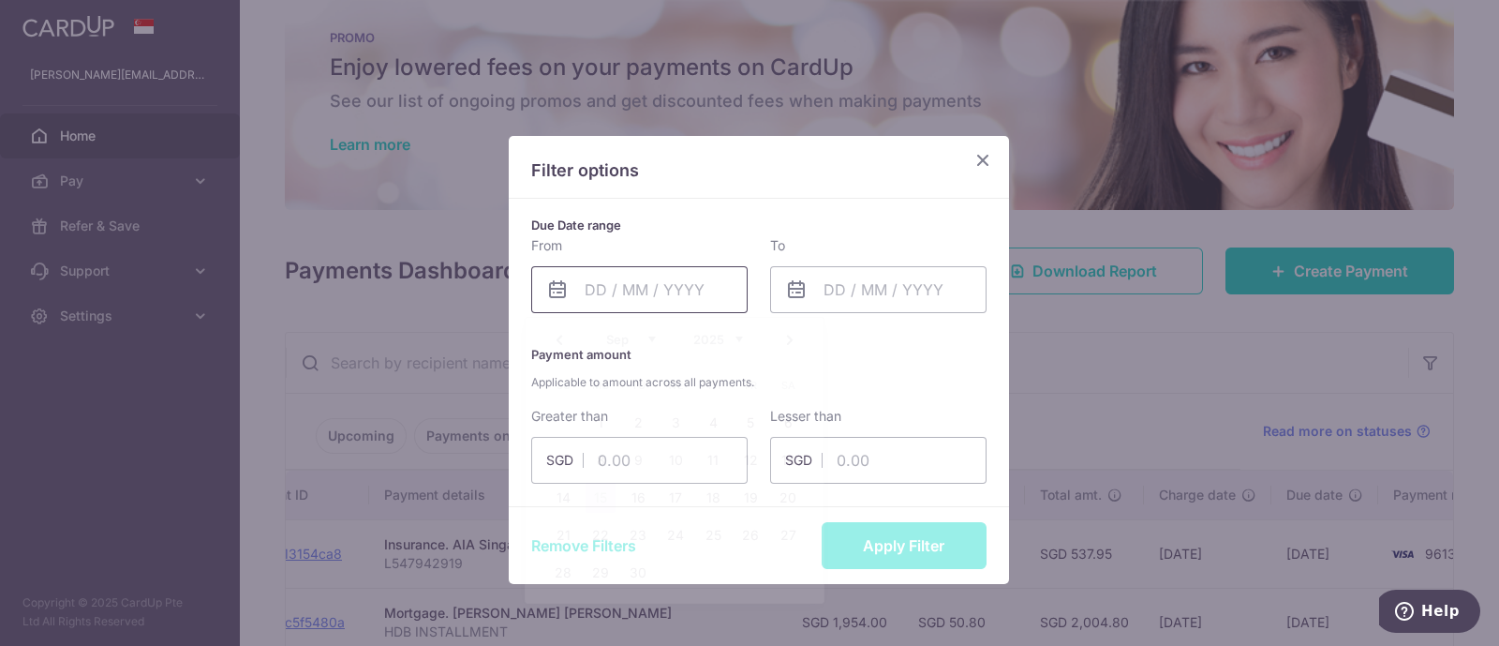
click at [611, 306] on input "text" at bounding box center [639, 289] width 216 height 47
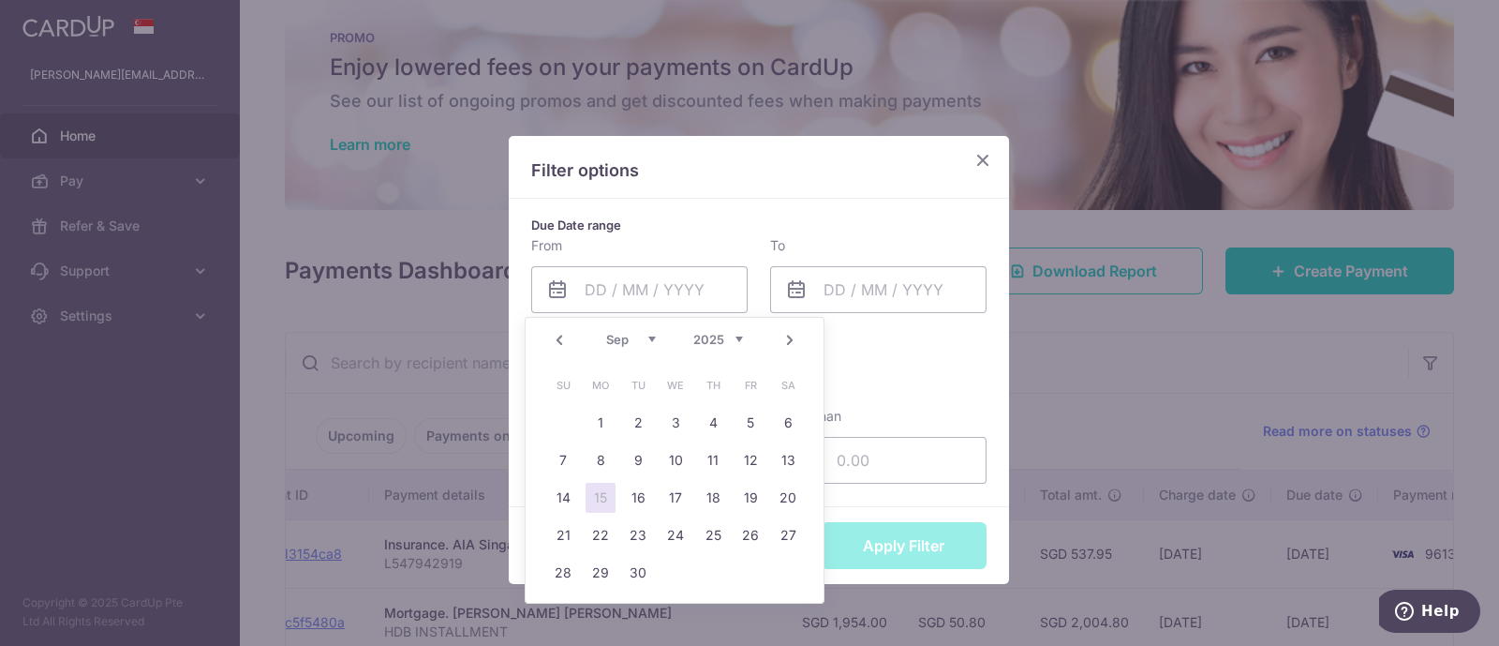
click at [554, 330] on link "Prev" at bounding box center [559, 340] width 22 height 22
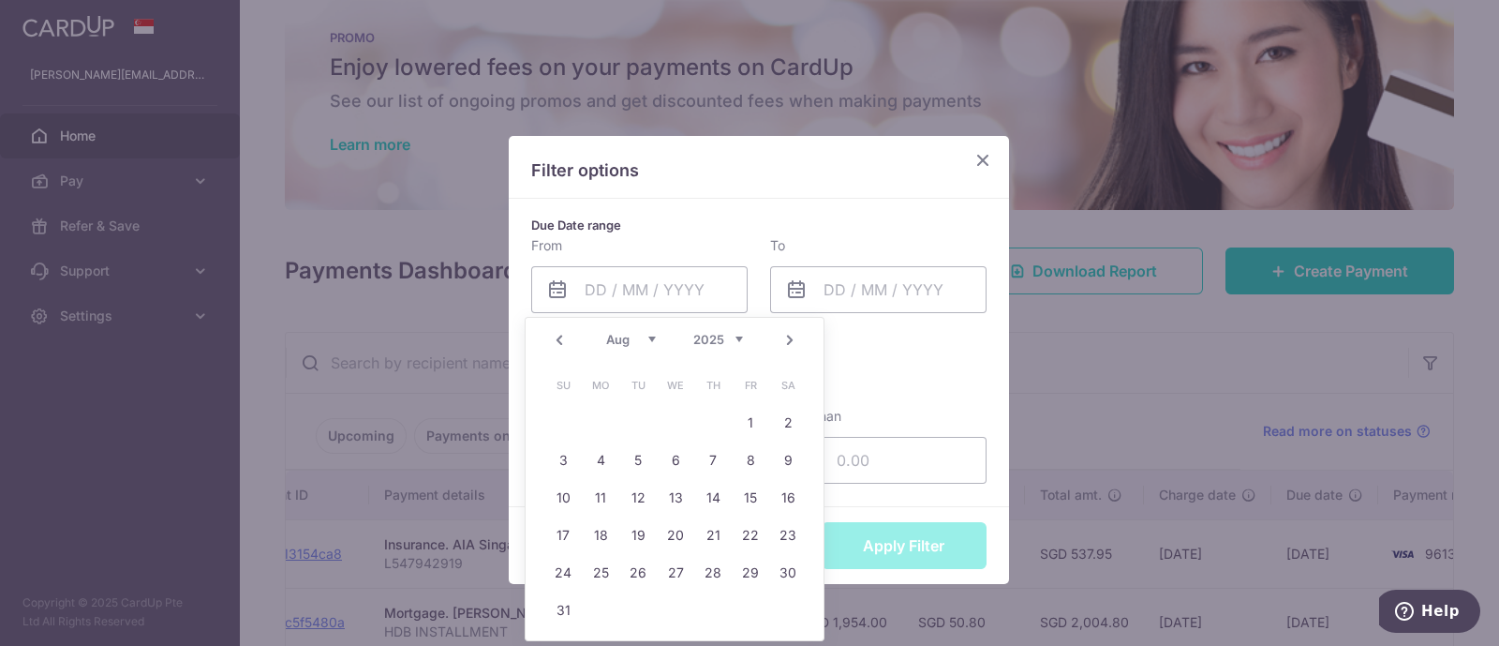
click at [554, 330] on link "Prev" at bounding box center [559, 340] width 22 height 22
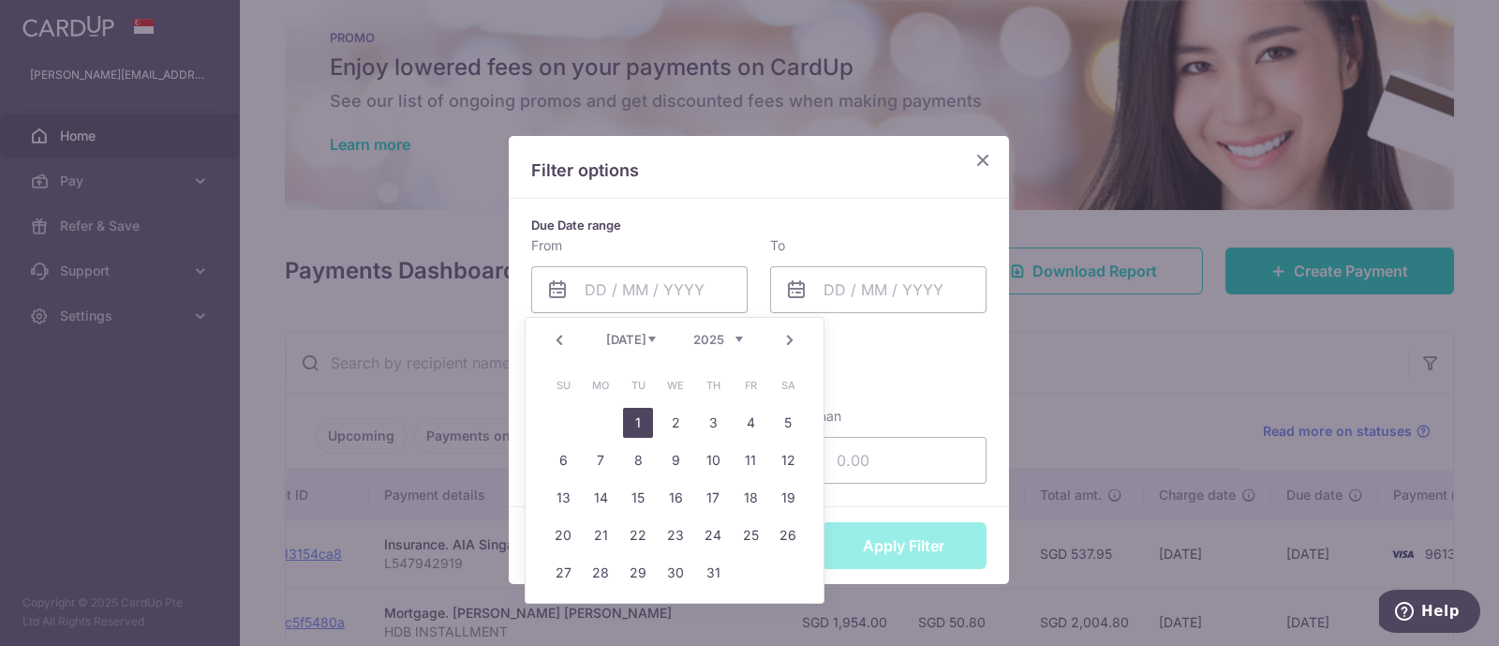
click at [642, 428] on link "1" at bounding box center [638, 423] width 30 height 30
type input "01/07/2025"
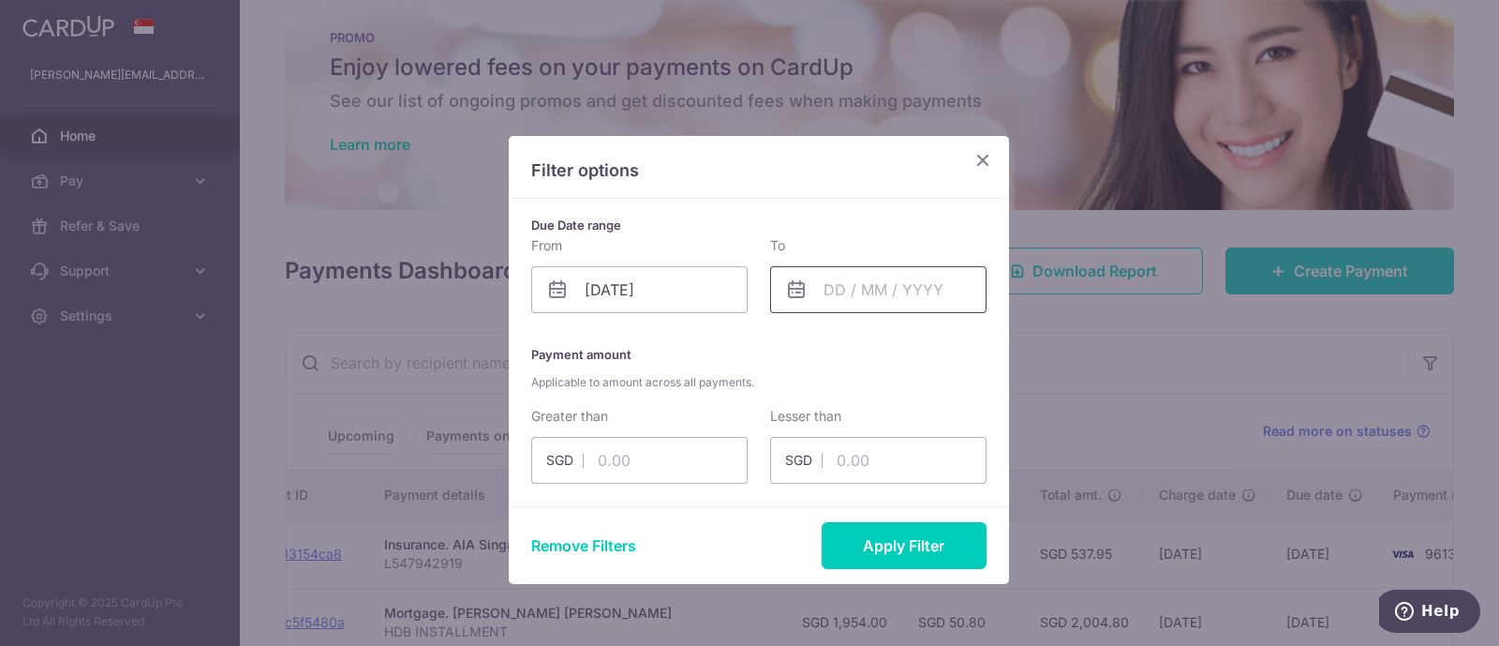
click at [820, 284] on input "text" at bounding box center [878, 289] width 216 height 47
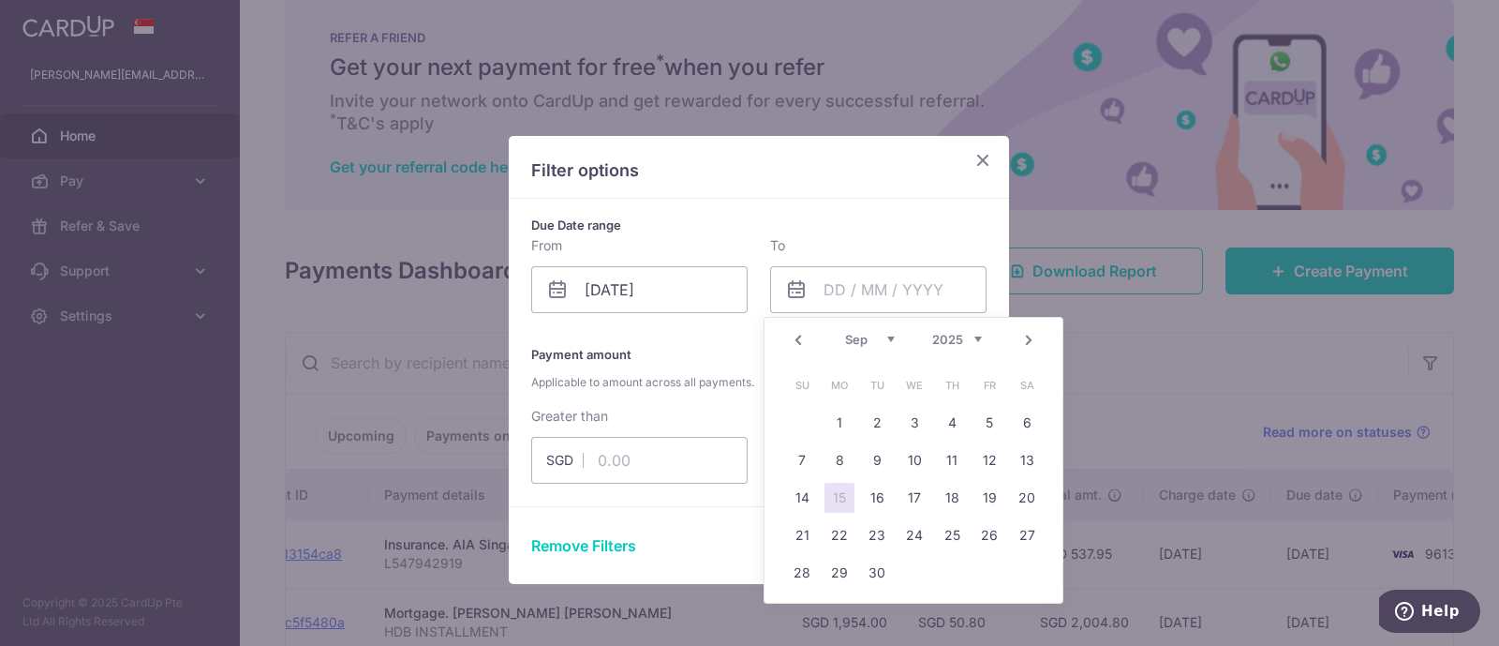
click at [781, 340] on div "Prev Next Jan Feb Mar Apr May Jun Jul Aug Sep Oct Nov Dec 2015 2016 2017 2018 2…" at bounding box center [914, 340] width 298 height 45
click at [787, 340] on link "Prev" at bounding box center [798, 340] width 22 height 22
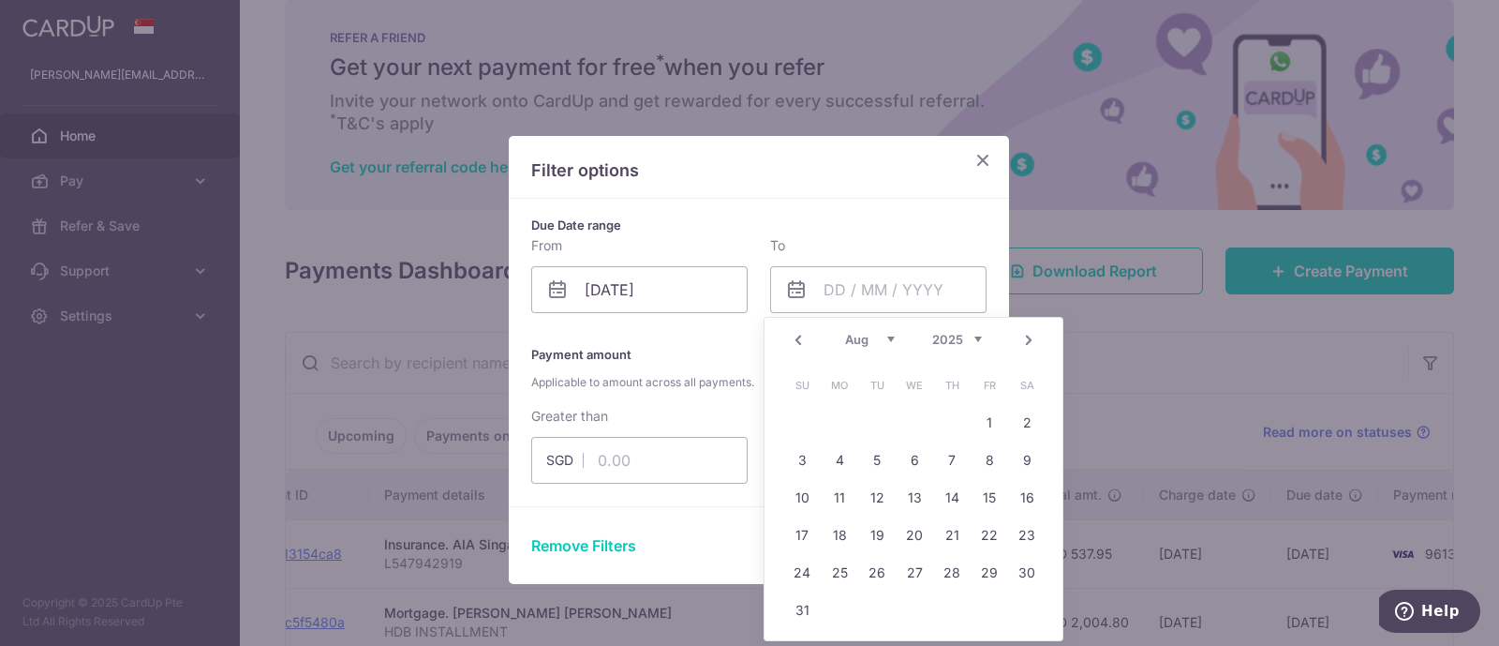
click at [787, 340] on link "Prev" at bounding box center [798, 340] width 22 height 22
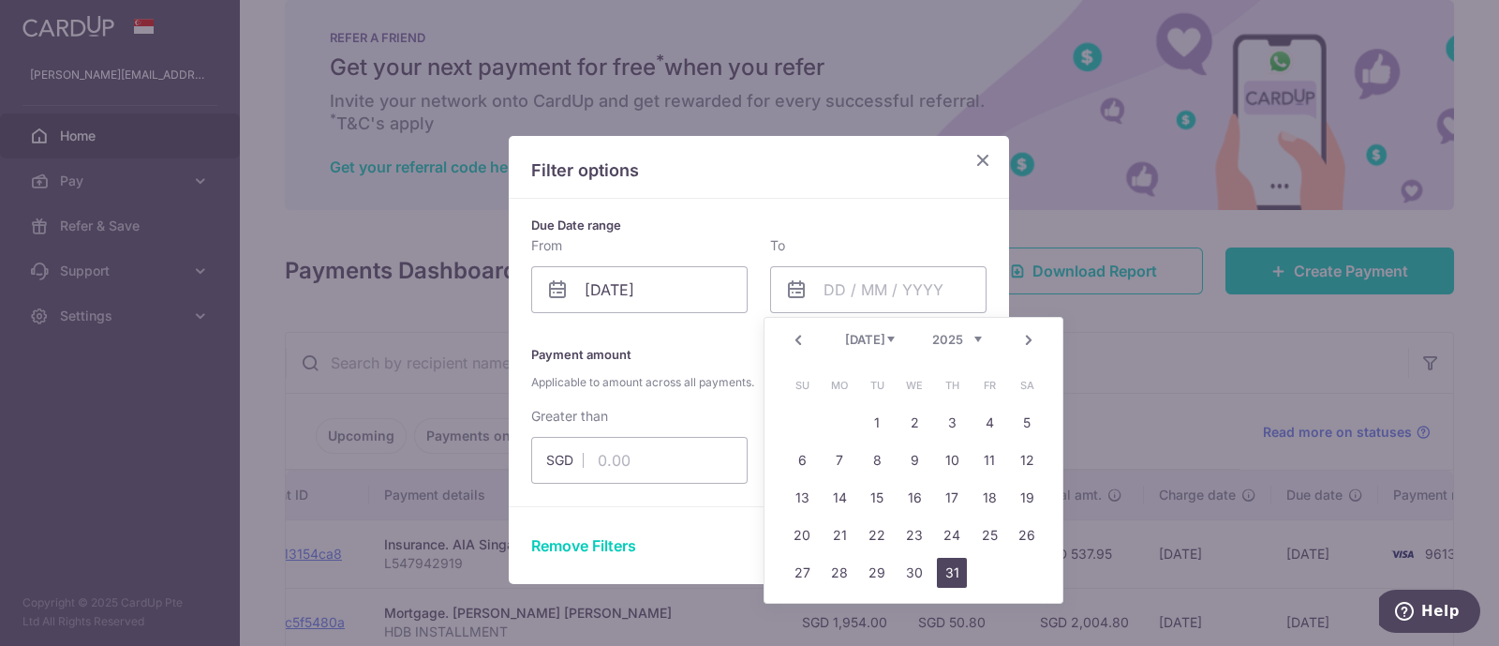
click at [951, 564] on link "31" at bounding box center [952, 572] width 30 height 30
type input "31/07/2025"
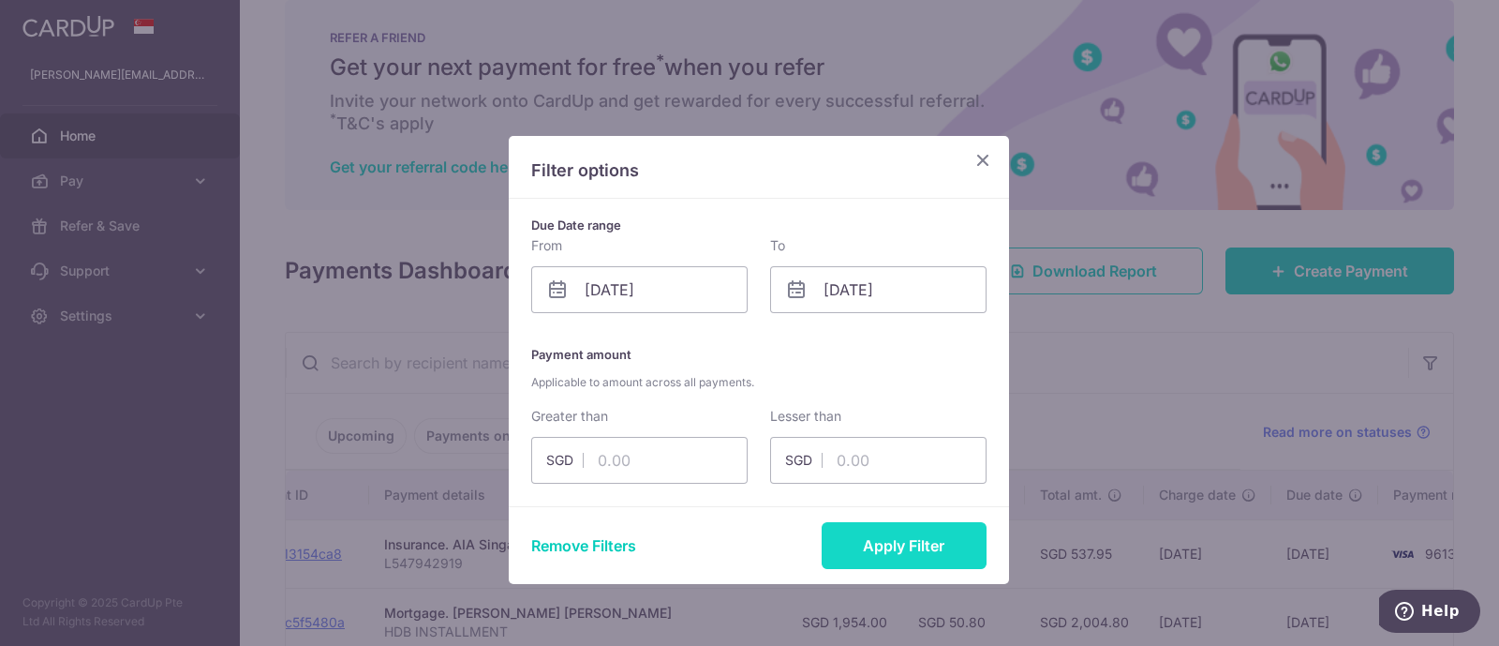
click at [899, 541] on button "Apply Filter" at bounding box center [904, 545] width 165 height 47
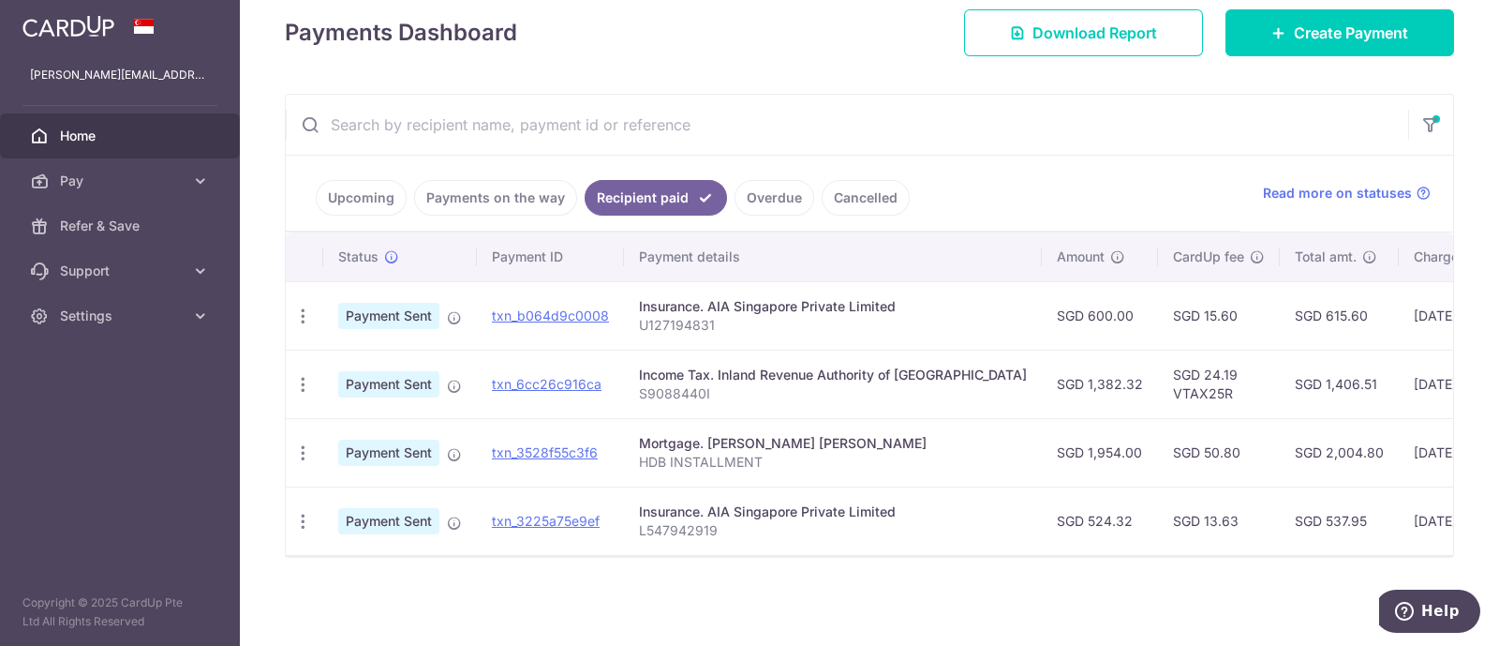
scroll to position [0, 255]
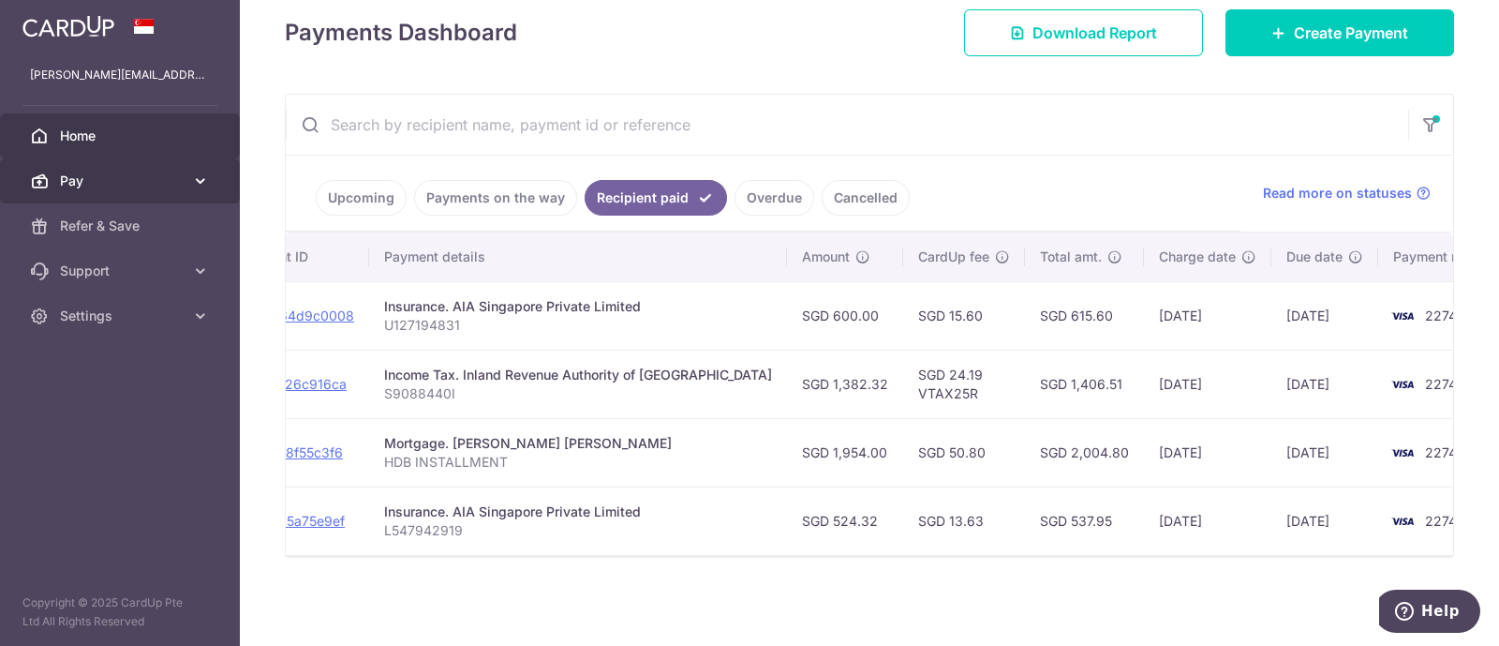
click at [62, 182] on span "Pay" at bounding box center [122, 180] width 124 height 19
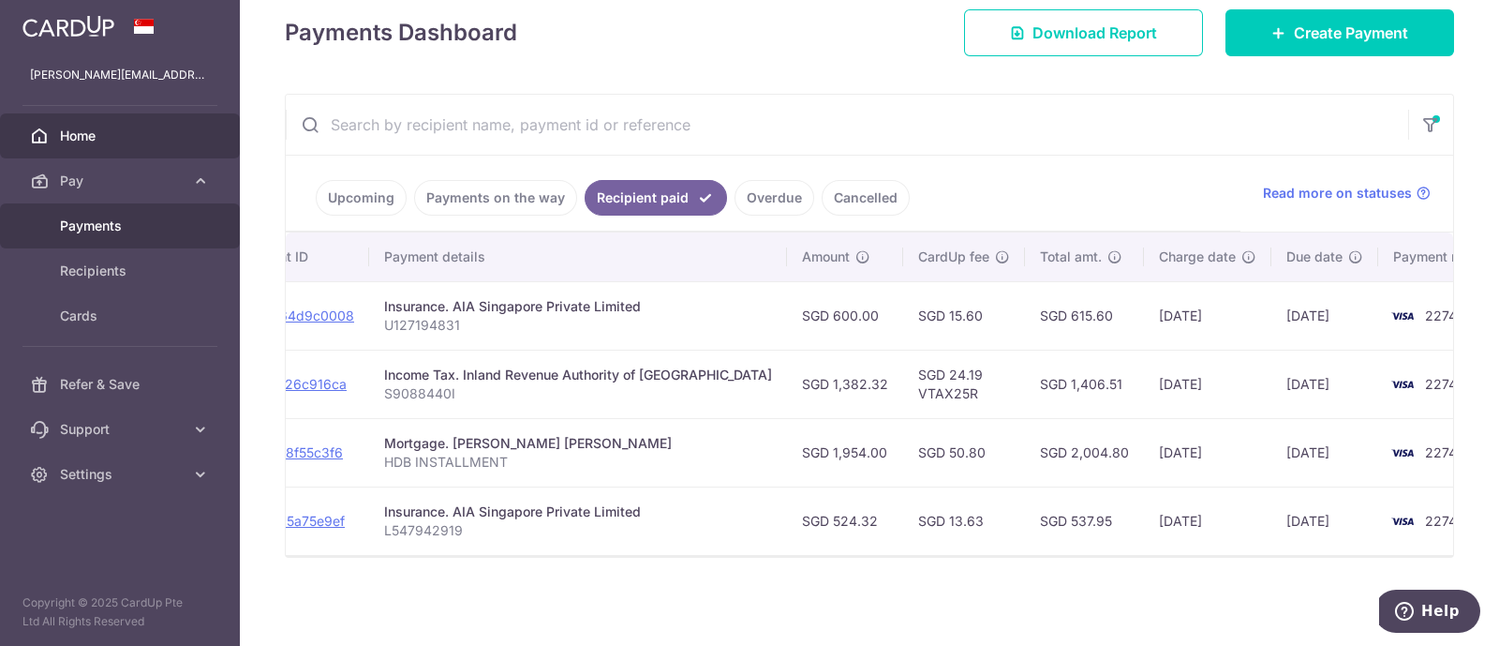
click at [72, 228] on span "Payments" at bounding box center [122, 225] width 124 height 19
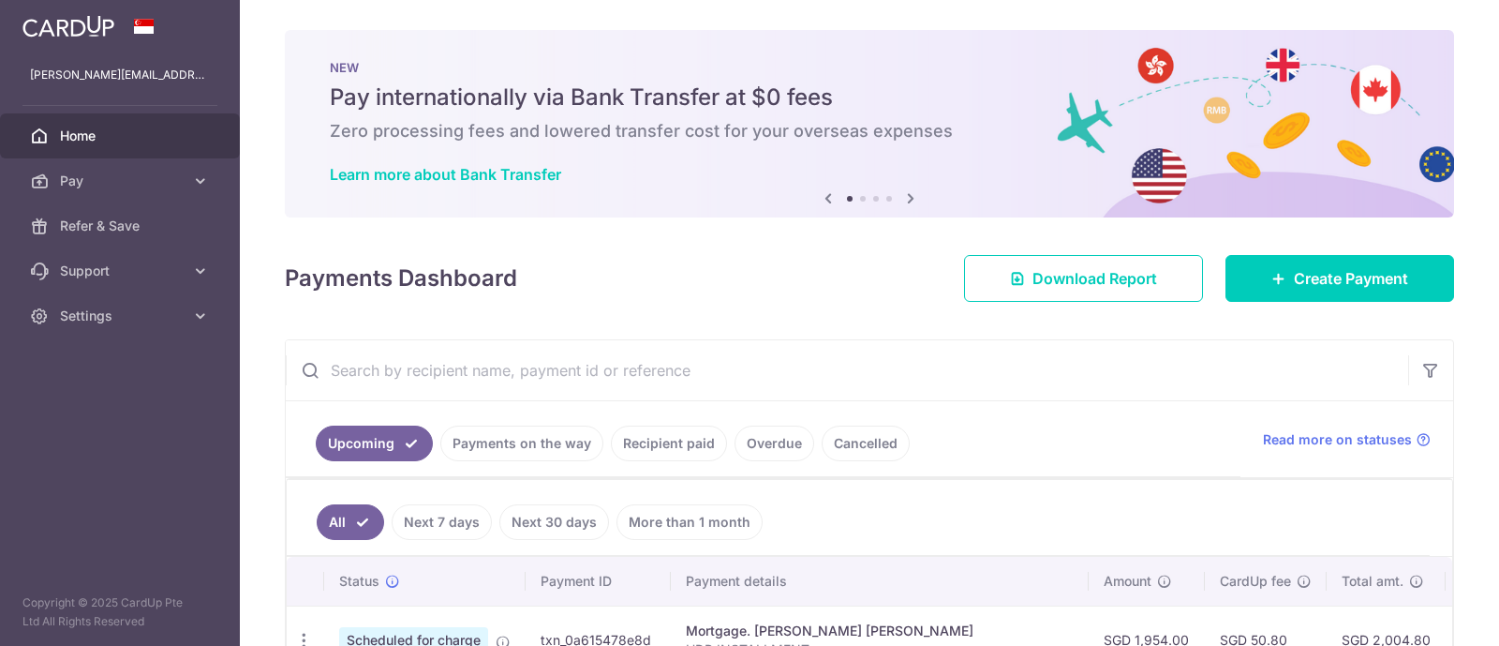
click at [70, 138] on span "Home" at bounding box center [122, 135] width 124 height 19
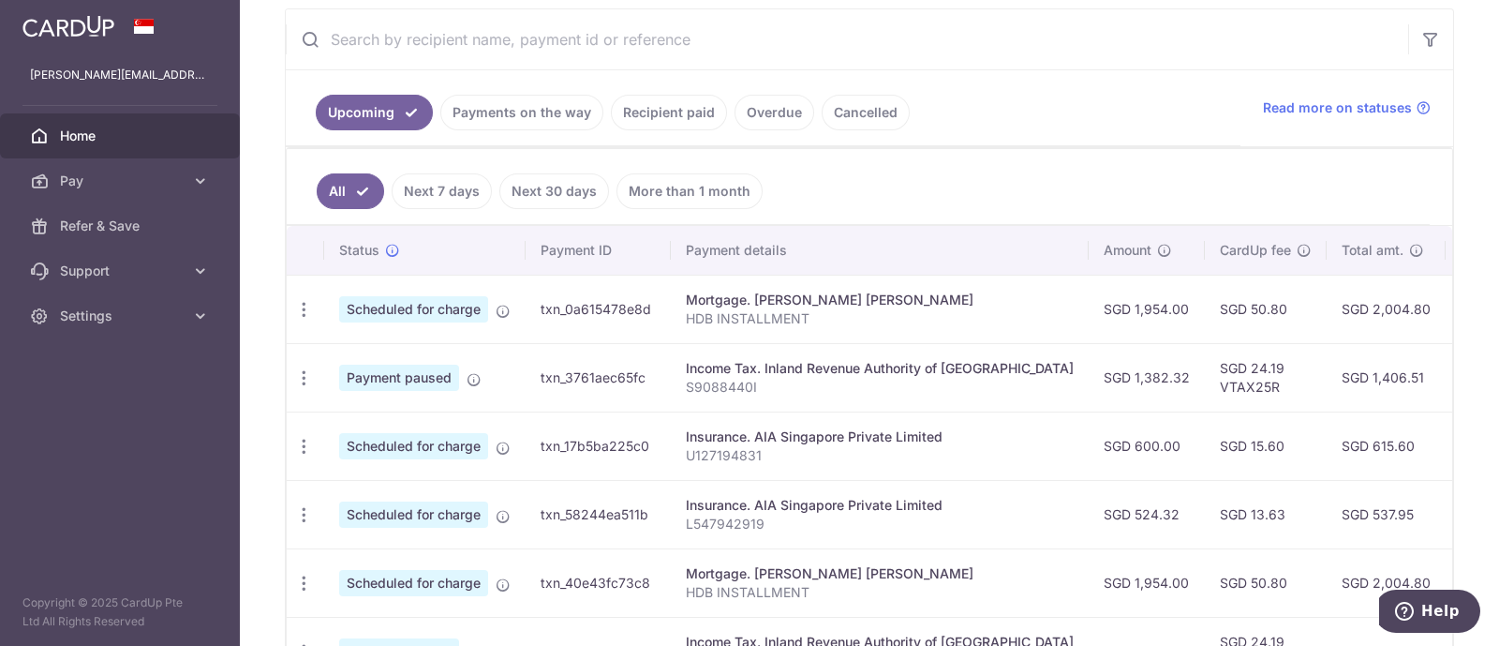
scroll to position [402, 0]
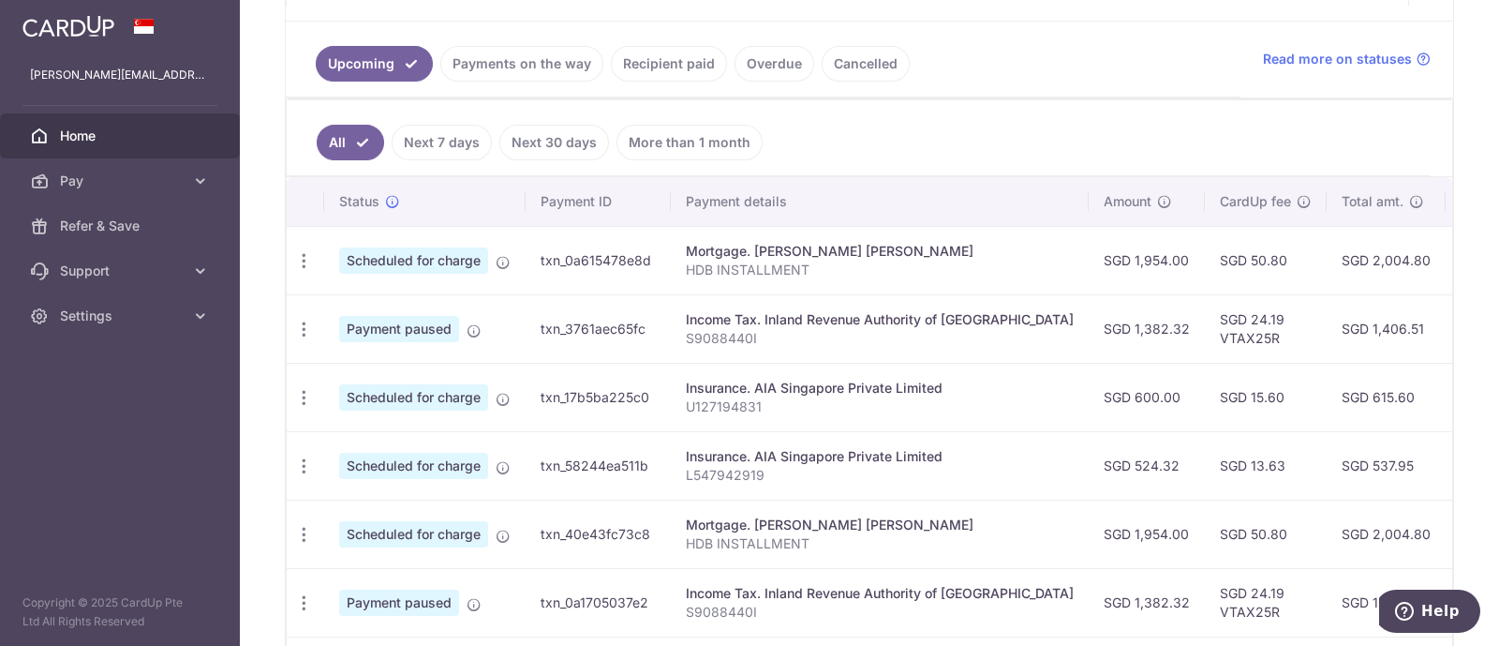
click at [543, 133] on link "Next 30 days" at bounding box center [554, 143] width 110 height 36
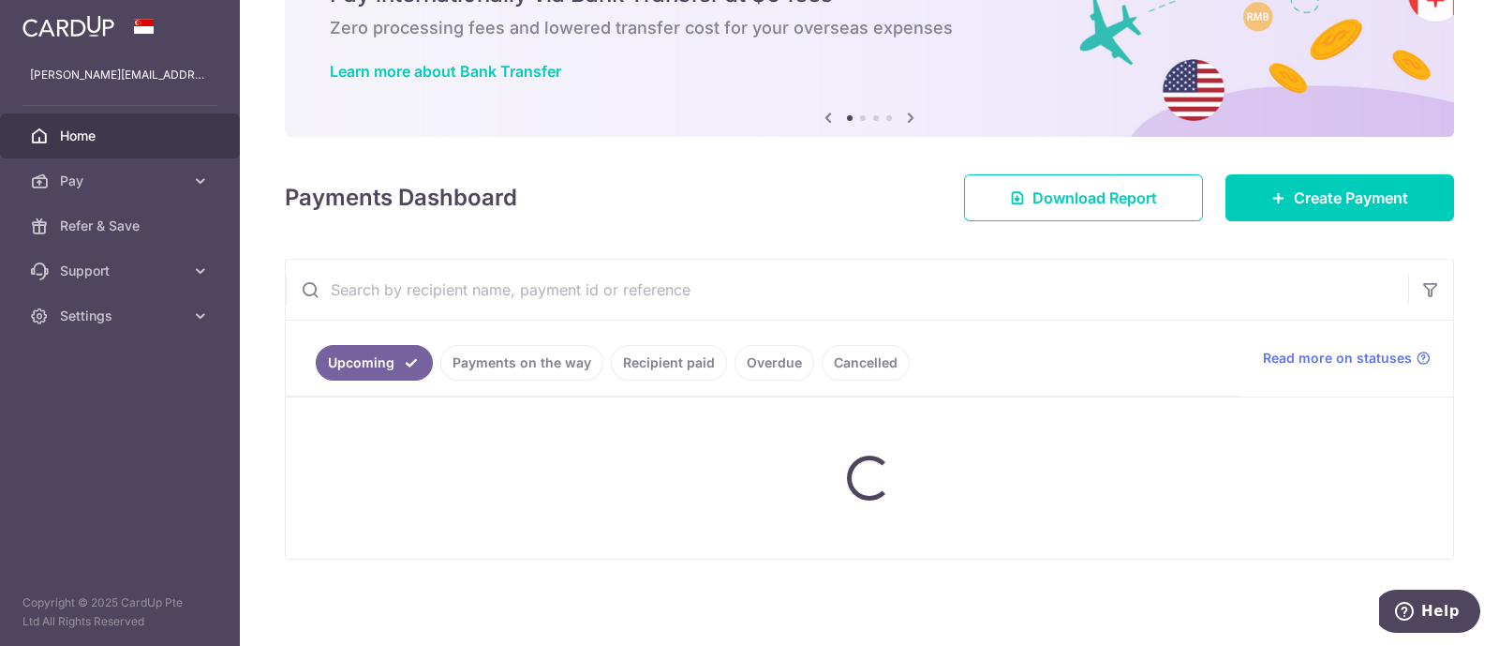
scroll to position [287, 0]
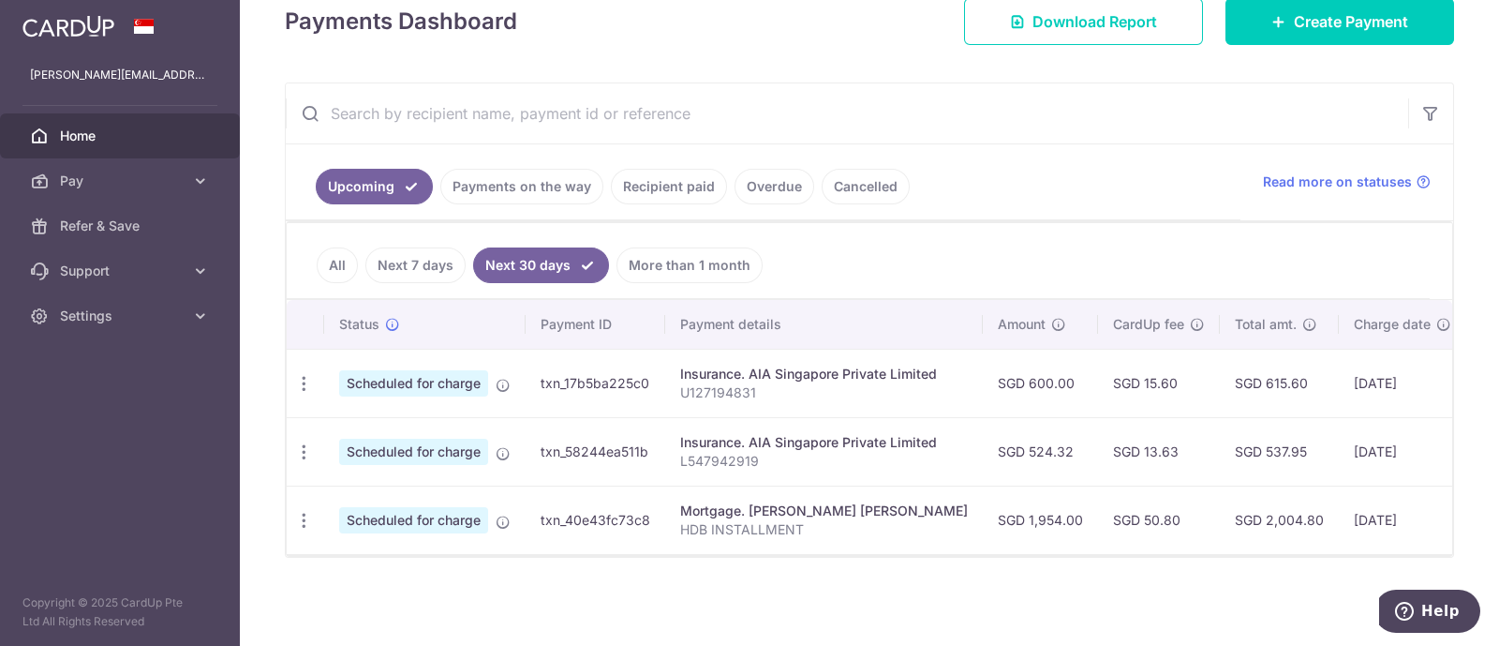
click at [425, 257] on link "Next 7 days" at bounding box center [415, 265] width 100 height 36
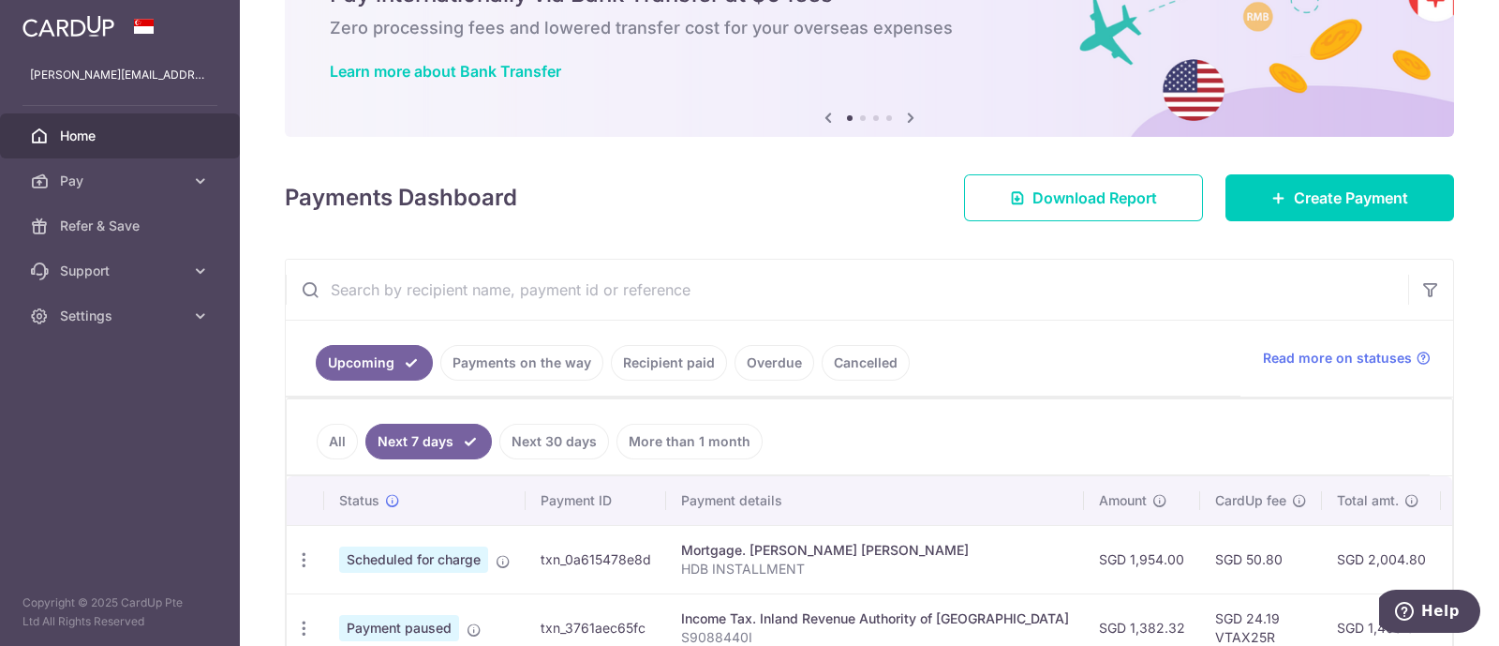
scroll to position [219, 0]
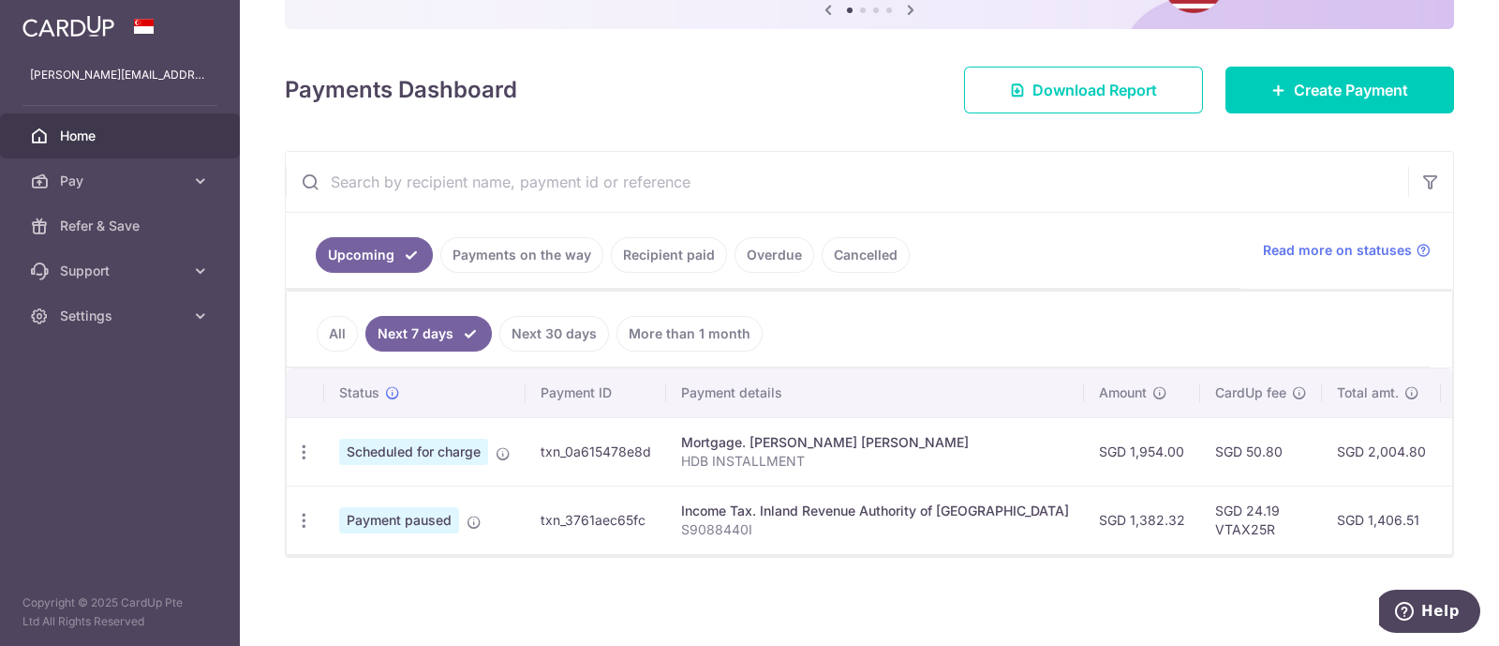
click at [538, 316] on link "Next 30 days" at bounding box center [554, 334] width 110 height 36
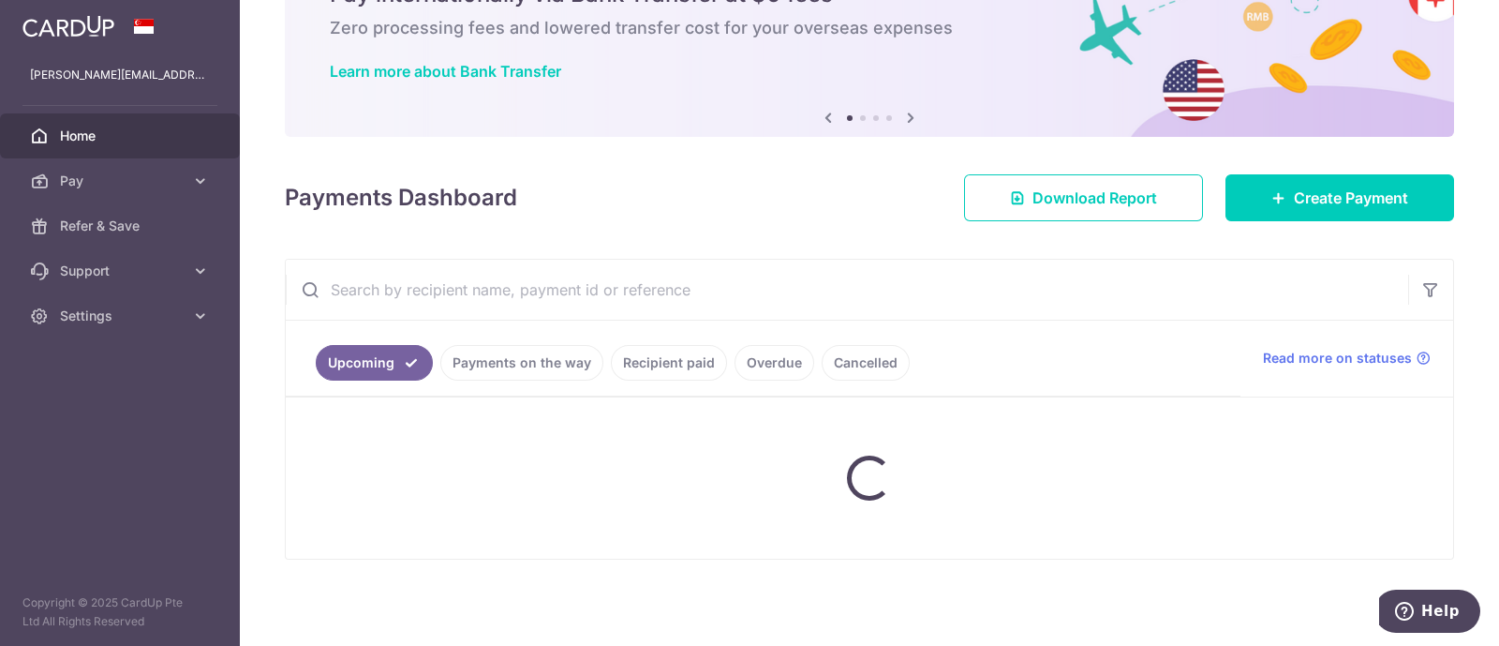
scroll to position [287, 0]
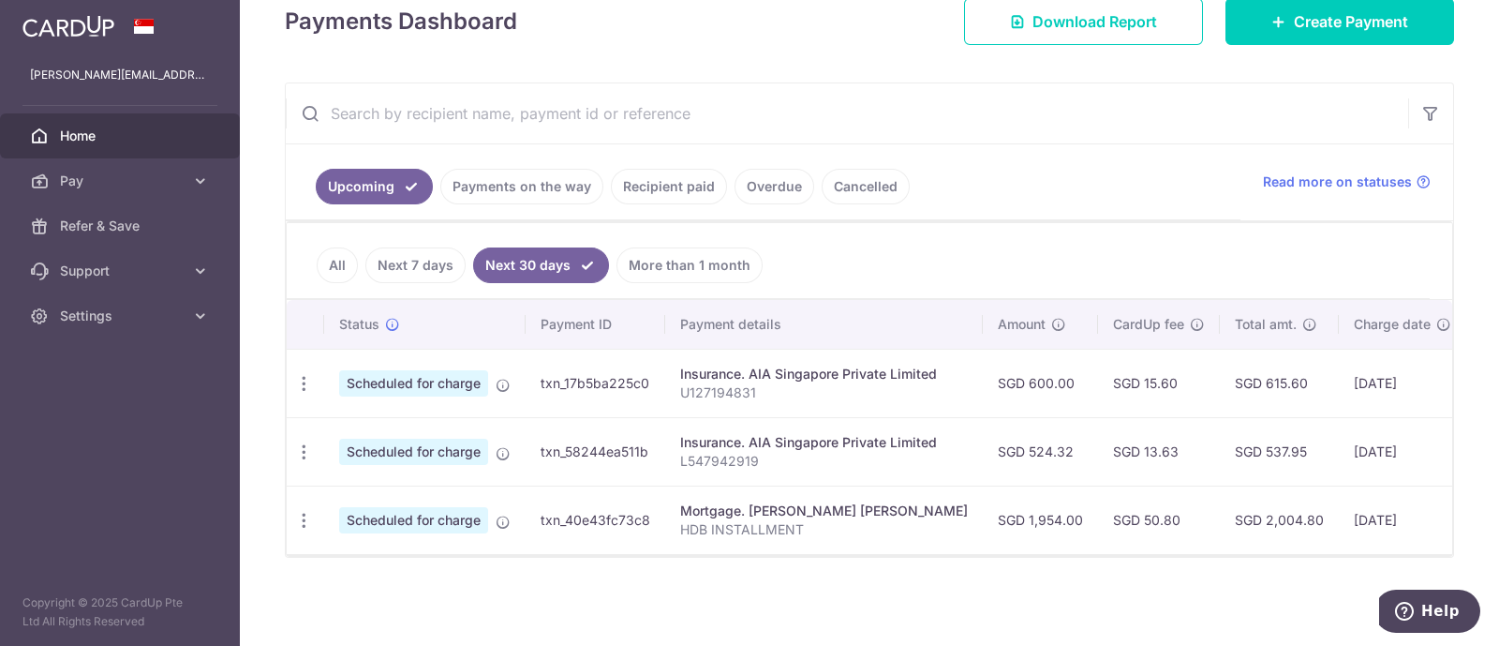
click at [343, 260] on link "All" at bounding box center [337, 265] width 41 height 36
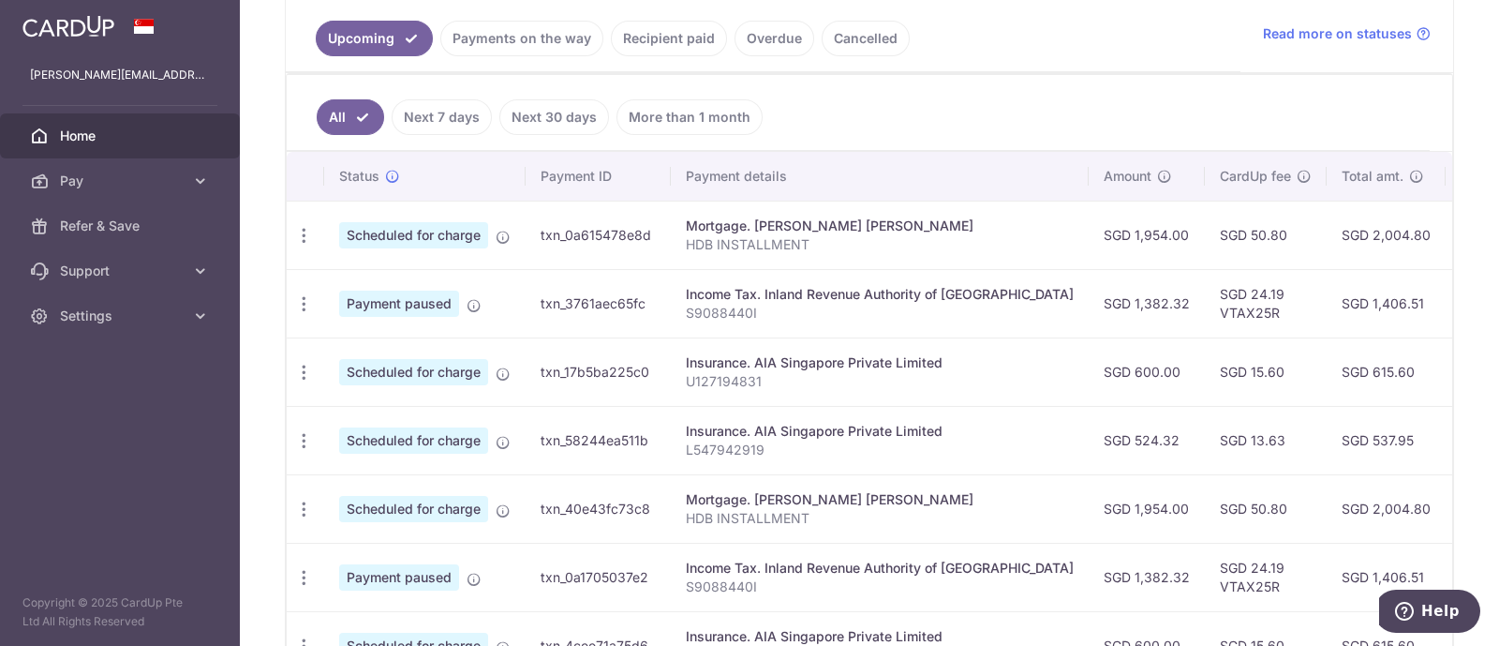
scroll to position [0, 0]
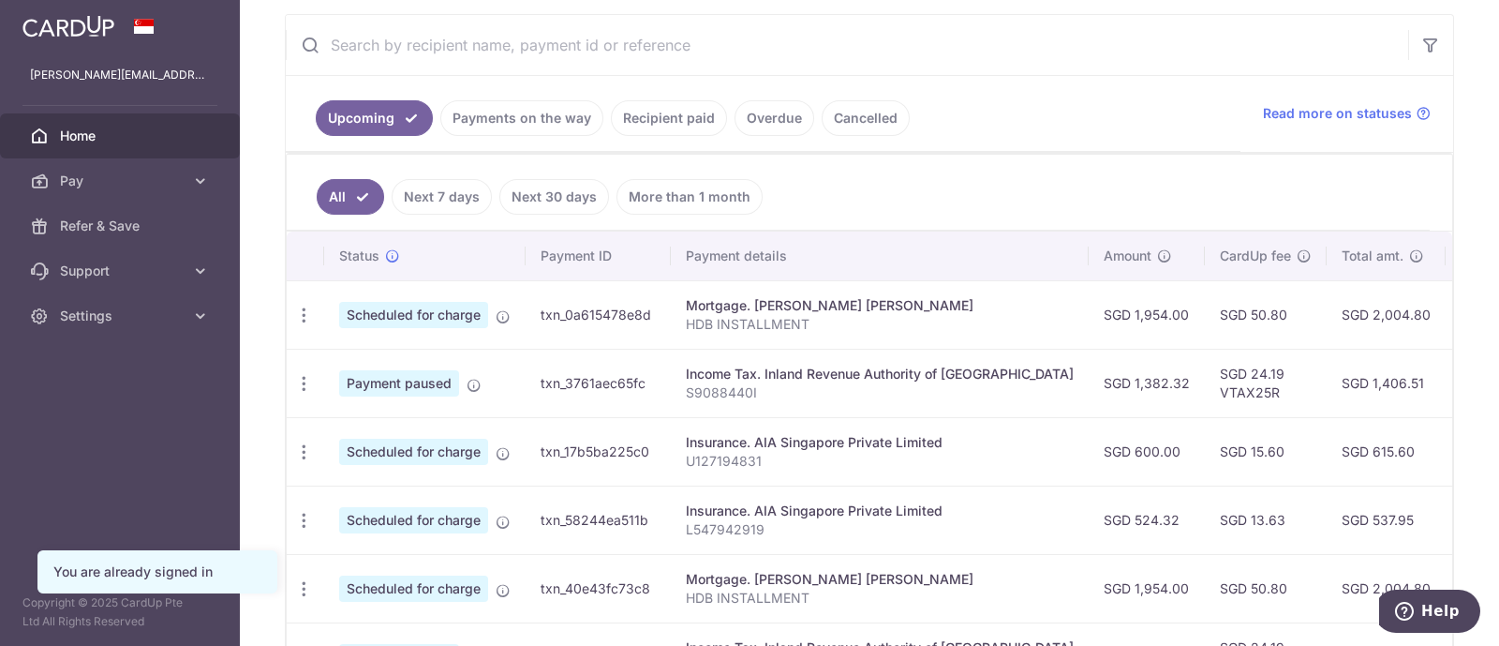
scroll to position [0, 302]
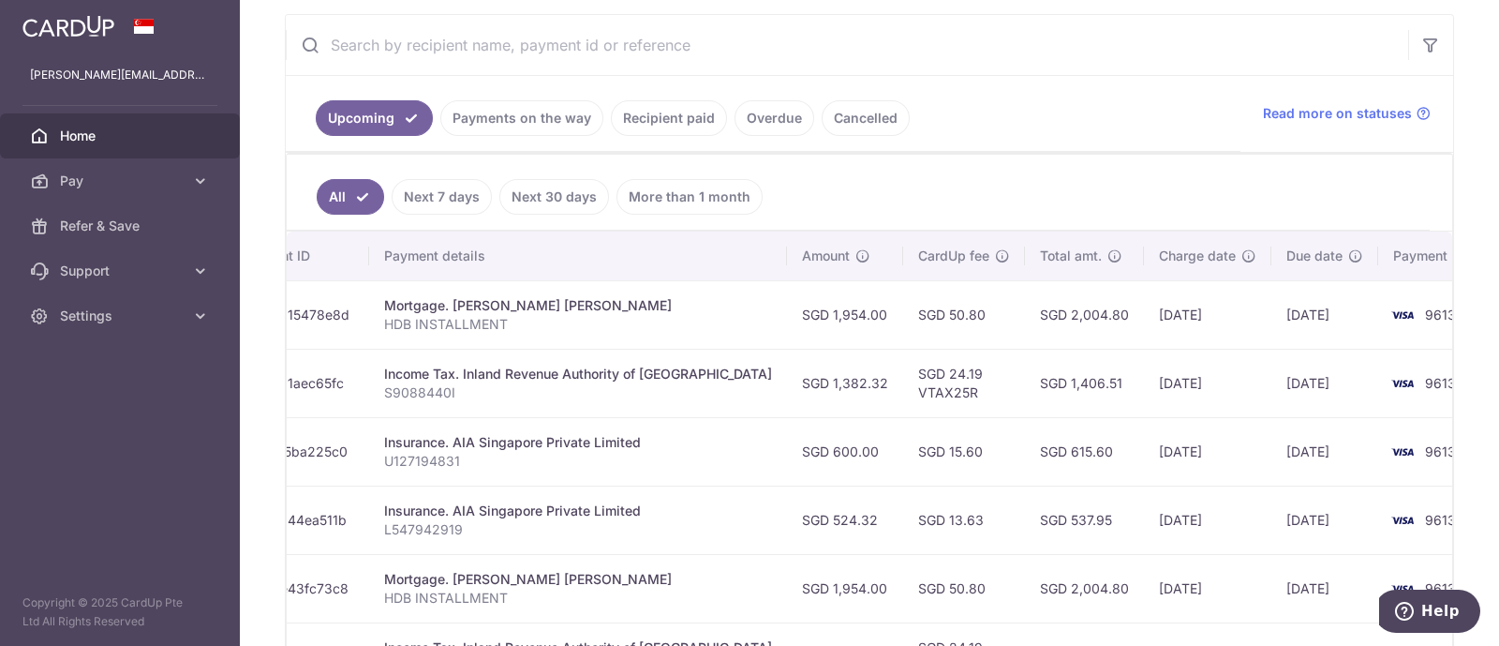
click at [682, 111] on link "Recipient paid" at bounding box center [669, 118] width 116 height 36
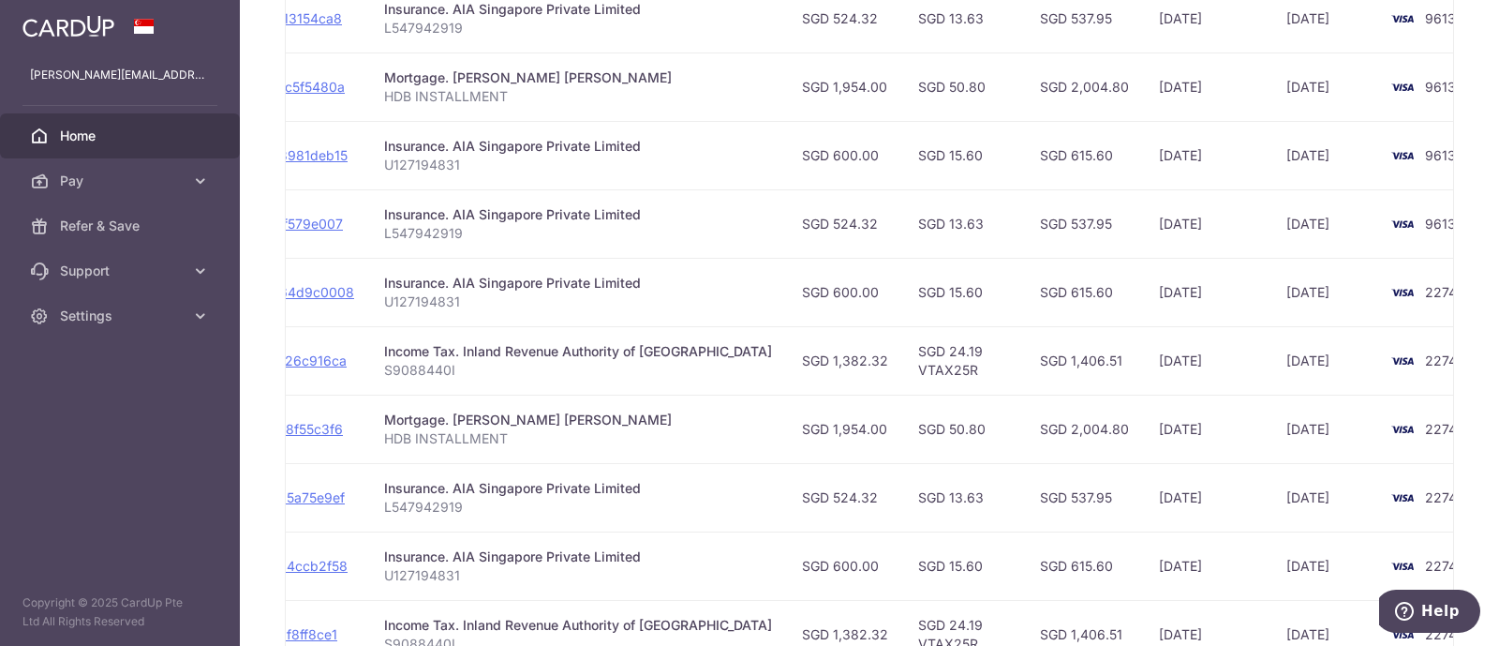
scroll to position [0, 0]
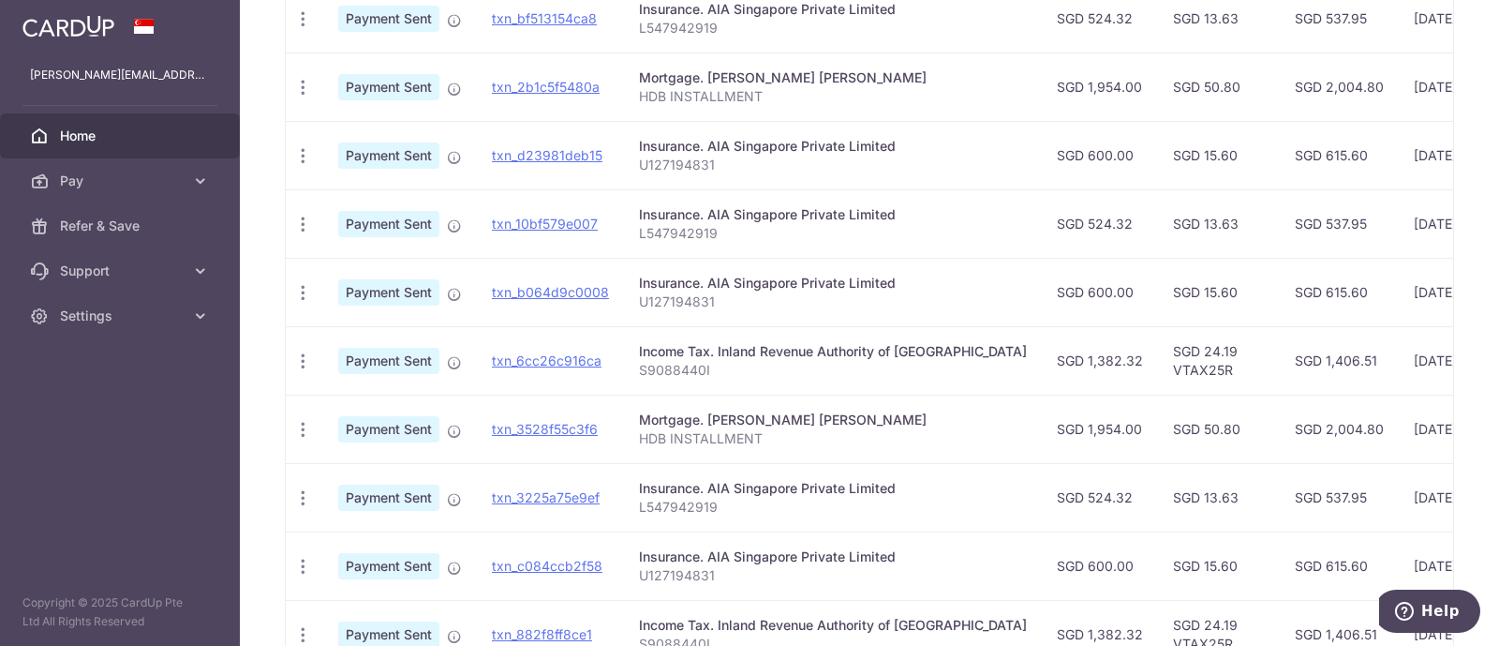
click at [680, 367] on p "S9088440I" at bounding box center [833, 370] width 388 height 19
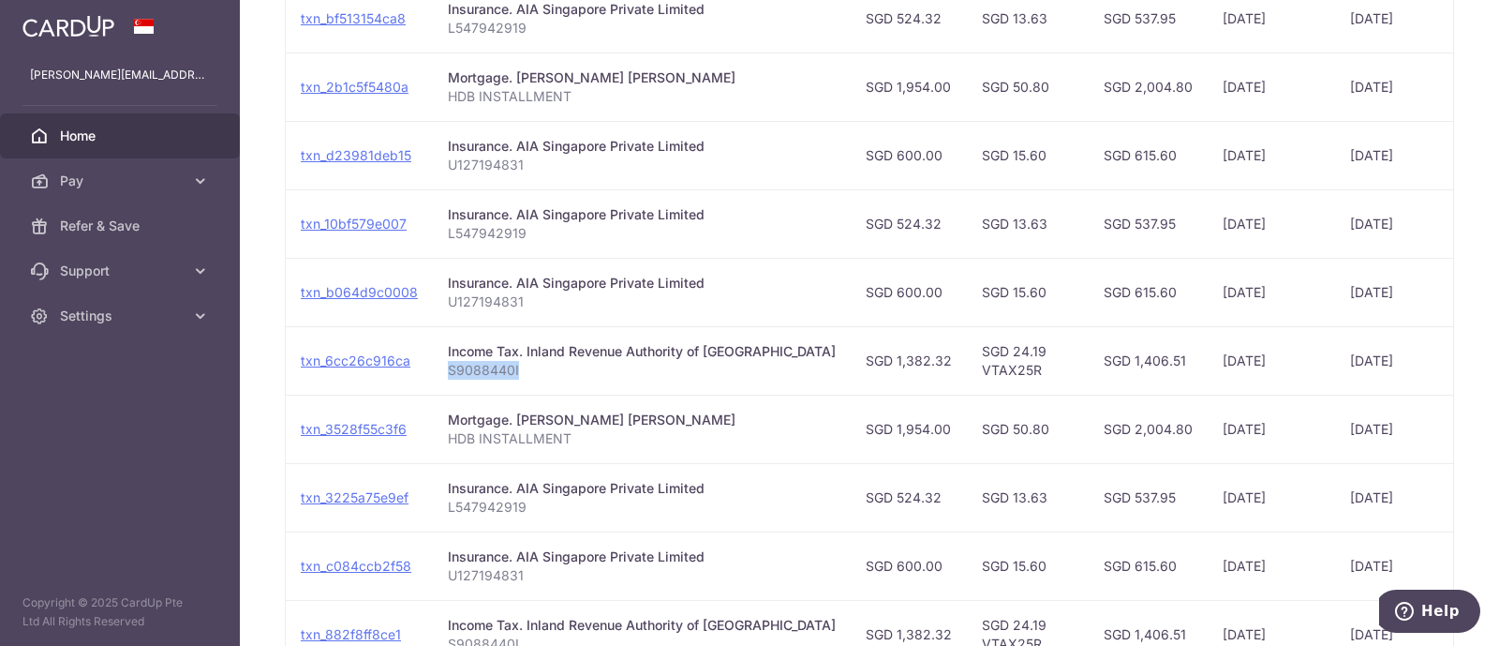
scroll to position [0, 191]
drag, startPoint x: 829, startPoint y: 356, endPoint x: 884, endPoint y: 352, distance: 54.5
click at [884, 352] on td "SGD 1,382.32" at bounding box center [909, 360] width 116 height 68
copy td "1,382.32"
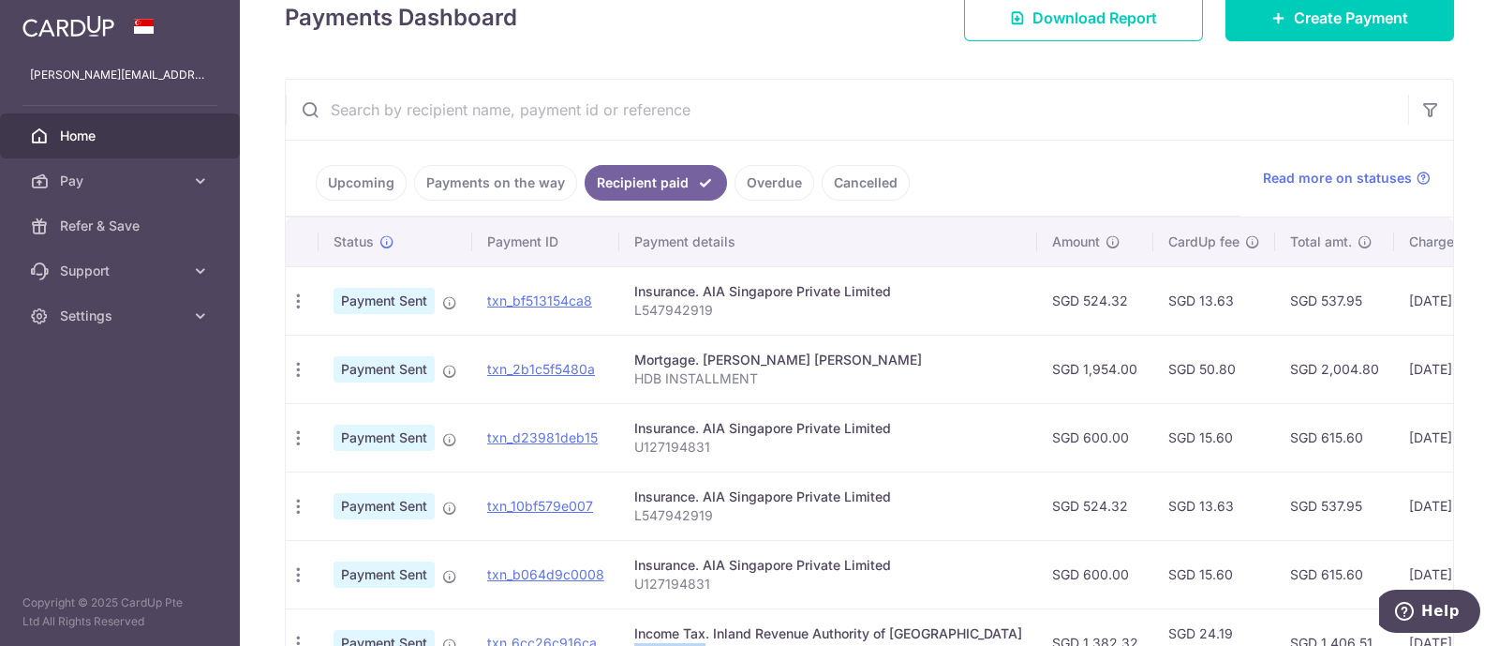
scroll to position [0, 0]
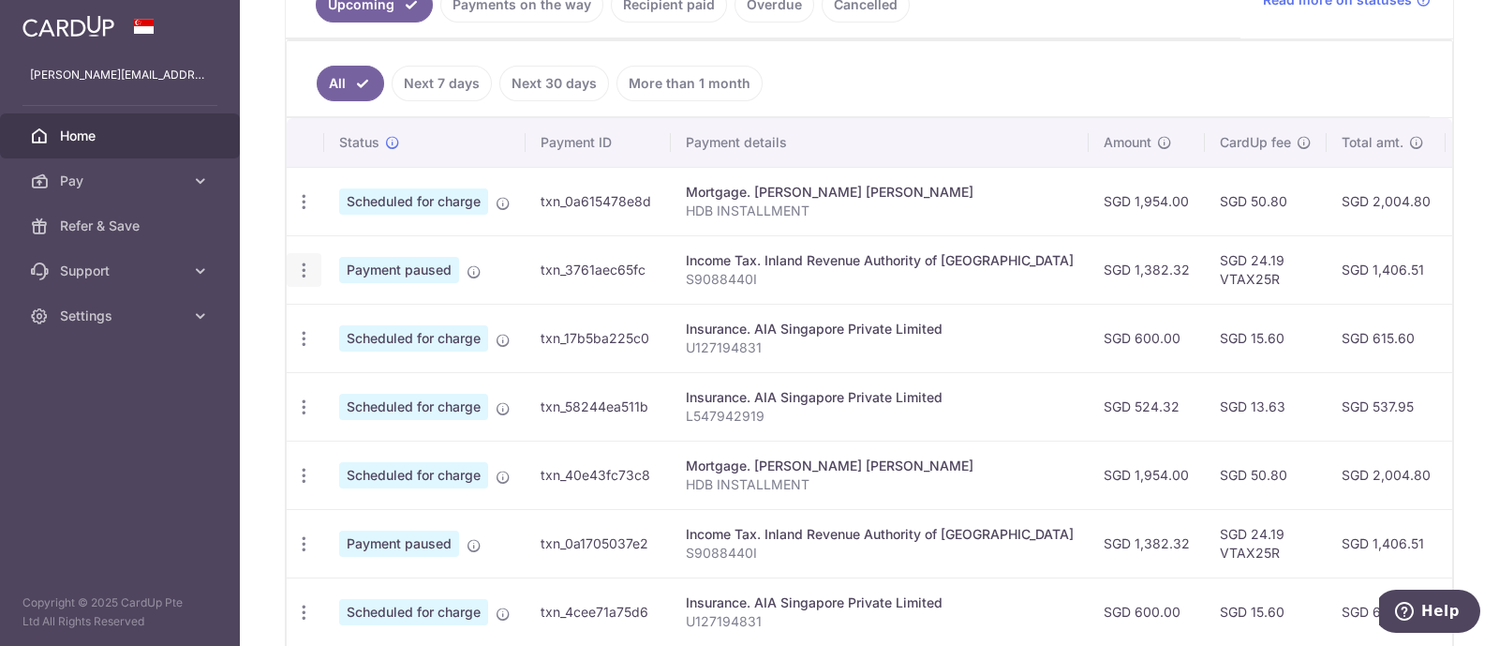
click at [305, 264] on icon "button" at bounding box center [304, 270] width 20 height 20
click at [341, 362] on span "Cancel payment" at bounding box center [404, 367] width 126 height 22
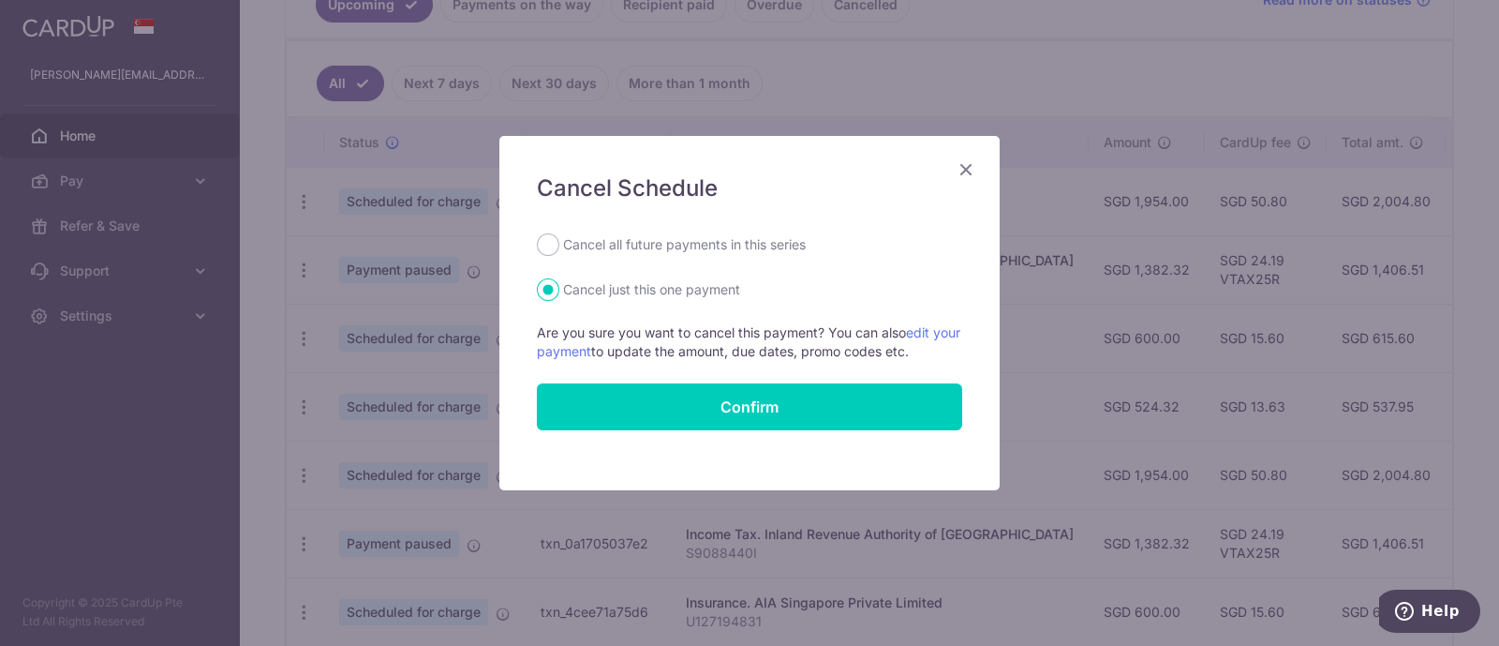
click at [618, 245] on label "Cancel all future payments in this series" at bounding box center [684, 244] width 243 height 22
click at [559, 245] on input "Cancel all future payments in this series" at bounding box center [548, 244] width 22 height 22
radio input "true"
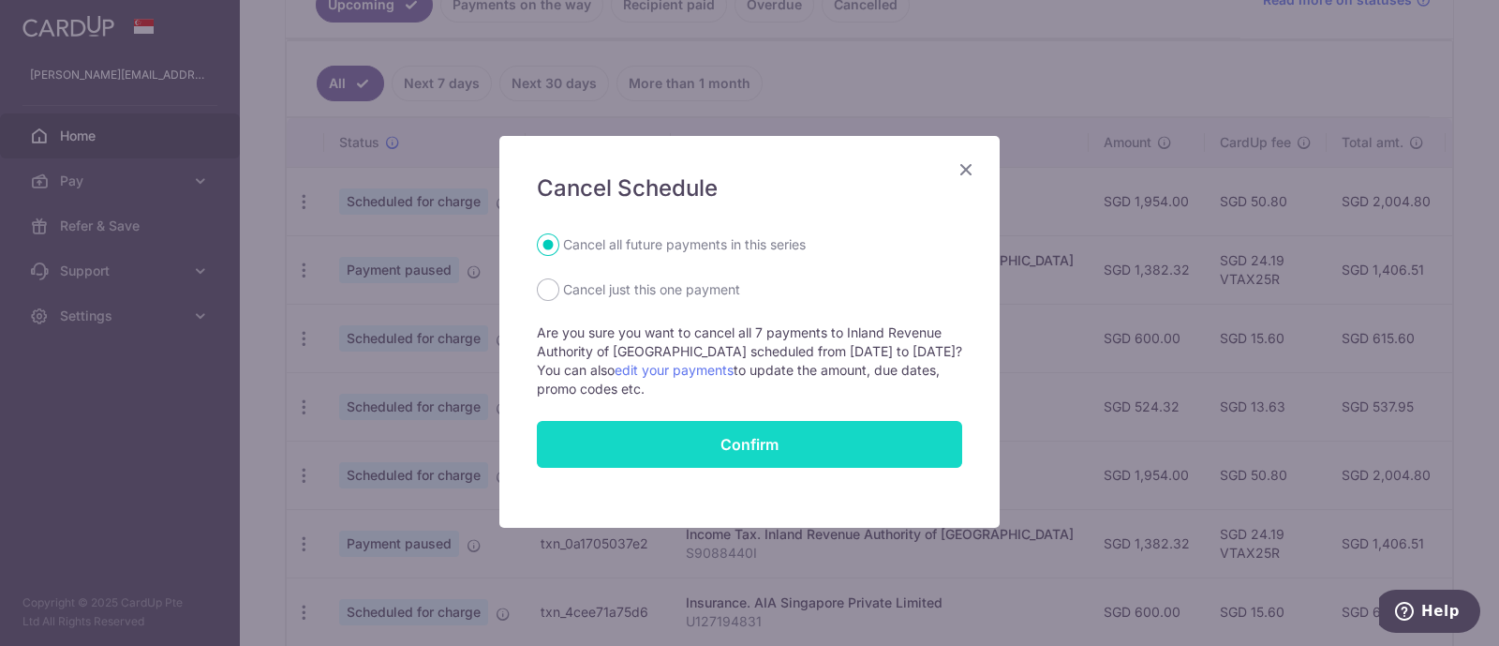
click at [725, 446] on button "Confirm" at bounding box center [749, 444] width 425 height 47
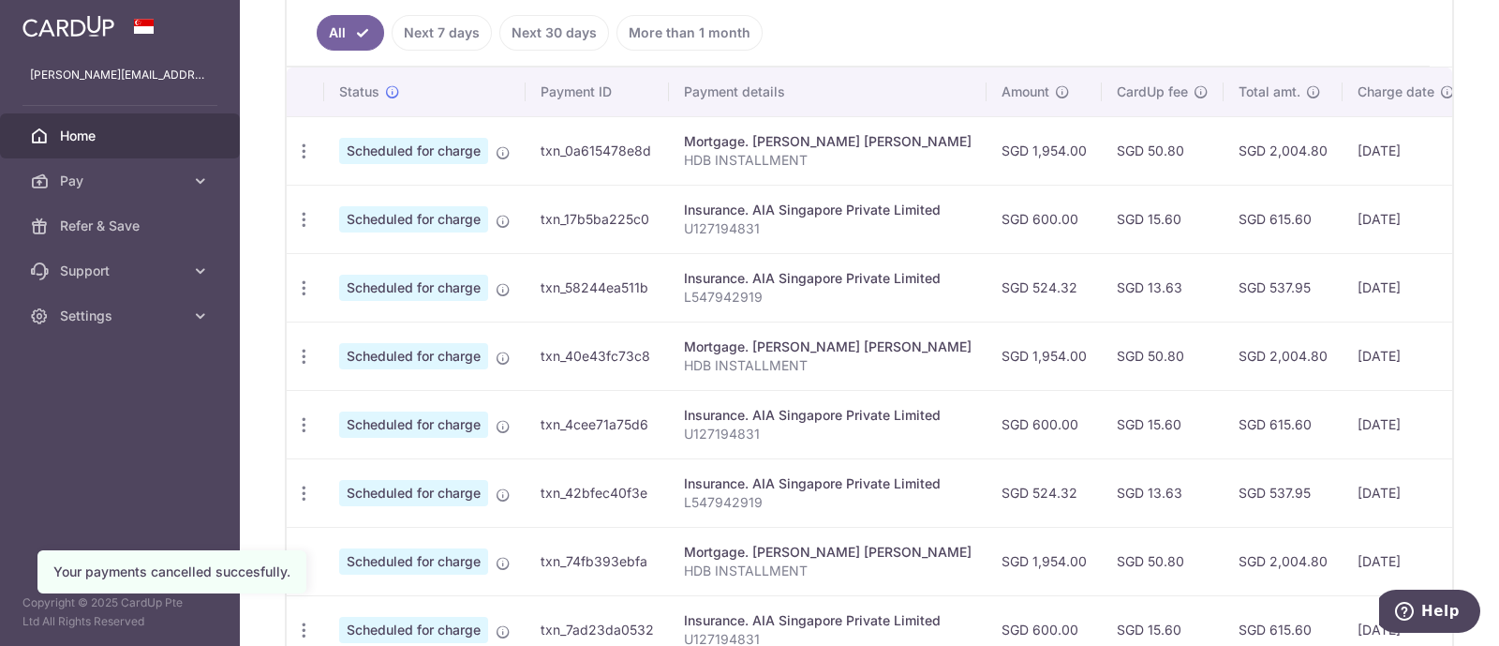
scroll to position [109, 0]
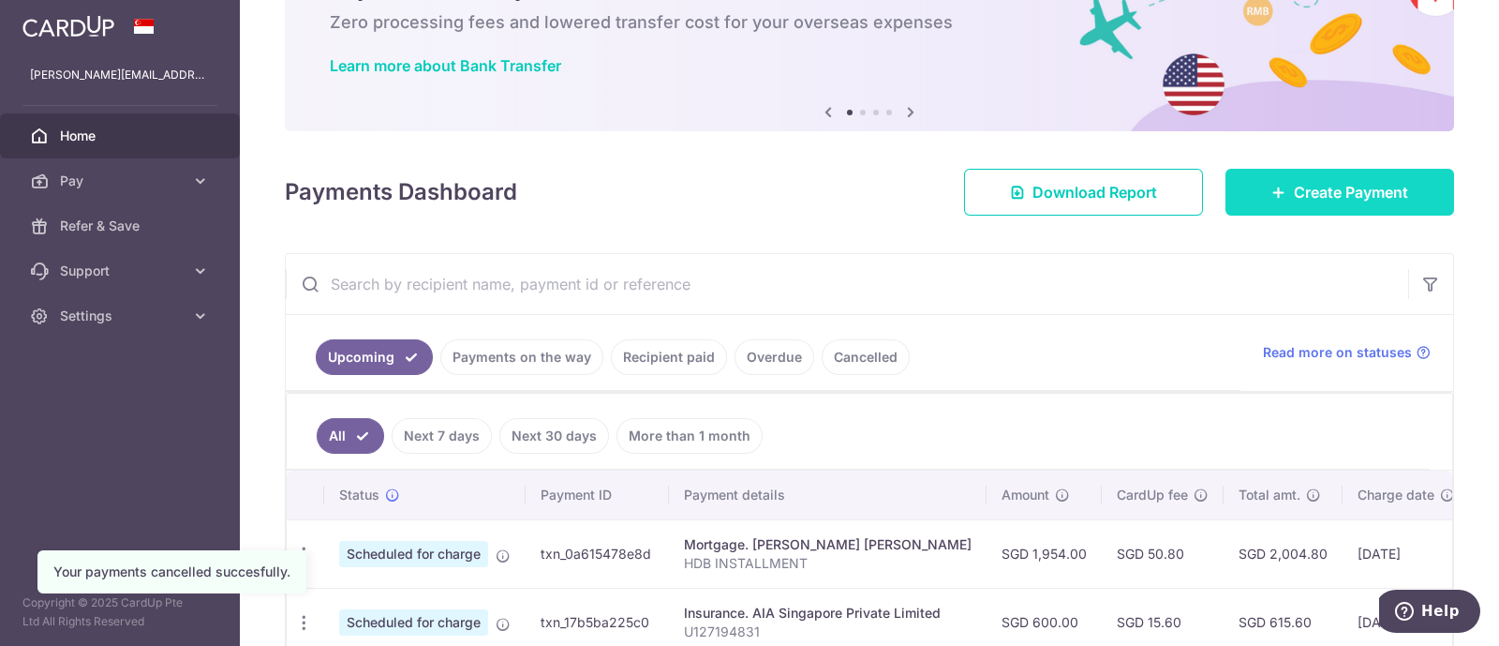
click at [1294, 191] on span "Create Payment" at bounding box center [1351, 192] width 114 height 22
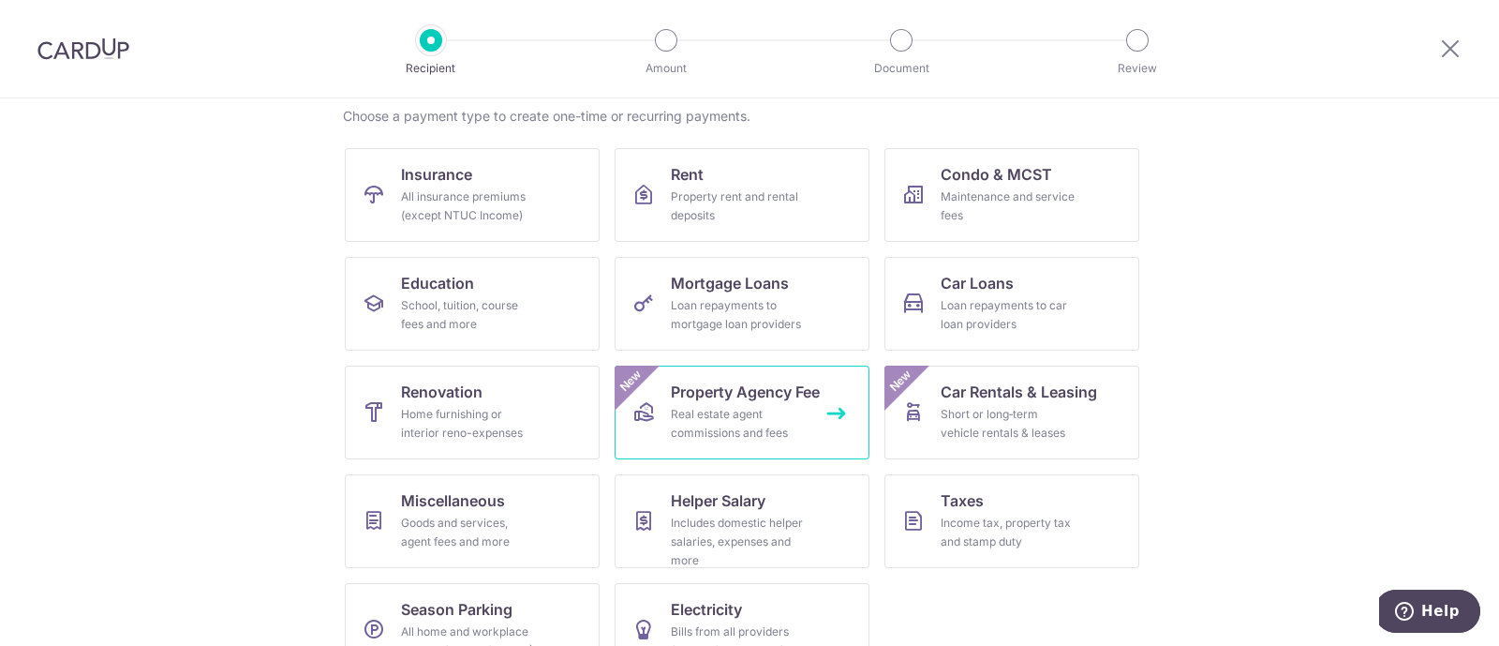
scroll to position [145, 0]
click at [1012, 541] on div "Income tax, property tax and stamp duty" at bounding box center [1008, 533] width 135 height 37
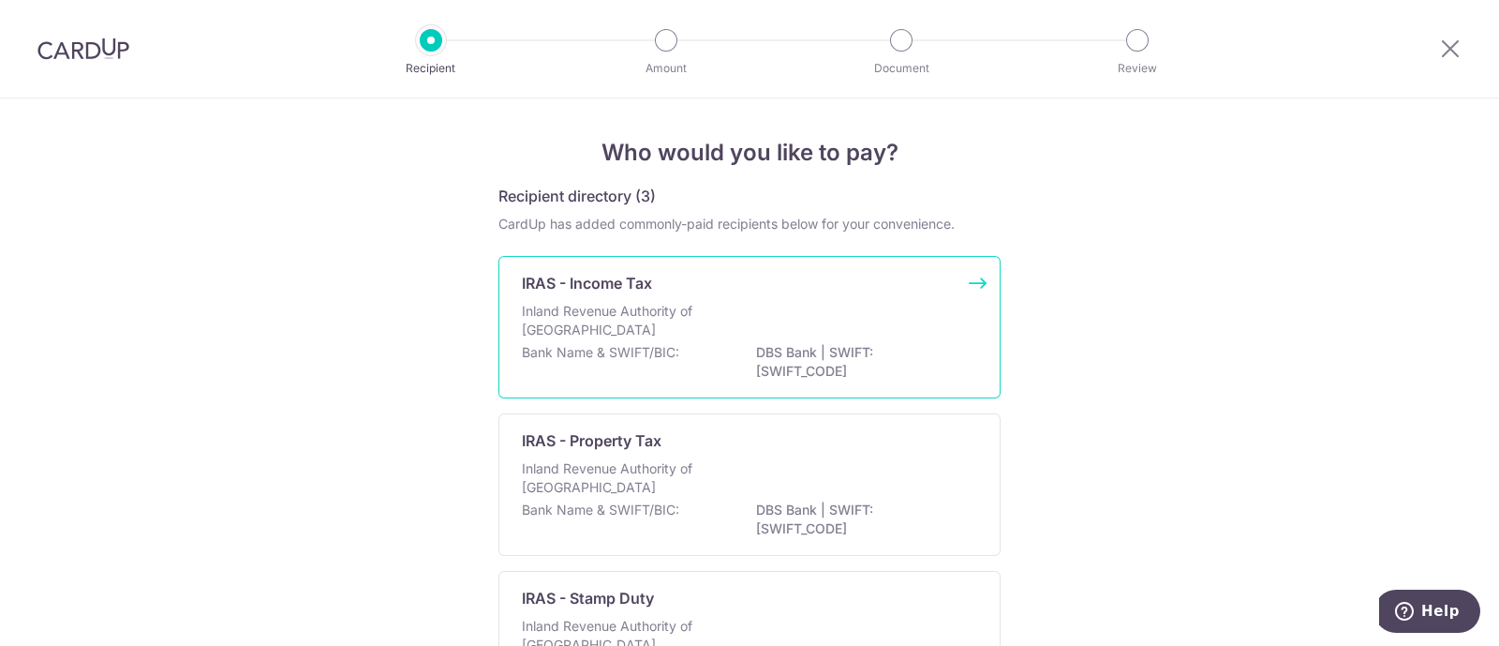
click at [618, 293] on p "IRAS - Income Tax" at bounding box center [587, 283] width 130 height 22
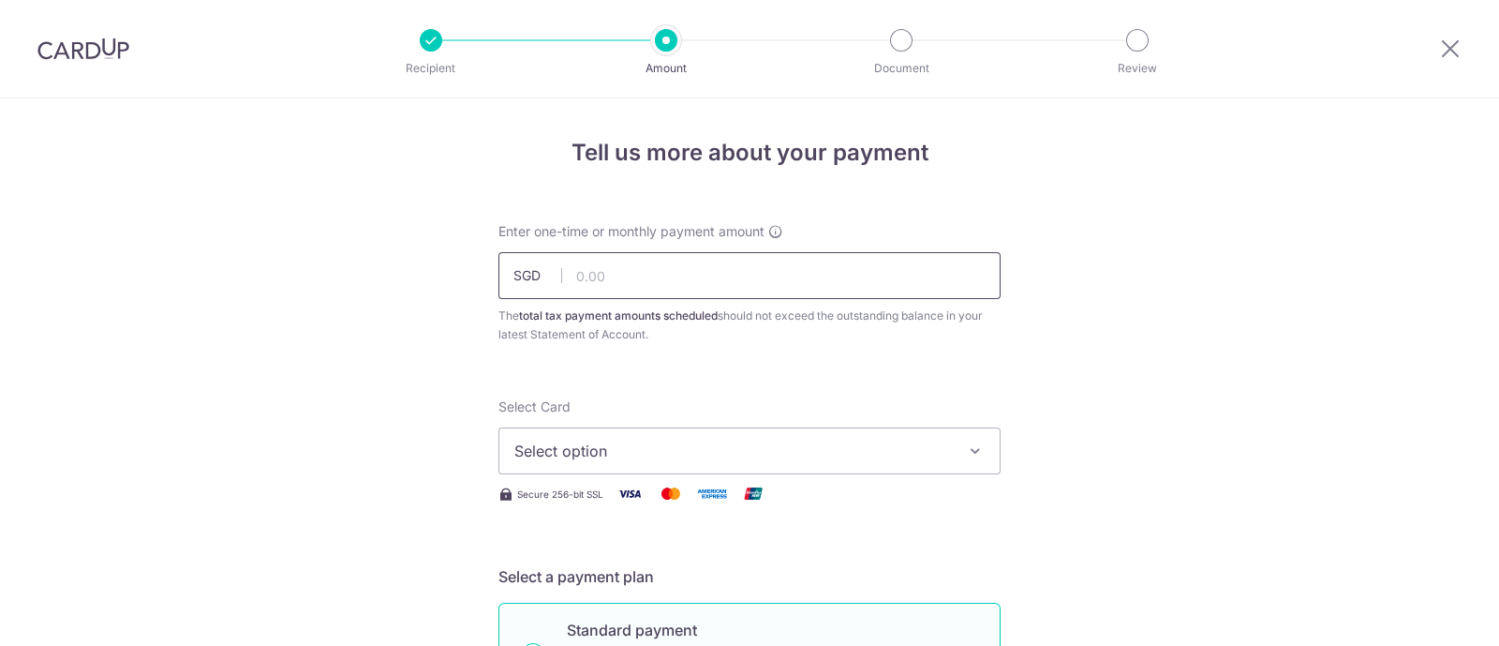
click at [625, 272] on input "text" at bounding box center [749, 275] width 502 height 47
paste input "1,382.32"
type input "1,382.32"
click at [628, 451] on span "Select option" at bounding box center [732, 450] width 437 height 22
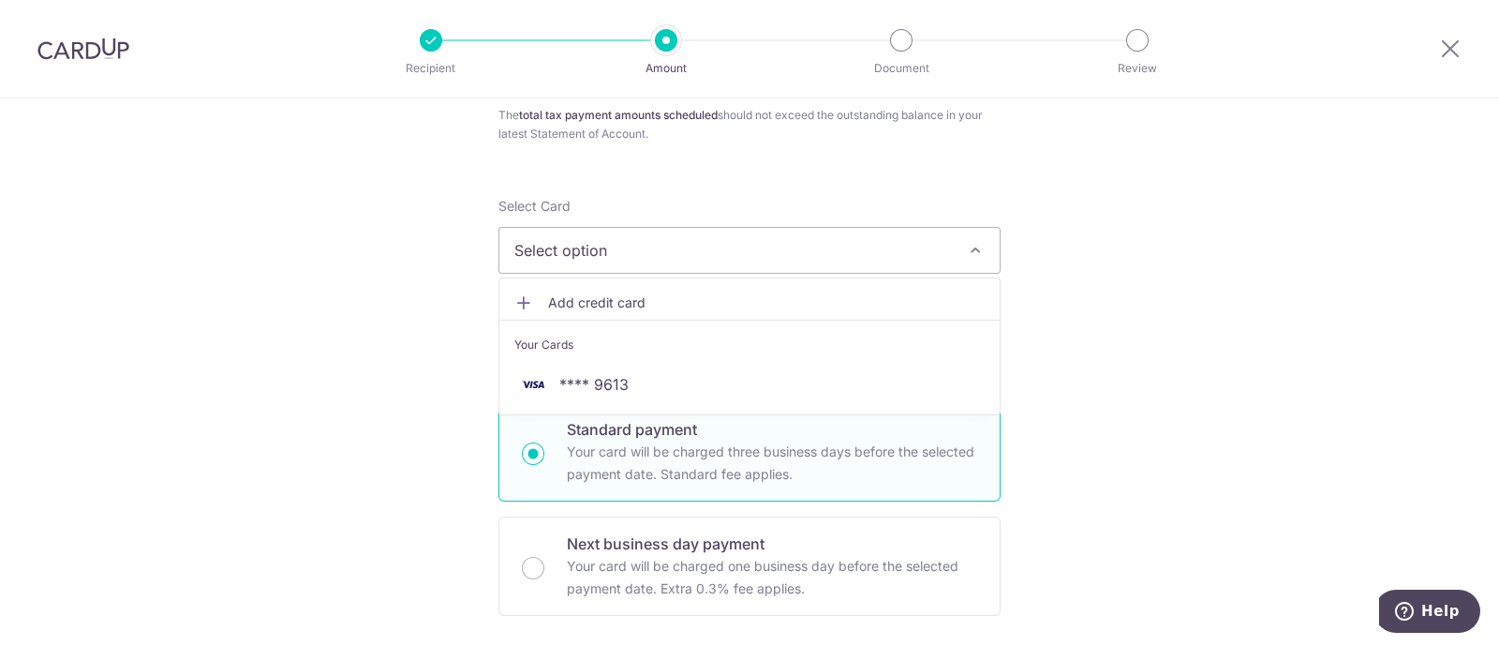
scroll to position [201, 0]
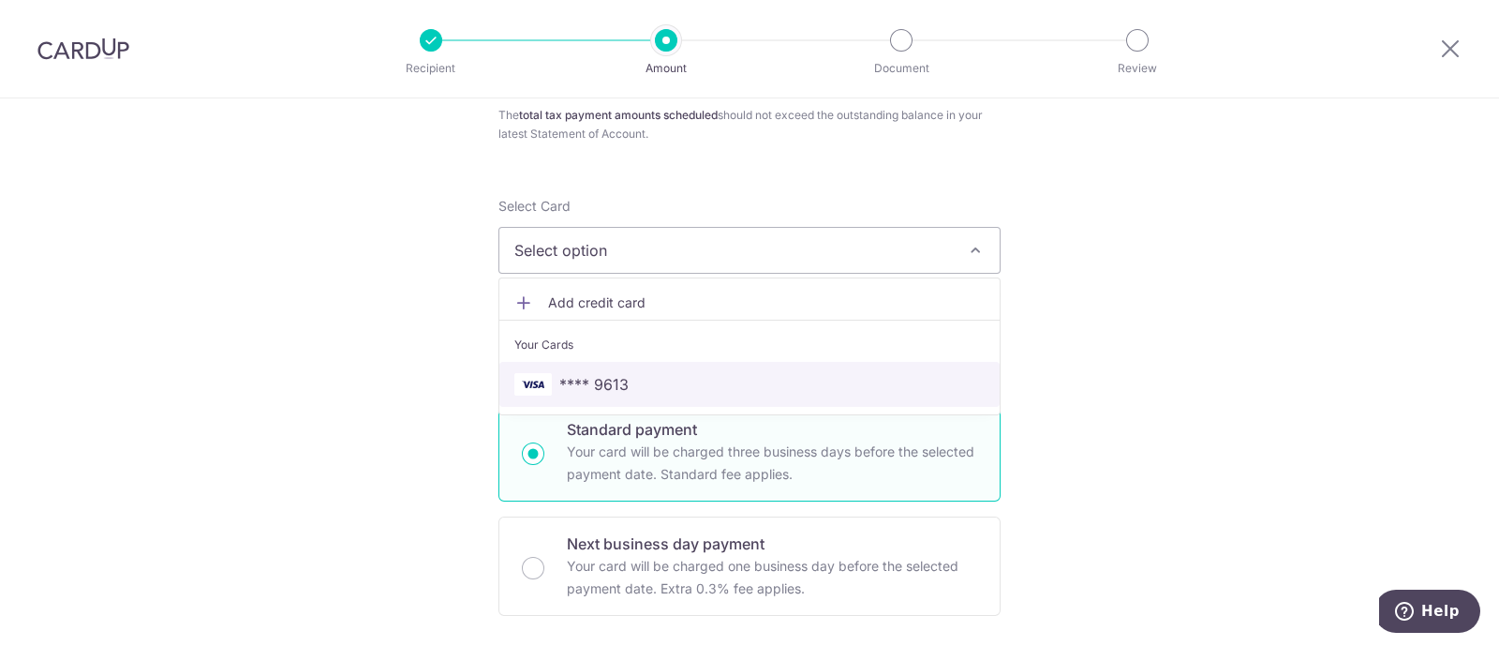
click at [637, 368] on link "**** 9613" at bounding box center [749, 384] width 500 height 45
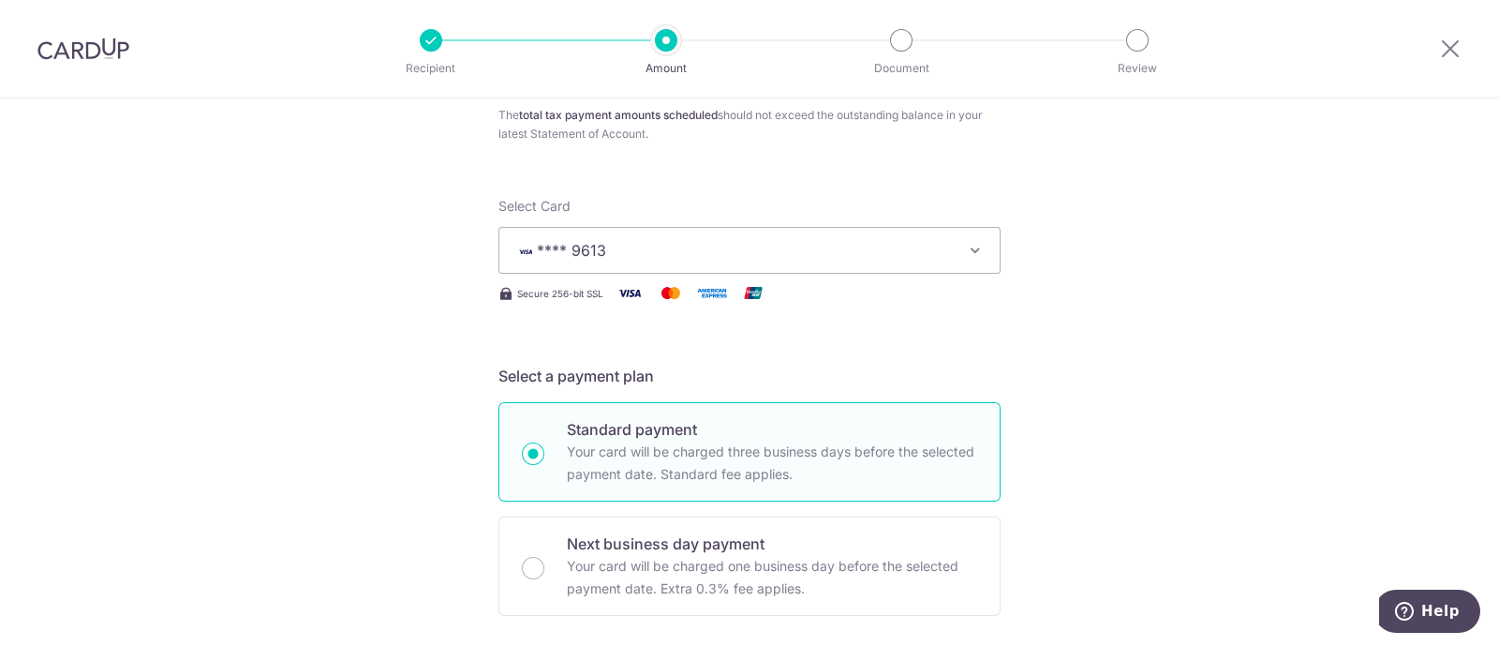
scroll to position [484, 0]
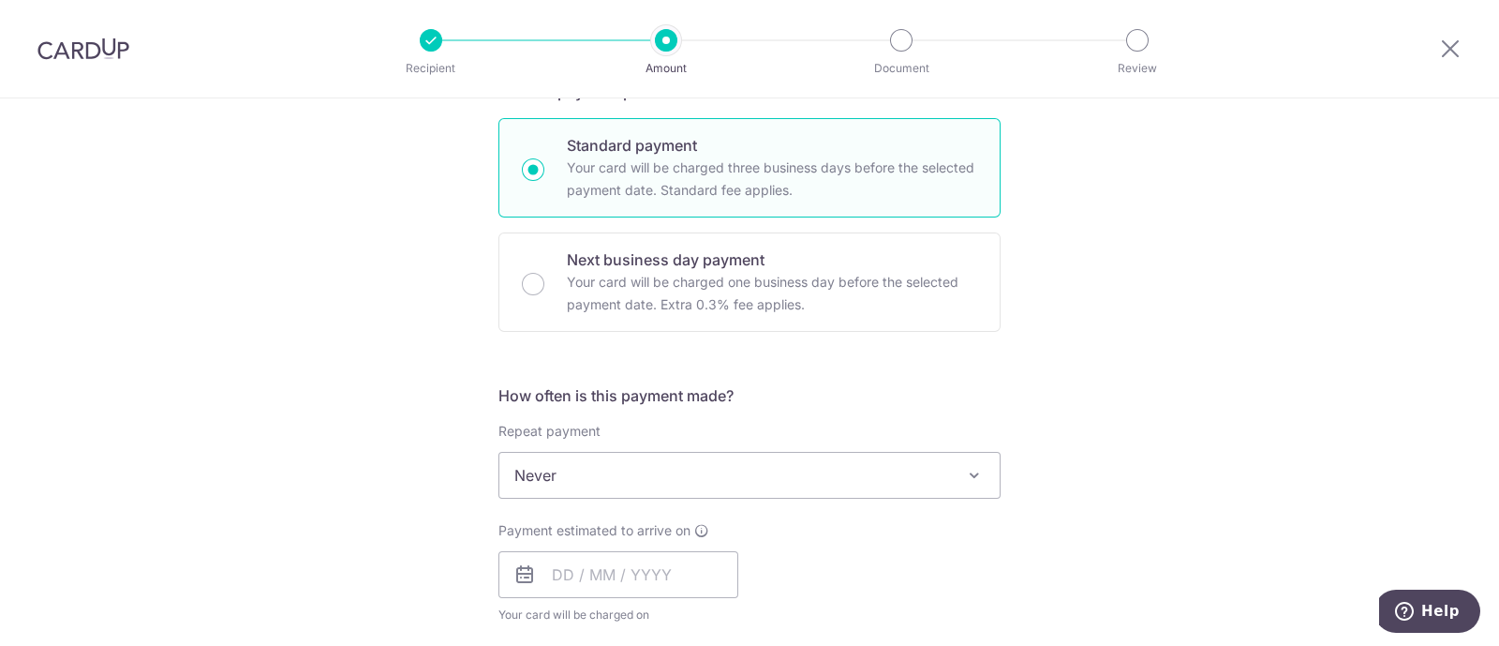
click at [724, 472] on span "Never" at bounding box center [749, 475] width 500 height 45
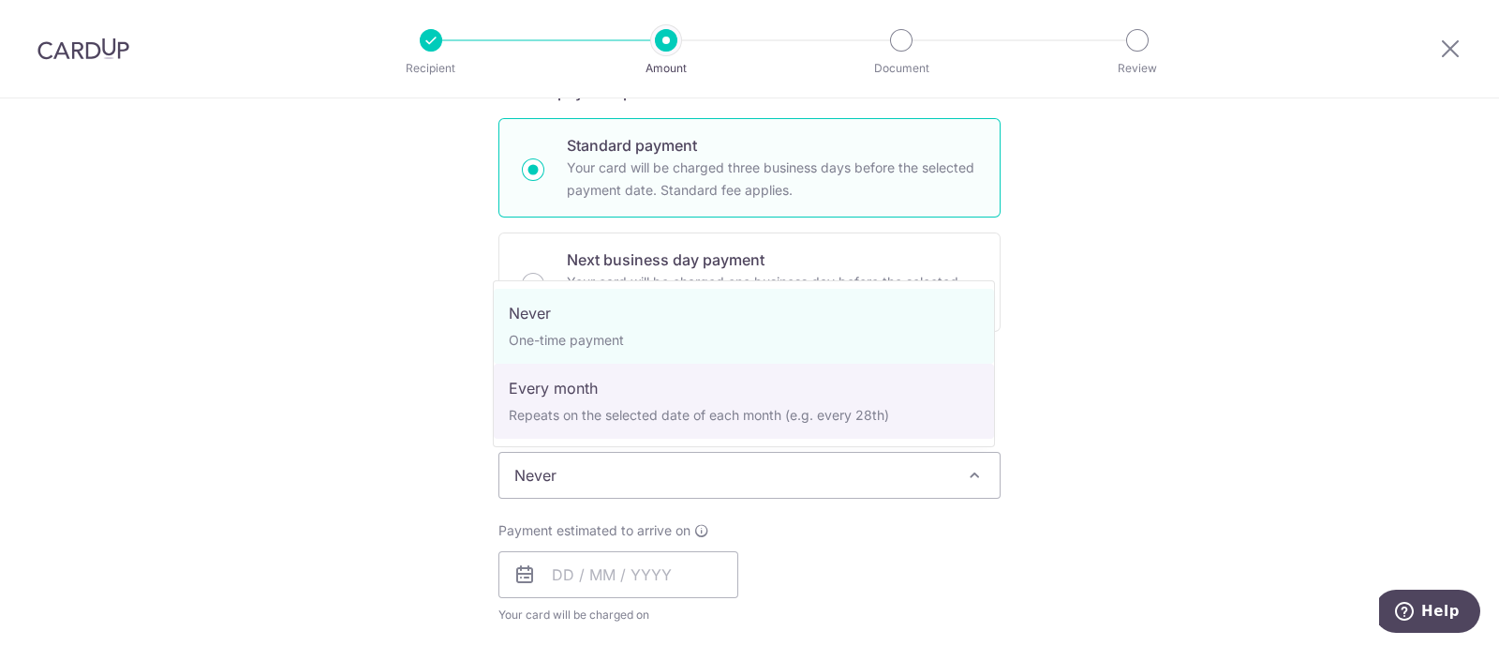
select select "3"
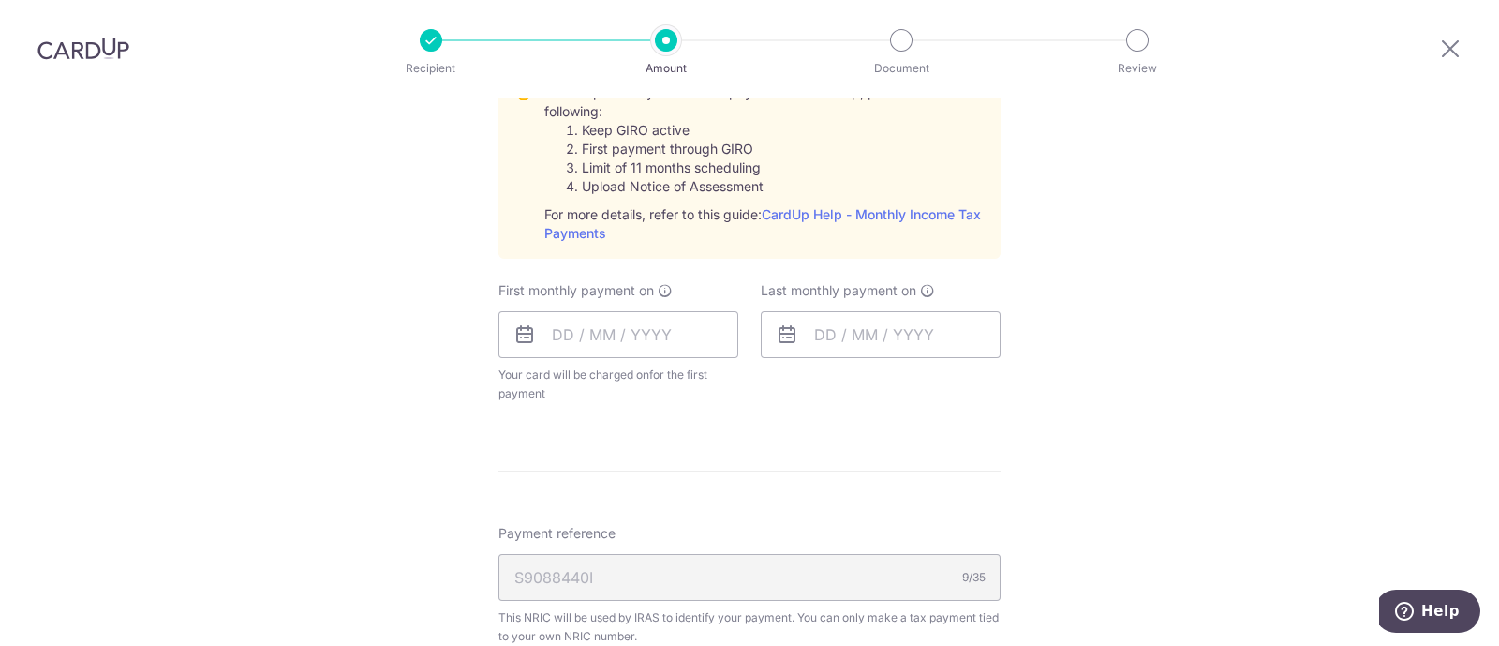
scroll to position [919, 0]
click at [583, 321] on input "text" at bounding box center [618, 334] width 240 height 47
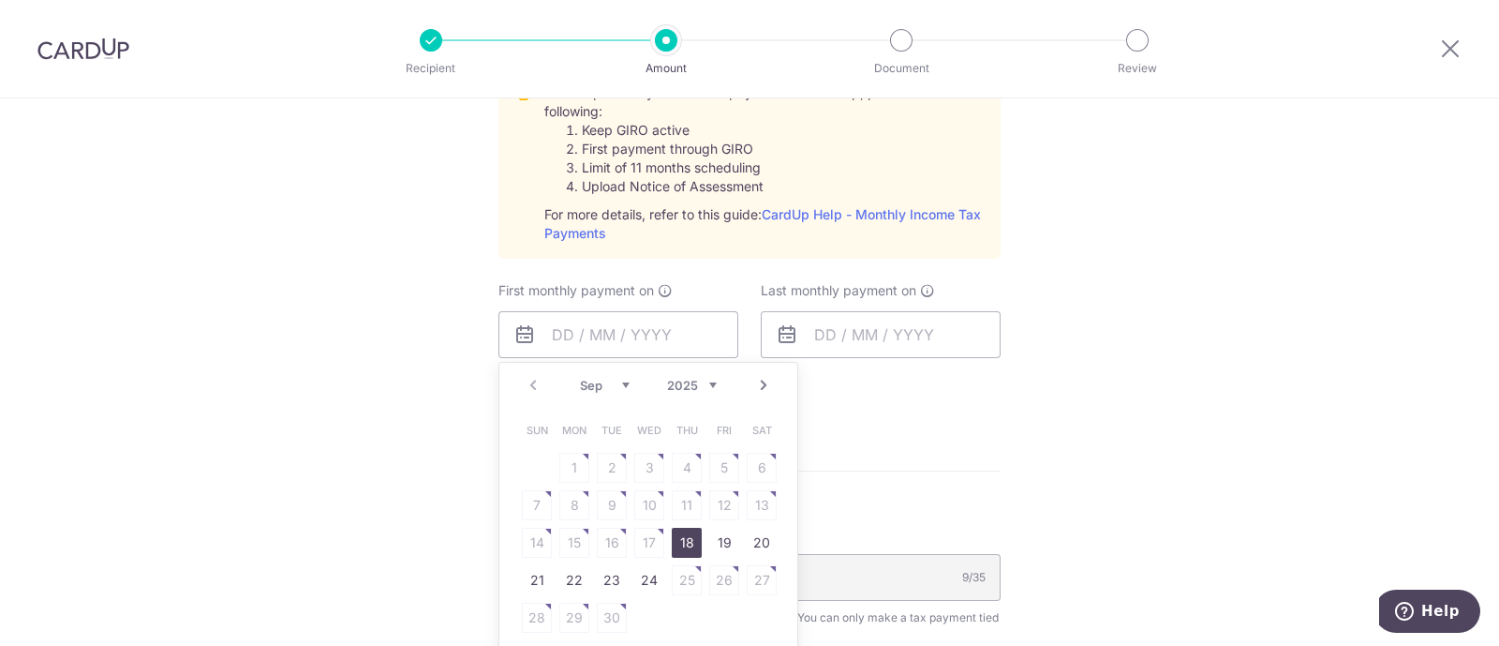
click at [511, 392] on div "Prev Next Sep Oct Nov Dec 2025 2026" at bounding box center [648, 385] width 298 height 45
click at [641, 580] on link "24" at bounding box center [649, 580] width 30 height 30
type input "24/09/2025"
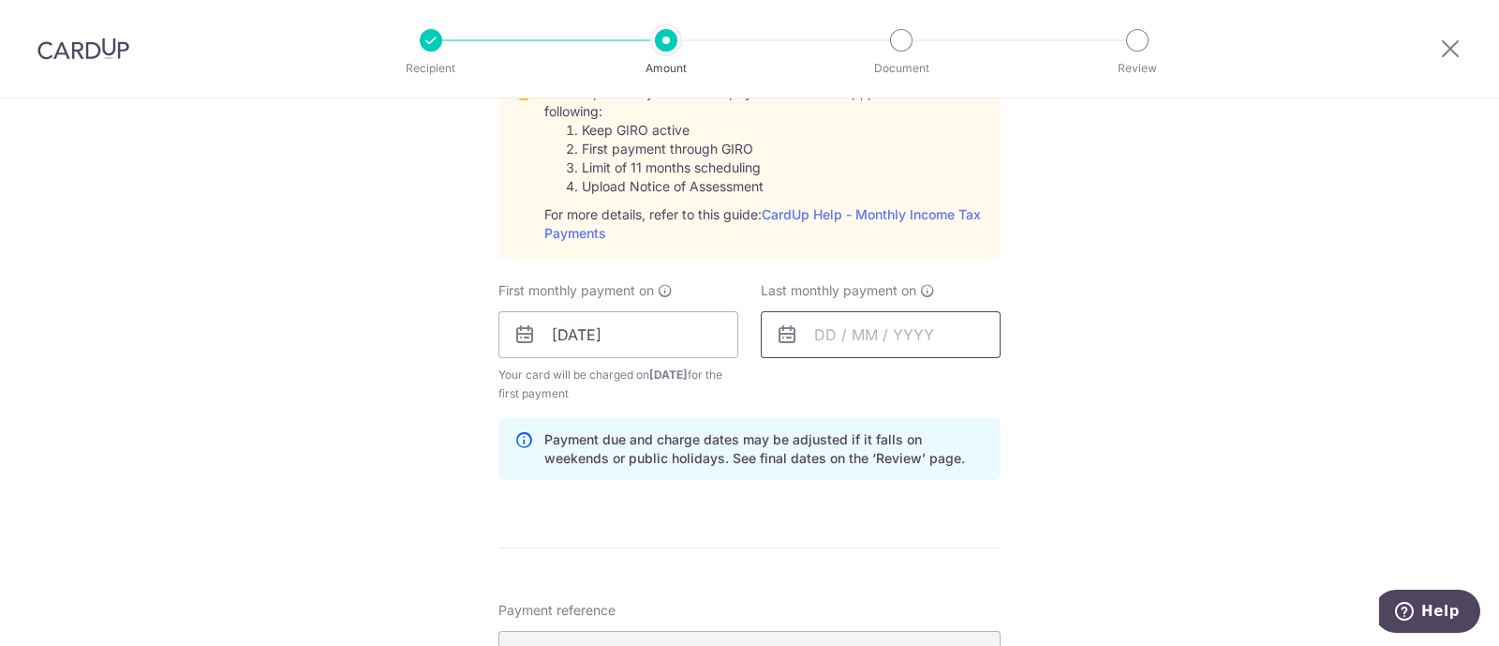
click at [843, 330] on input "text" at bounding box center [881, 334] width 240 height 47
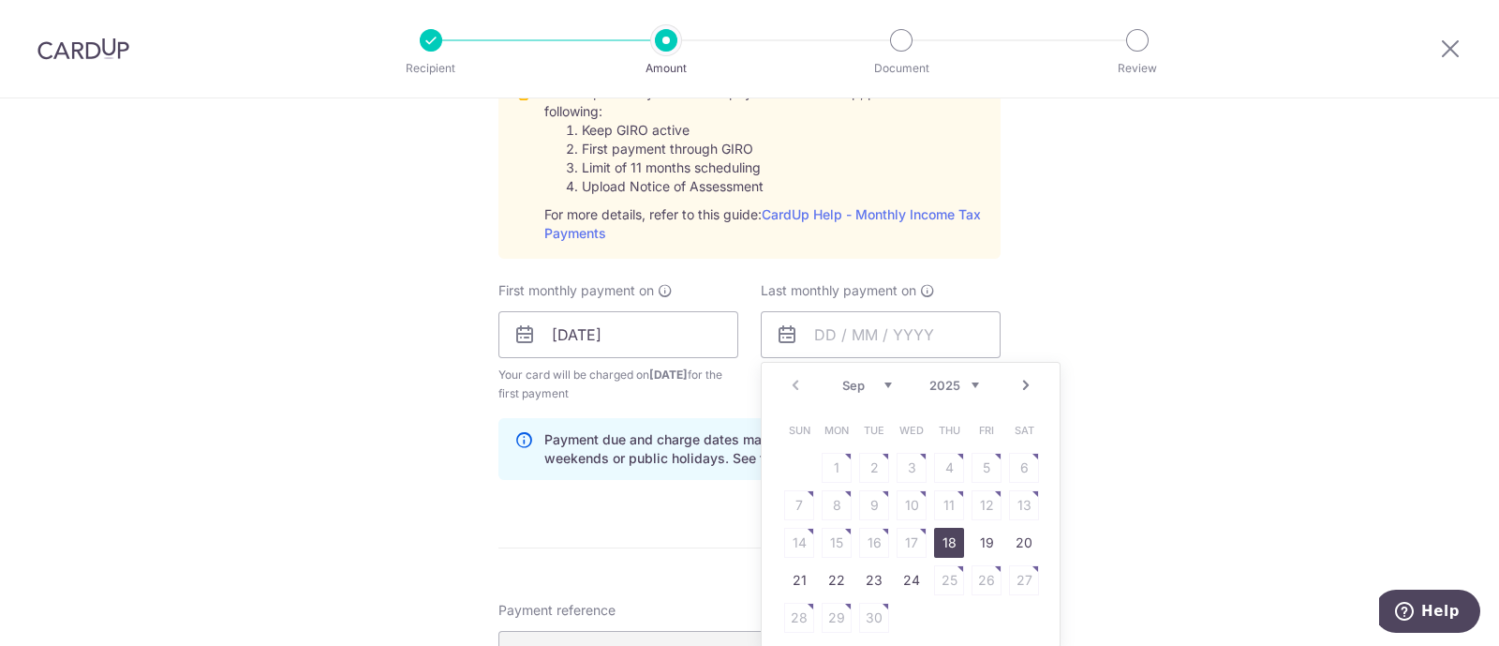
click at [952, 381] on select "2025 2026" at bounding box center [954, 385] width 50 height 15
click at [849, 387] on select "Sep Oct Nov Dec" at bounding box center [867, 385] width 50 height 15
click at [946, 379] on select "2025 2026" at bounding box center [954, 385] width 50 height 15
click at [860, 394] on div "Prev Next Jan Feb Mar Apr May Jun Jul Aug Sep Oct 2025 2026" at bounding box center [911, 385] width 298 height 45
click at [862, 379] on select "Jan Feb Mar Apr May Jun Jul Aug Sep Oct" at bounding box center [867, 385] width 50 height 15
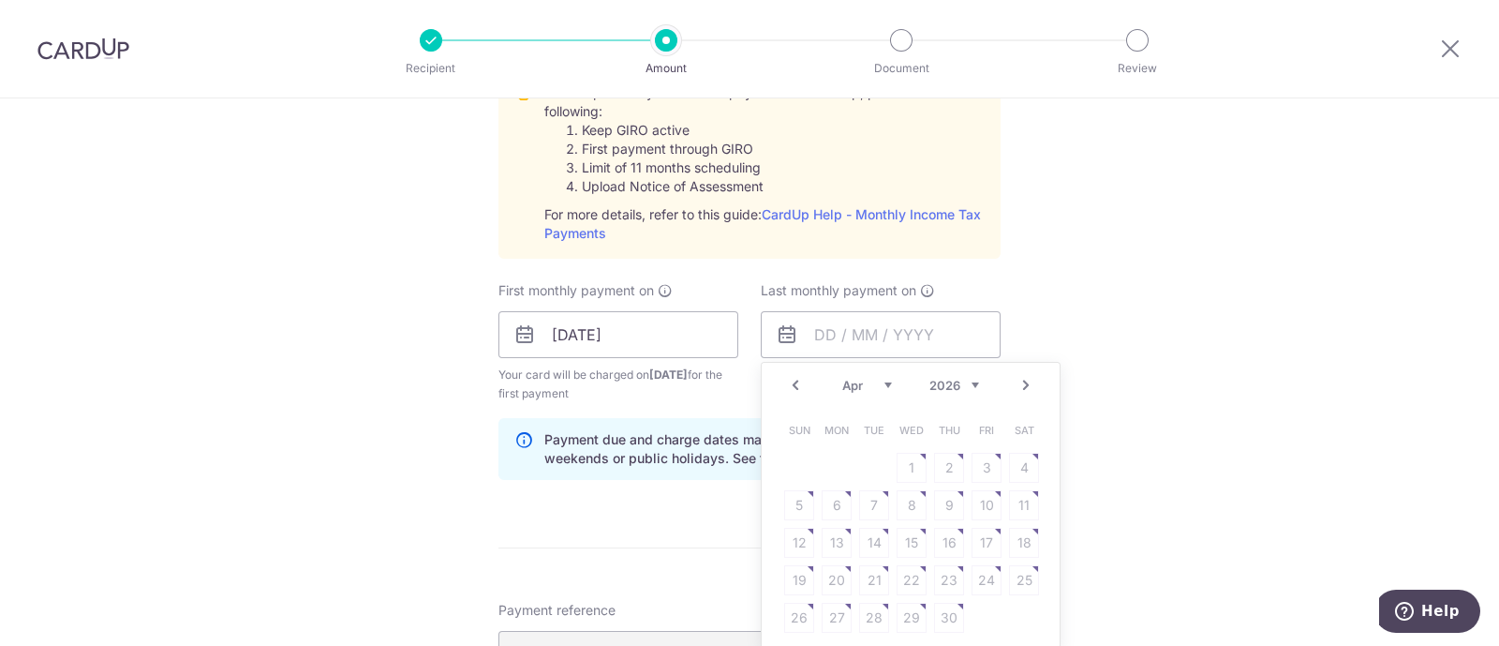
click at [854, 386] on select "Jan Feb Mar Apr May Jun Jul Aug Sep Oct" at bounding box center [867, 385] width 50 height 15
click at [867, 574] on link "24" at bounding box center [874, 580] width 30 height 30
type input "24/03/2026"
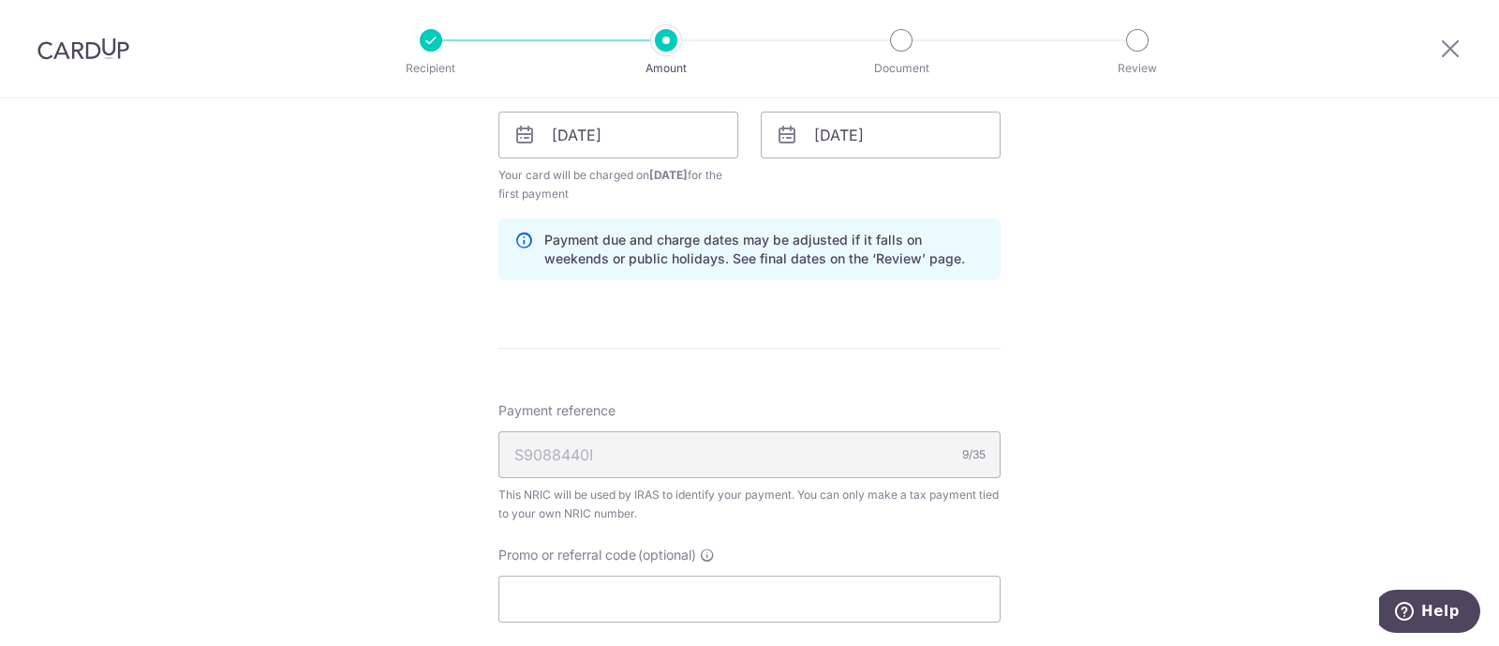
scroll to position [1270, 0]
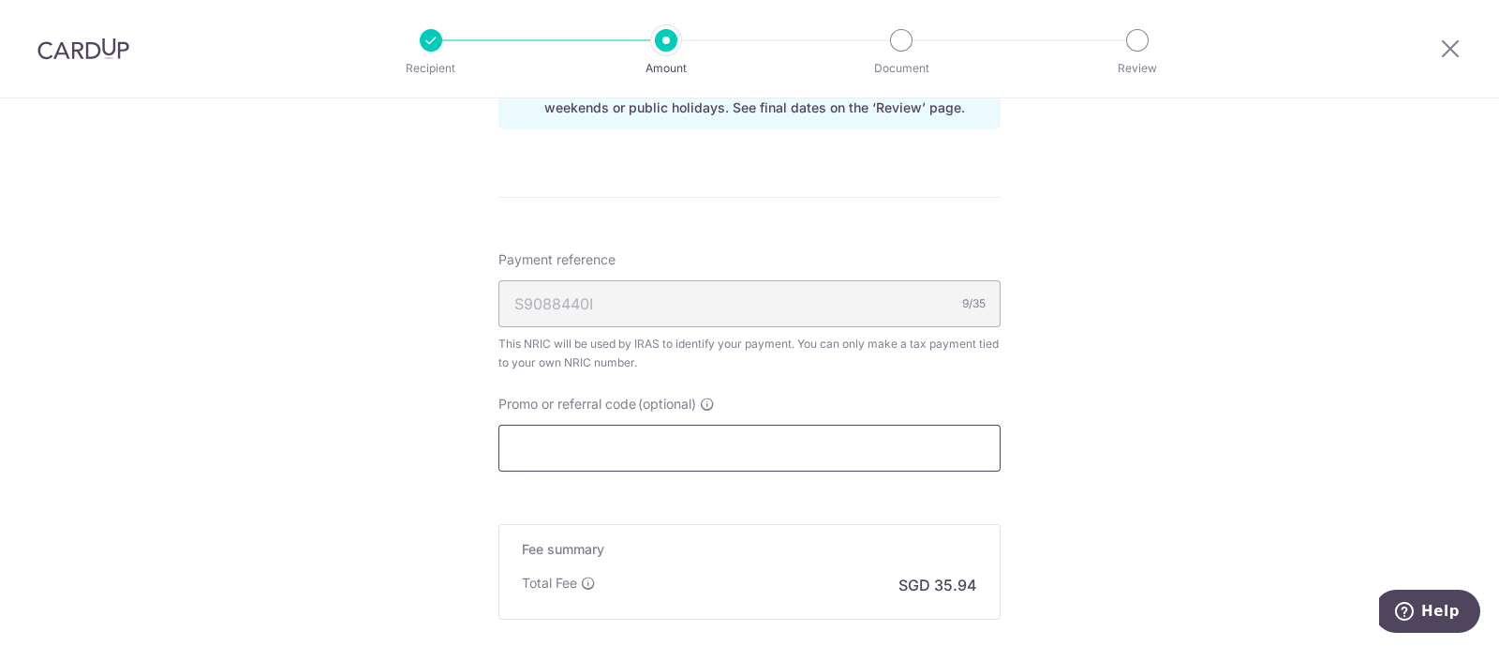
click at [637, 455] on input "Promo or referral code (optional)" at bounding box center [749, 447] width 502 height 47
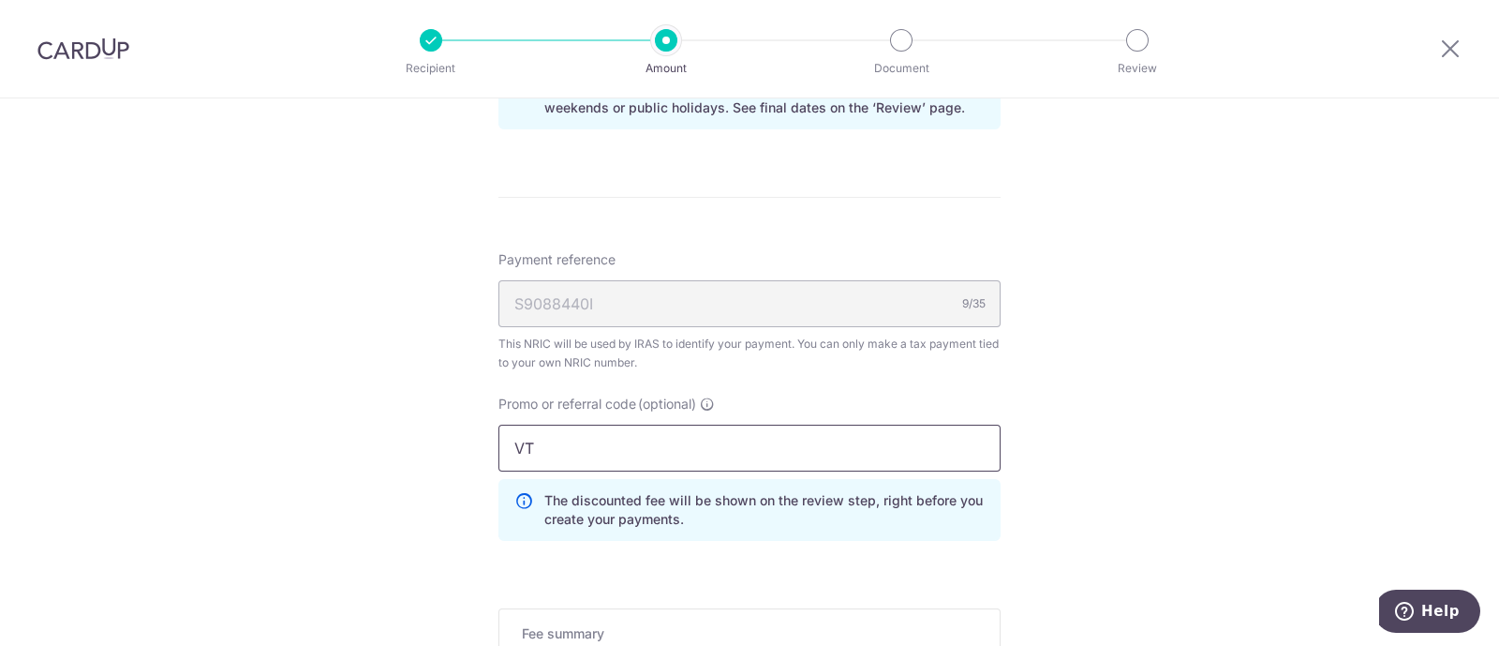
type input "V"
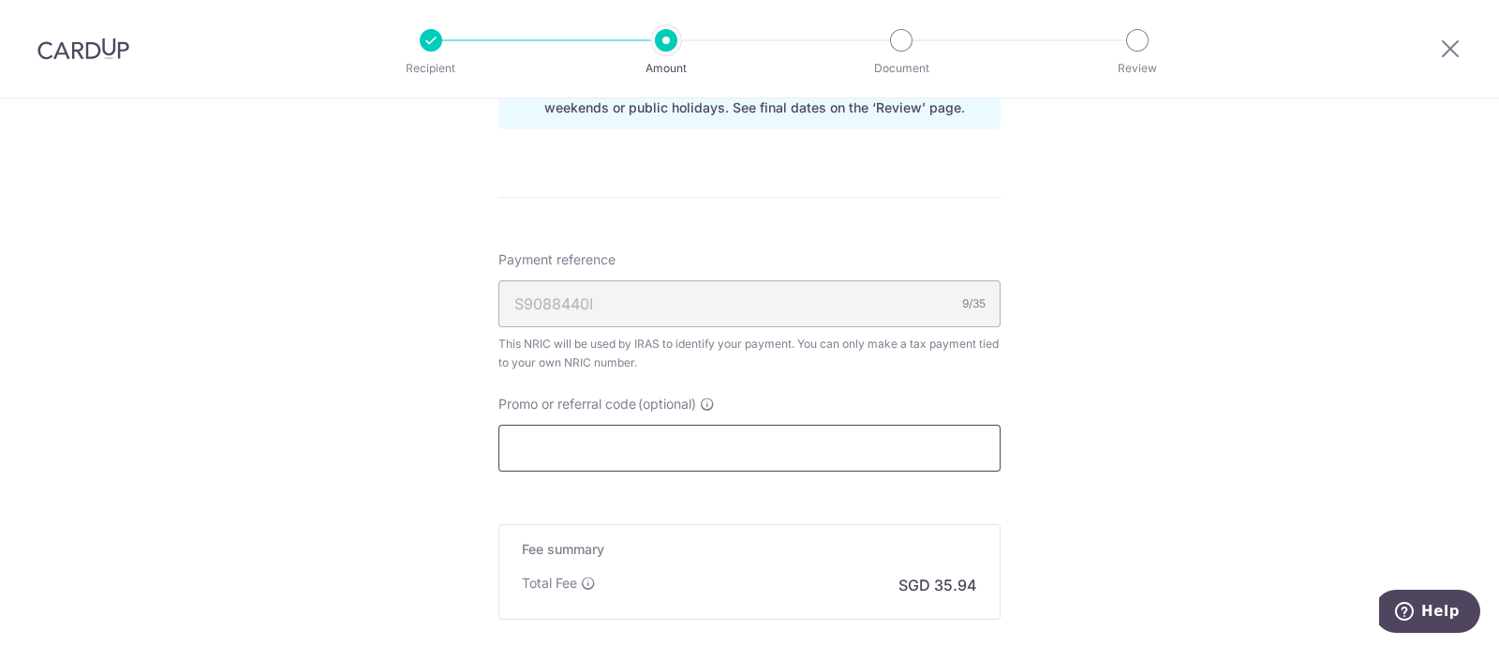
paste input "VTAX25ONE"
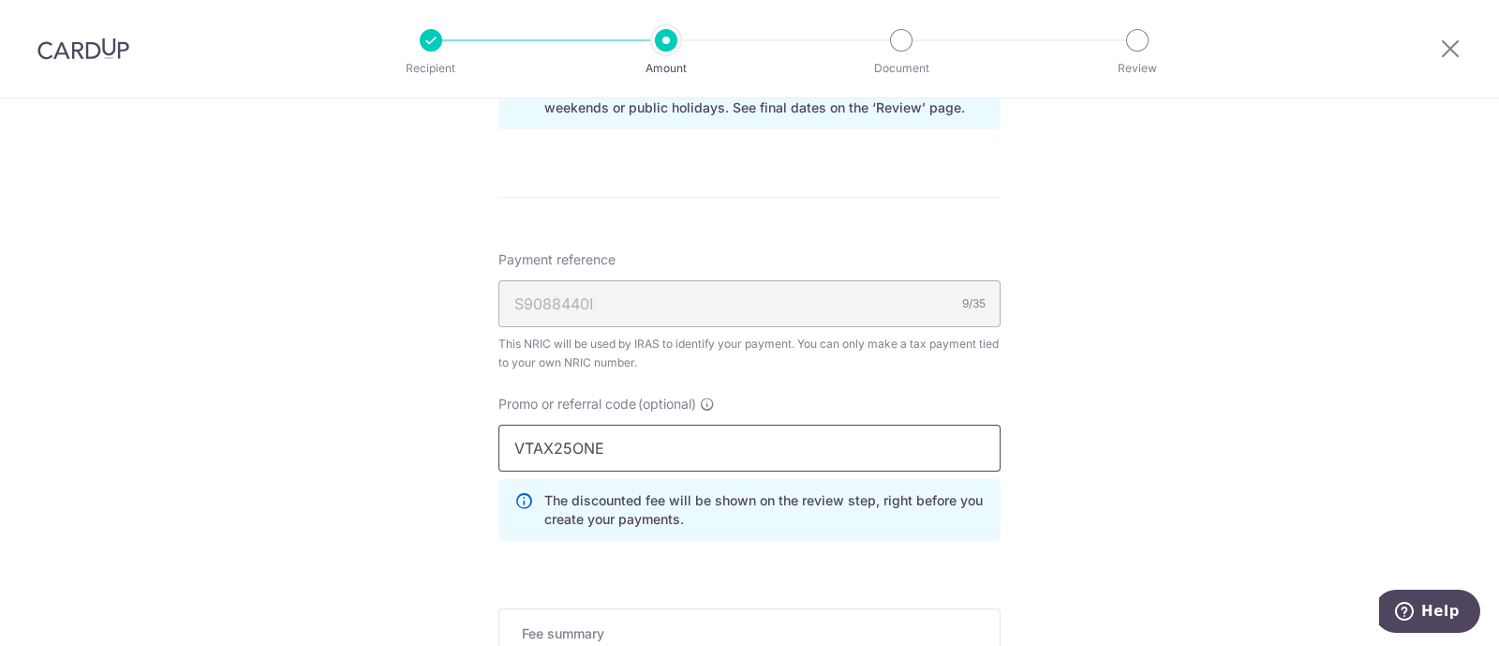
type input "VTAX25ONE"
click button "Add Card" at bounding box center [0, 0] width 0 height 0
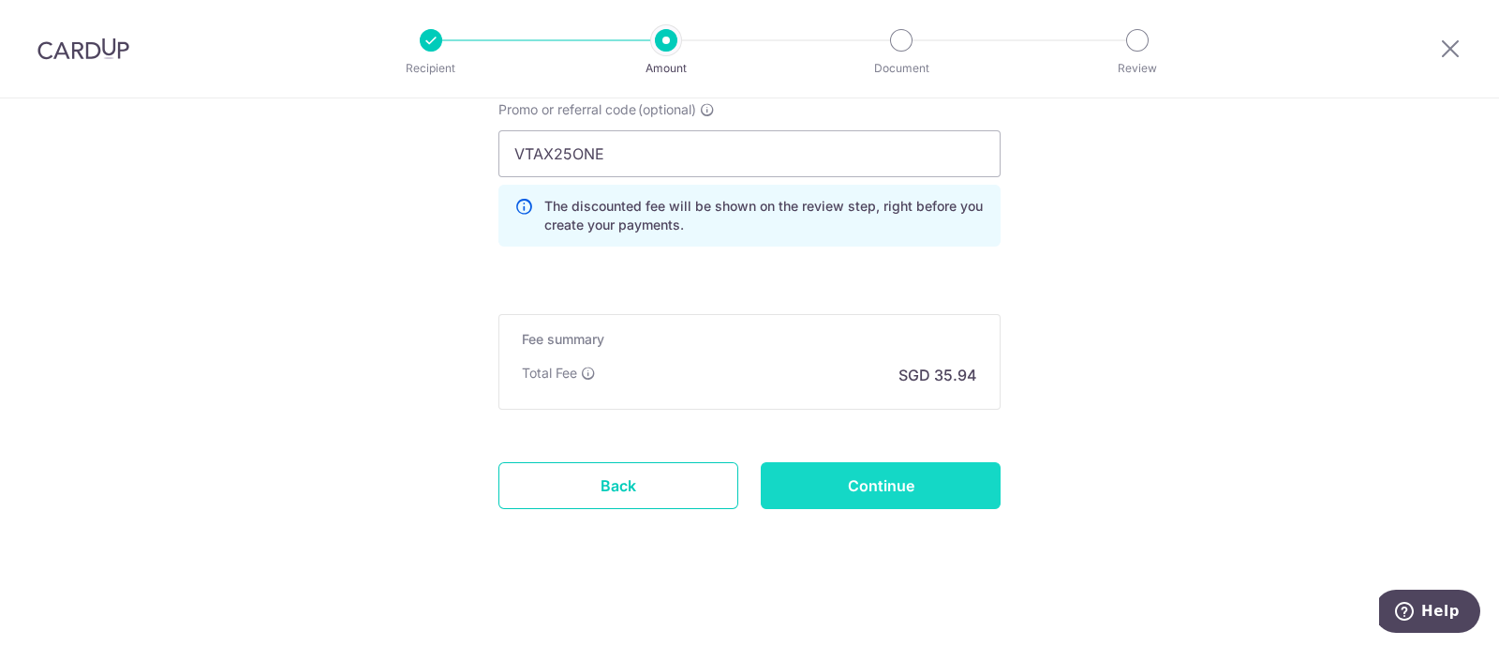
click at [835, 484] on input "Continue" at bounding box center [881, 485] width 240 height 47
type input "Create Schedule"
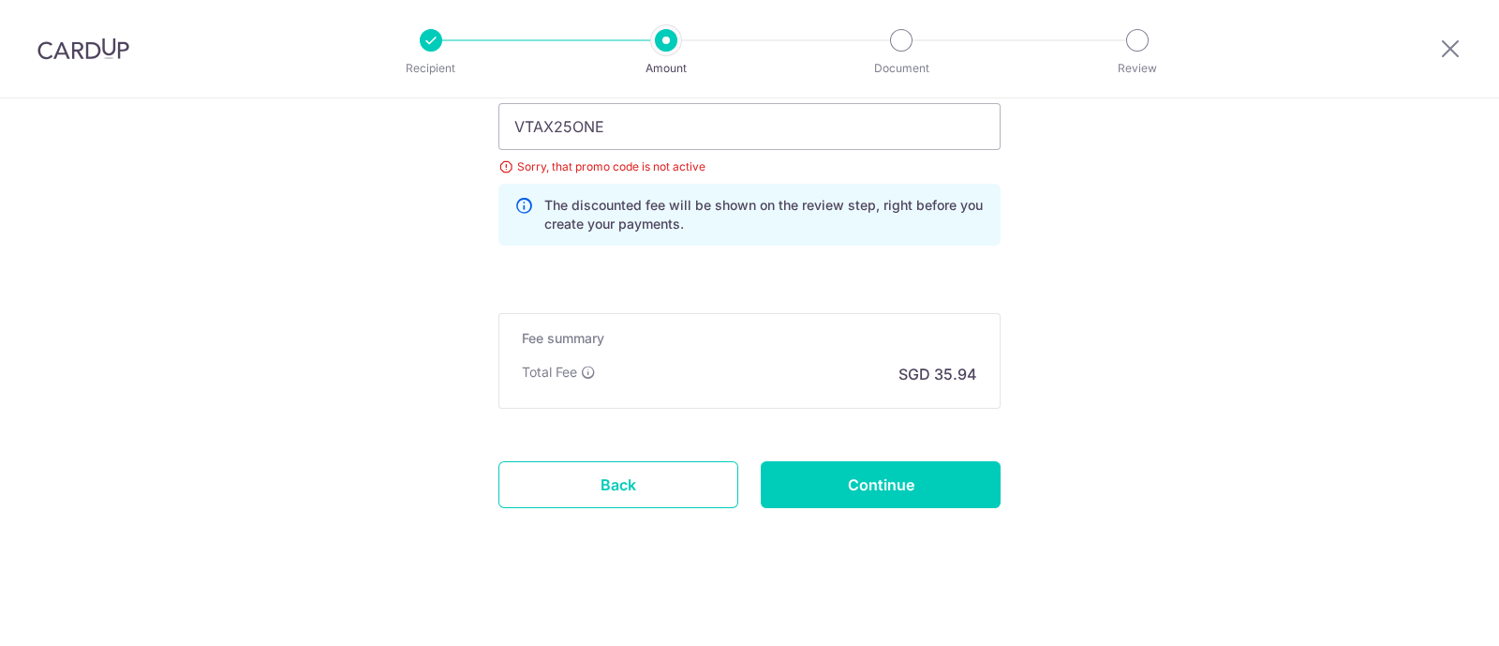
scroll to position [1062, 0]
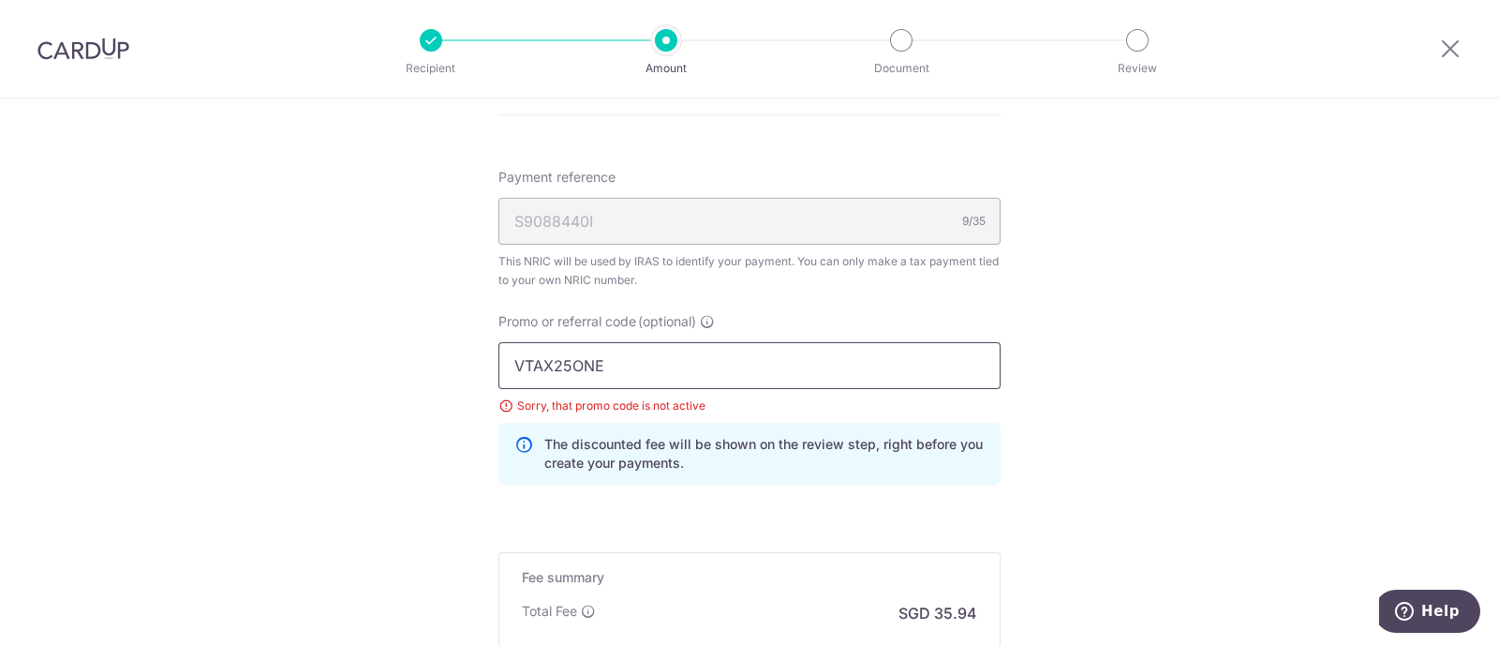
click at [553, 359] on input "VTAX25ONE" at bounding box center [749, 365] width 502 height 47
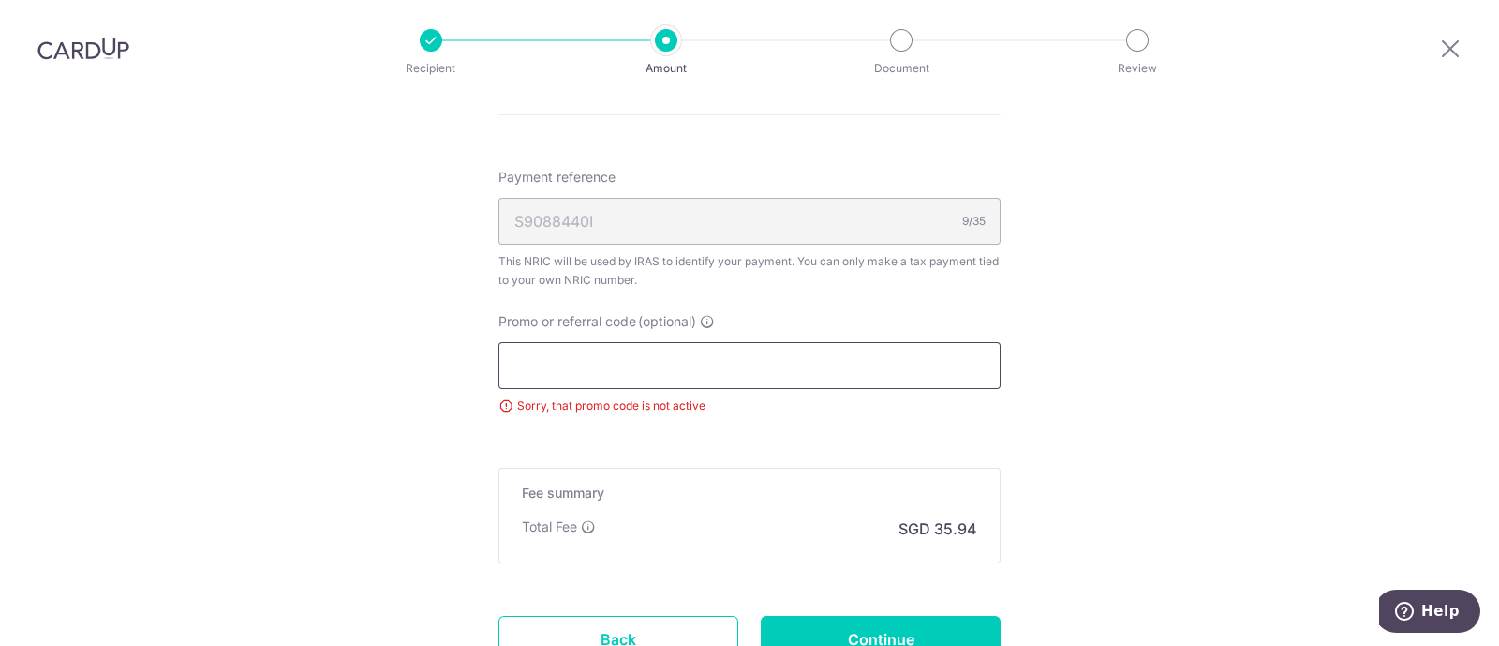
paste input "VTAX25R"
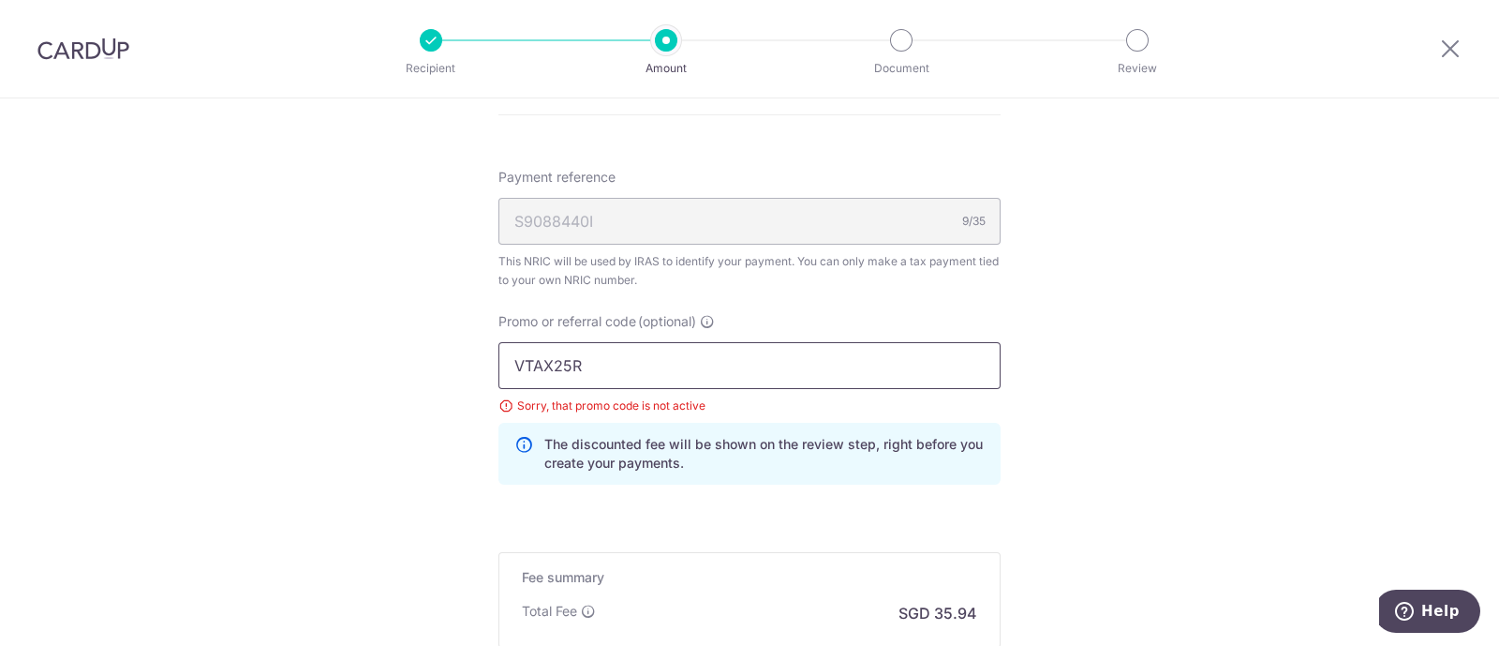
click at [553, 359] on input "VTAX25R" at bounding box center [749, 365] width 502 height 47
type input "VTAX25R"
click button "Add Card" at bounding box center [0, 0] width 0 height 0
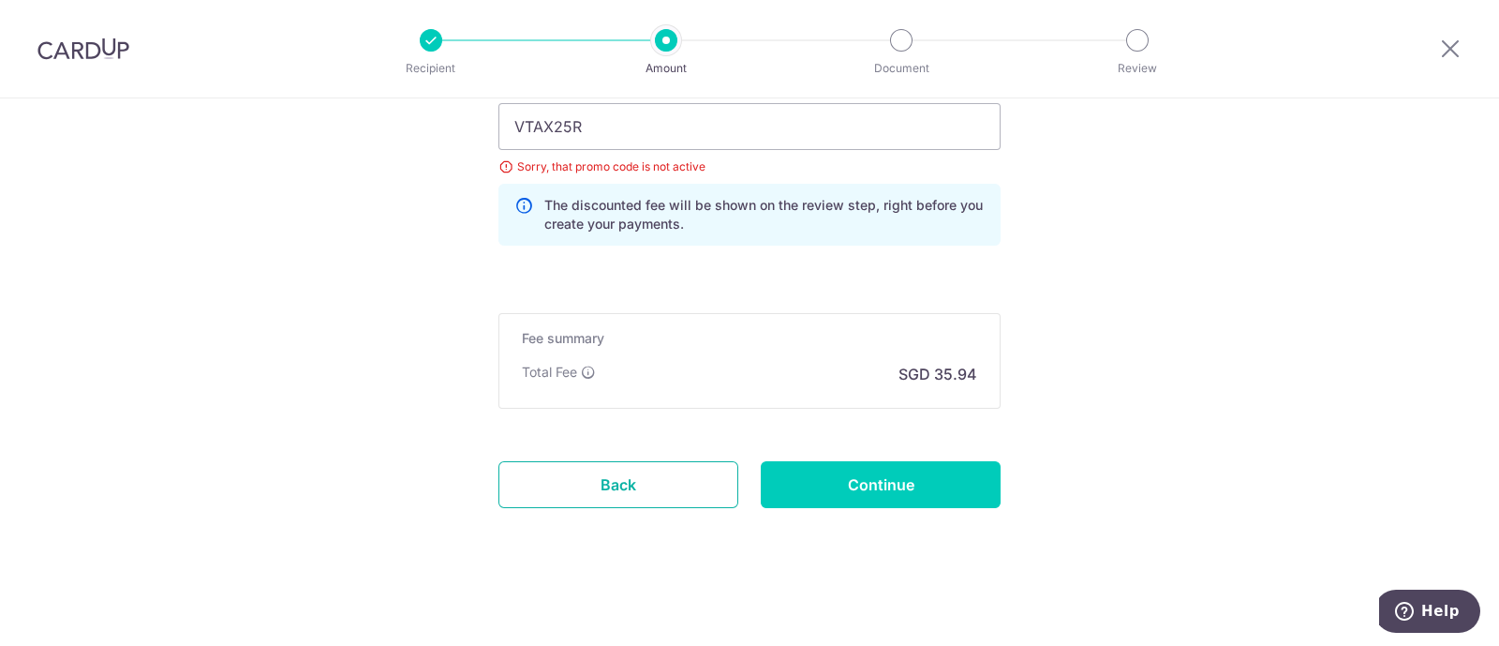
scroll to position [1213, 0]
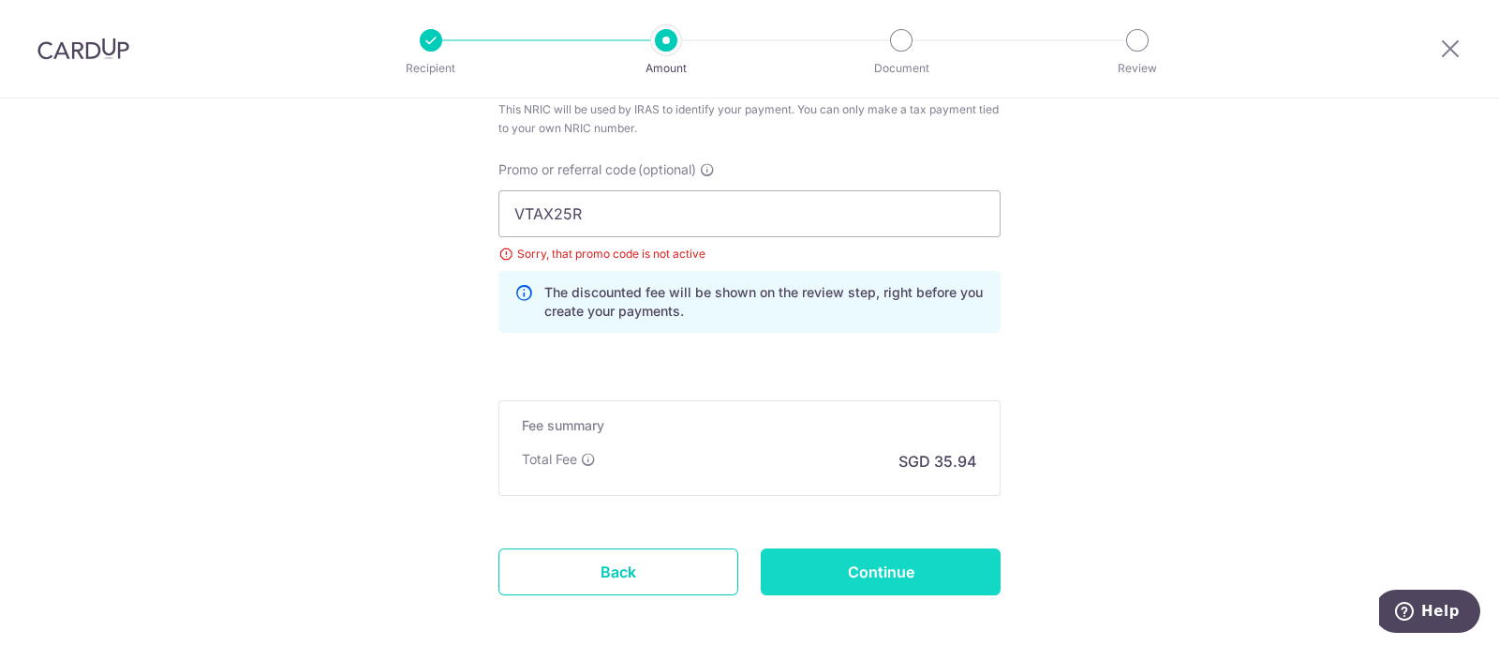
click at [817, 567] on input "Continue" at bounding box center [881, 571] width 240 height 47
type input "Update Schedule"
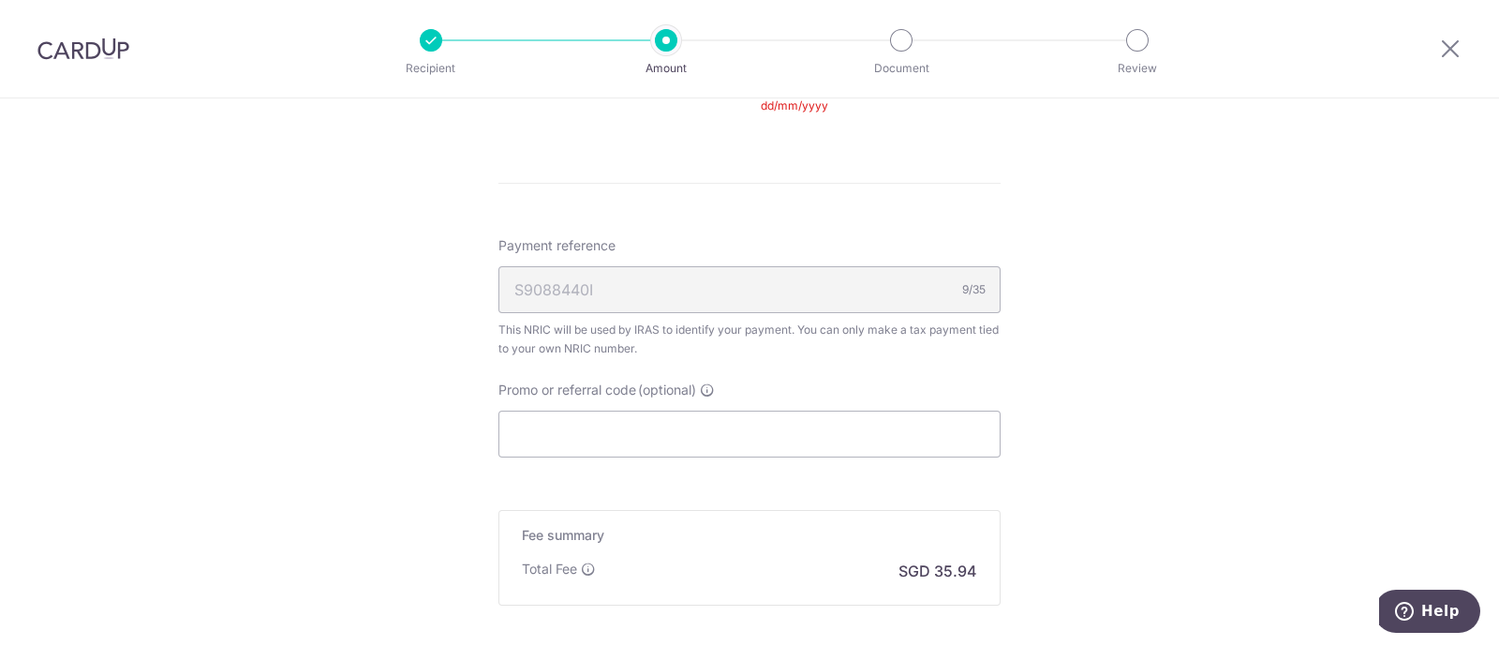
scroll to position [1010, 0]
click at [730, 425] on input "Promo or referral code (optional)" at bounding box center [749, 435] width 502 height 47
paste input "VTAX25R"
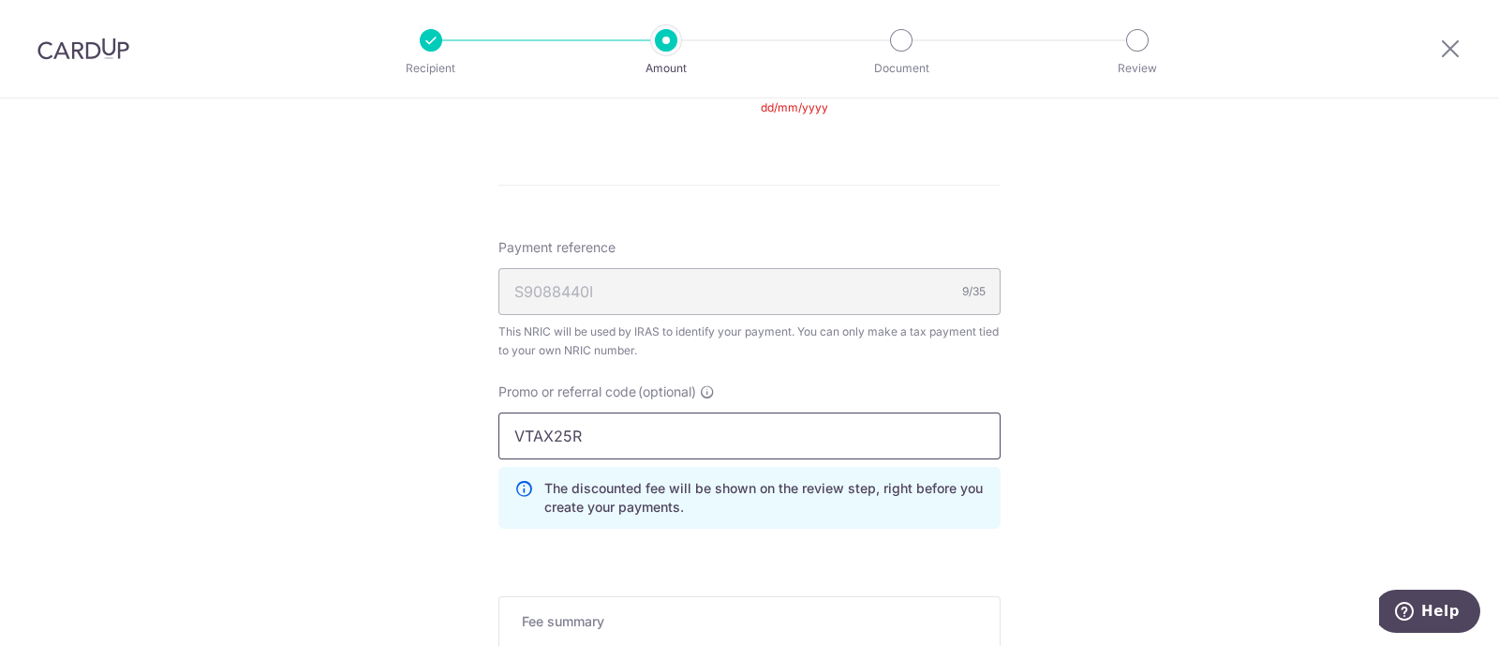
type input "VTAX25R"
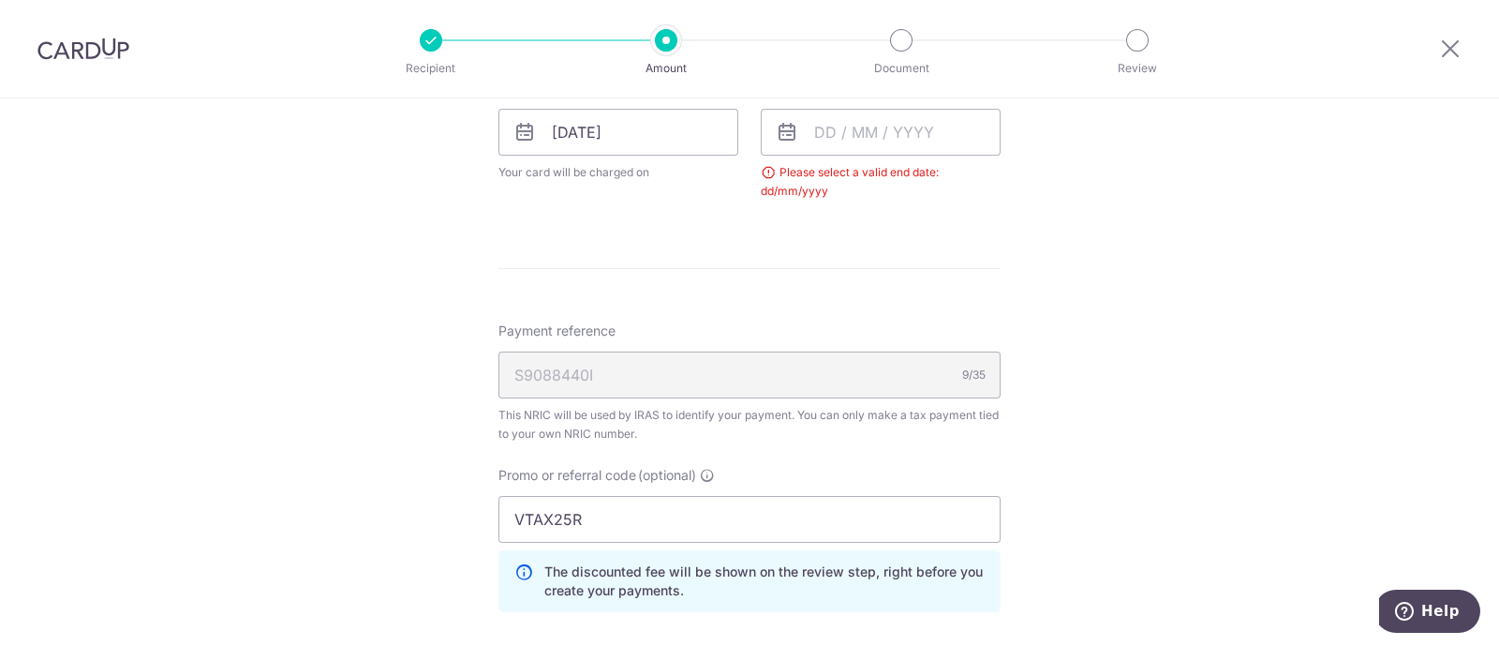
scroll to position [925, 0]
click at [808, 141] on input "text" at bounding box center [881, 134] width 240 height 47
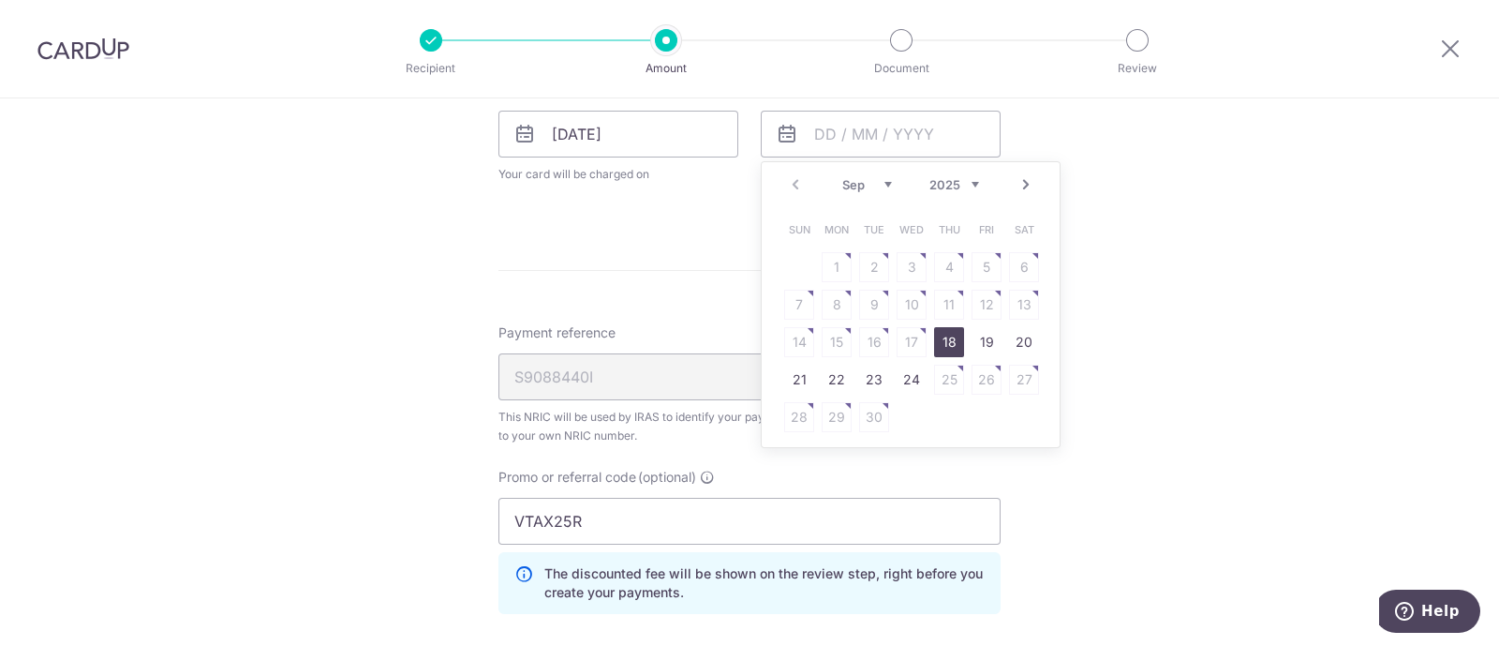
click at [966, 186] on select "2025 2026" at bounding box center [954, 184] width 50 height 15
click at [867, 179] on select "Jan Feb Mar Apr May Jun Jul Aug Sep Oct" at bounding box center [867, 184] width 50 height 15
click at [872, 379] on link "24" at bounding box center [874, 379] width 30 height 30
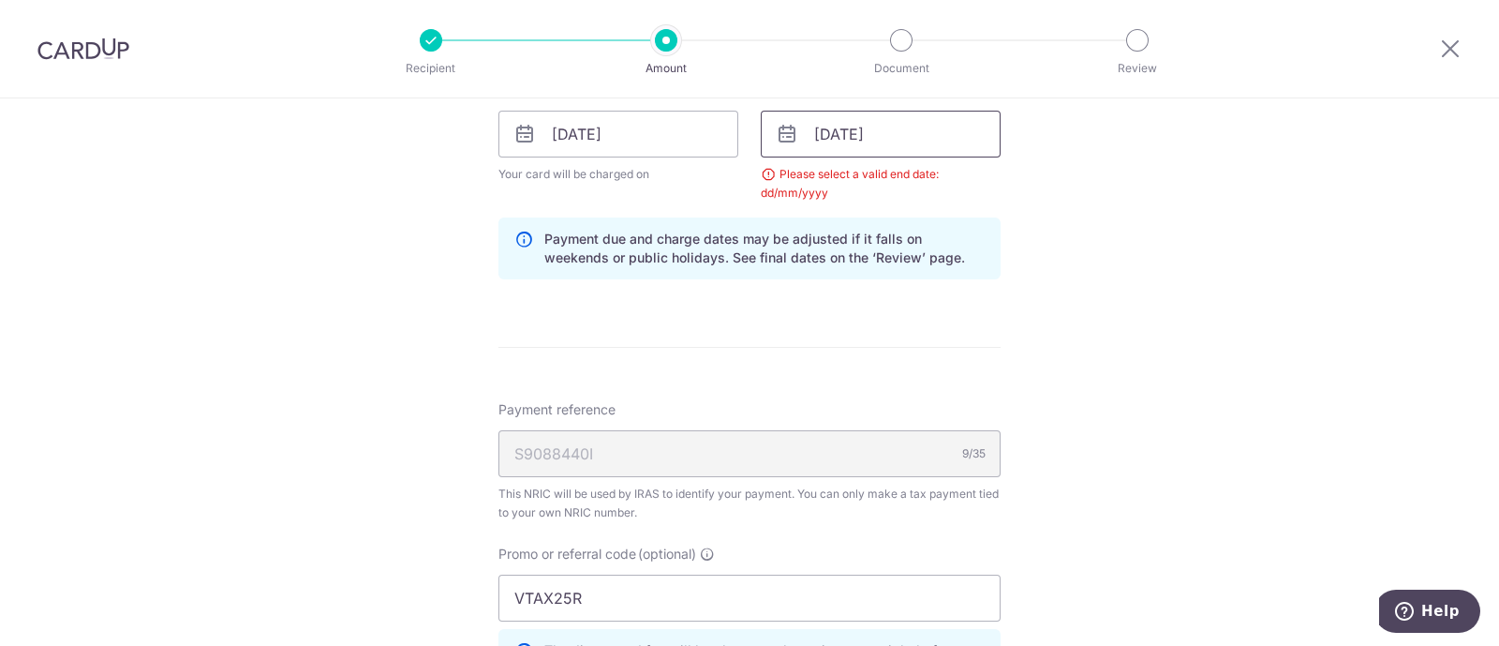
click at [894, 133] on input "24/03/2026" at bounding box center [881, 134] width 240 height 47
click at [1167, 201] on div "Tell us more about your payment Enter one-time or monthly payment amount SGD 1,…" at bounding box center [749, 134] width 1499 height 1920
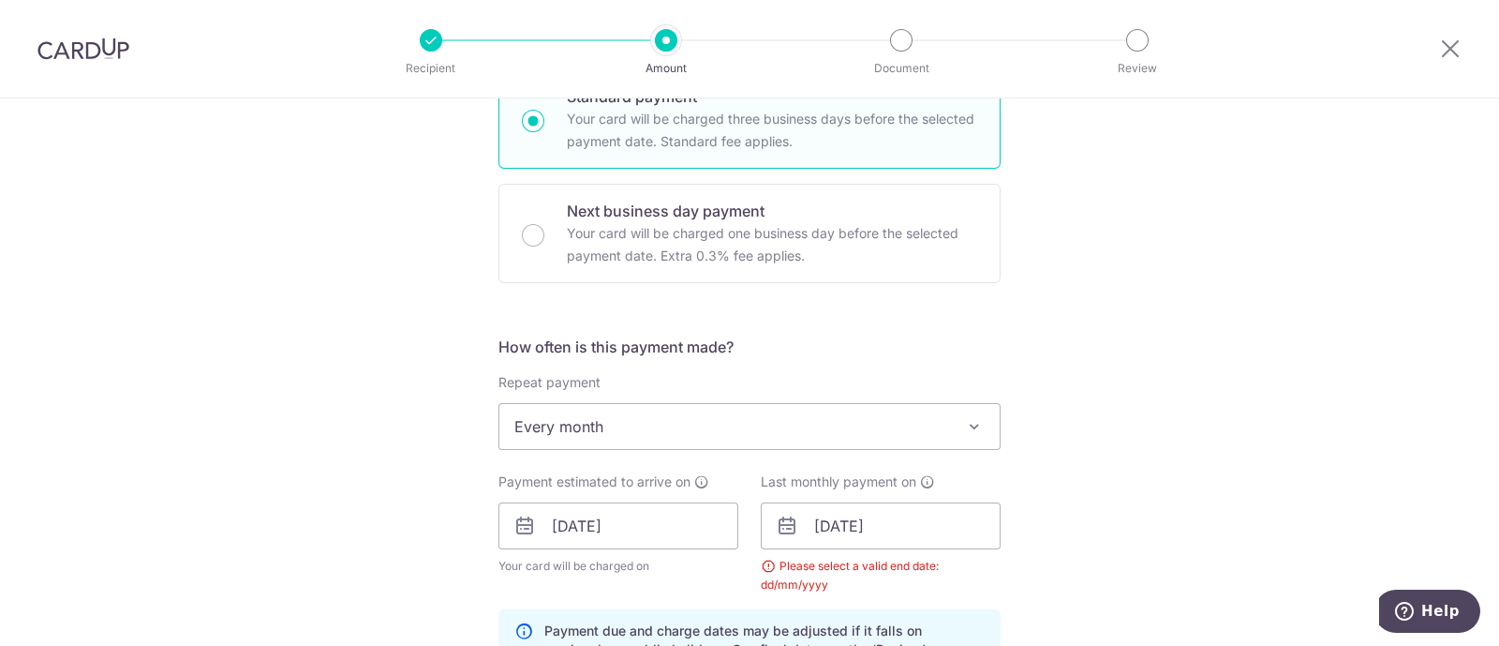
scroll to position [543, 0]
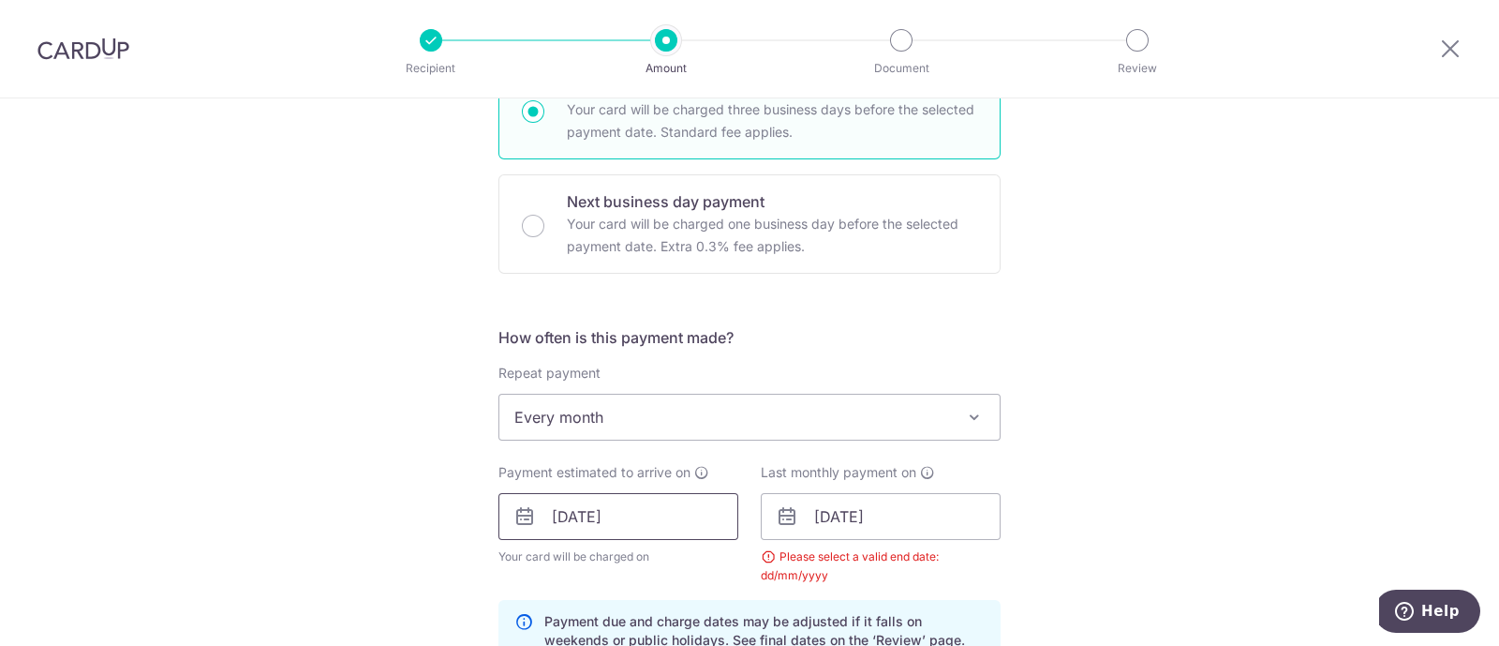
click at [658, 527] on input "[DATE]" at bounding box center [618, 516] width 240 height 47
click at [856, 522] on input "[DATE]" at bounding box center [881, 516] width 240 height 47
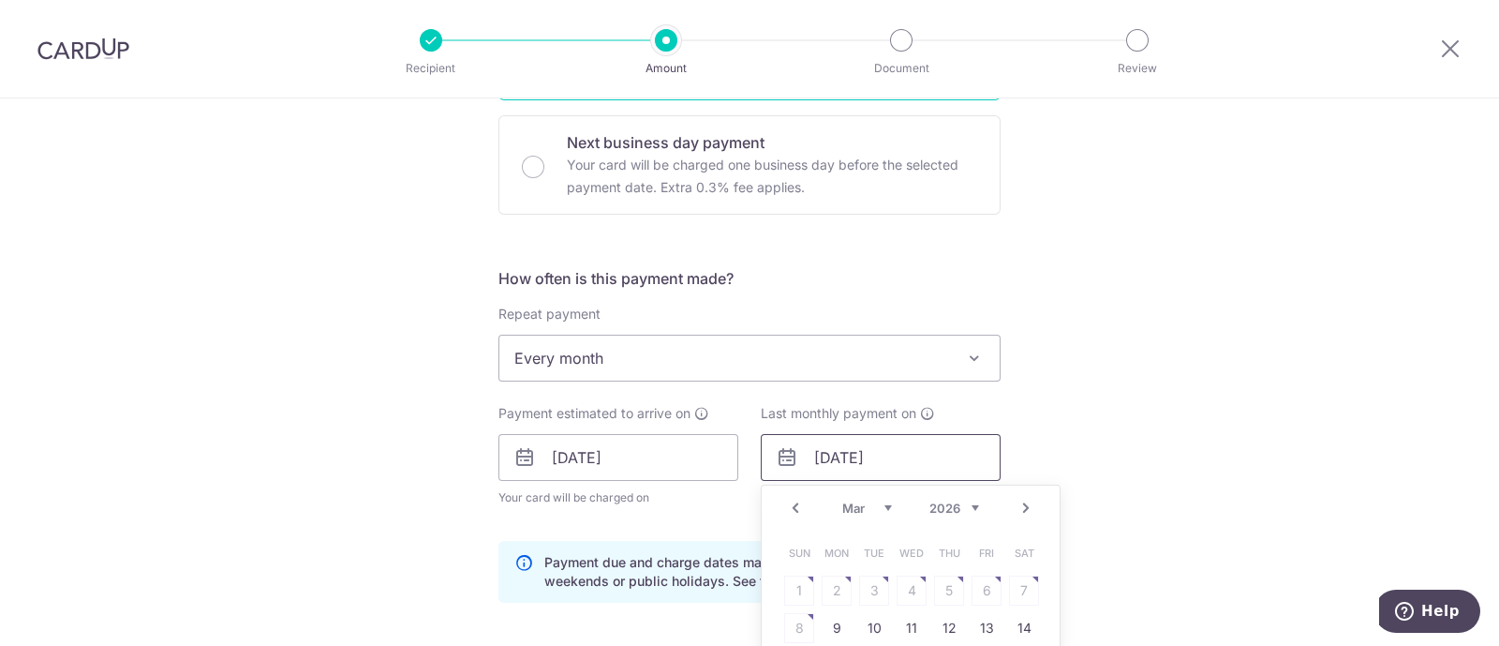
scroll to position [793, 0]
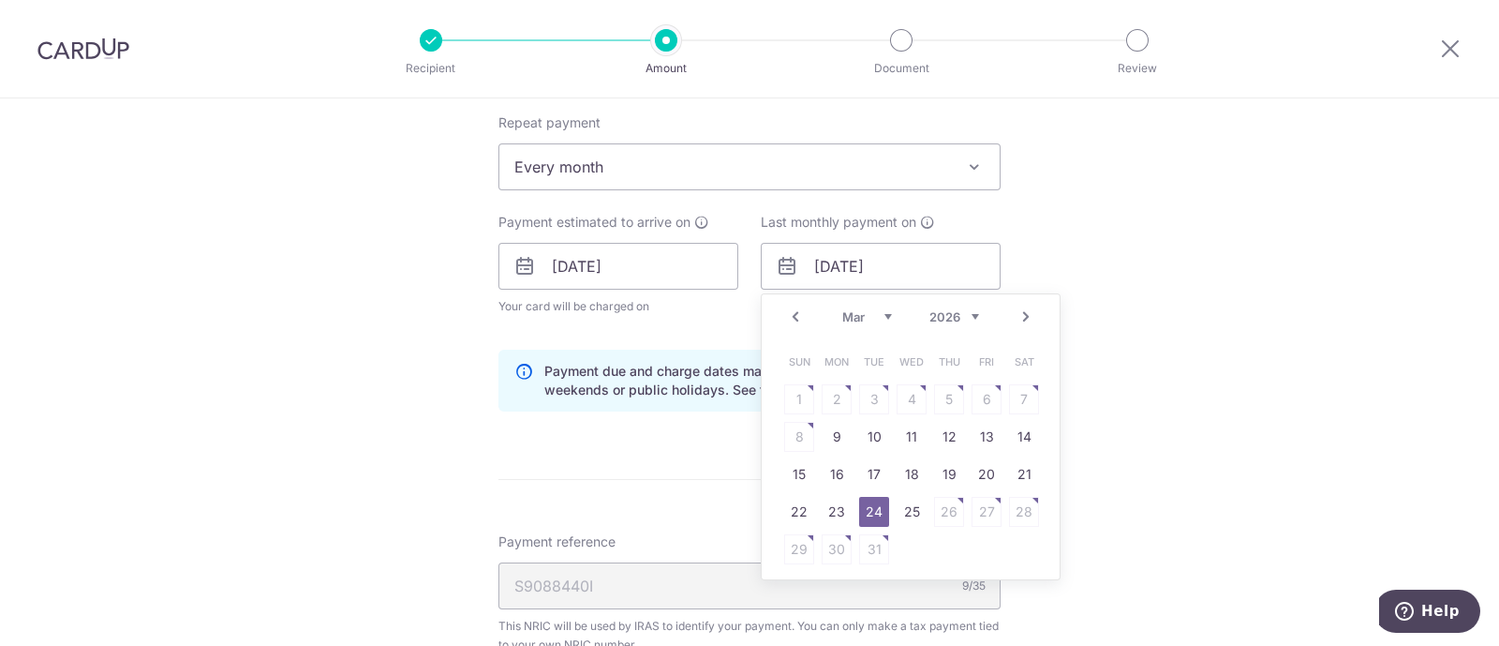
click at [862, 510] on link "24" at bounding box center [874, 512] width 30 height 30
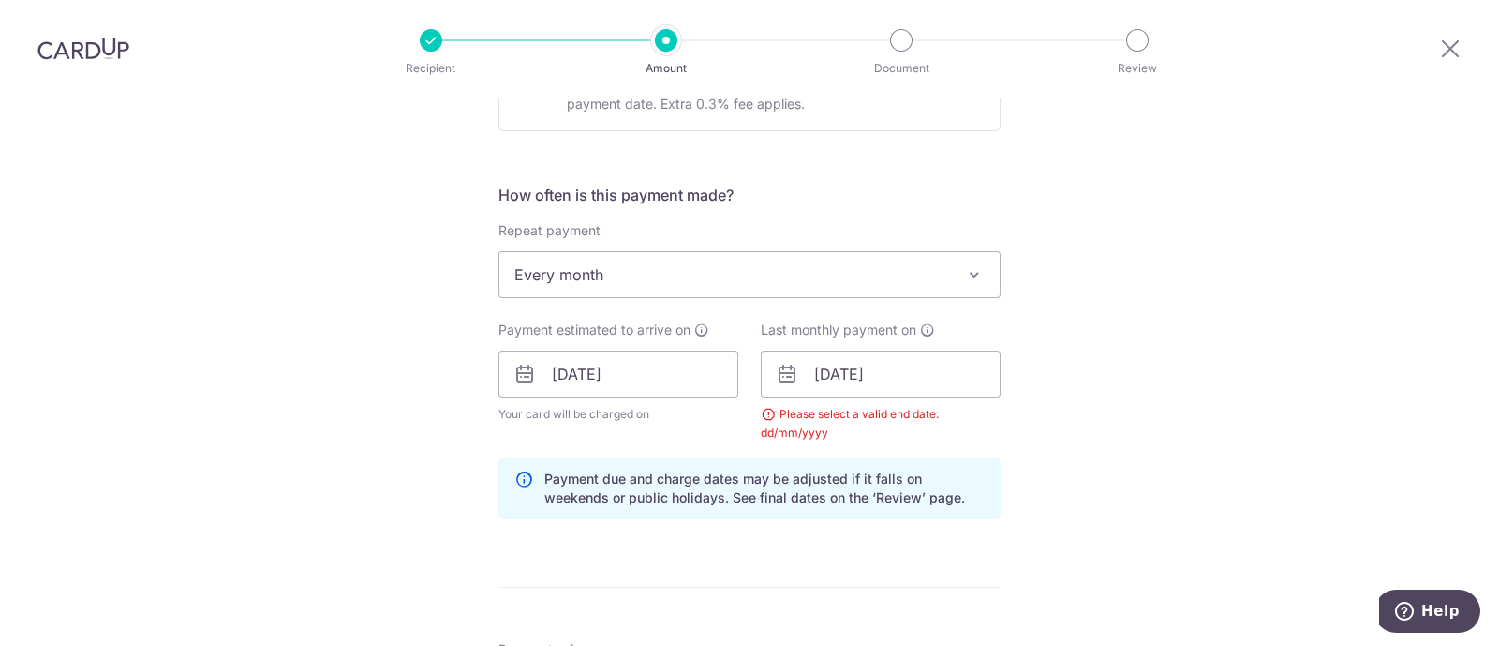
scroll to position [686, 0]
click at [858, 385] on input "[DATE]" at bounding box center [881, 372] width 240 height 47
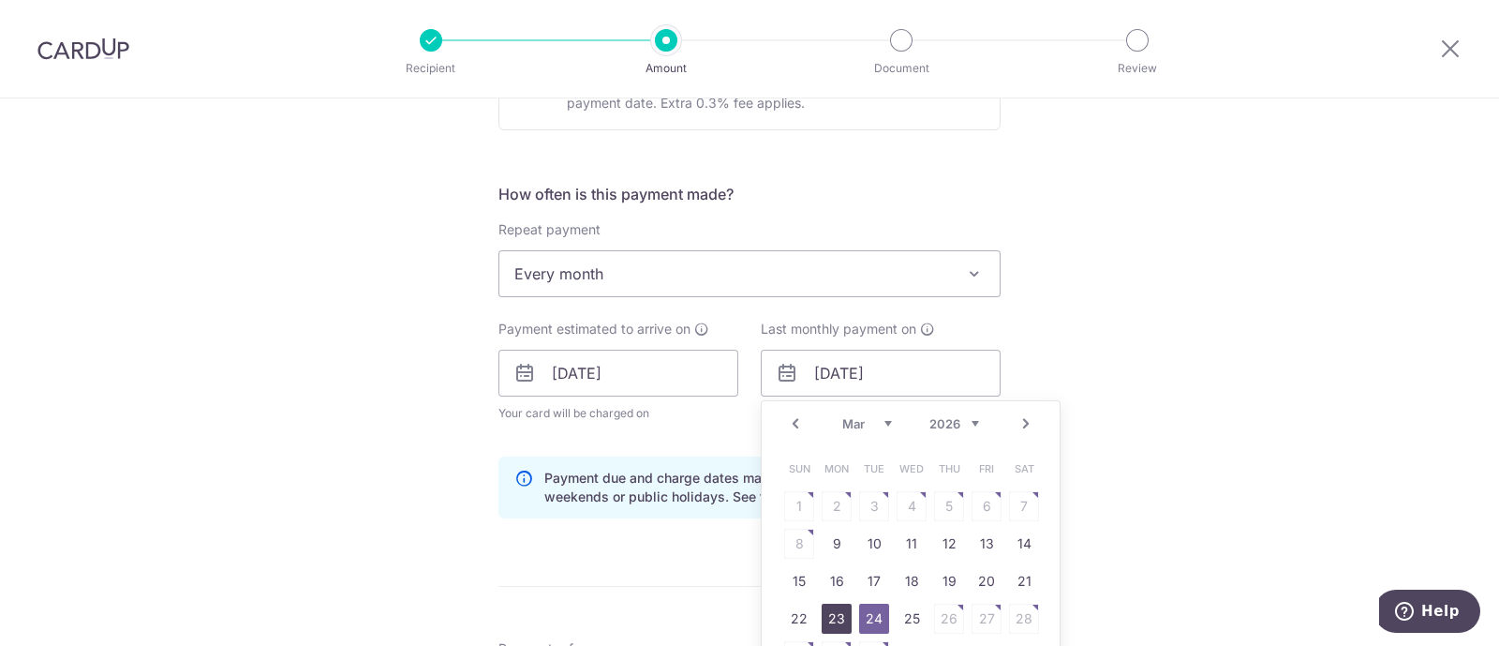
click at [840, 612] on link "23" at bounding box center [837, 618] width 30 height 30
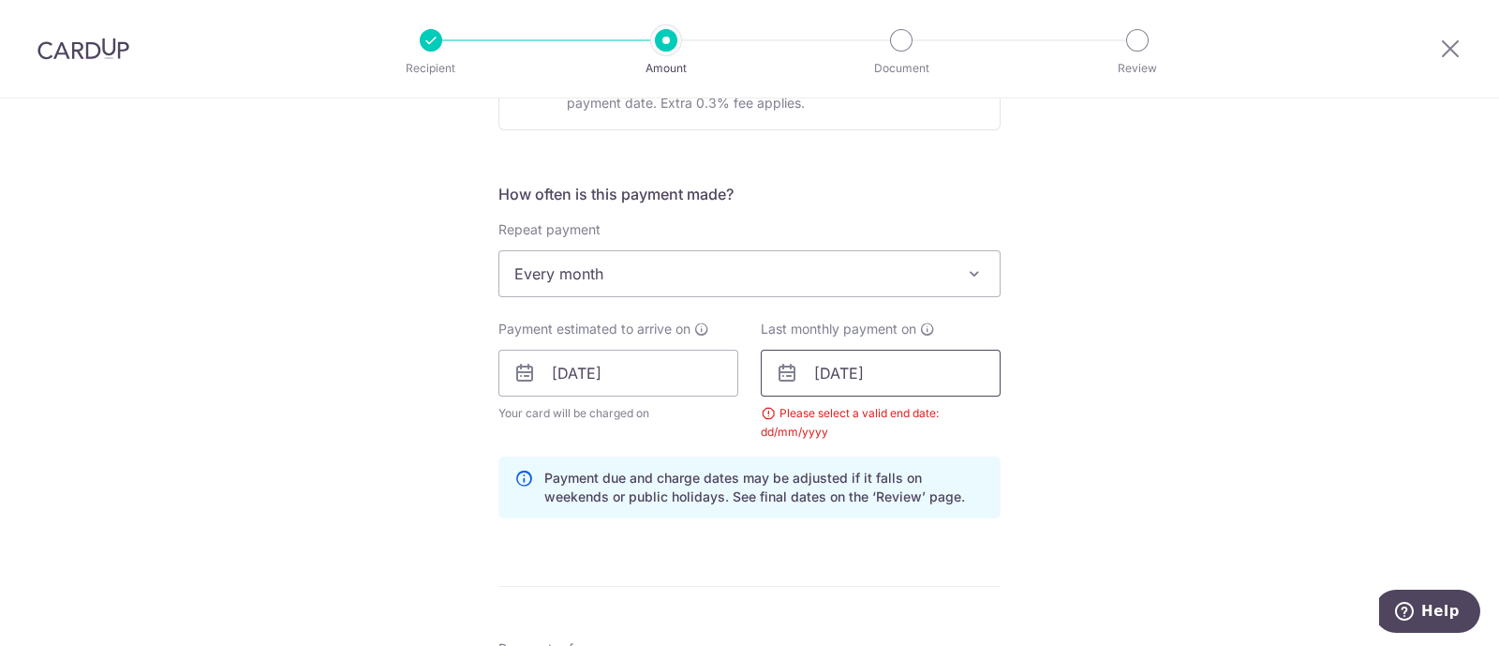
click at [915, 367] on input "23/03/2026" at bounding box center [881, 372] width 240 height 47
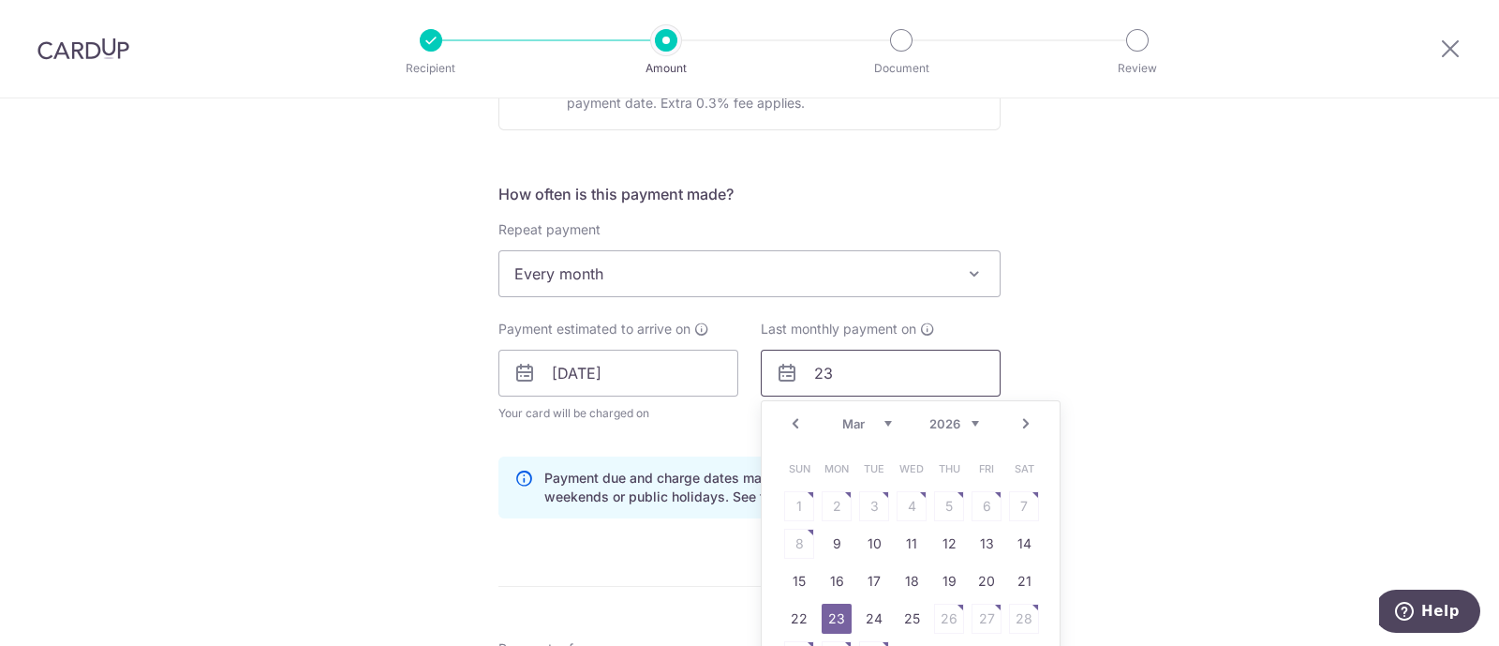
type input "2"
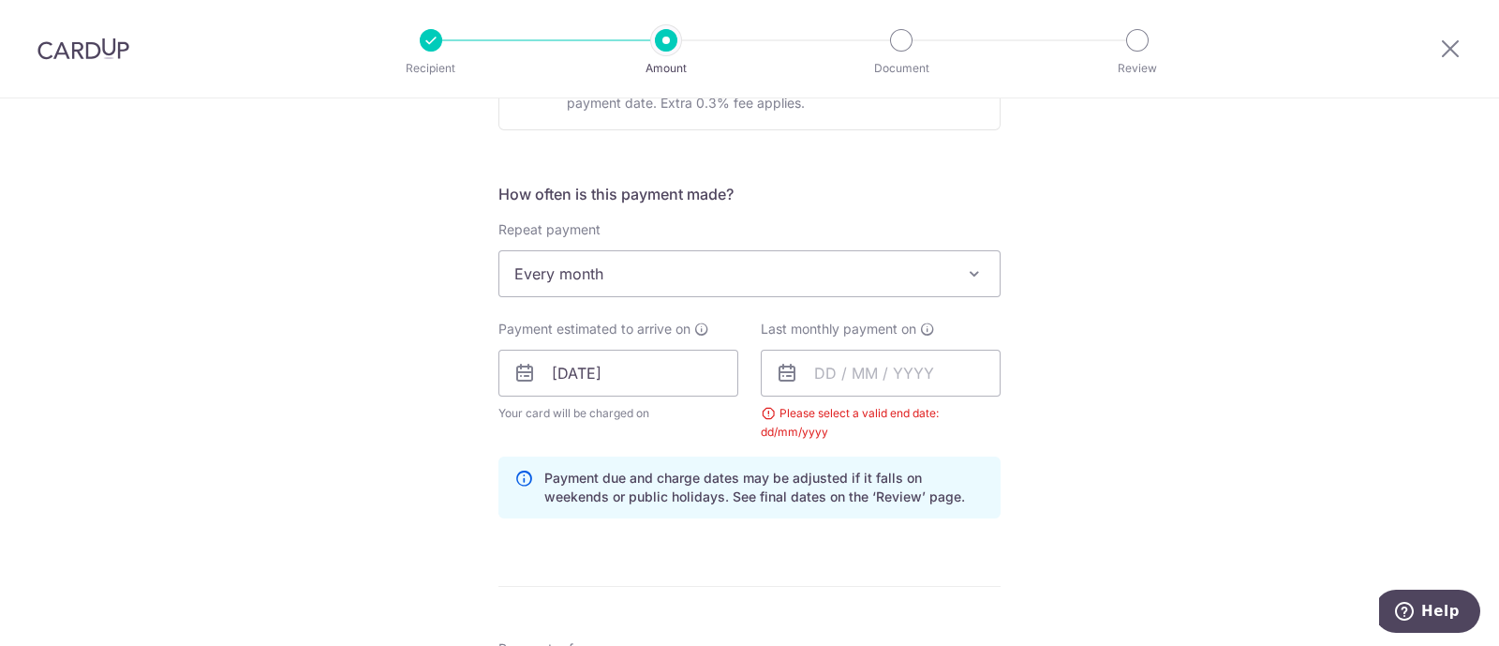
click at [1123, 362] on div "Tell us more about your payment Enter one-time or monthly payment amount SGD 1,…" at bounding box center [749, 373] width 1499 height 1920
click at [852, 369] on input "text" at bounding box center [881, 372] width 240 height 47
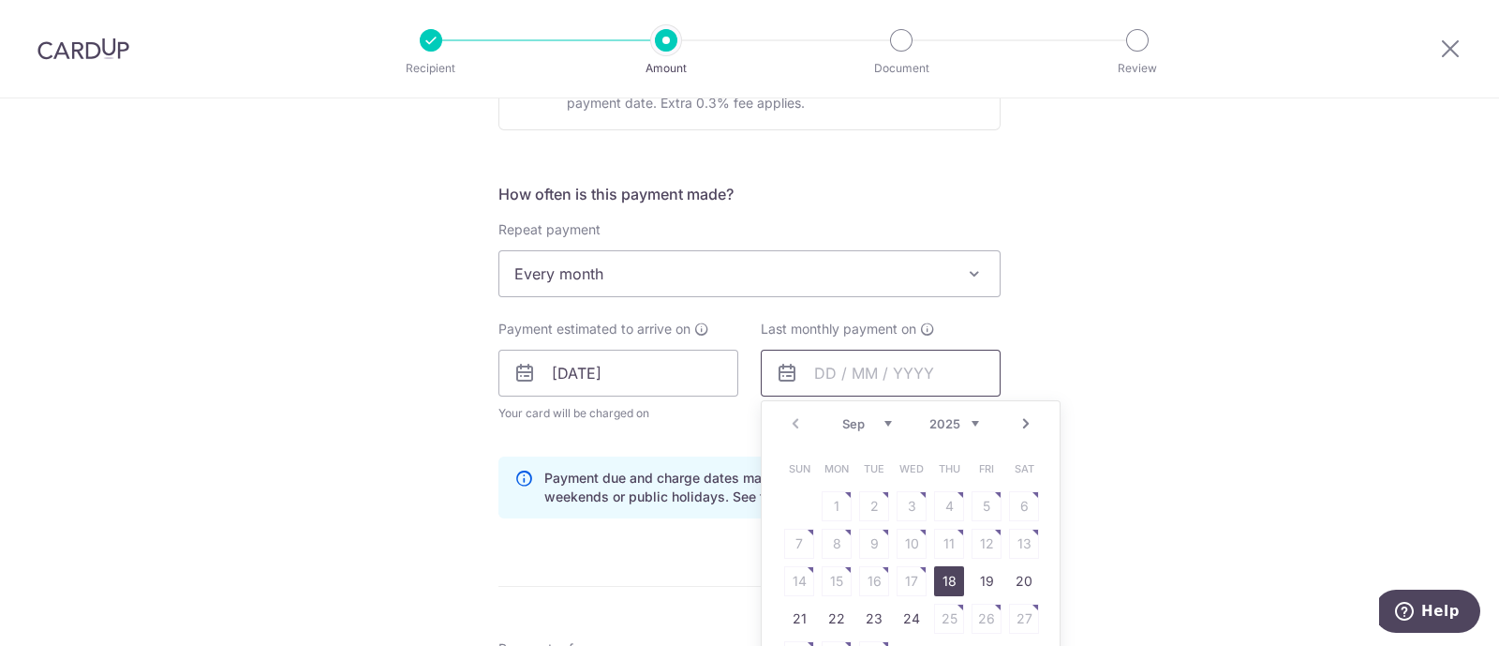
scroll to position [0, 0]
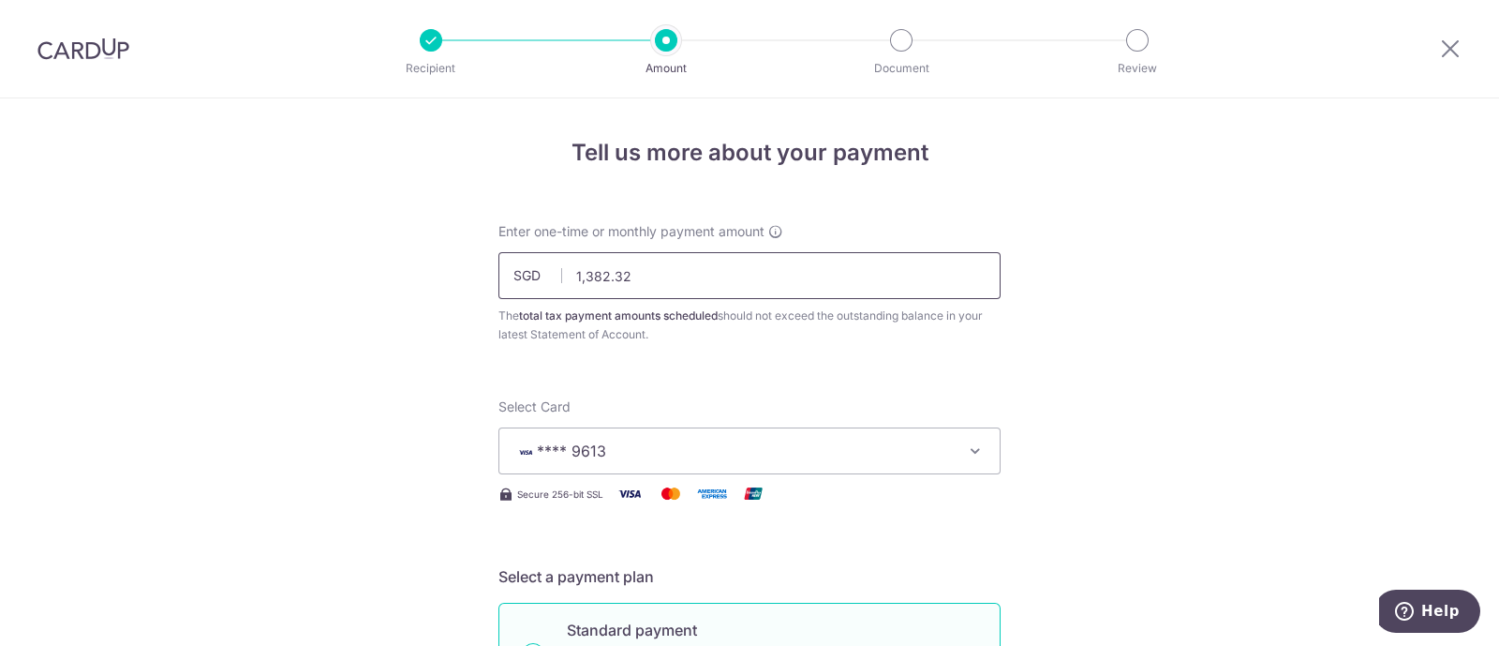
click at [714, 262] on input "1,382.32" at bounding box center [749, 275] width 502 height 47
type input "1,382.32"
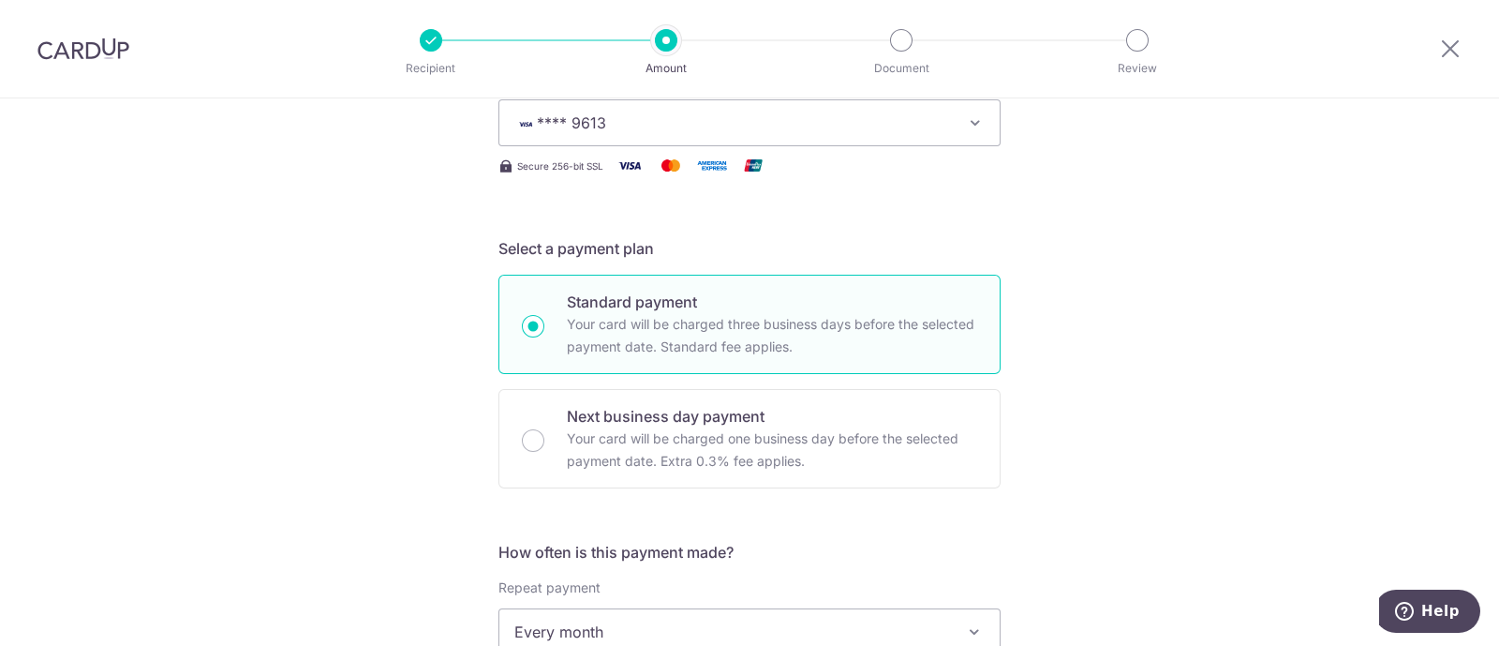
click at [645, 314] on p "Your card will be charged three business days before the selected payment date.…" at bounding box center [772, 335] width 410 height 45
click at [544, 315] on input "Standard payment Your card will be charged three business days before the selec…" at bounding box center [533, 326] width 22 height 22
radio input "true"
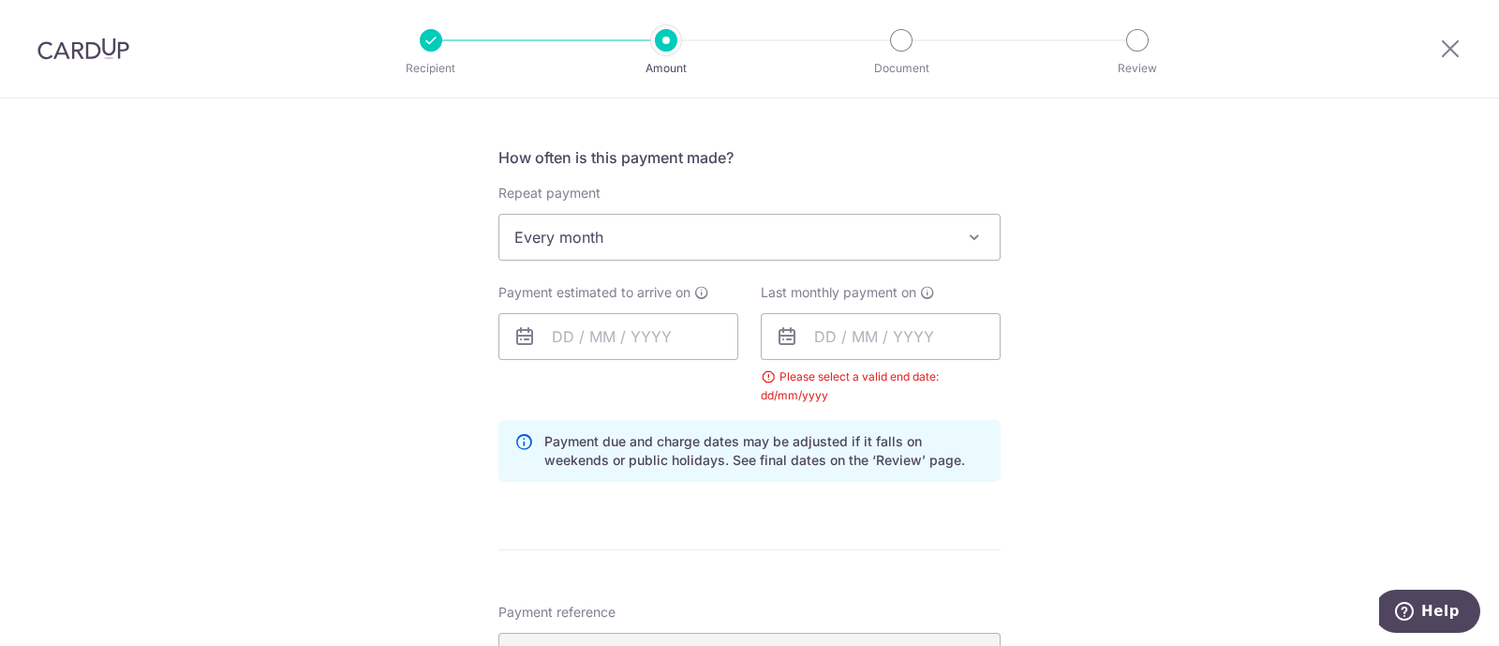
scroll to position [728, 0]
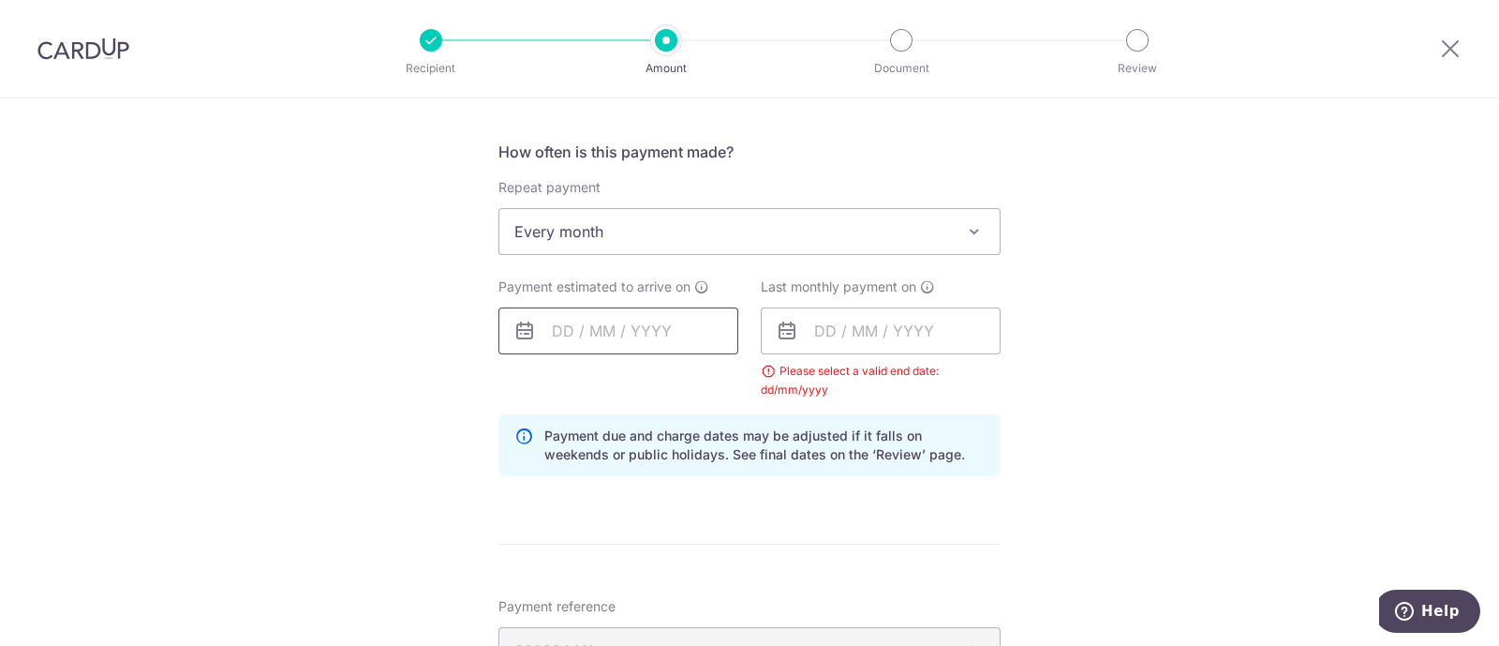
click at [609, 334] on input "text" at bounding box center [618, 330] width 240 height 47
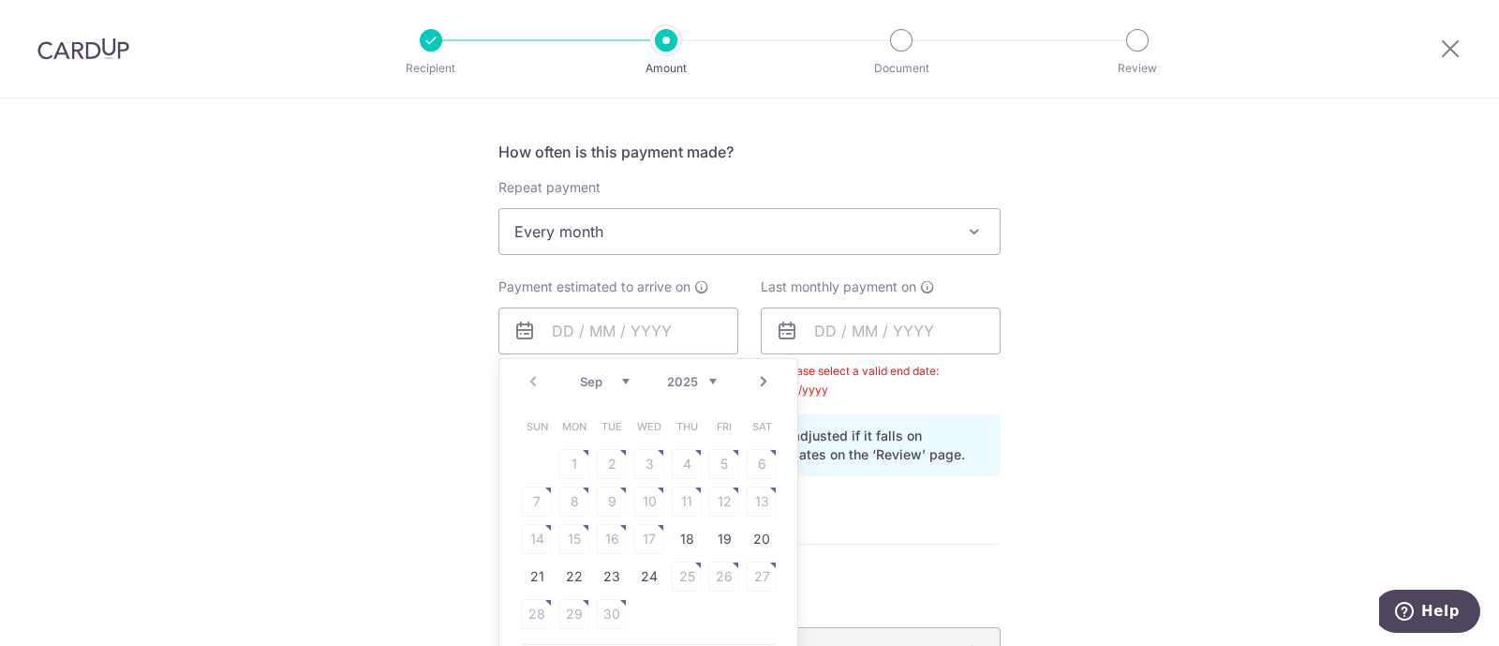
click at [631, 578] on td "24" at bounding box center [649, 575] width 37 height 37
type input "[DATE]"
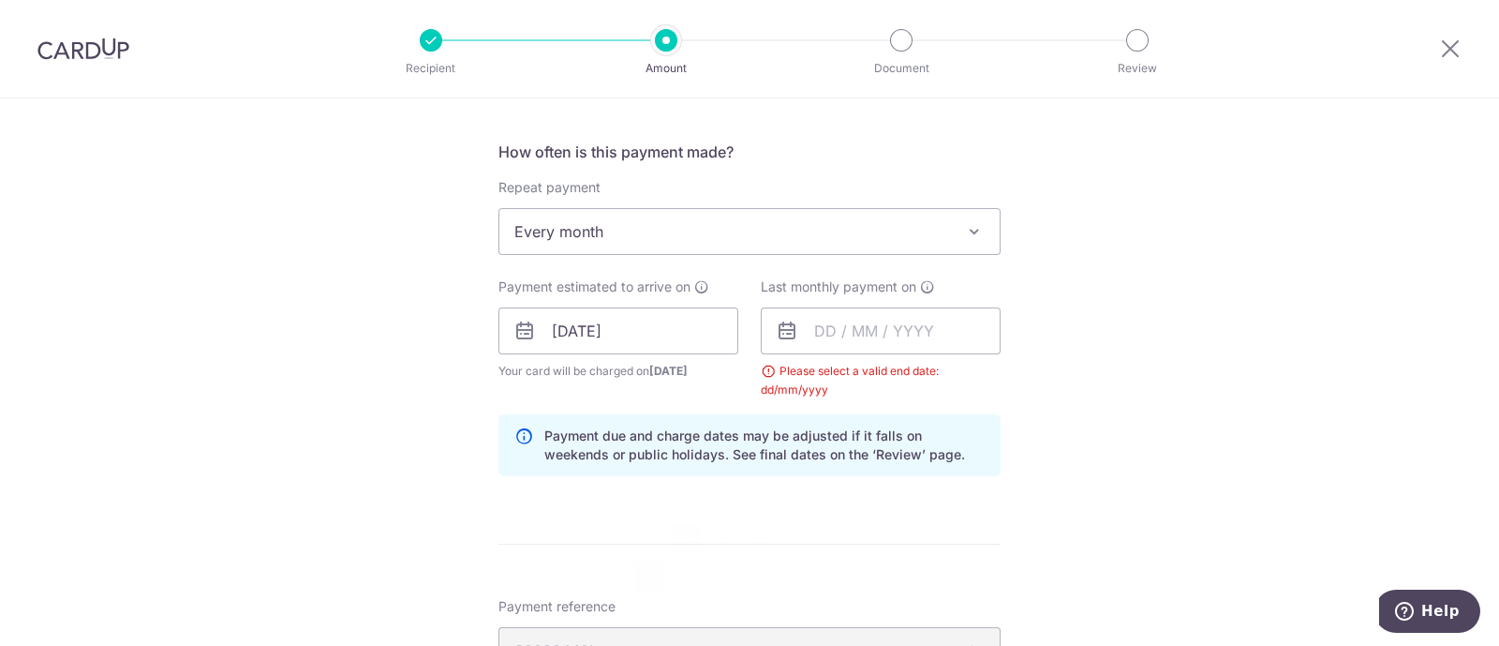
click at [645, 572] on form "Enter one-time or monthly payment amount SGD 1,382.32 1382.32 The total tax pay…" at bounding box center [749, 348] width 502 height 1708
click at [820, 315] on input "text" at bounding box center [881, 330] width 240 height 47
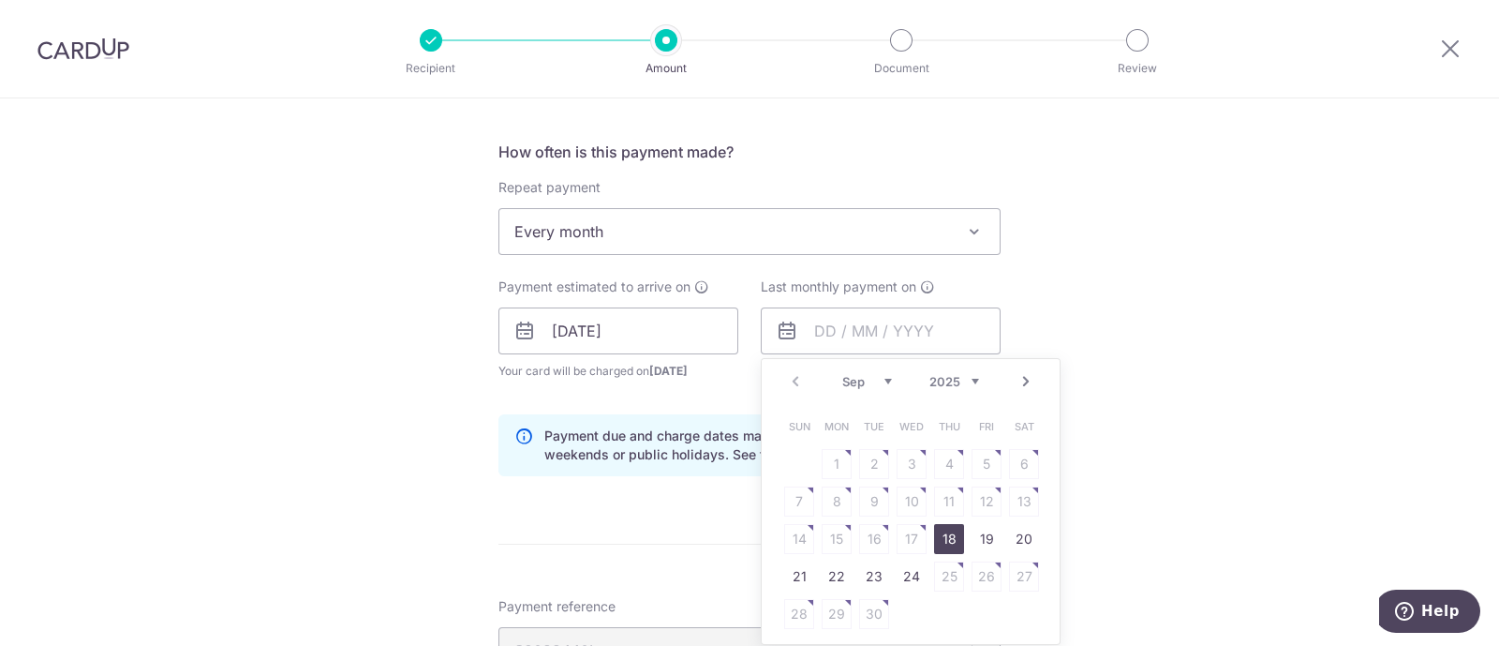
click at [940, 374] on select "2025 2026" at bounding box center [954, 381] width 50 height 15
click at [862, 375] on select "Jan Feb Mar Apr May Jun Jul Aug Sep Oct" at bounding box center [867, 381] width 50 height 15
click at [870, 572] on link "24" at bounding box center [874, 576] width 30 height 30
type input "24/03/2026"
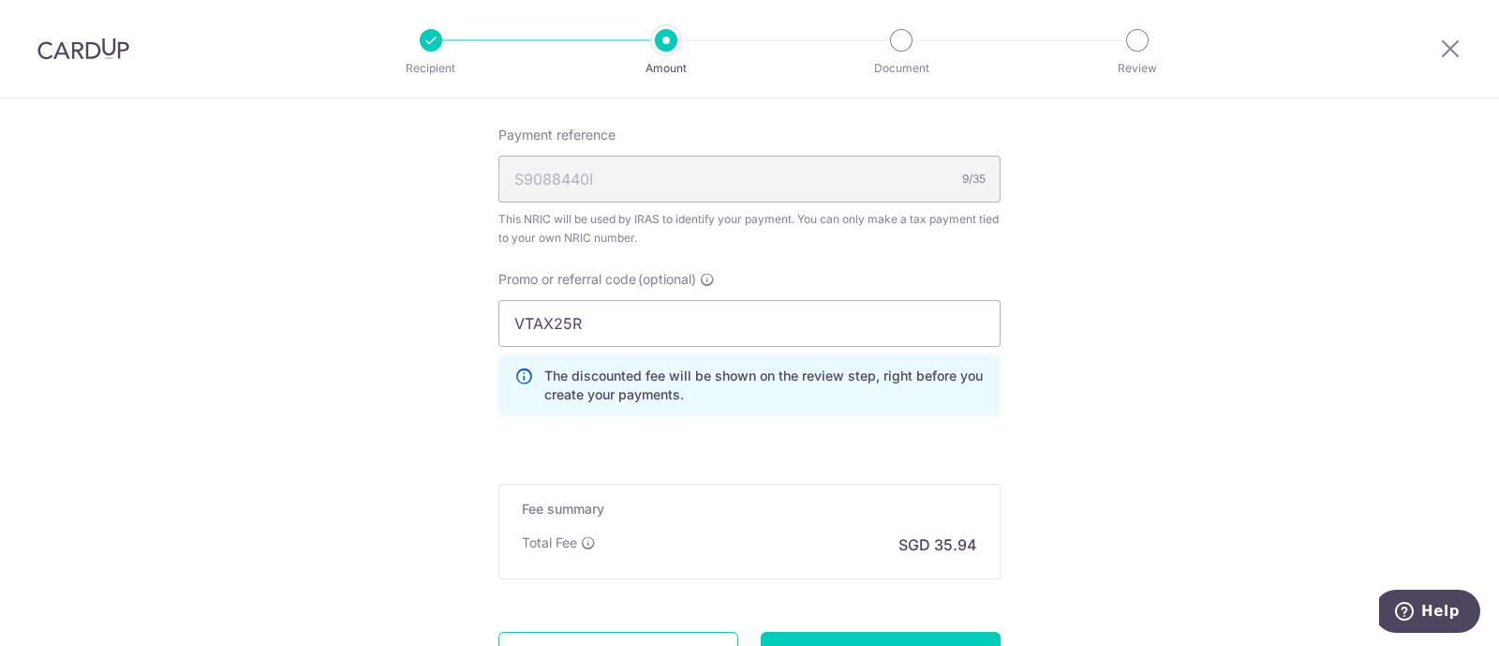
scroll to position [1369, 0]
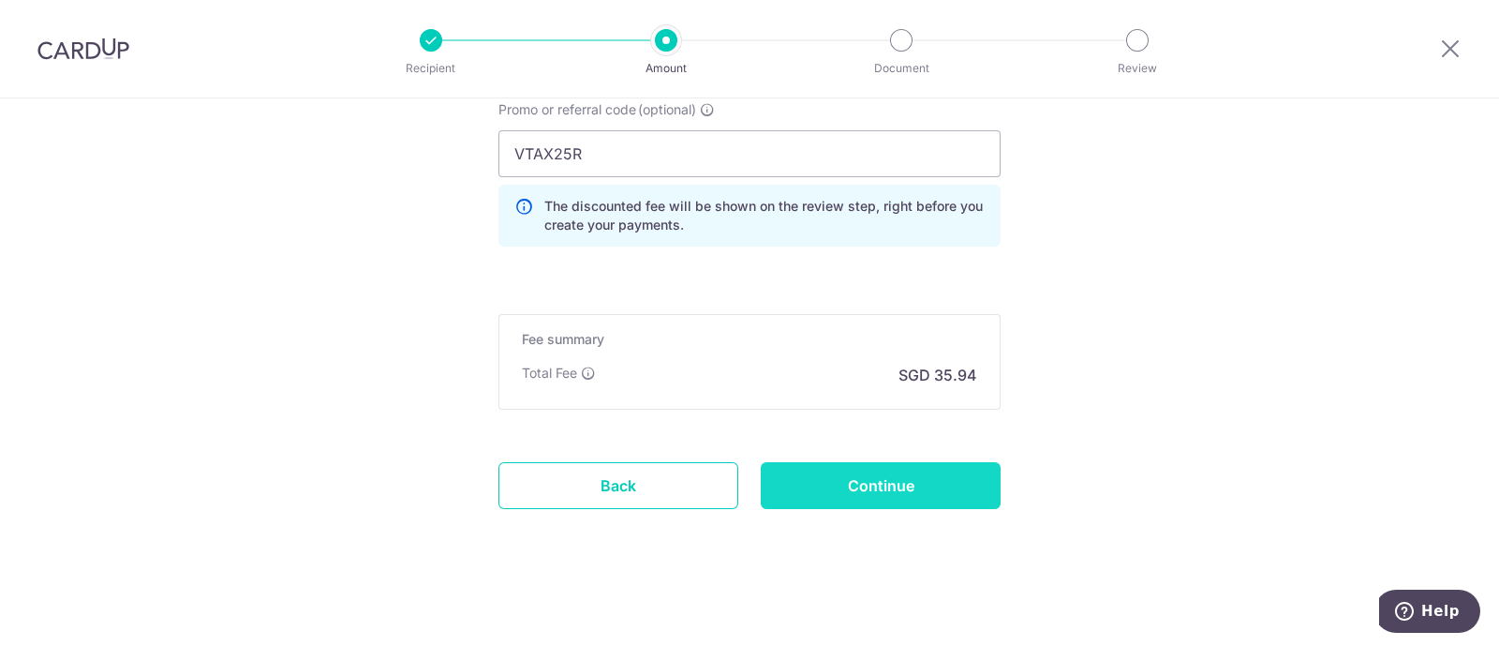
click at [817, 480] on input "Continue" at bounding box center [881, 485] width 240 height 47
type input "Update Schedule"
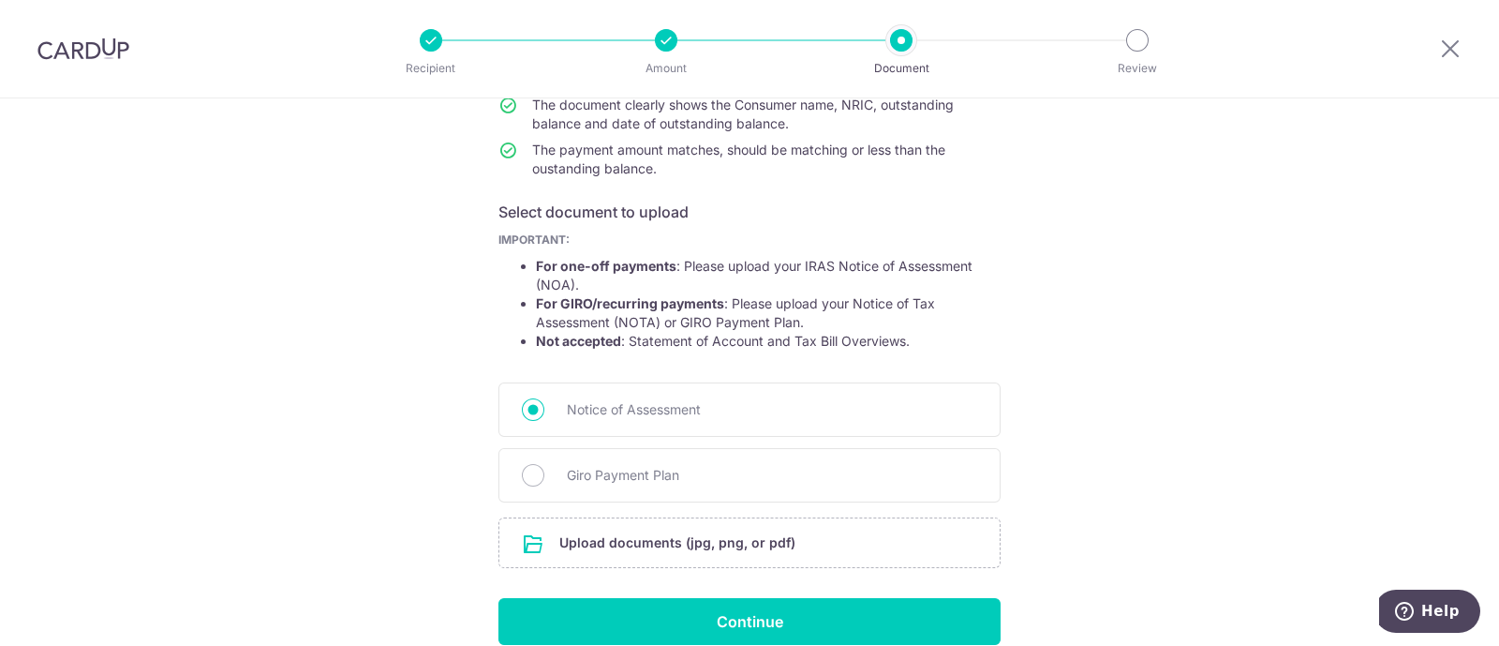
scroll to position [309, 0]
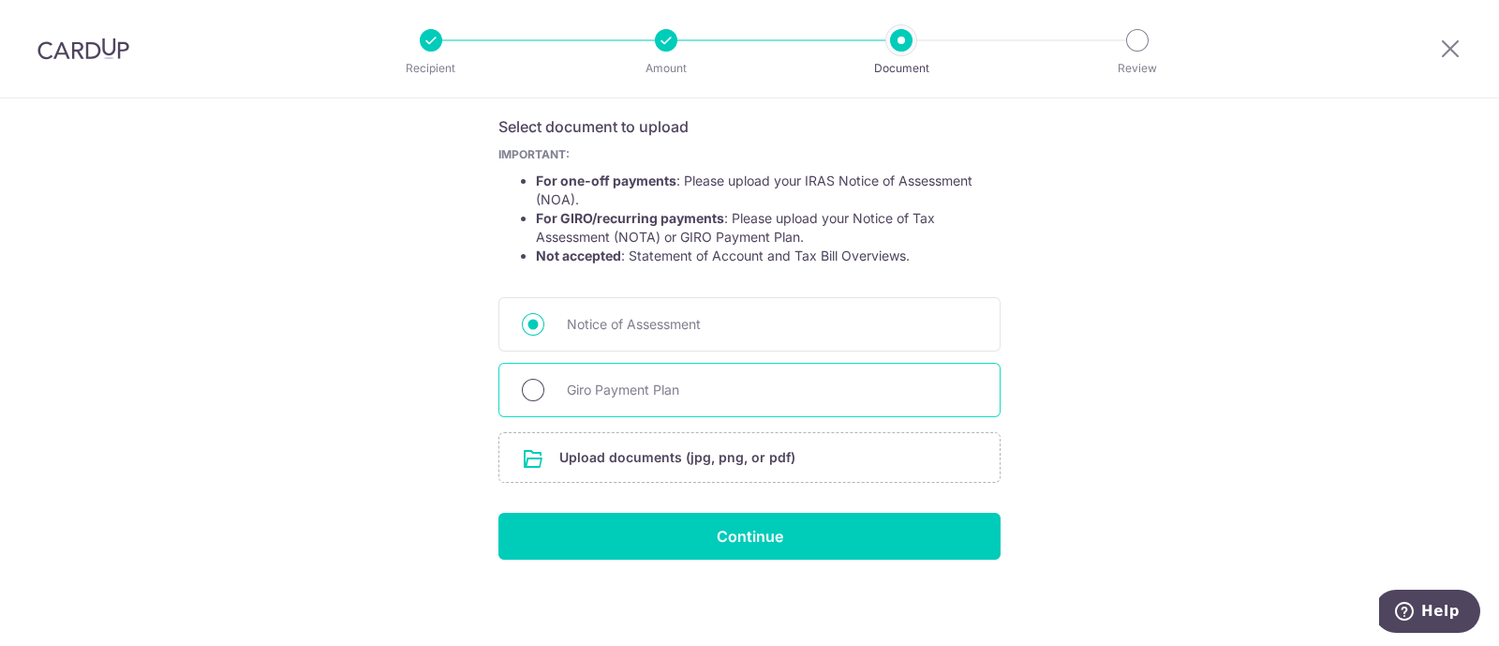
click at [535, 385] on input "Giro Payment Plan" at bounding box center [533, 390] width 22 height 22
radio input "true"
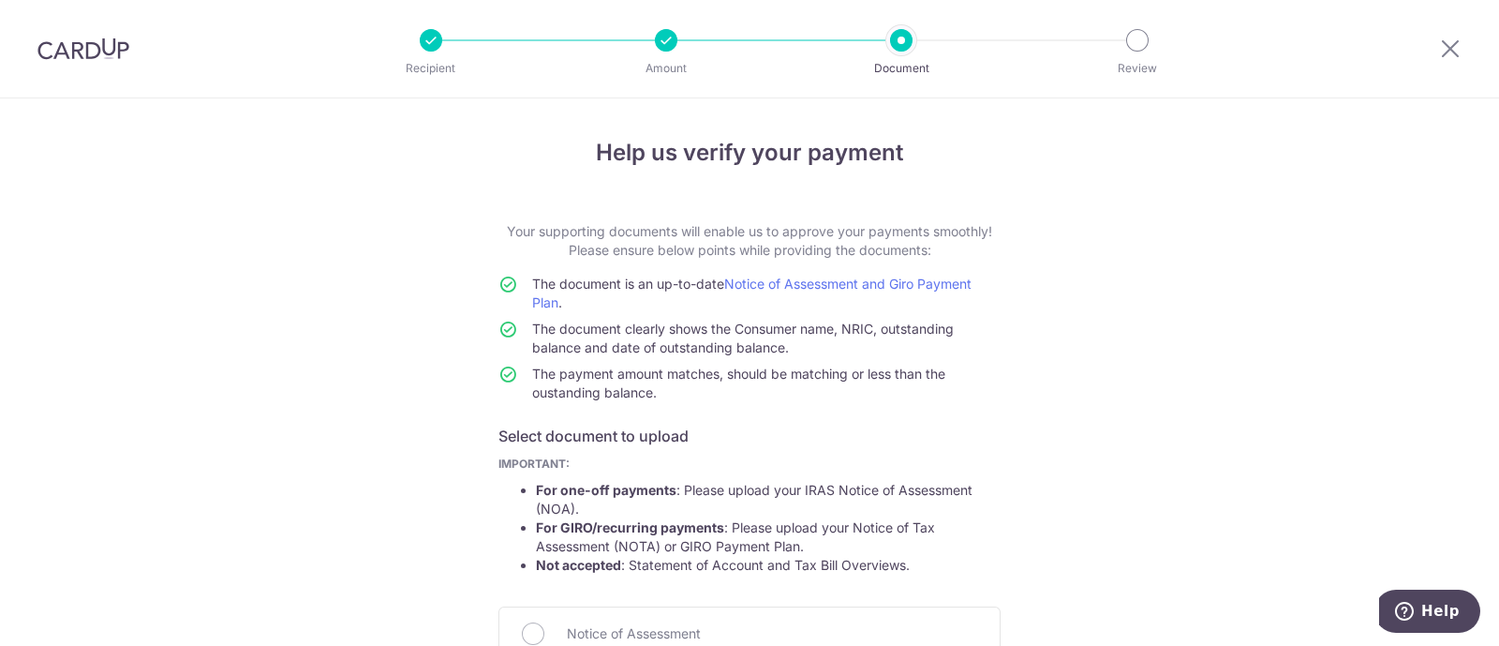
scroll to position [105, 0]
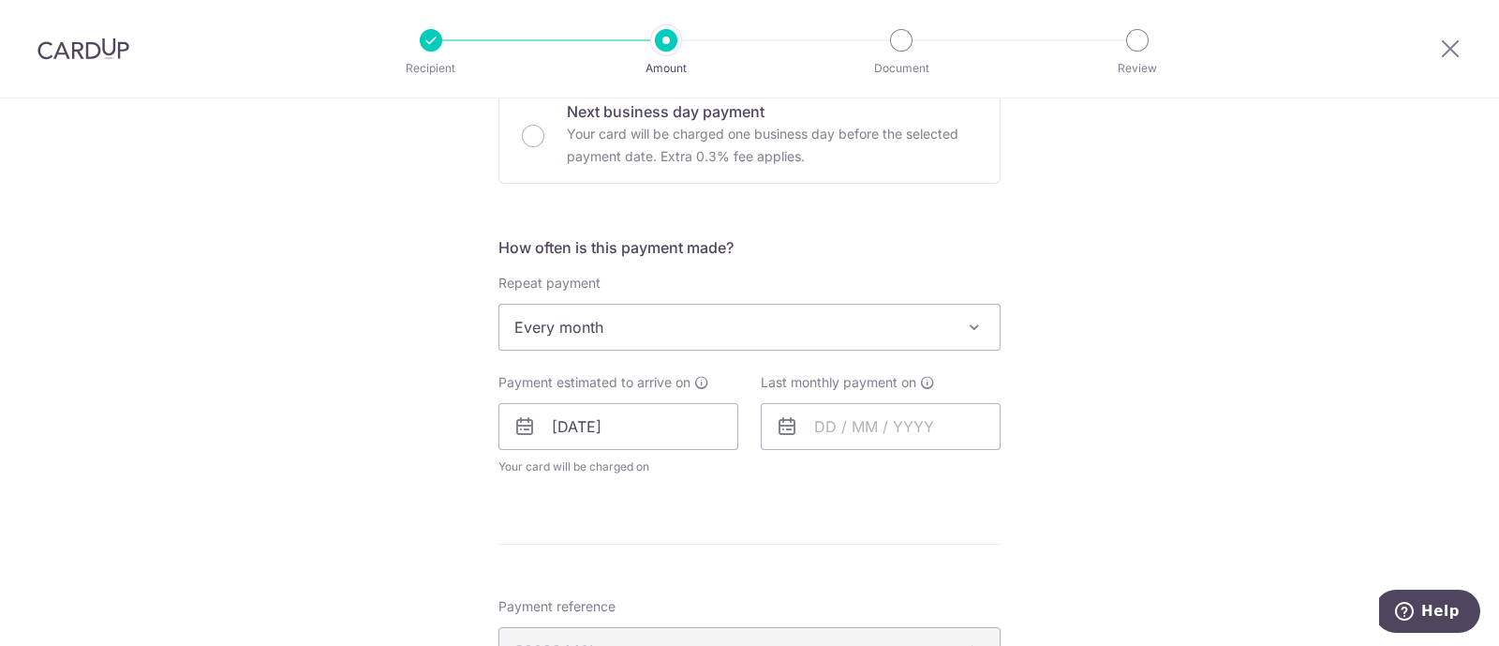
scroll to position [639, 0]
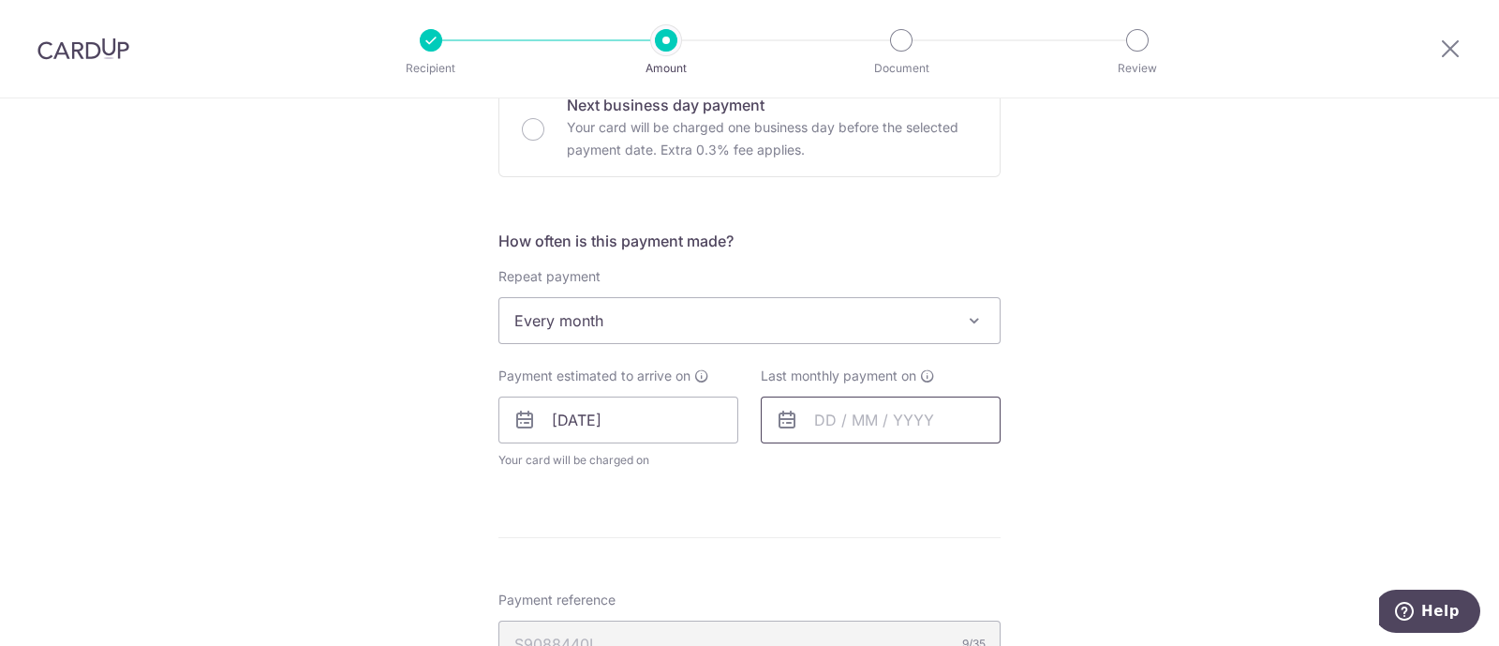
click at [909, 434] on input "text" at bounding box center [881, 419] width 240 height 47
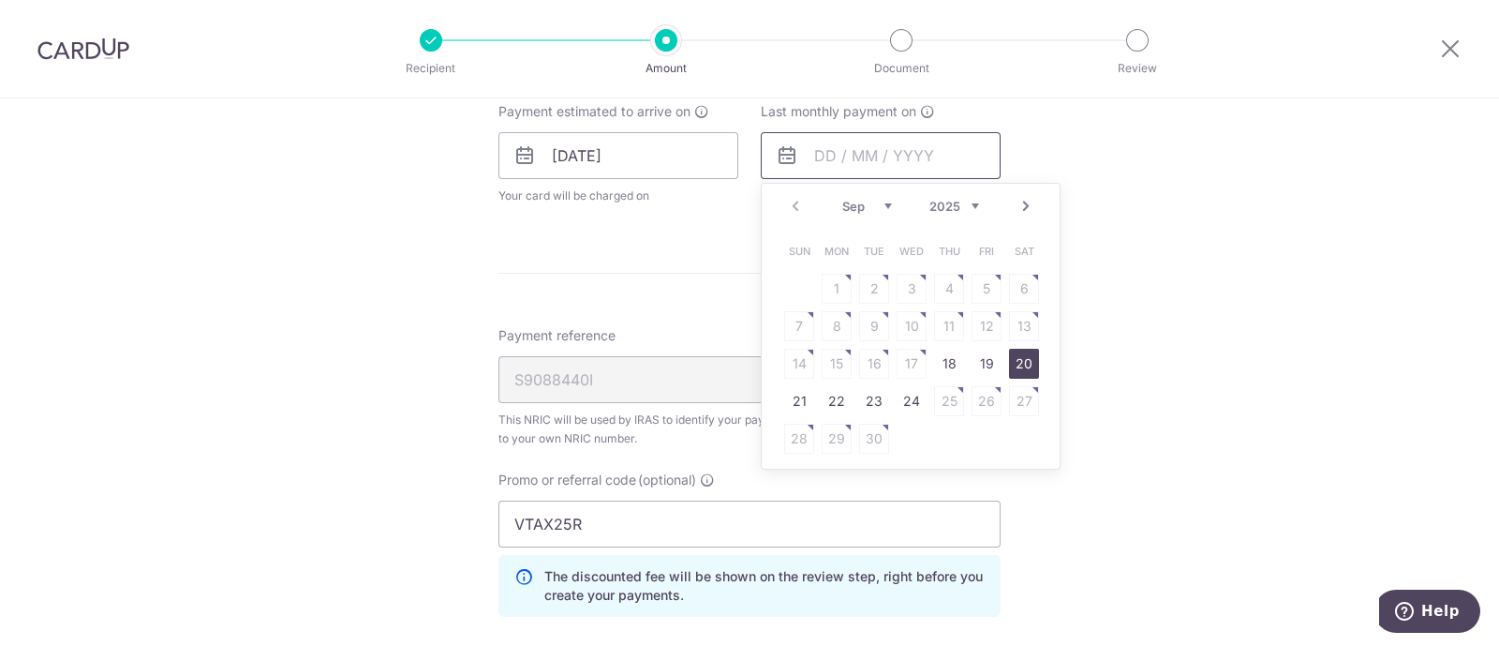
scroll to position [903, 0]
click at [932, 195] on div "Prev Next Sep Oct Nov Dec 2025 2026" at bounding box center [911, 206] width 298 height 45
click at [946, 191] on div "Prev Next Sep Oct Nov Dec 2025 2026" at bounding box center [911, 206] width 298 height 45
click at [943, 199] on select "2025 2026" at bounding box center [954, 206] width 50 height 15
click at [842, 195] on div "Prev Next Jan Feb Mar Apr May Jun Jul Aug Sep Oct 2025 2026" at bounding box center [911, 206] width 298 height 45
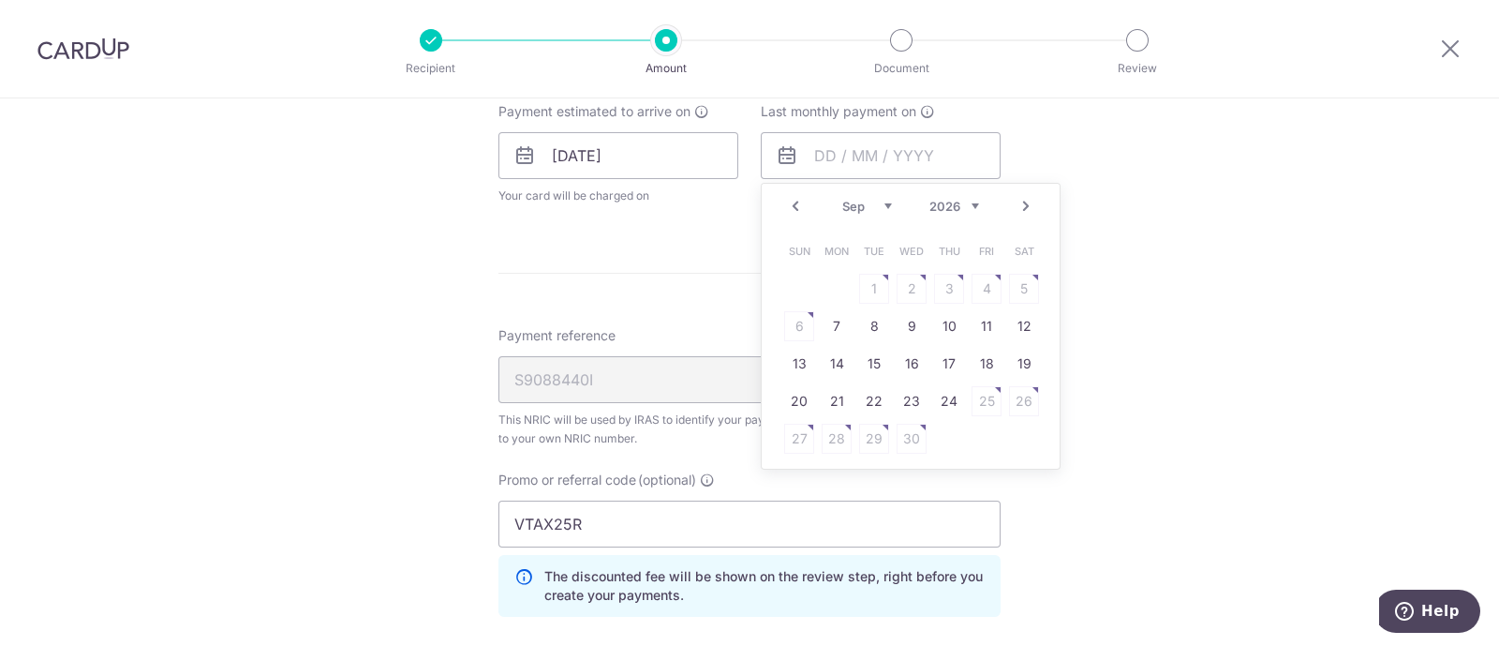
click at [842, 199] on select "Jan Feb Mar Apr May Jun Jul Aug Sep Oct" at bounding box center [867, 206] width 50 height 15
click at [947, 401] on table "Sun Mon Tue Wed Thu Fri Sat 1 2 3 4 5 6 7 8 9 10 11 12 13 14 15 16 17 18 19 20 …" at bounding box center [911, 344] width 262 height 225
click at [855, 213] on div "Prev Next Jan Feb Mar Apr May Jun Jul Aug Sep Oct 2025 2026" at bounding box center [911, 206] width 298 height 45
click at [858, 202] on select "Jan Feb Mar Apr May Jun Jul Aug Sep Oct" at bounding box center [867, 206] width 50 height 15
click at [807, 434] on link "24" at bounding box center [799, 439] width 30 height 30
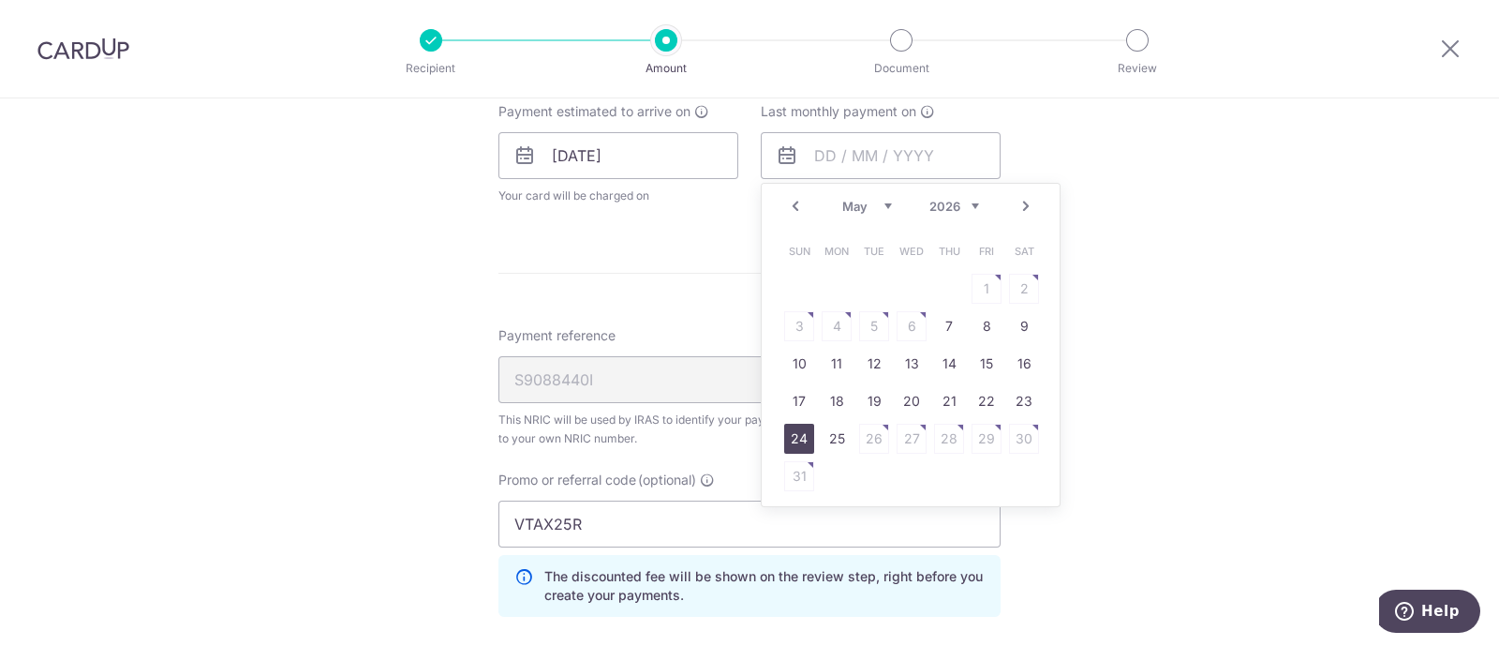
type input "24/05/2026"
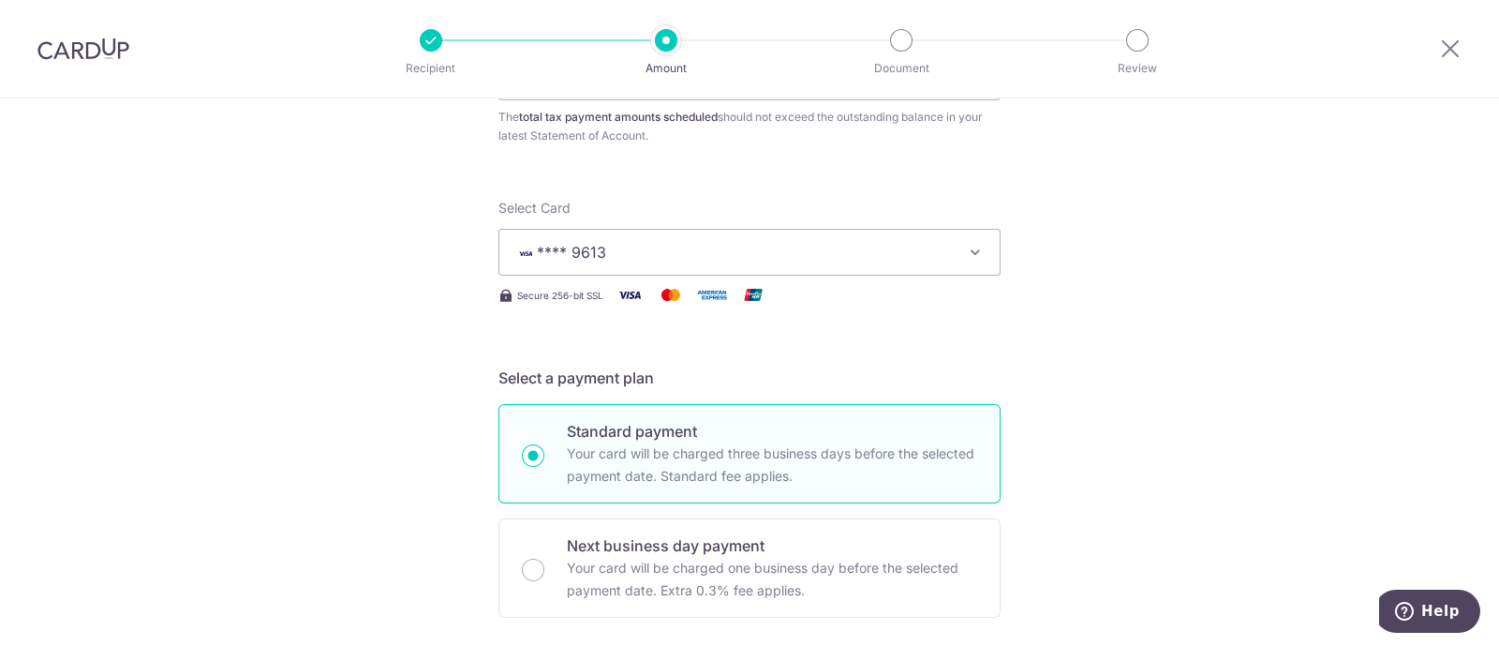
scroll to position [0, 0]
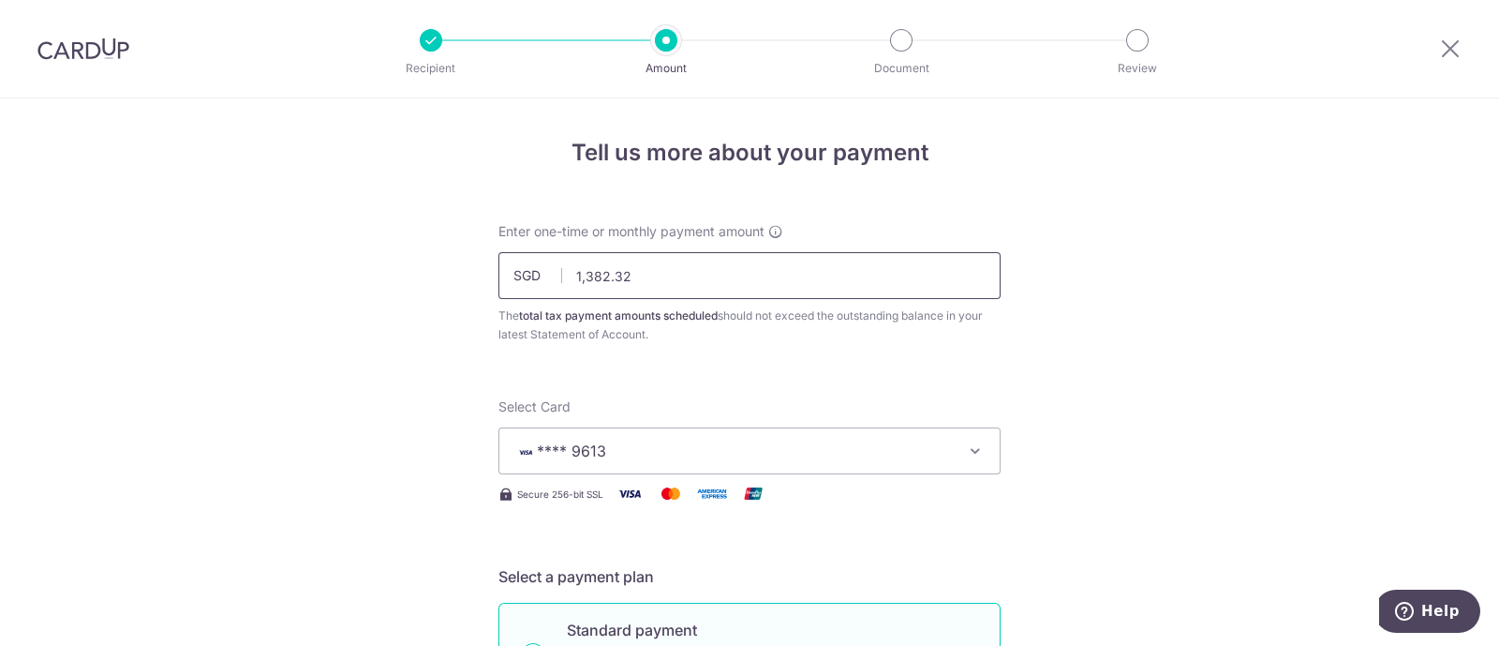
click at [656, 271] on input "1,382.32" at bounding box center [749, 275] width 502 height 47
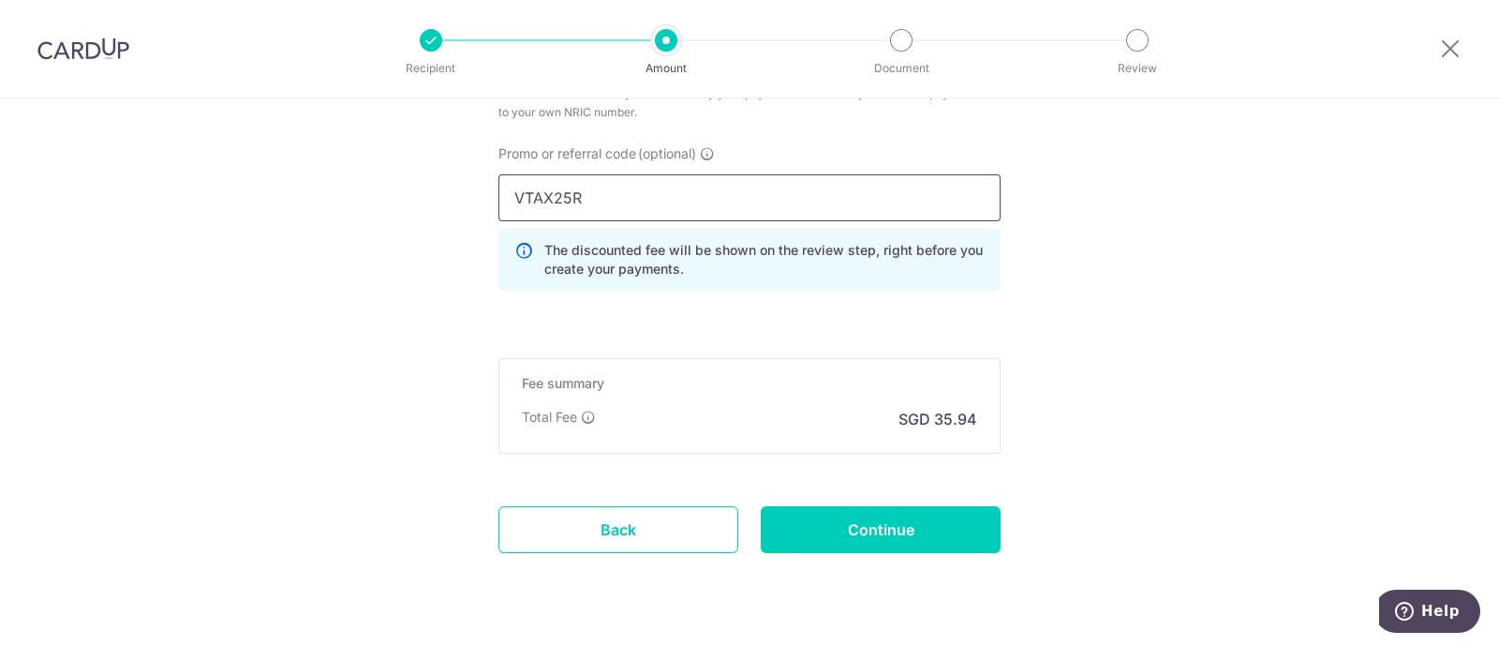
scroll to position [1307, 0]
click at [910, 528] on input "Continue" at bounding box center [881, 528] width 240 height 47
type input "1,382.32"
type input "Update Schedule"
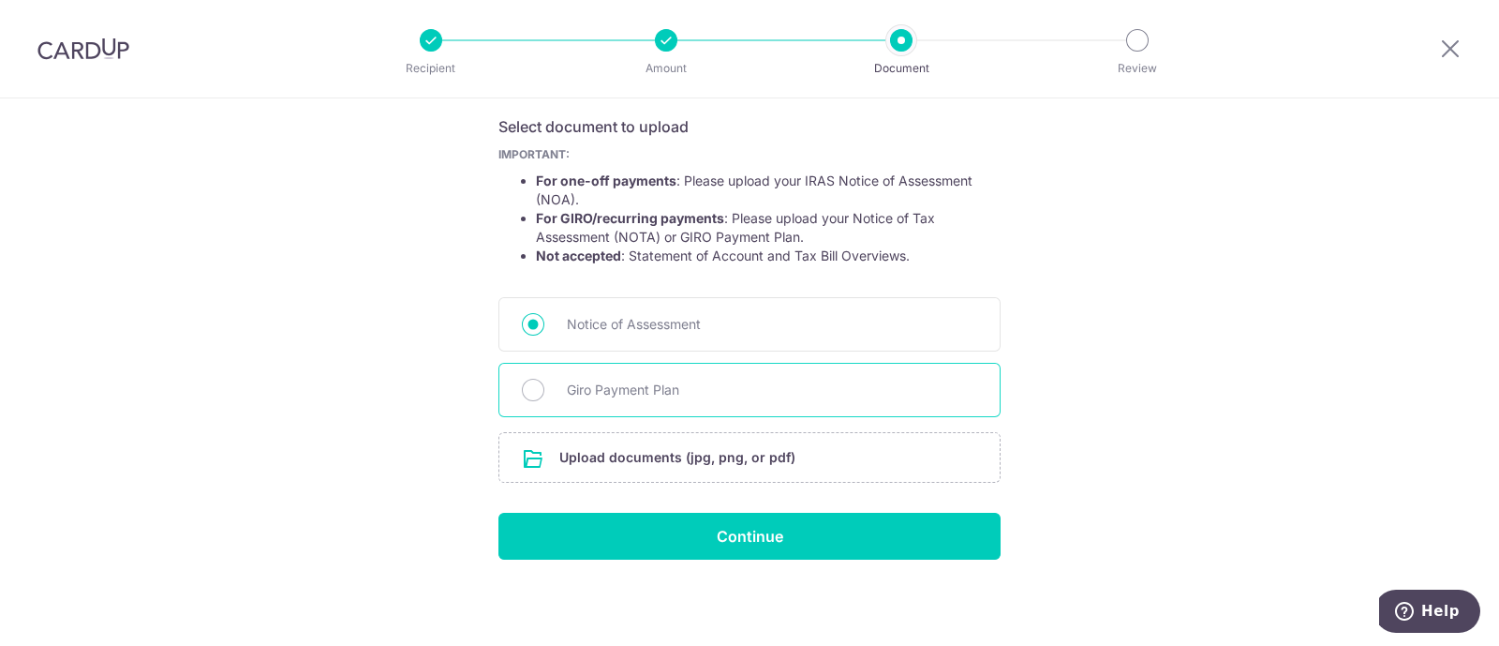
click at [611, 408] on div "Giro Payment Plan" at bounding box center [749, 390] width 502 height 54
click at [541, 398] on div "Giro Payment Plan" at bounding box center [749, 390] width 502 height 54
click at [522, 394] on input "Giro Payment Plan" at bounding box center [533, 390] width 22 height 22
radio input "true"
click at [589, 463] on input "file" at bounding box center [749, 457] width 500 height 49
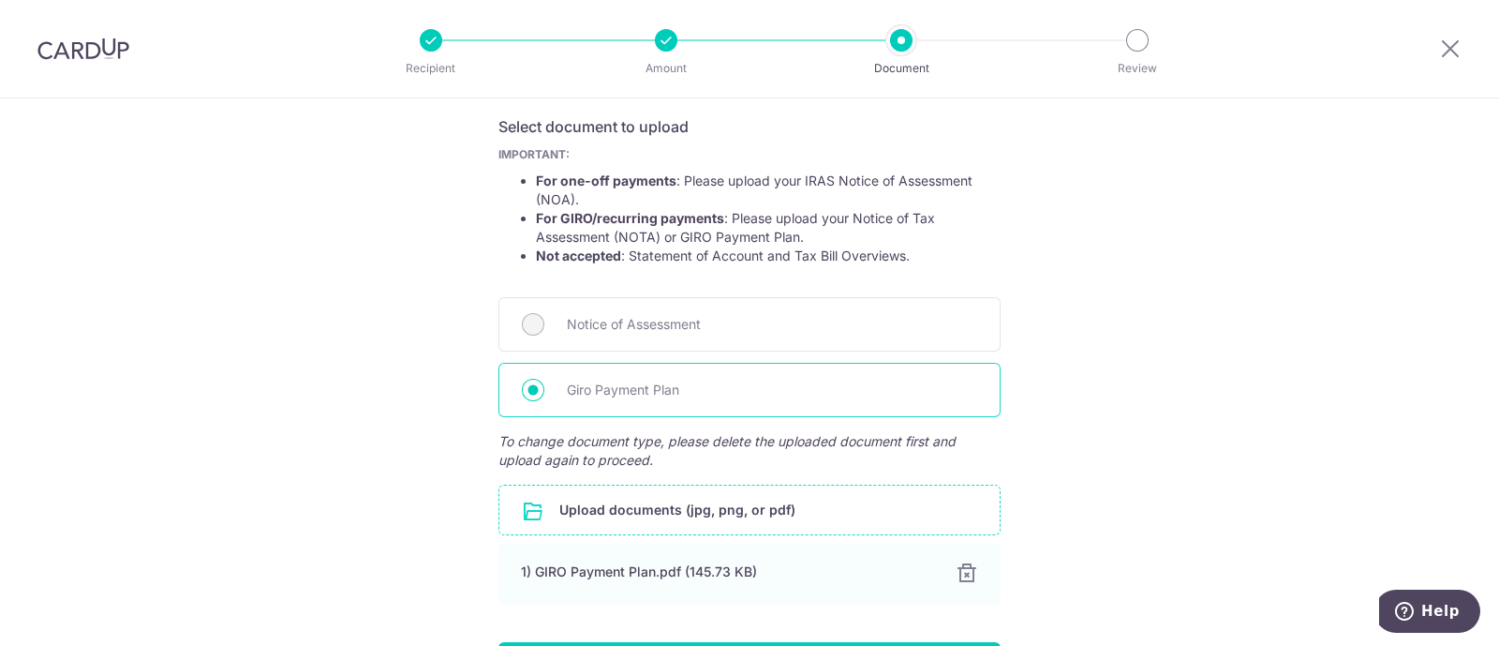
scroll to position [438, 0]
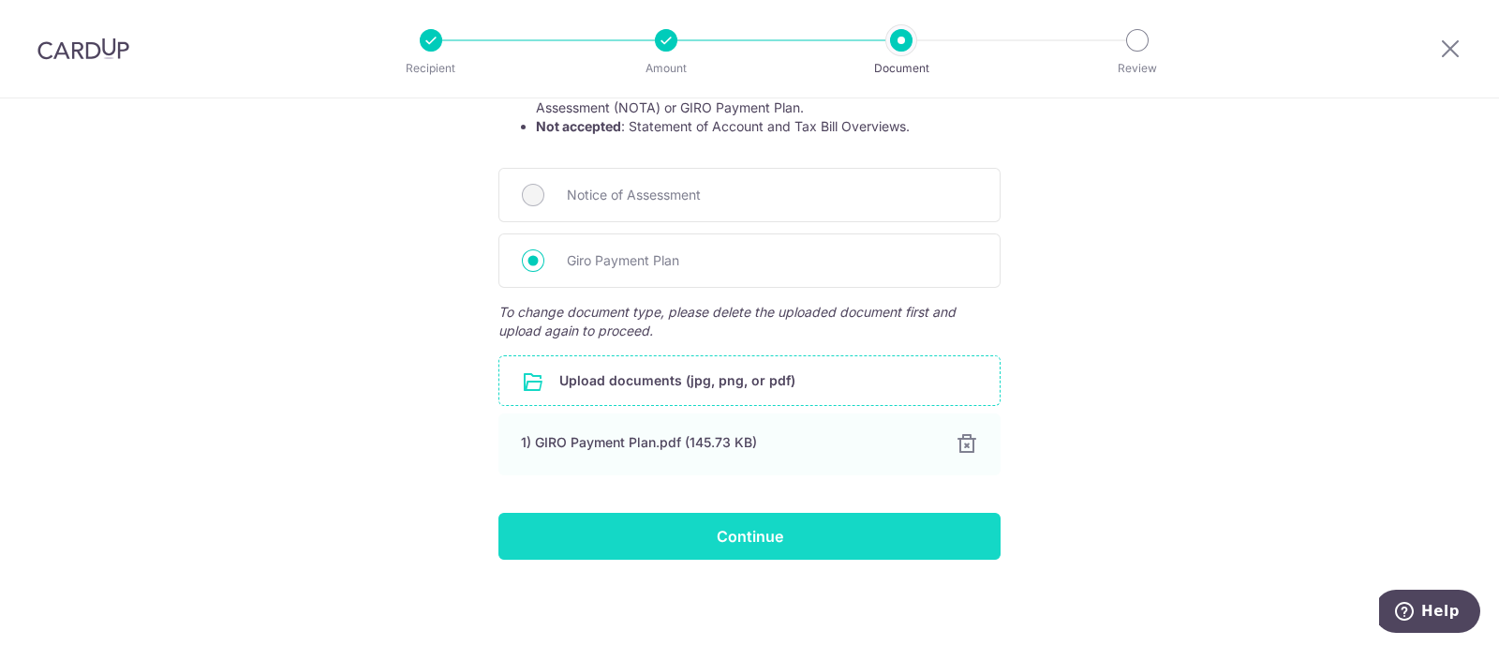
click at [693, 526] on input "Continue" at bounding box center [749, 536] width 502 height 47
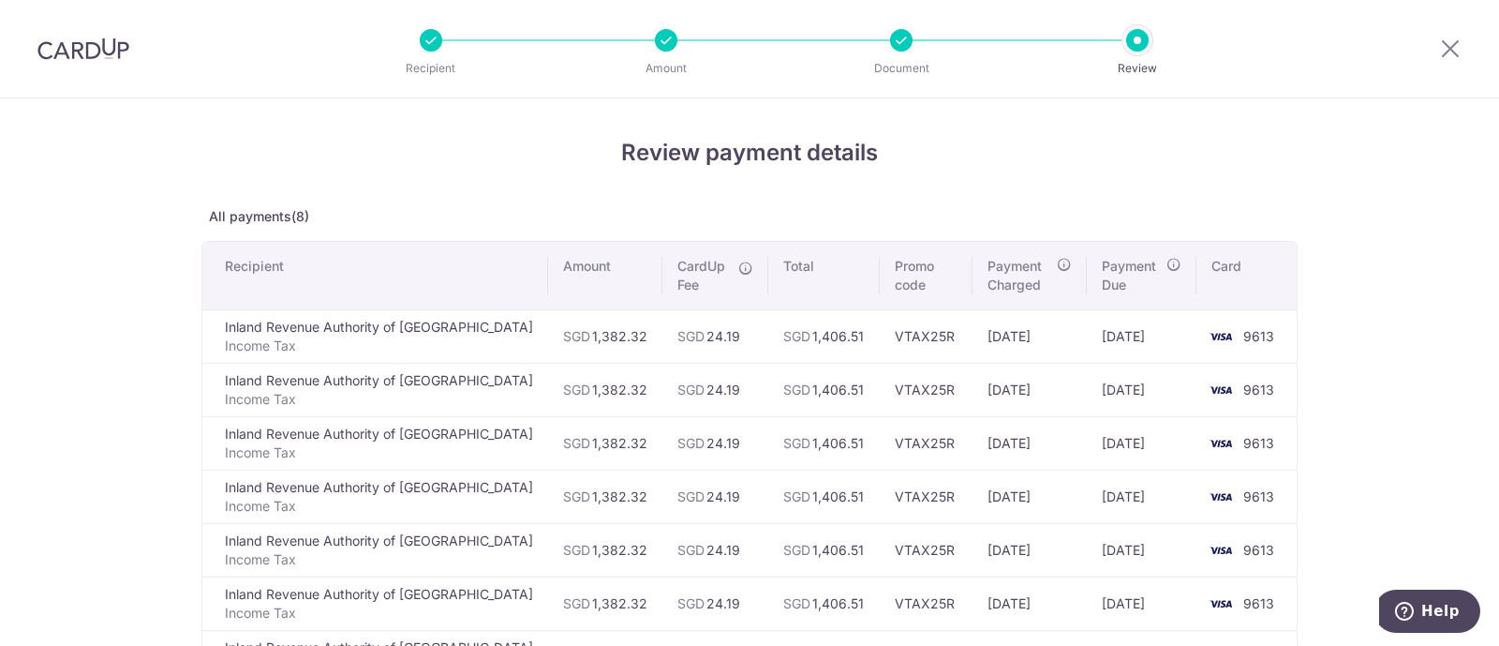
scroll to position [430, 0]
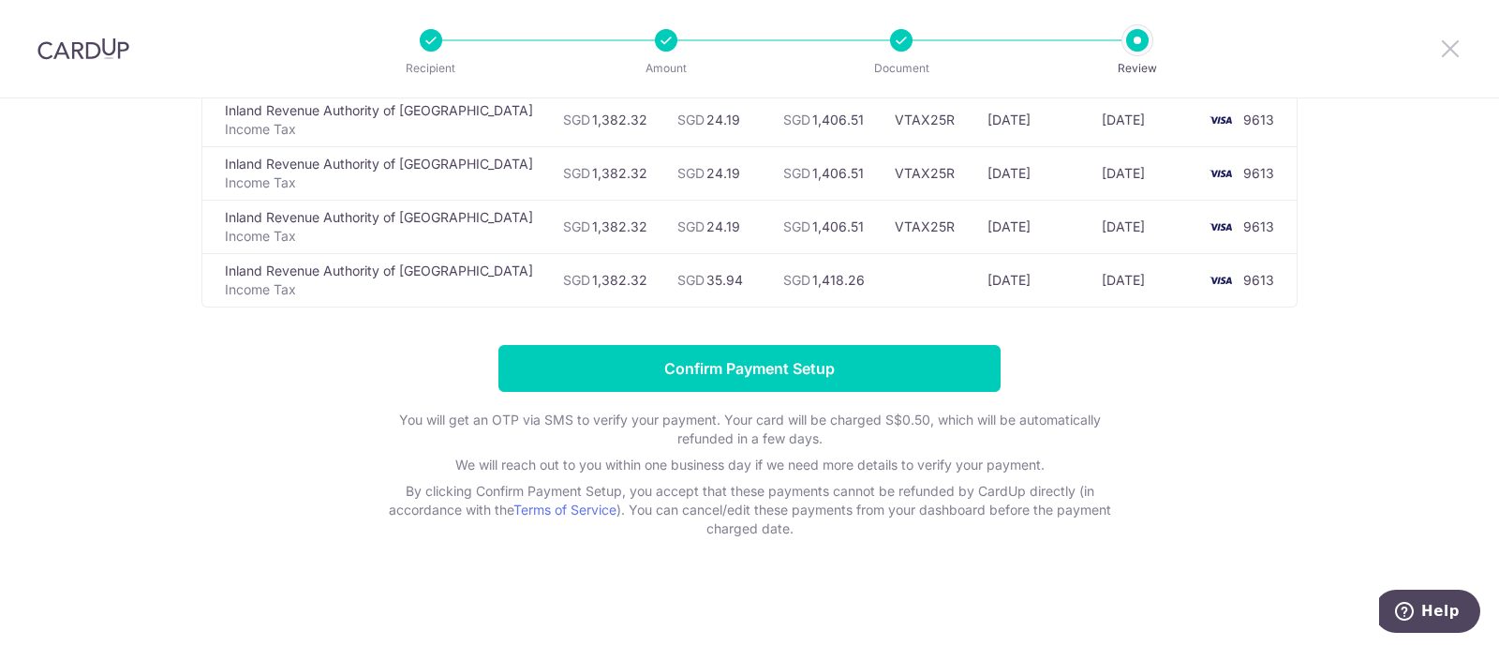
click at [1450, 44] on icon at bounding box center [1450, 48] width 22 height 23
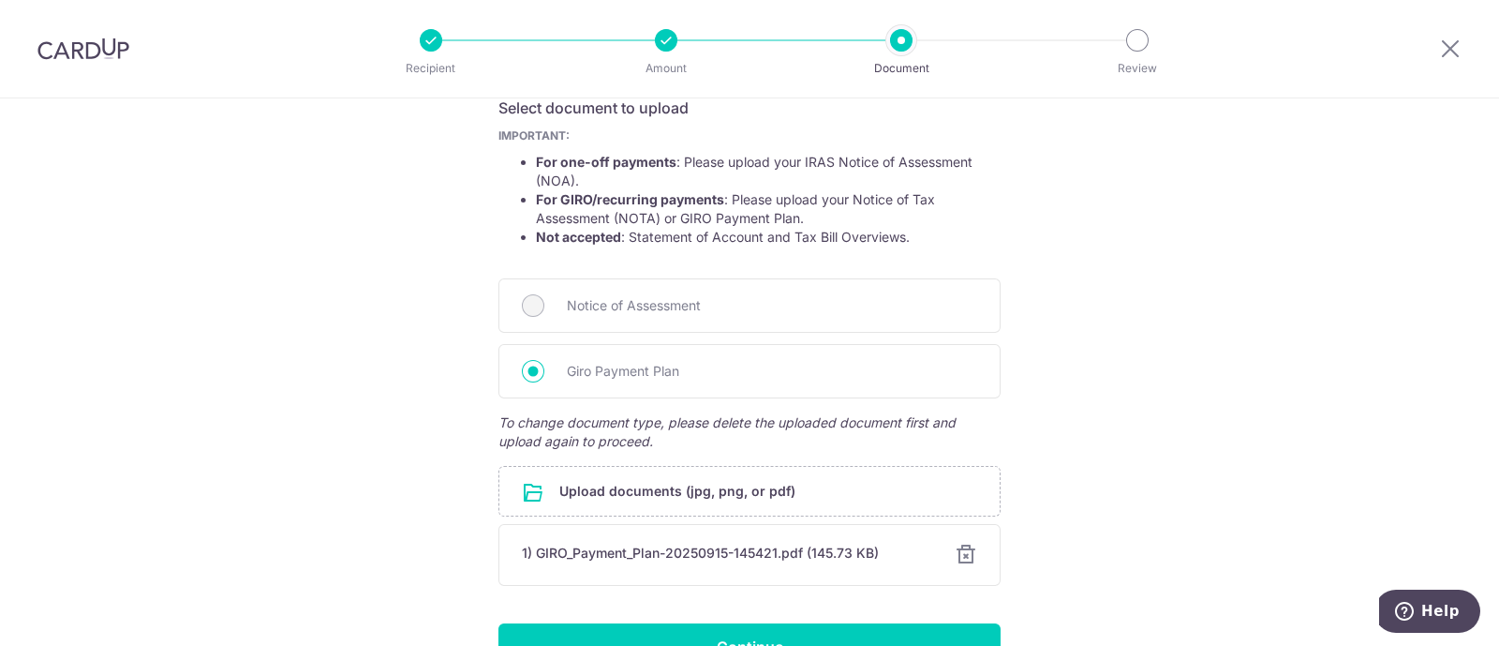
scroll to position [438, 0]
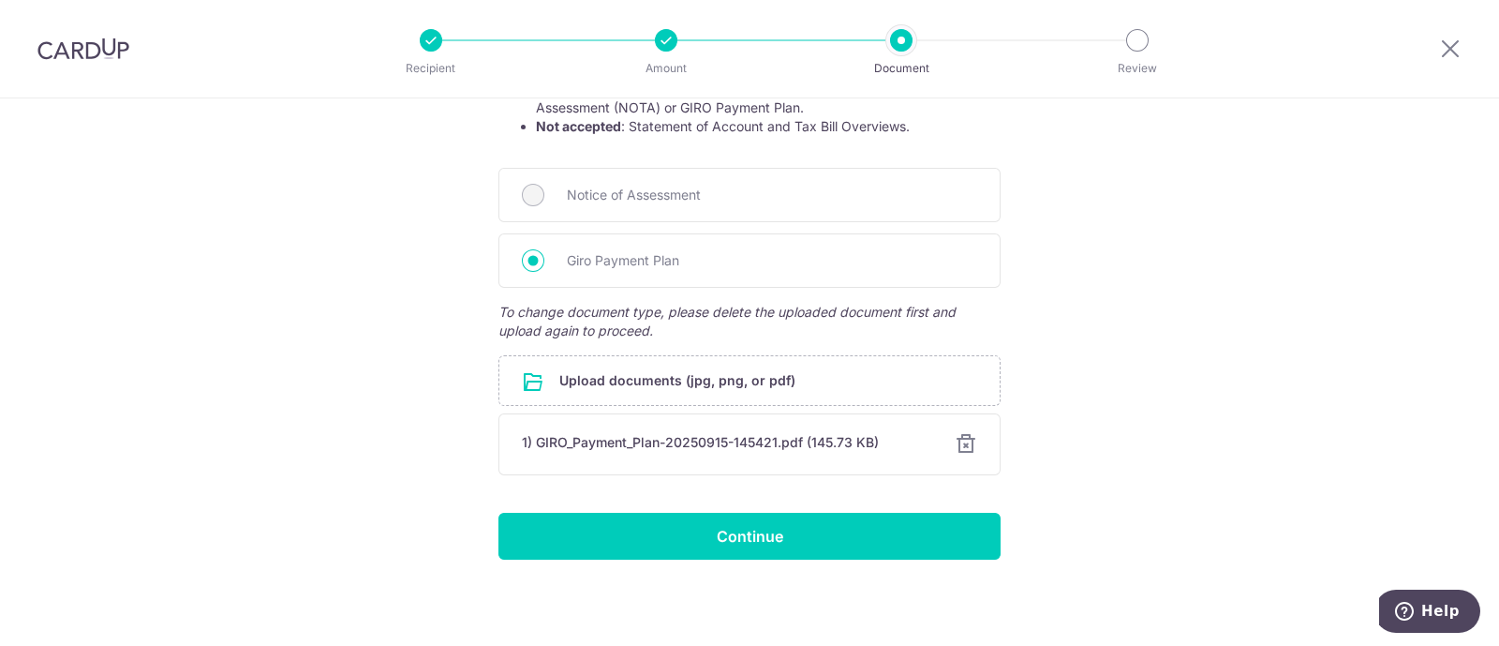
click at [962, 442] on div at bounding box center [966, 444] width 22 height 22
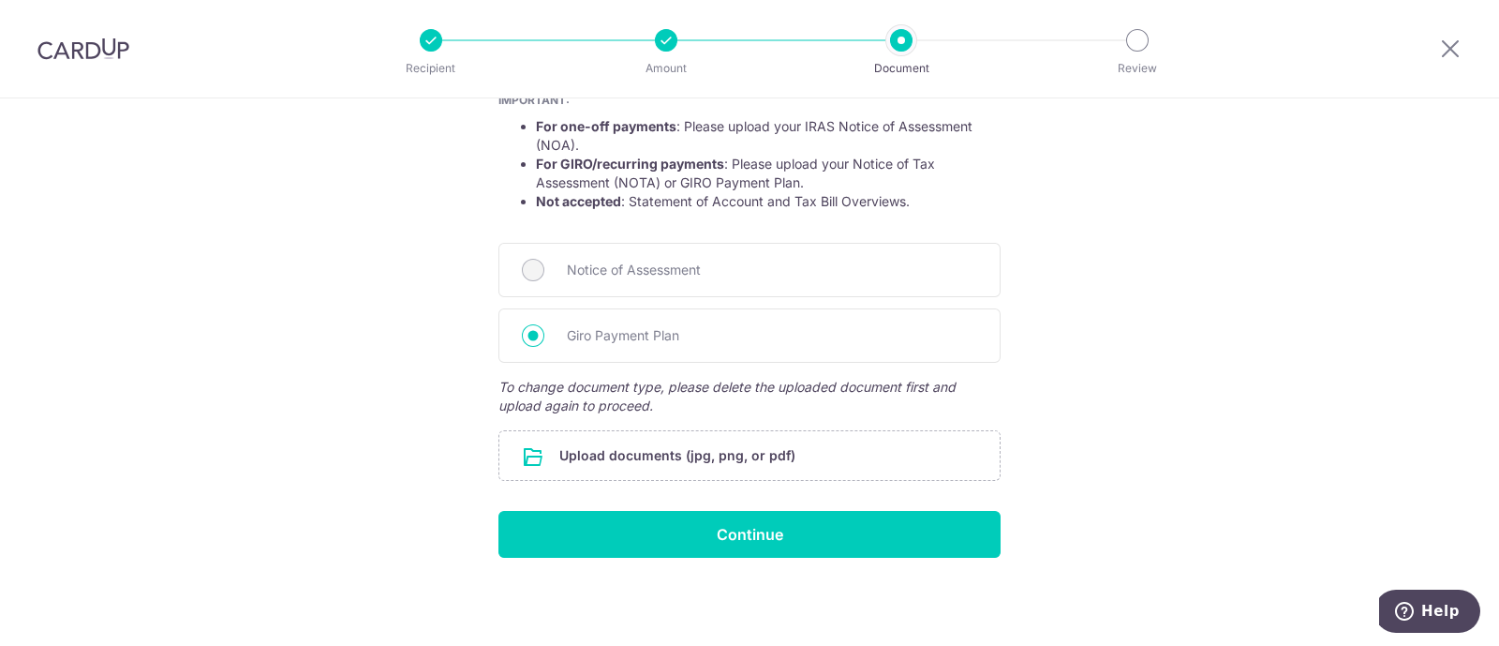
scroll to position [309, 0]
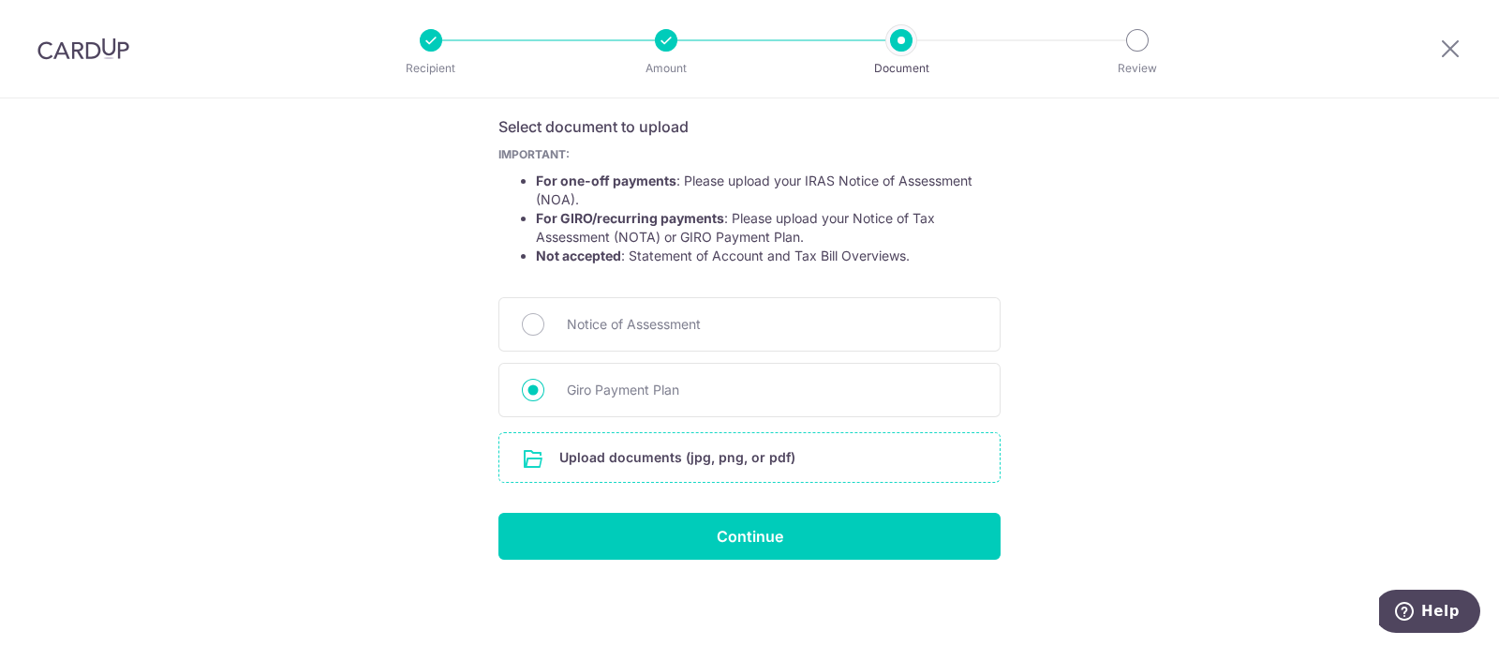
click at [684, 470] on input "file" at bounding box center [749, 457] width 500 height 49
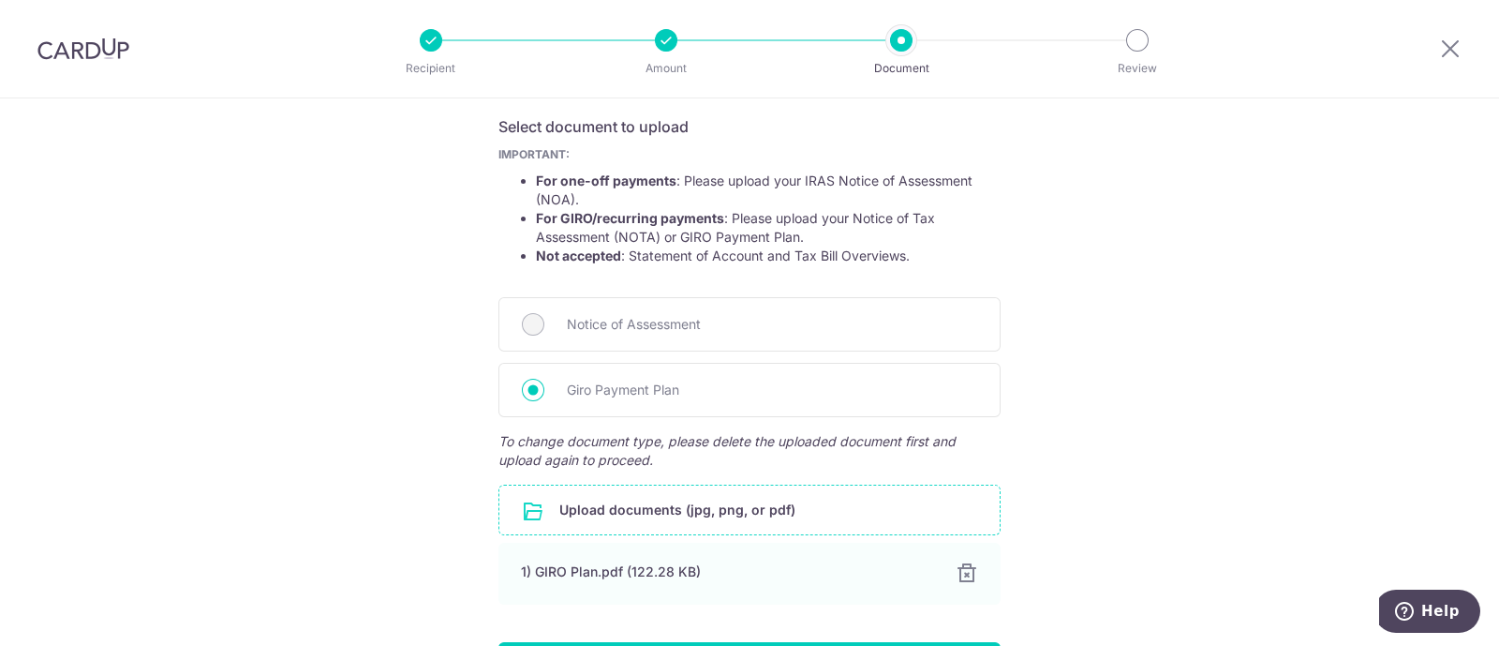
scroll to position [438, 0]
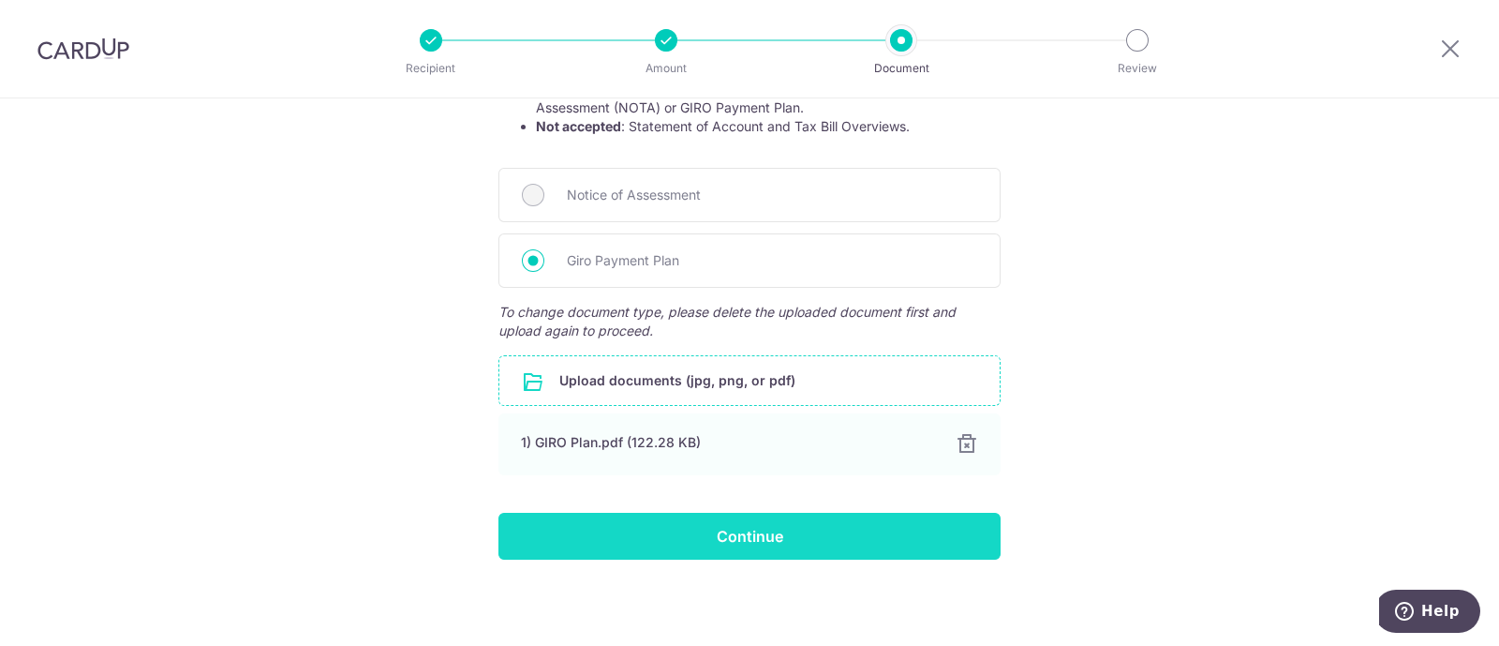
click at [721, 536] on input "Continue" at bounding box center [749, 536] width 502 height 47
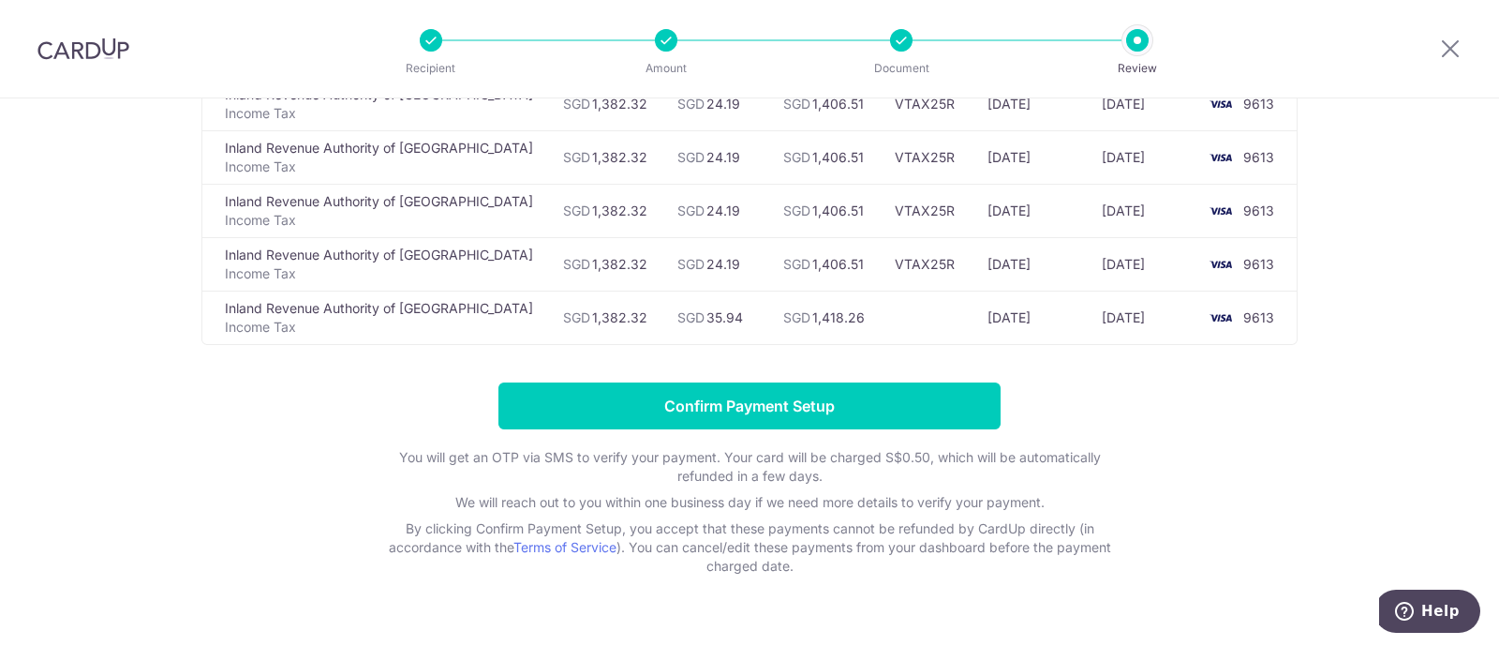
scroll to position [430, 0]
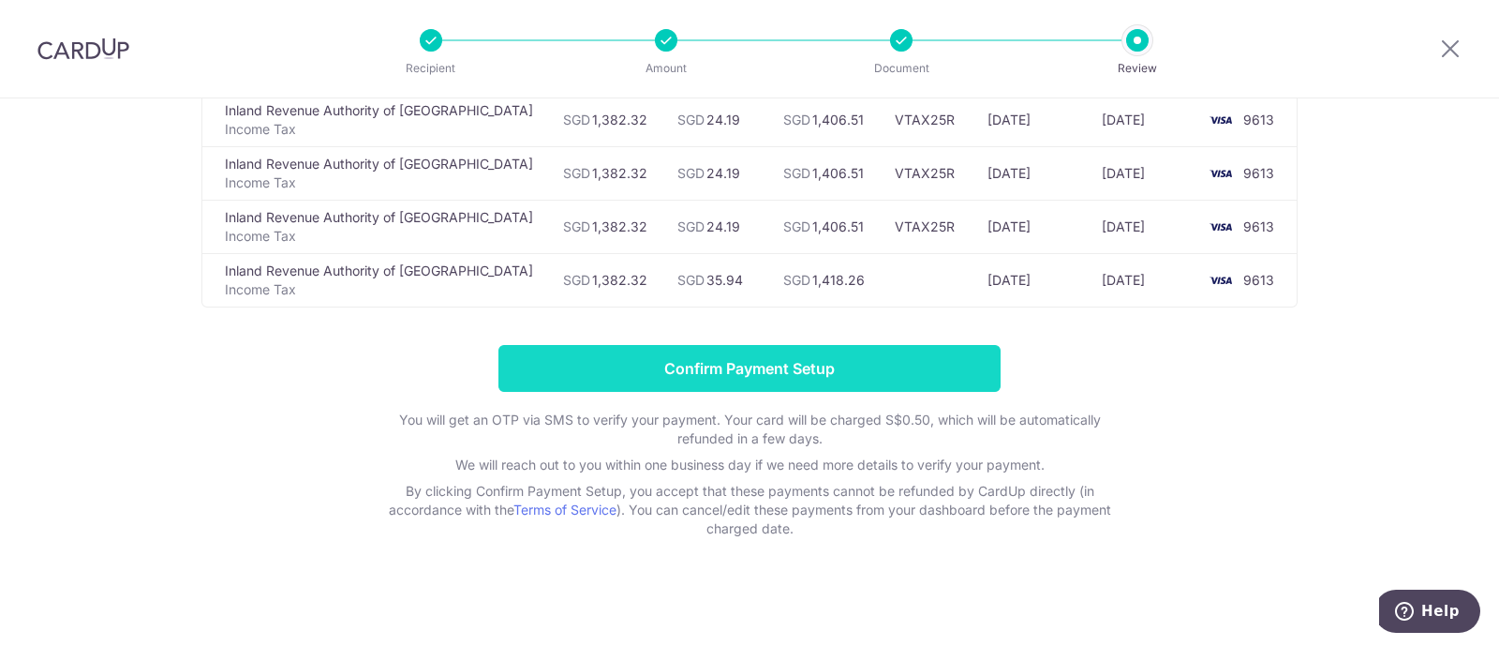
click at [660, 366] on input "Confirm Payment Setup" at bounding box center [749, 368] width 502 height 47
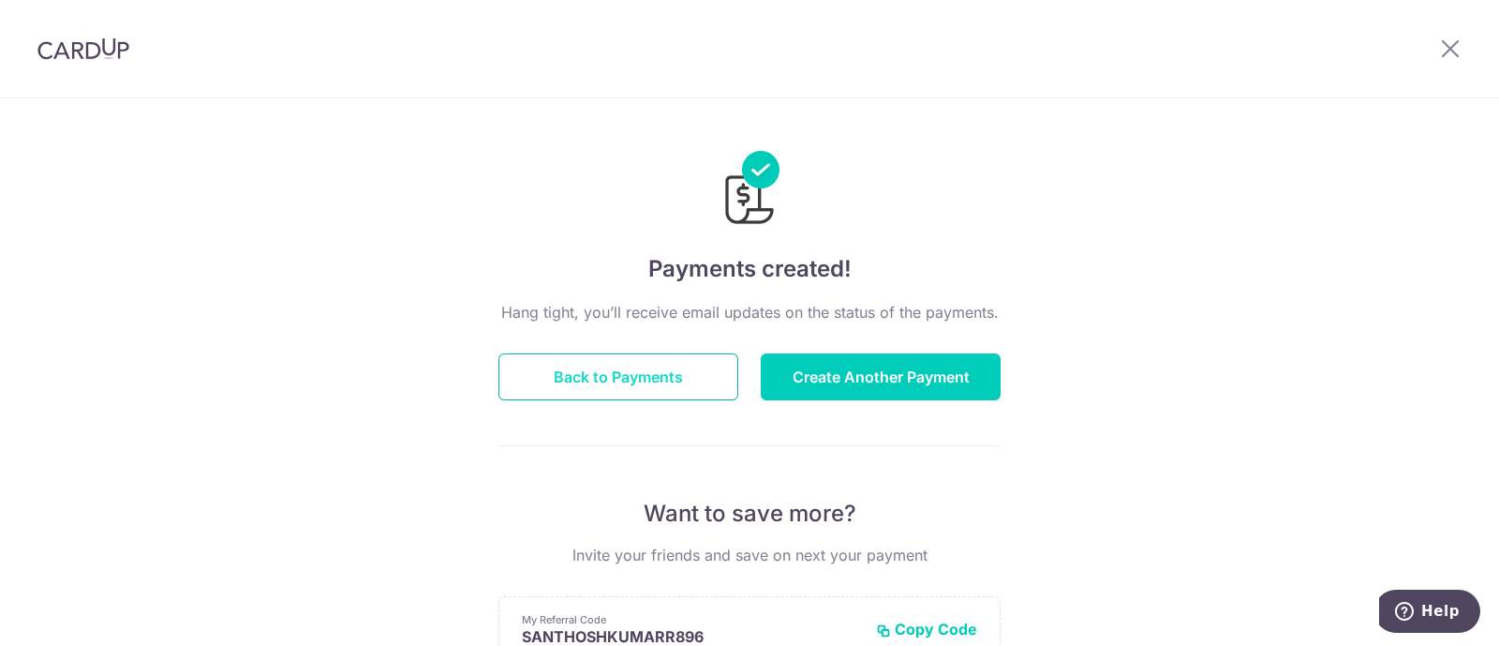
click at [664, 378] on button "Back to Payments" at bounding box center [618, 376] width 240 height 47
